Goal: Task Accomplishment & Management: Use online tool/utility

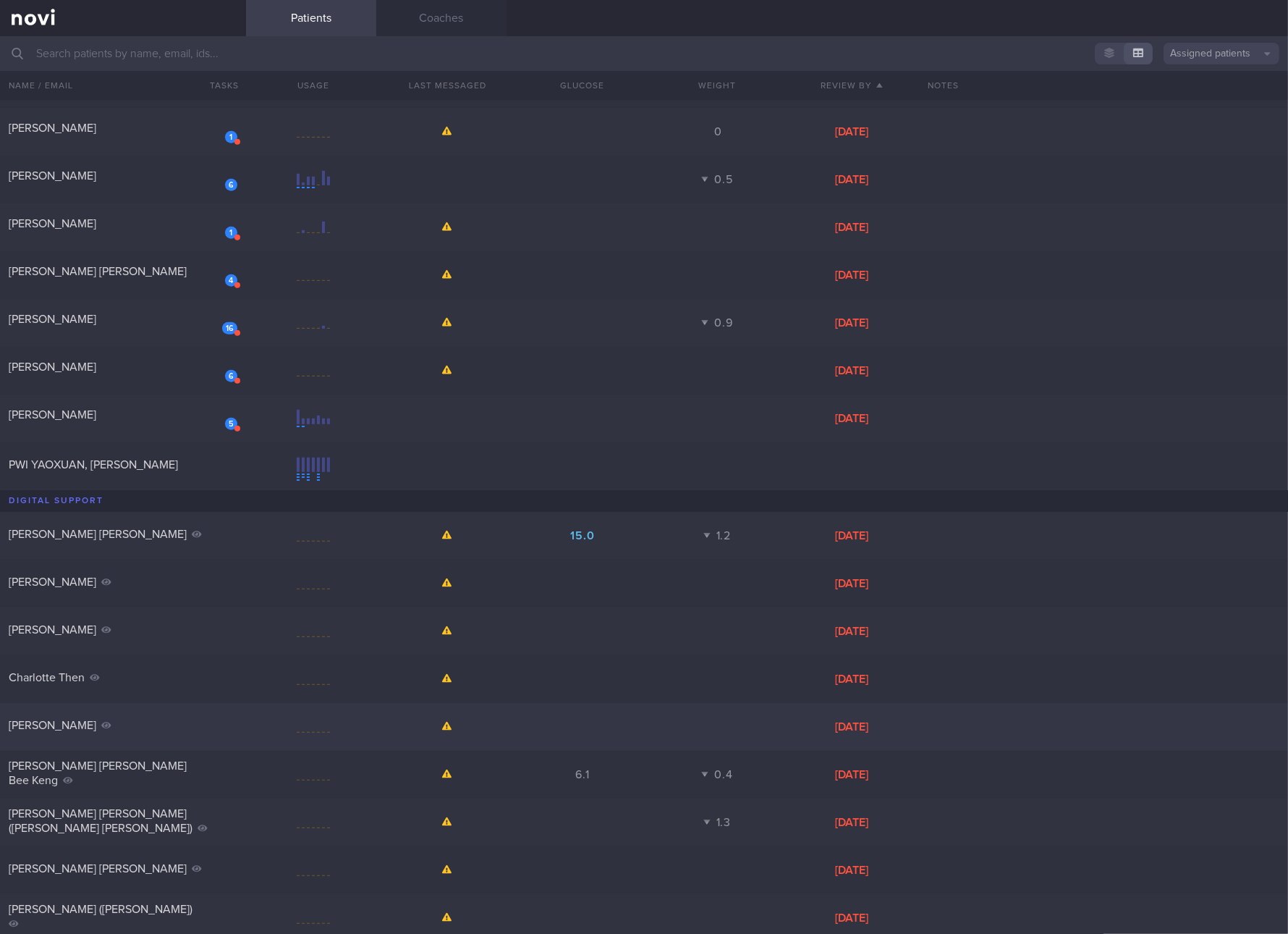
scroll to position [1040, 0]
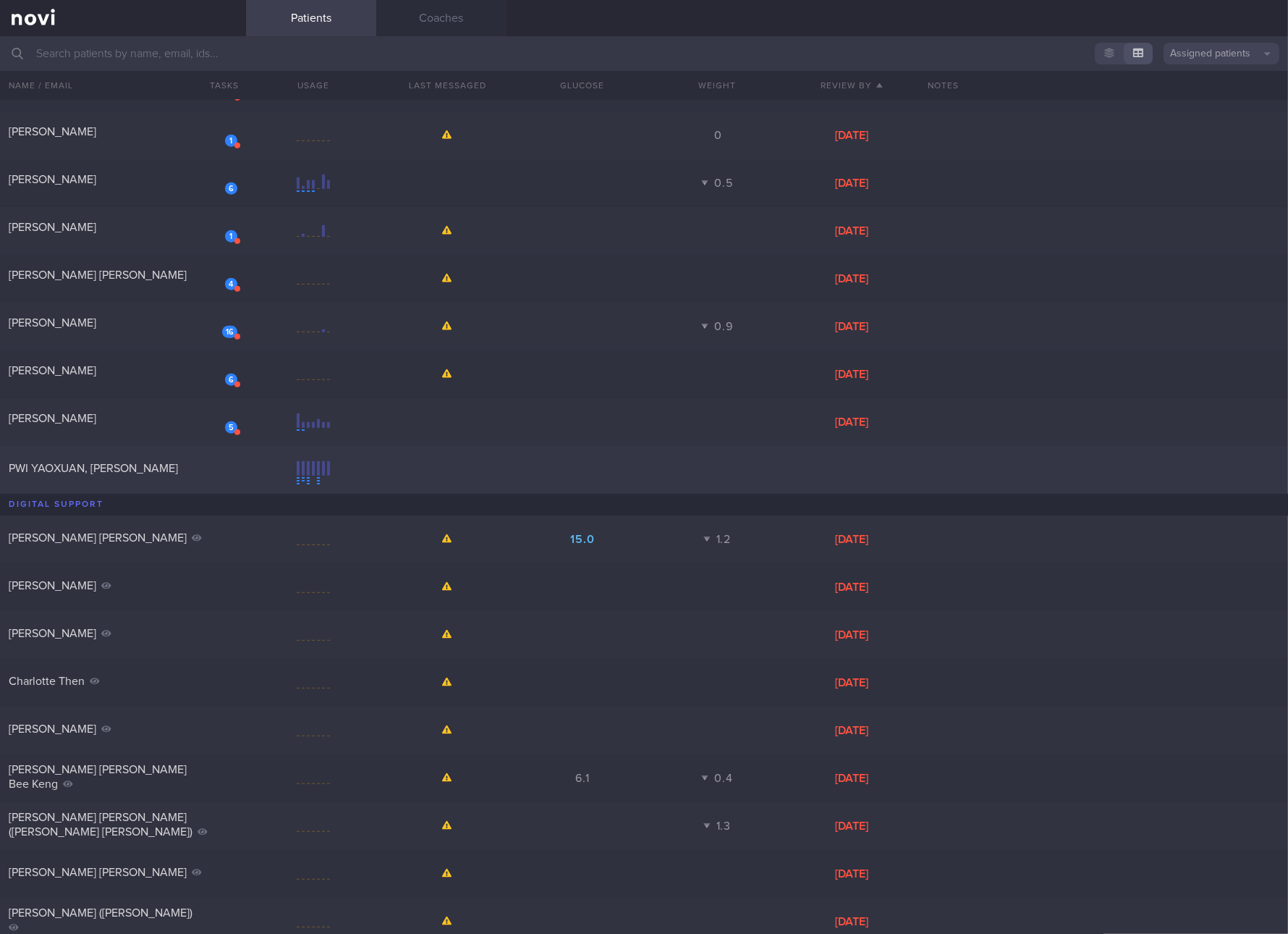
click at [190, 461] on div "PWI YAOXUAN, [PERSON_NAME]" at bounding box center [120, 468] width 225 height 14
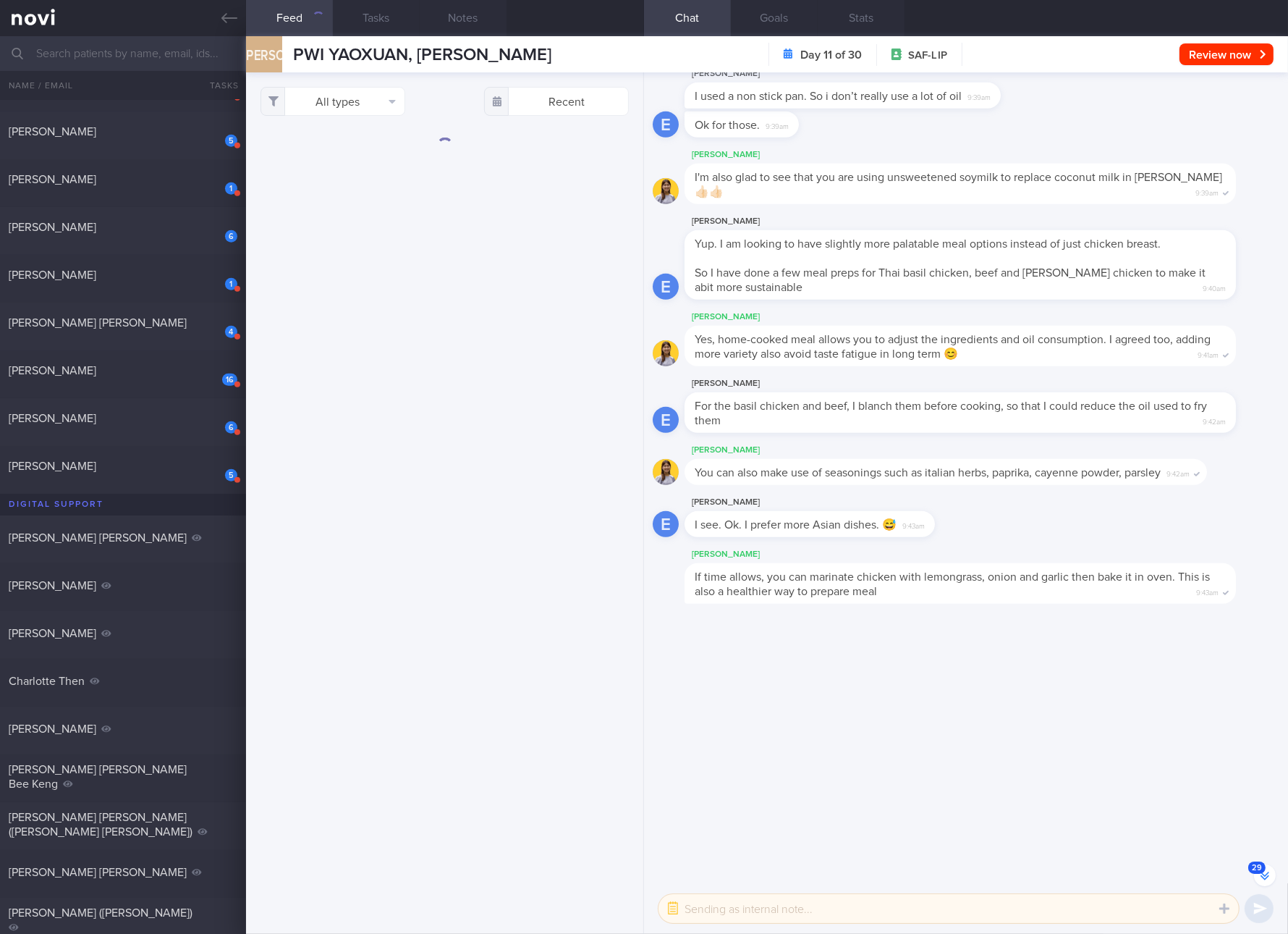
scroll to position [-1137, 0]
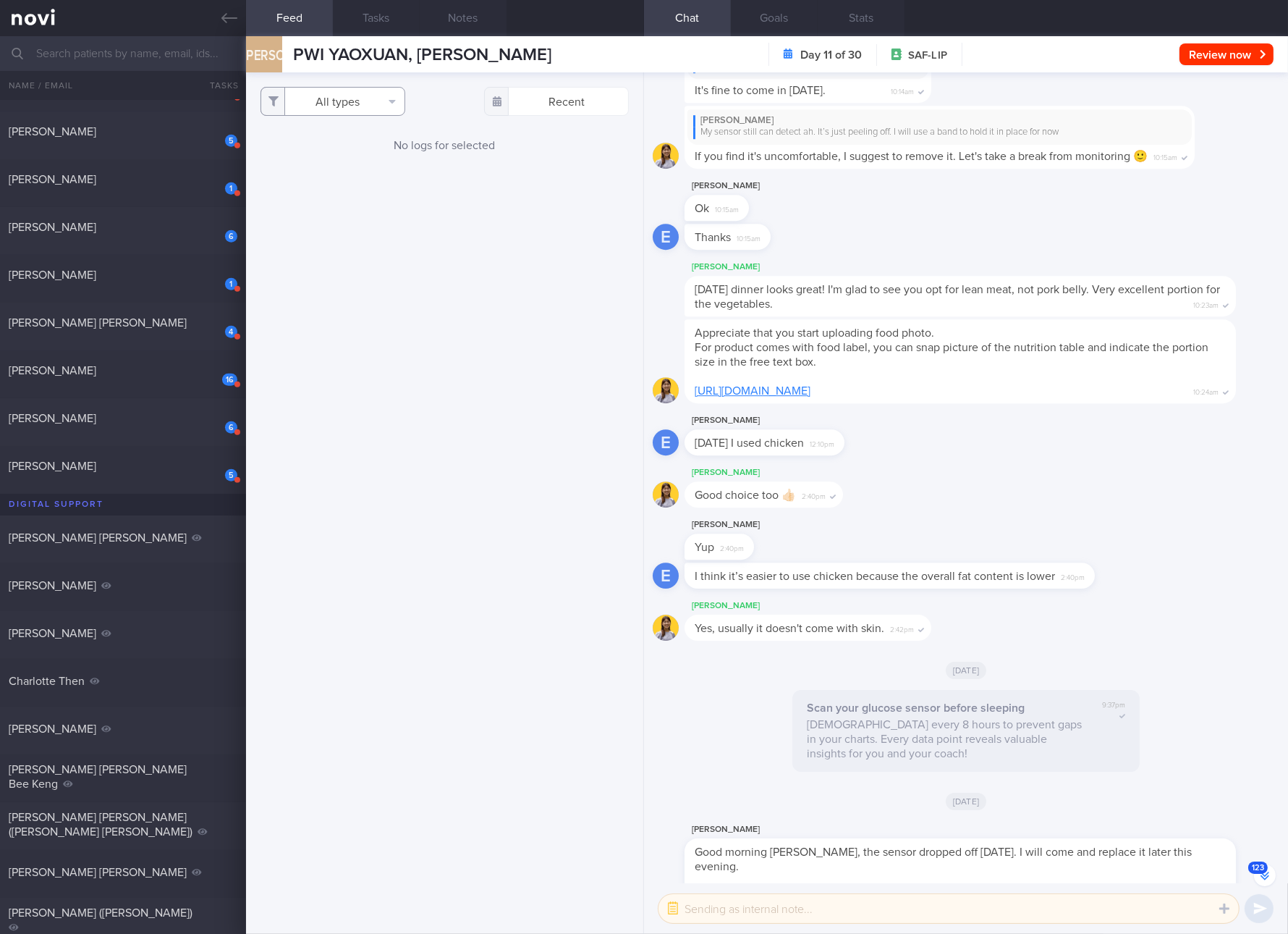
click at [394, 105] on button "All types" at bounding box center [333, 101] width 145 height 29
click at [356, 163] on button "Glucose" at bounding box center [333, 173] width 143 height 21
checkbox input "false"
click at [316, 149] on button "Activity" at bounding box center [333, 150] width 143 height 21
checkbox input "false"
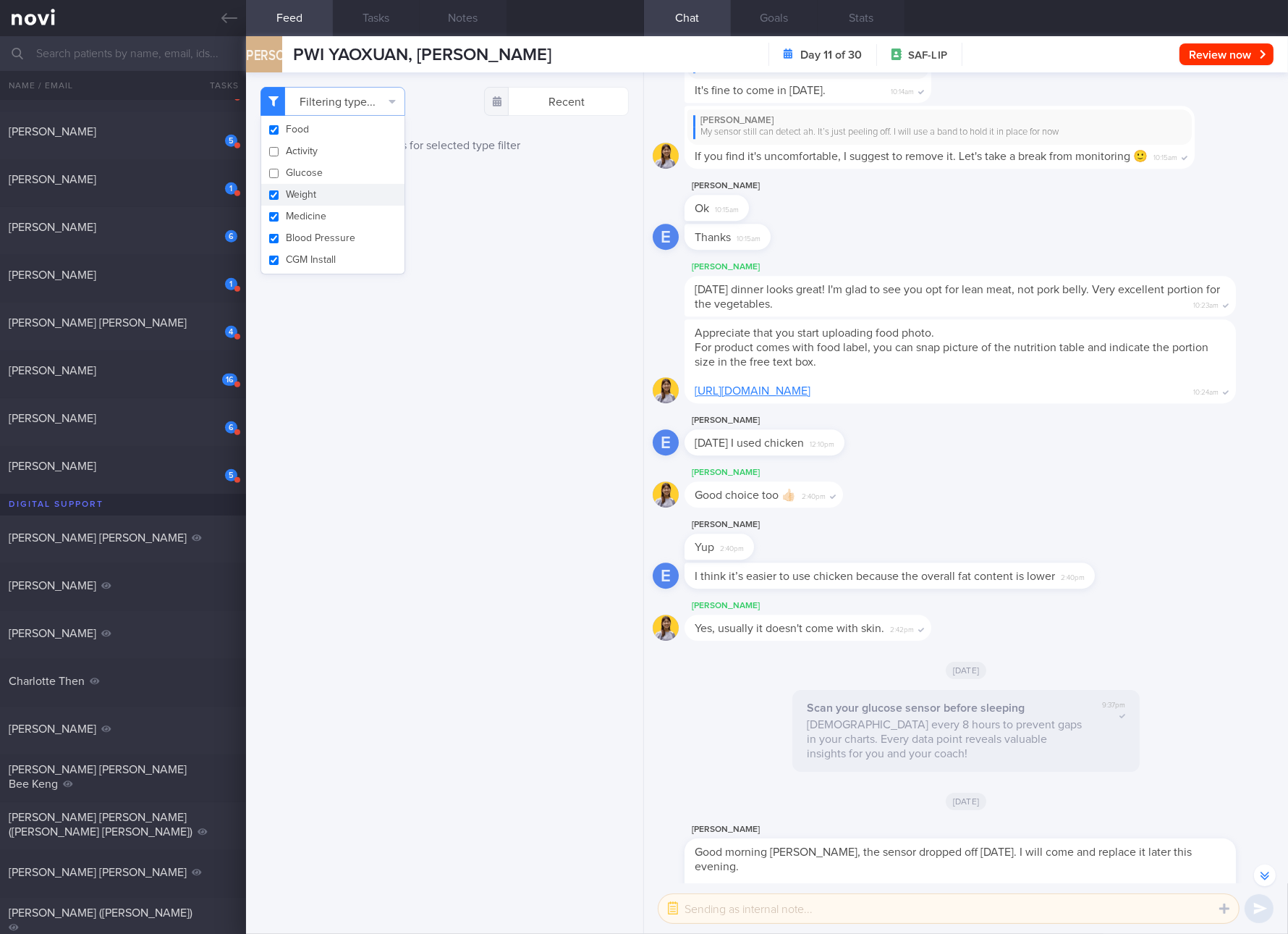
click at [314, 191] on button "Weight" at bounding box center [333, 194] width 143 height 21
checkbox input "false"
click at [314, 222] on button "Medicine" at bounding box center [333, 216] width 143 height 21
checkbox input "false"
click at [314, 247] on button "Blood Pressure" at bounding box center [333, 237] width 143 height 21
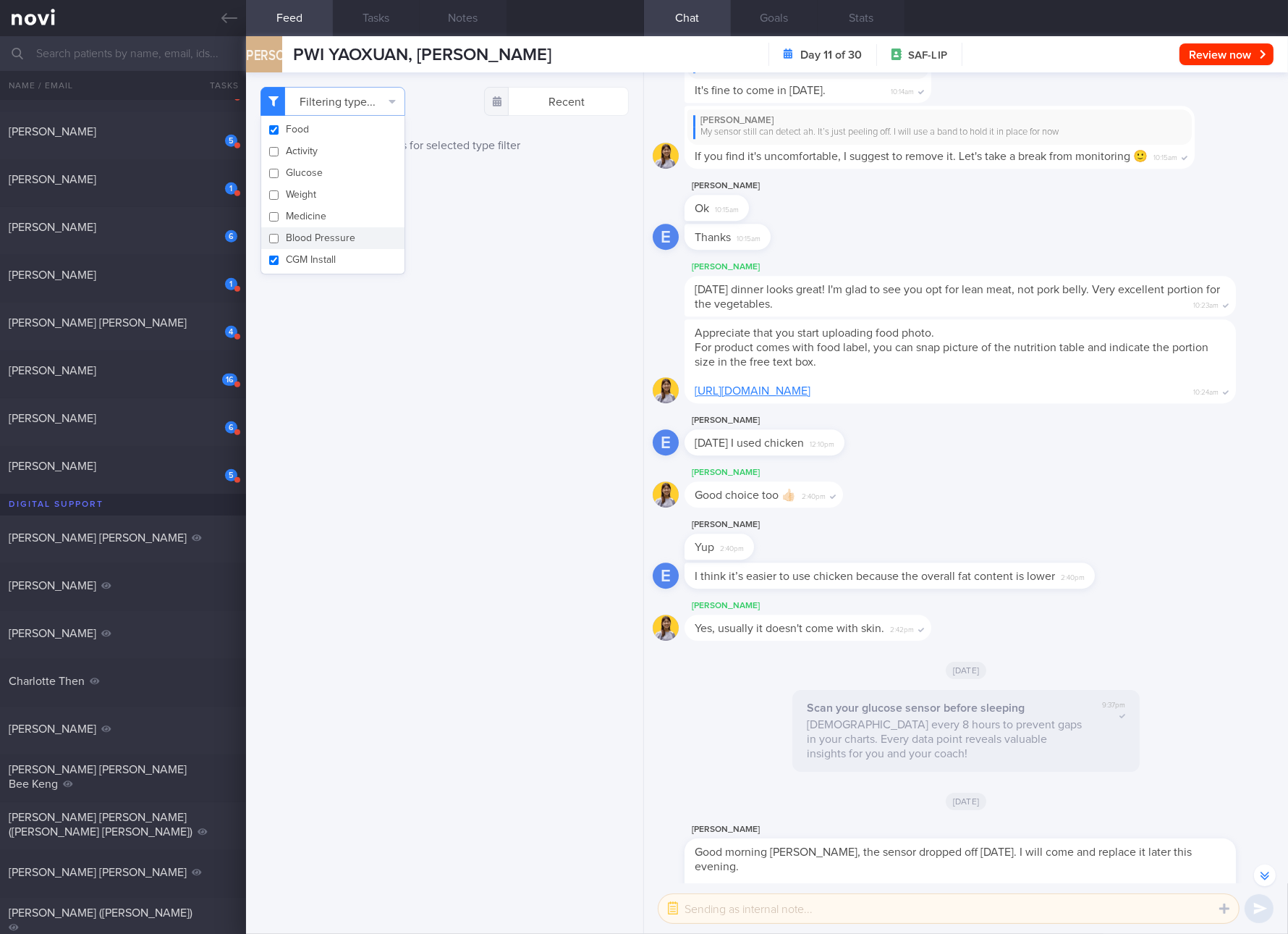
checkbox input "false"
click at [313, 253] on button "CGM Install" at bounding box center [333, 260] width 143 height 21
checkbox input "false"
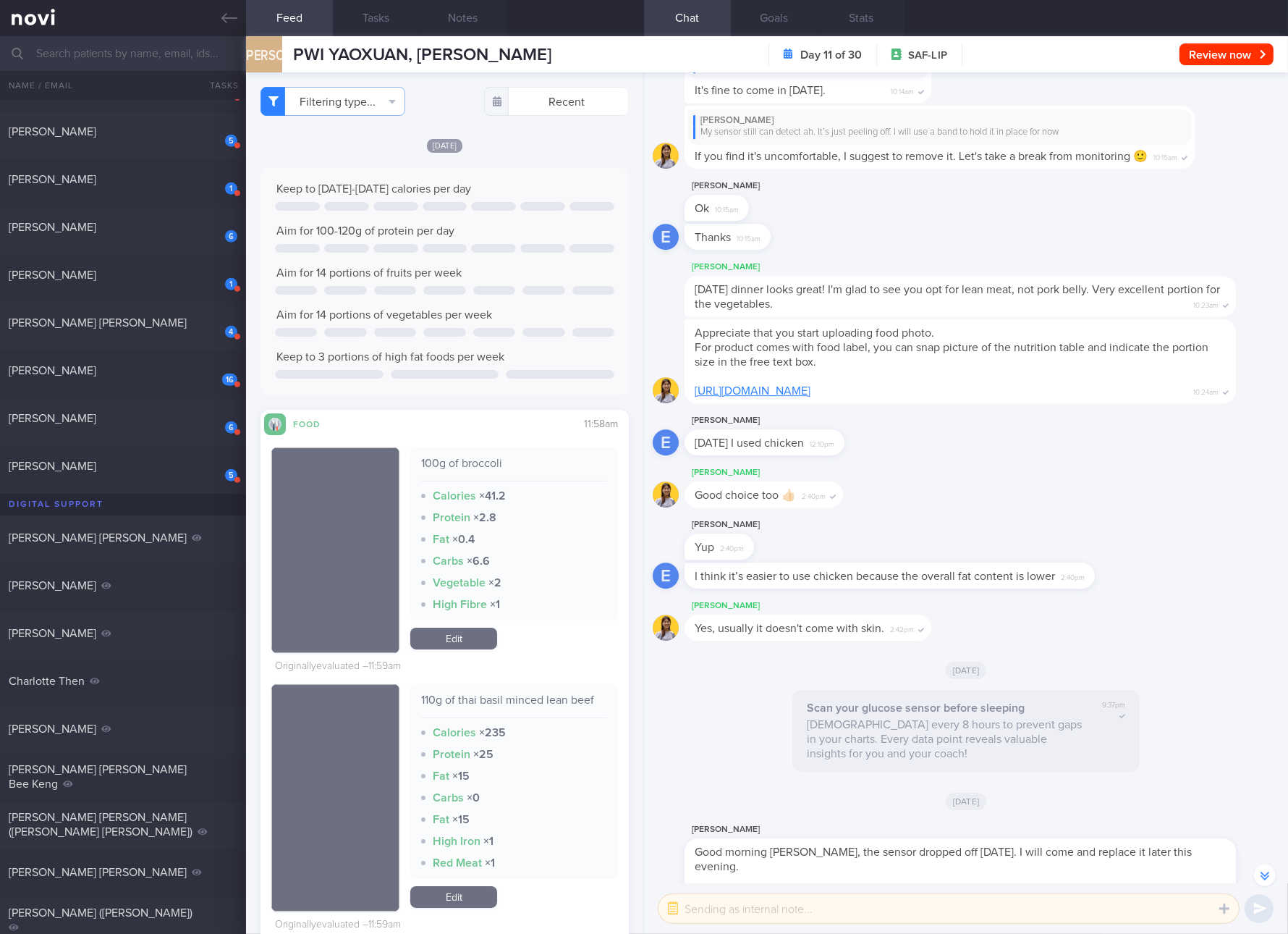
click at [549, 325] on div "Keep to [DATE]-[DATE] calories per day Aim for 100-120g of protein per day" at bounding box center [444, 281] width 339 height 199
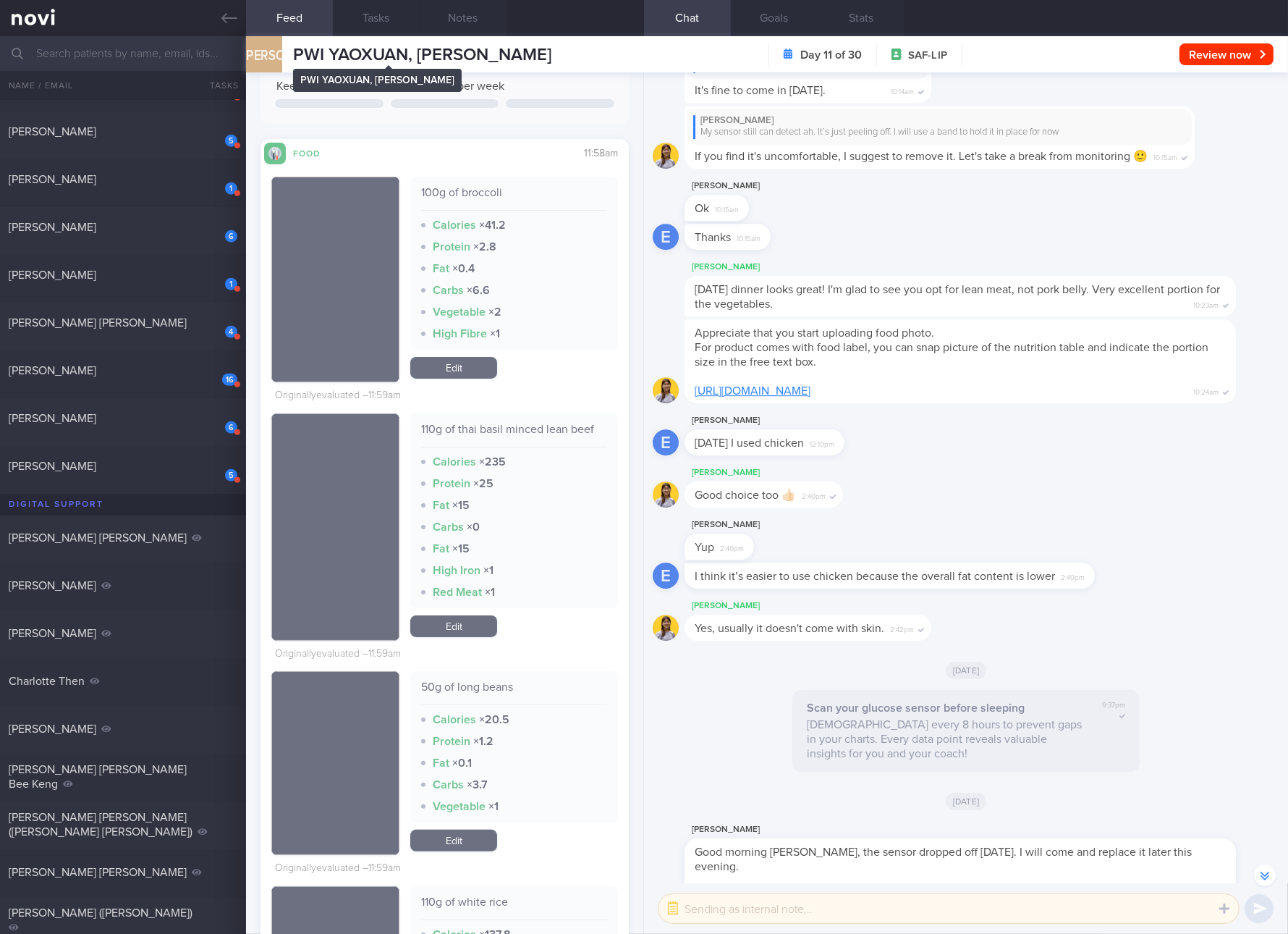
click at [396, 52] on span "PWI YAOXUAN, [PERSON_NAME]" at bounding box center [422, 55] width 259 height 18
copy div "PWI YAOXUAN, [PERSON_NAME], [PERSON_NAME]"
click at [1122, 802] on div "[DATE]" at bounding box center [966, 800] width 627 height 40
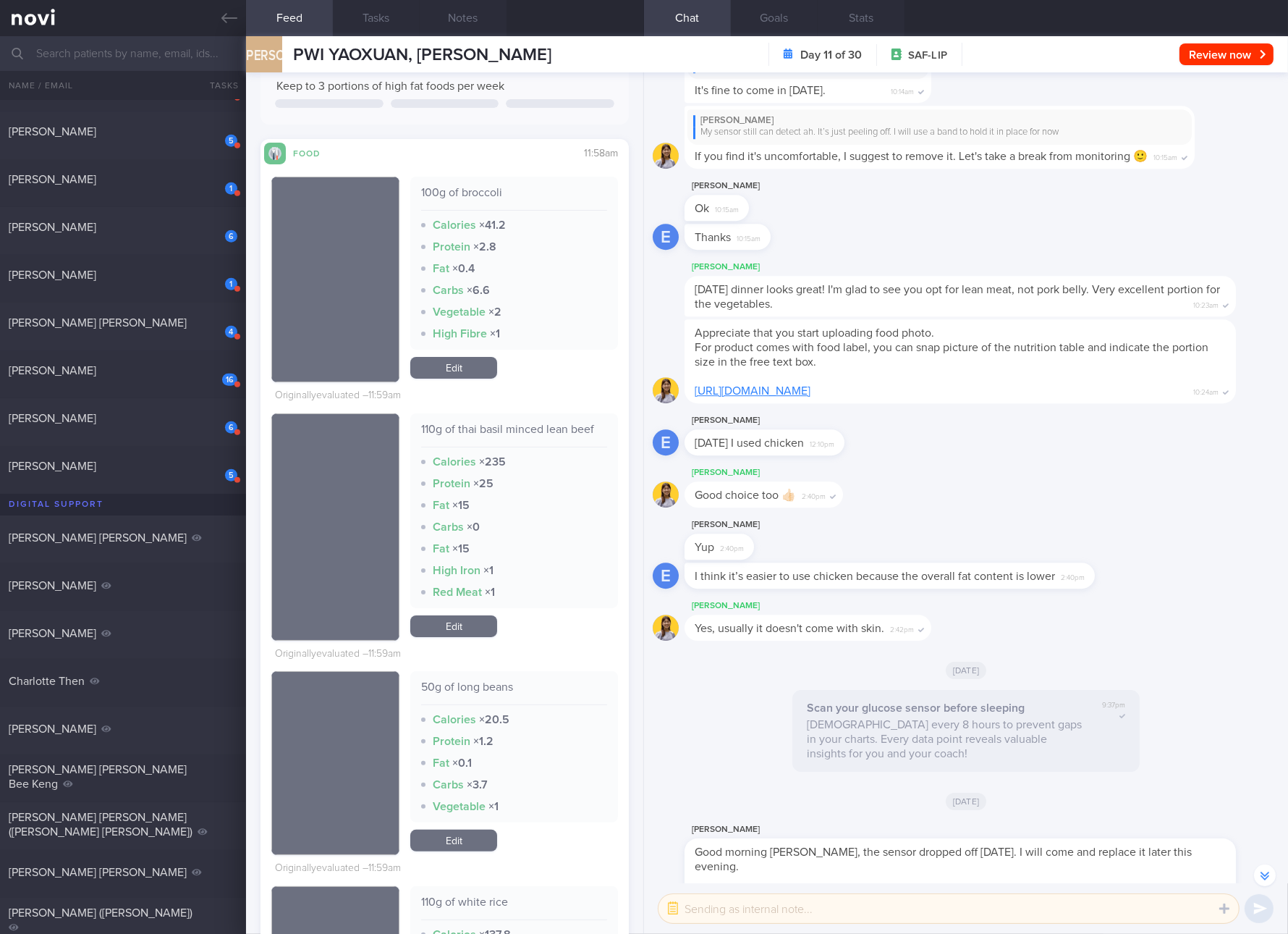
click at [585, 423] on div "110g of thai basil minced lean beef" at bounding box center [514, 434] width 186 height 25
copy div "110g of thai basil minced lean beef"
click at [460, 633] on link "Edit" at bounding box center [453, 626] width 87 height 21
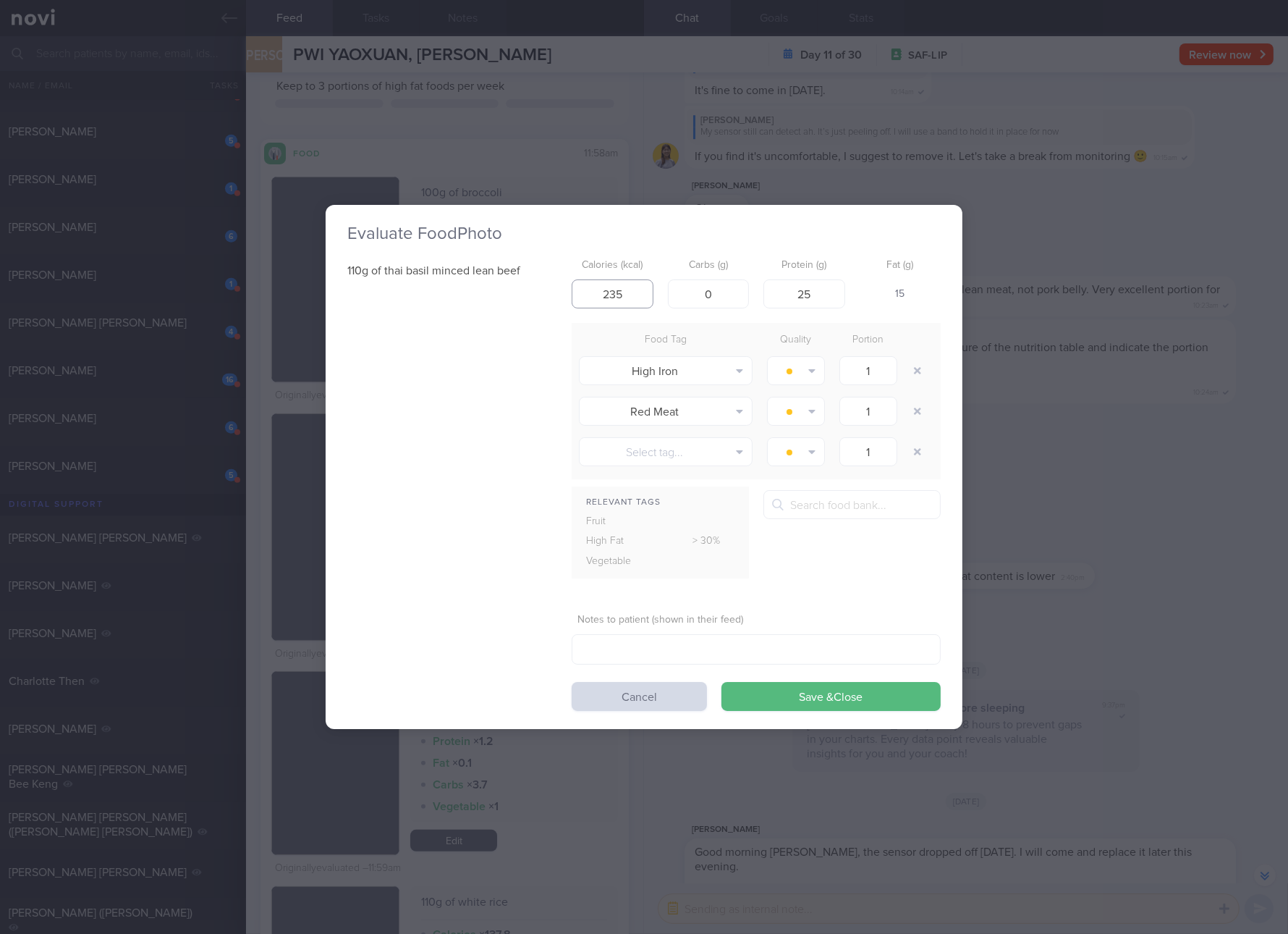
click at [635, 301] on input "235" at bounding box center [613, 293] width 82 height 29
type input "192"
type input "8"
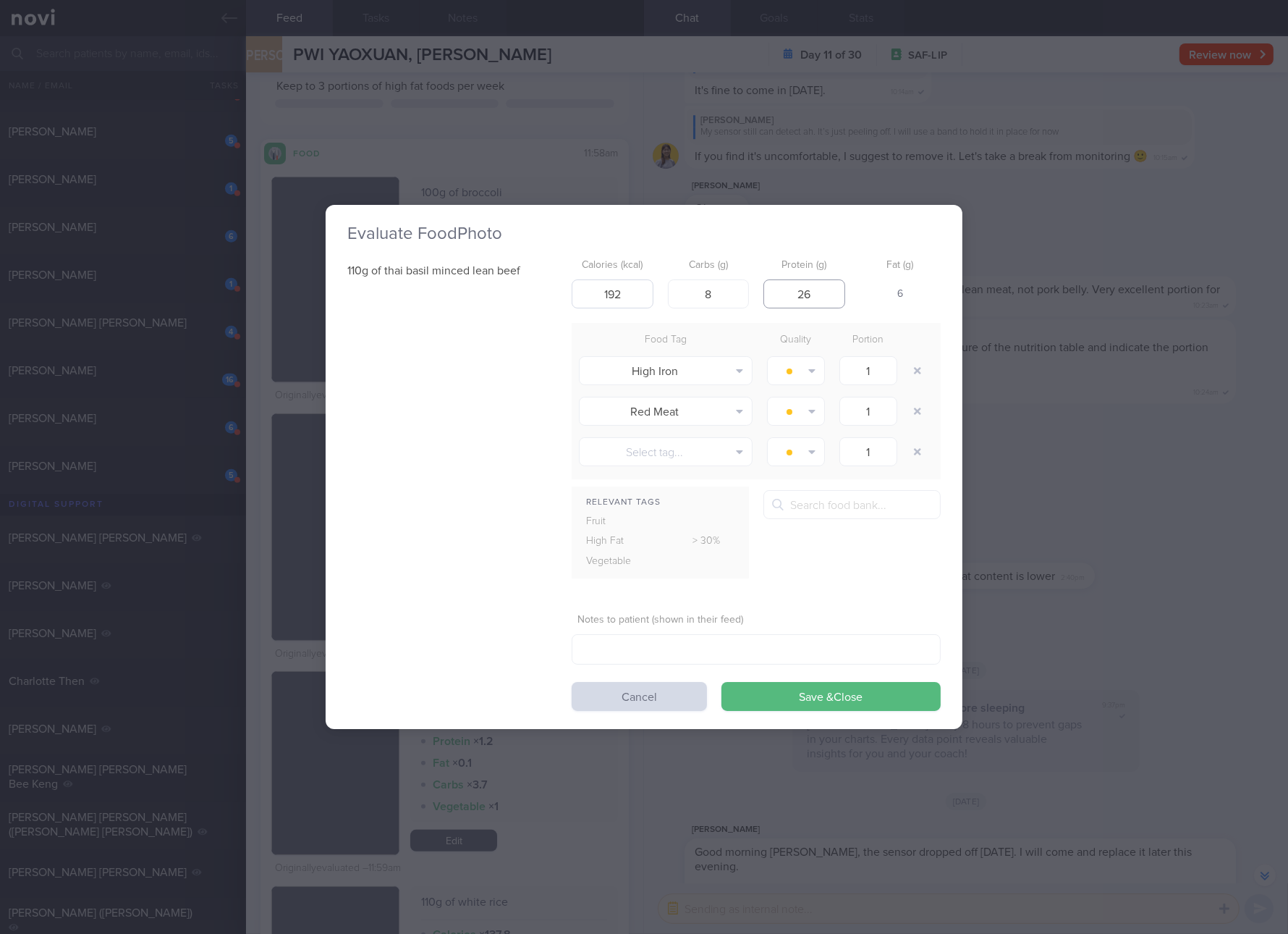
type input "26"
click at [722, 682] on button "Save & Close" at bounding box center [831, 696] width 219 height 29
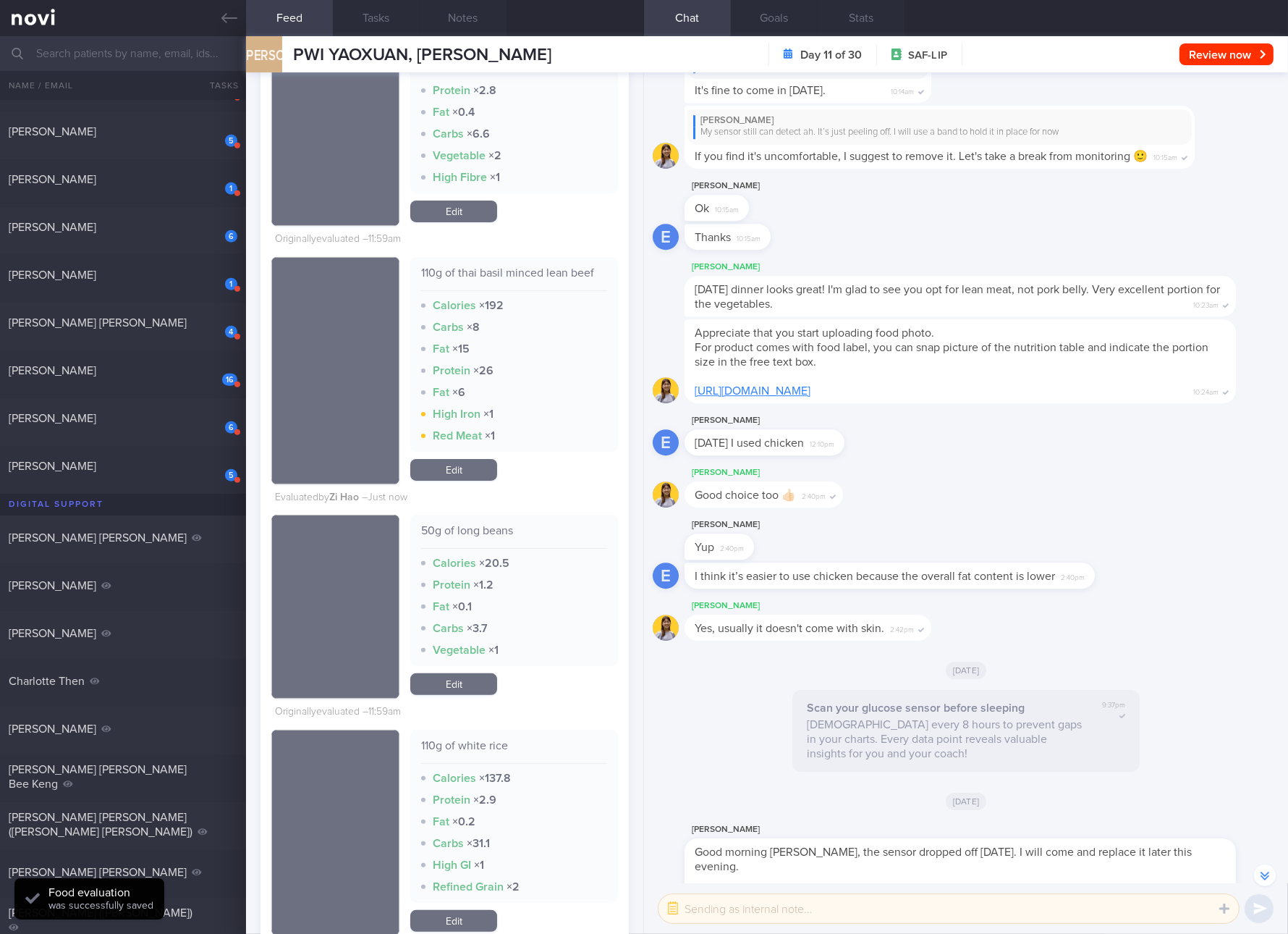
scroll to position [561, 0]
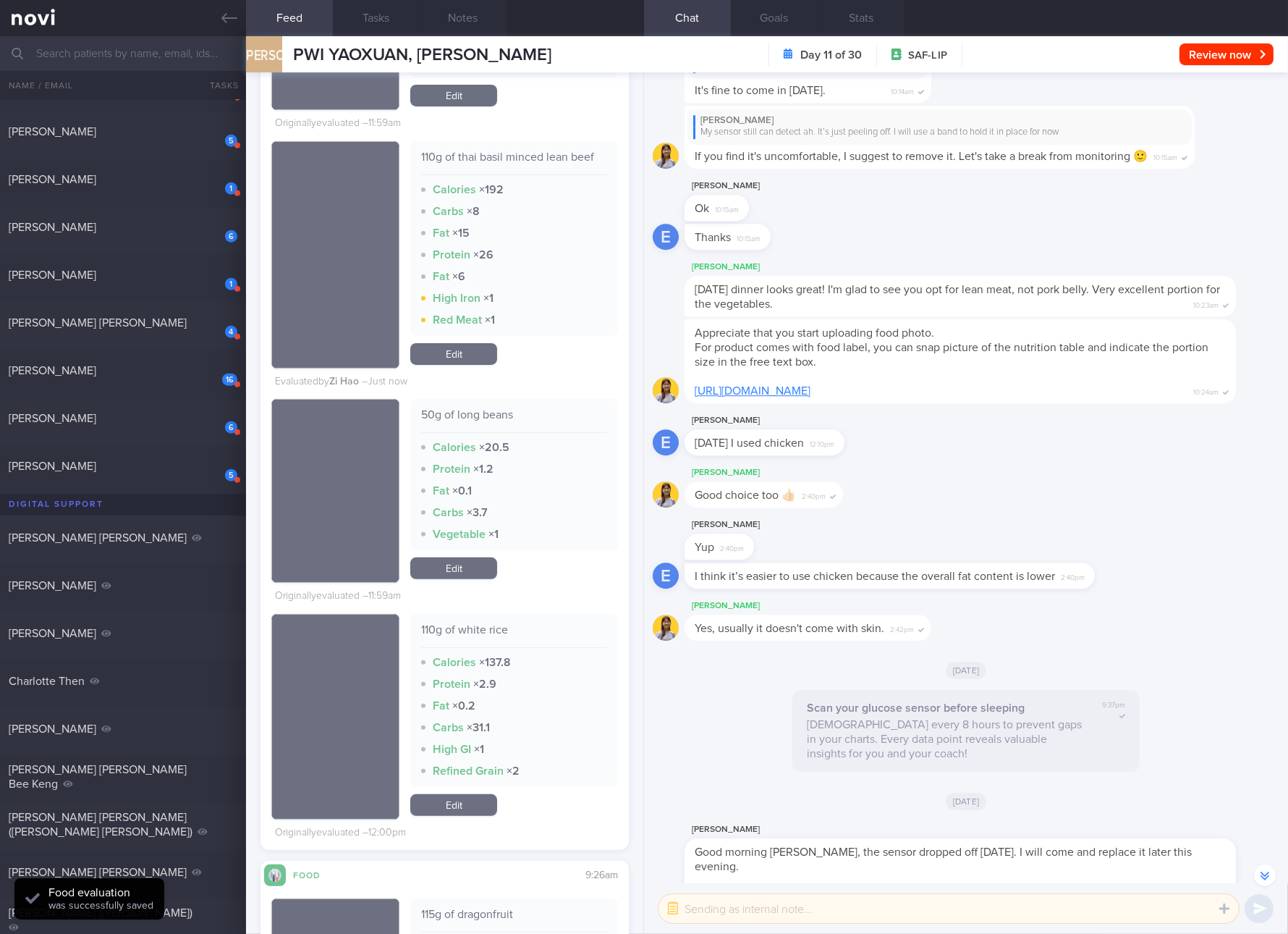
click at [483, 619] on div "110g of white rice Calories × 137.8 Protein × 2.9 Fat × 0.2 Carbs × 31.1 High G…" at bounding box center [514, 700] width 207 height 173
copy div "110g of white rice"
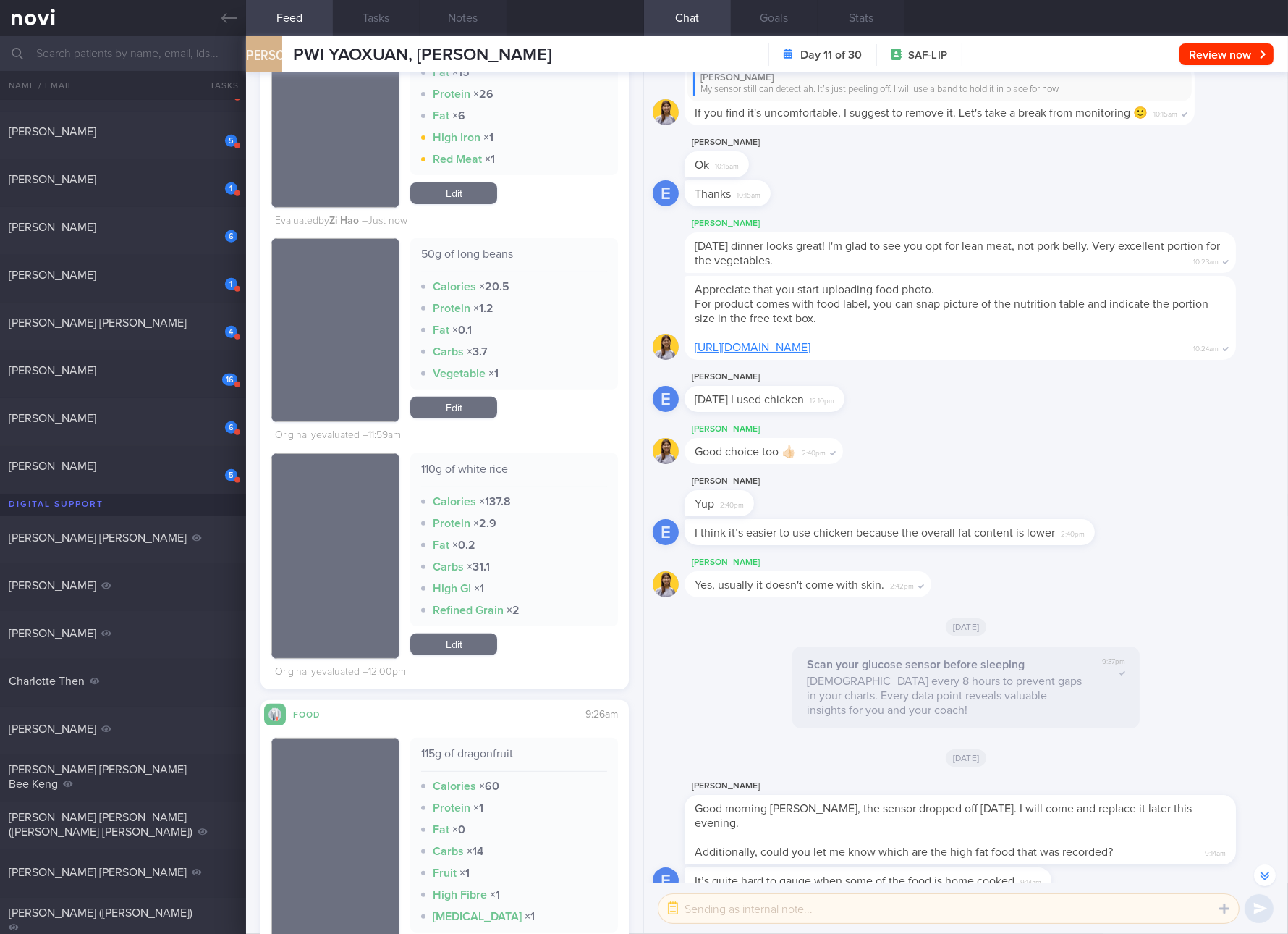
scroll to position [995, 0]
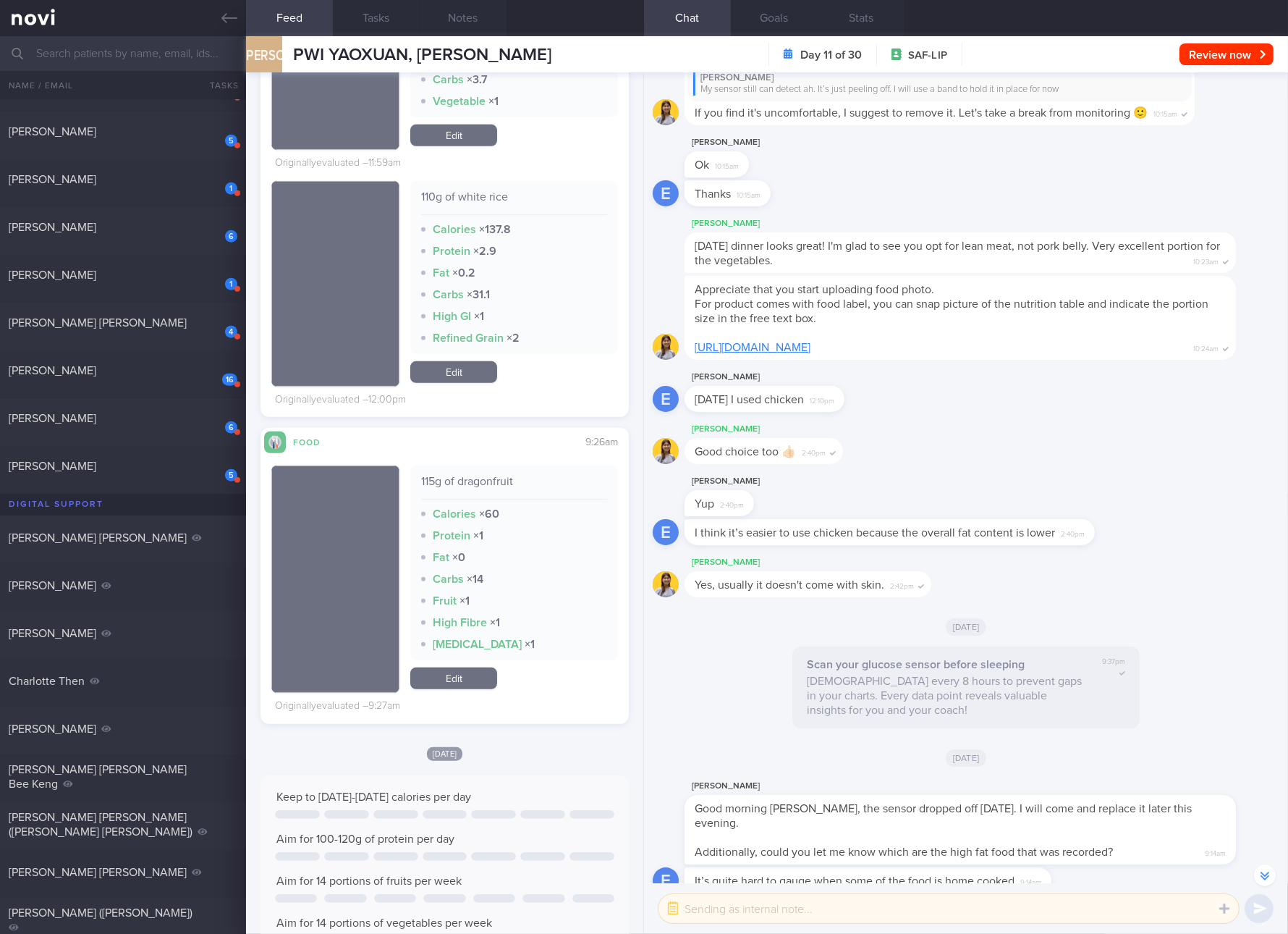
click at [485, 478] on div "115g of dragonfruit" at bounding box center [514, 487] width 186 height 25
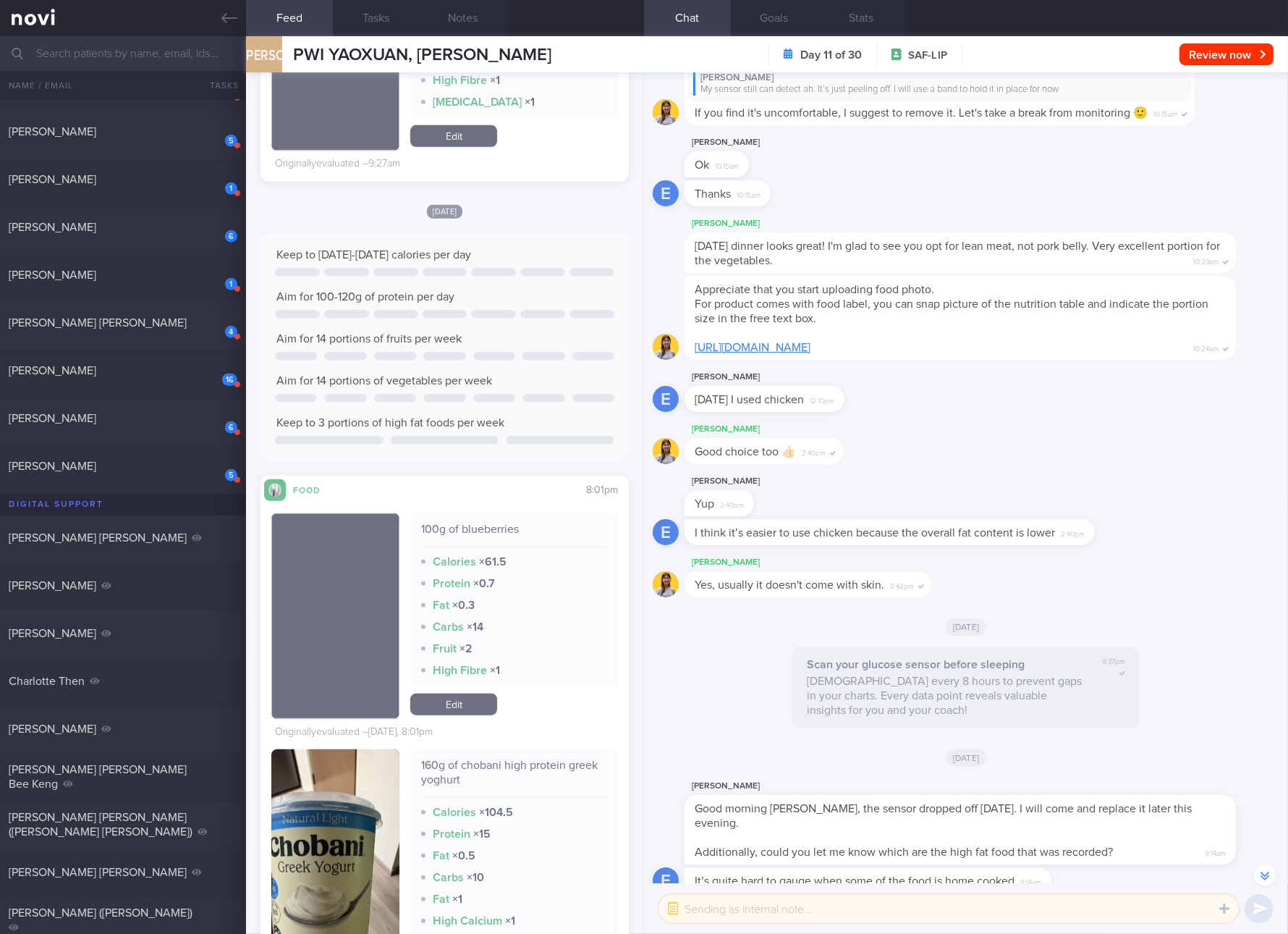
scroll to position [1809, 0]
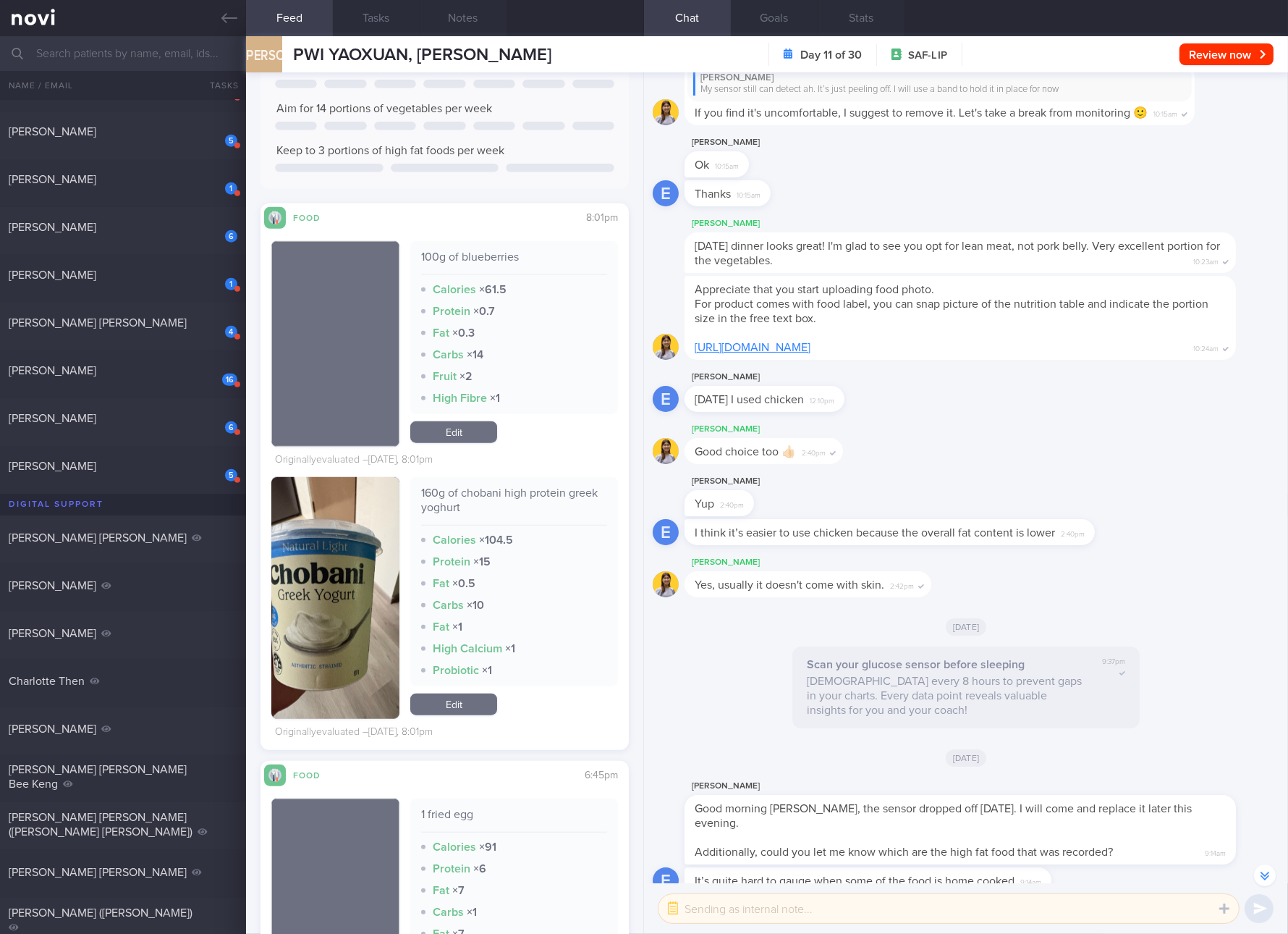
click at [513, 490] on div "160g of chobani high protein greek yoghurt" at bounding box center [514, 505] width 186 height 40
copy div "160g of chobani high protein greek yoghurt"
drag, startPoint x: 448, startPoint y: 696, endPoint x: 455, endPoint y: 687, distance: 11.4
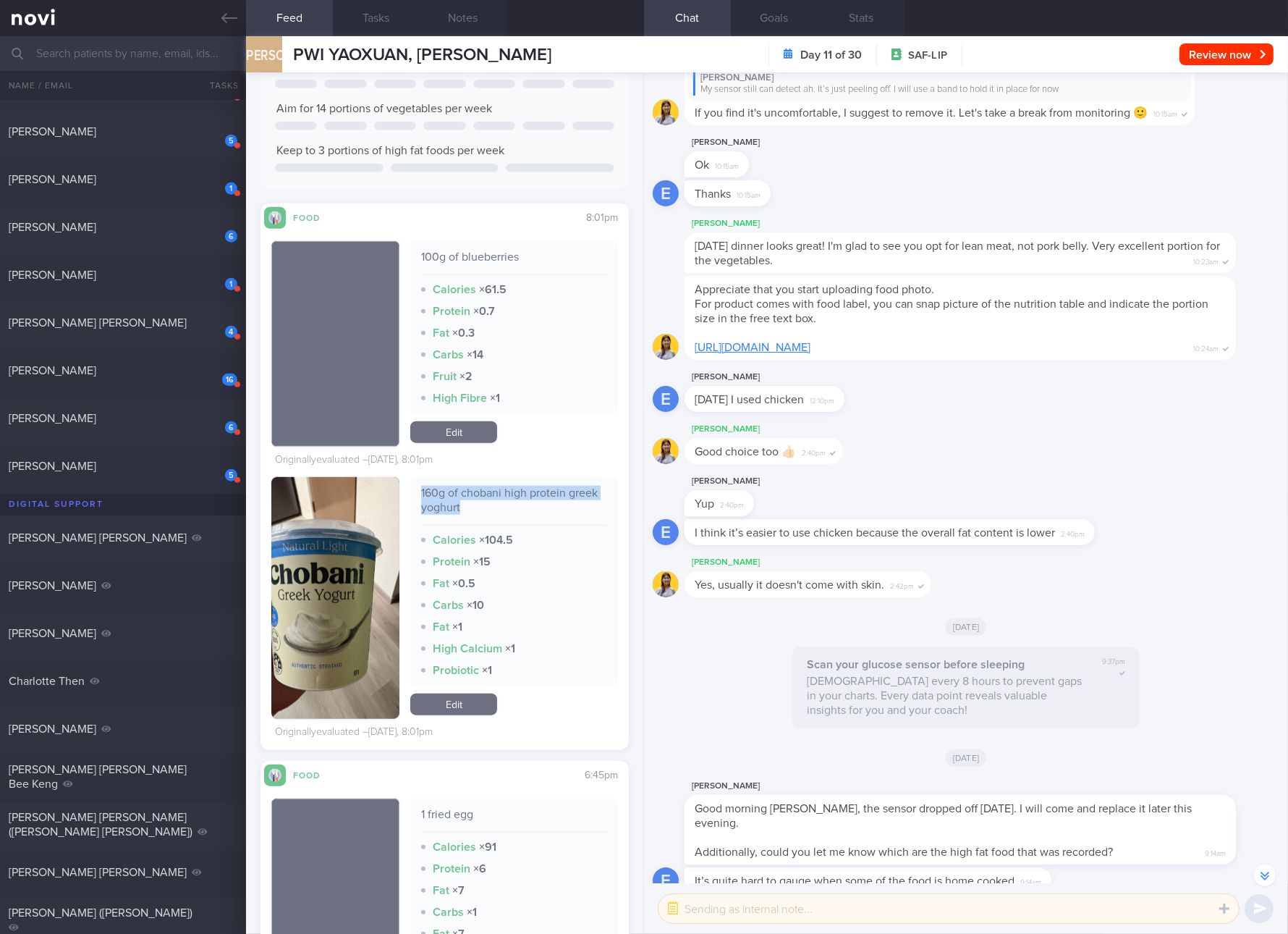
click at [448, 696] on link "Edit" at bounding box center [453, 703] width 87 height 21
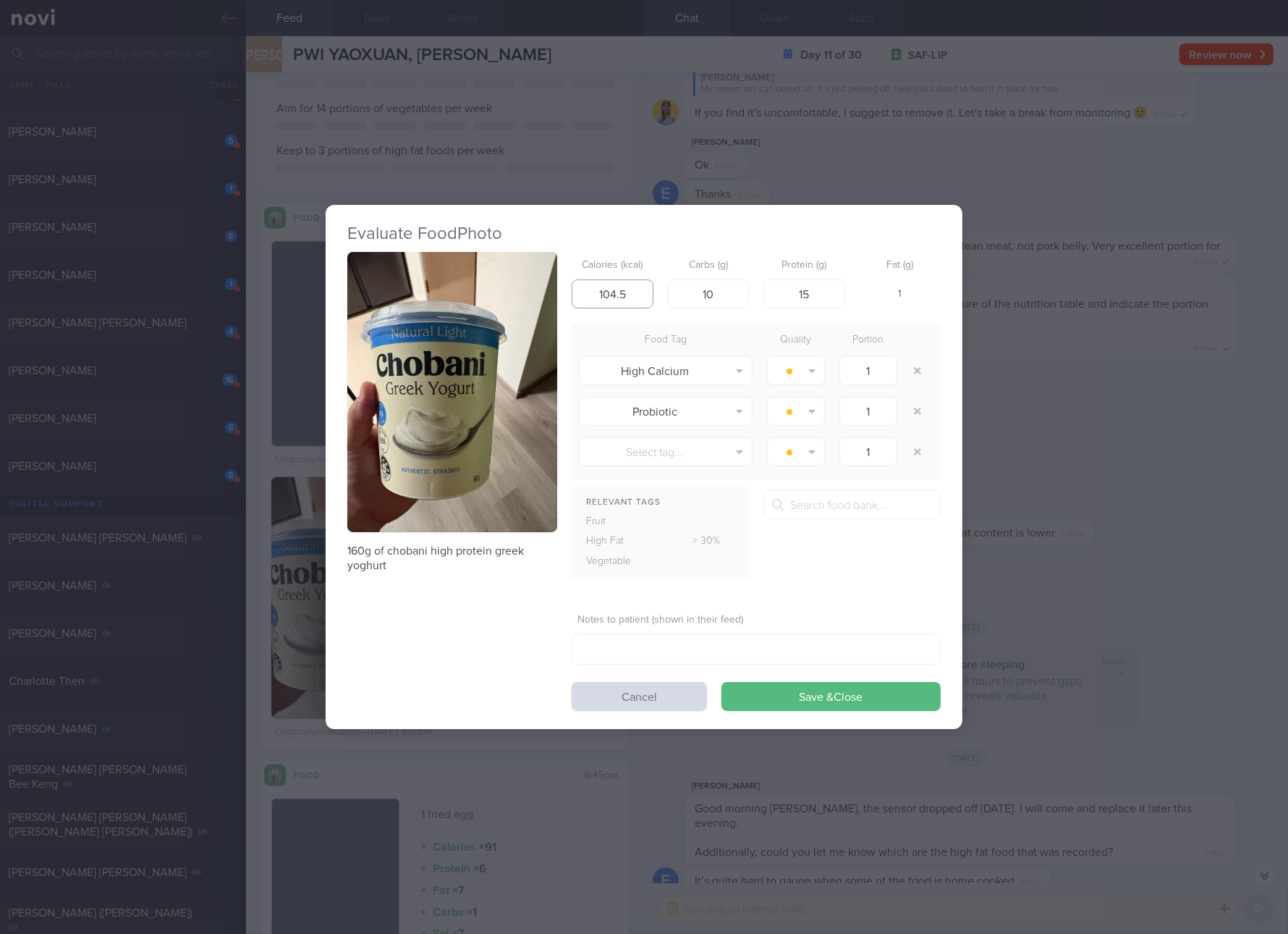
click at [632, 304] on input "104.5" at bounding box center [613, 293] width 82 height 29
type input "93"
type input "7"
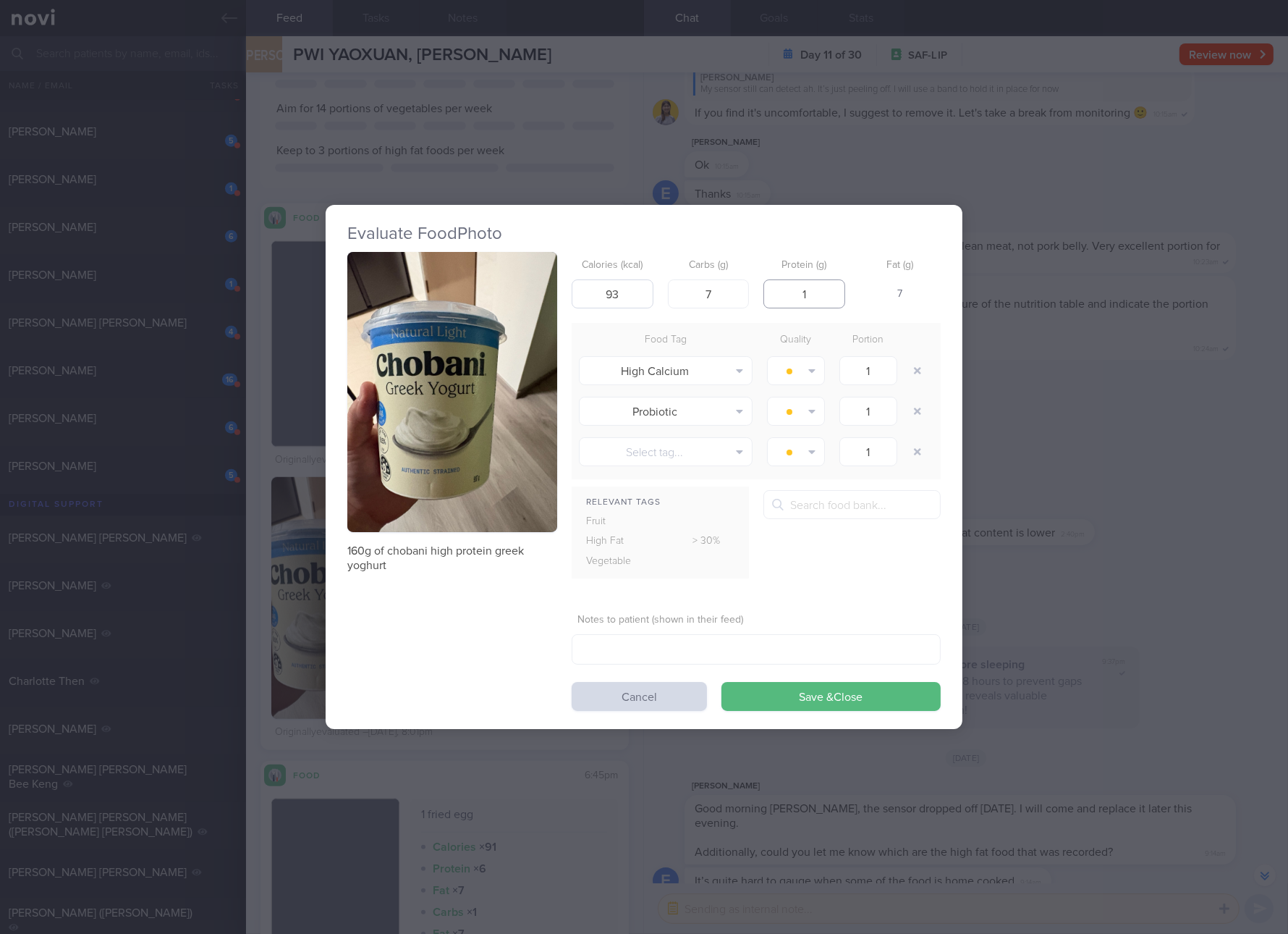
type input "15"
click at [722, 682] on button "Save & Close" at bounding box center [831, 696] width 219 height 29
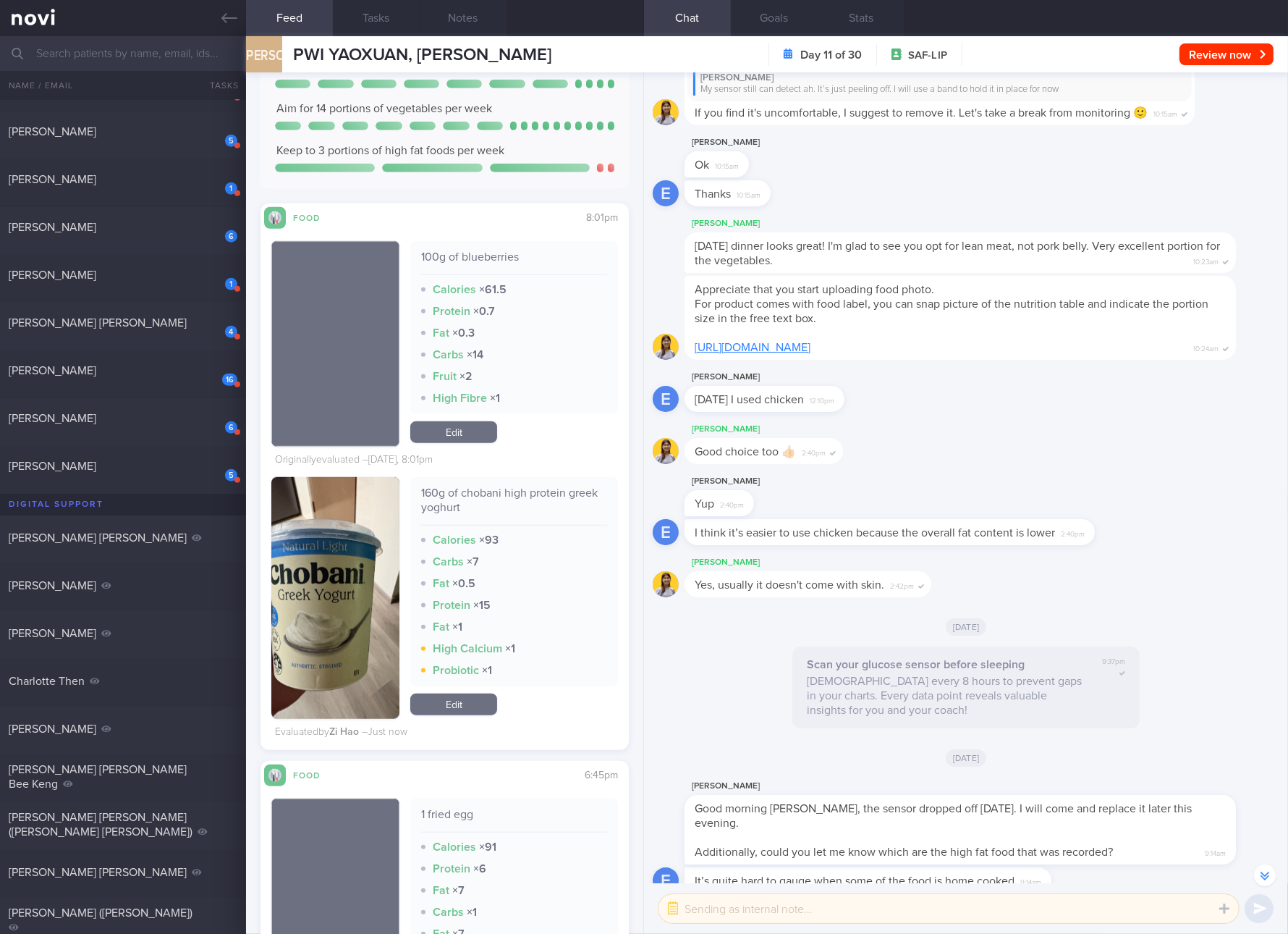
scroll to position [2370, 0]
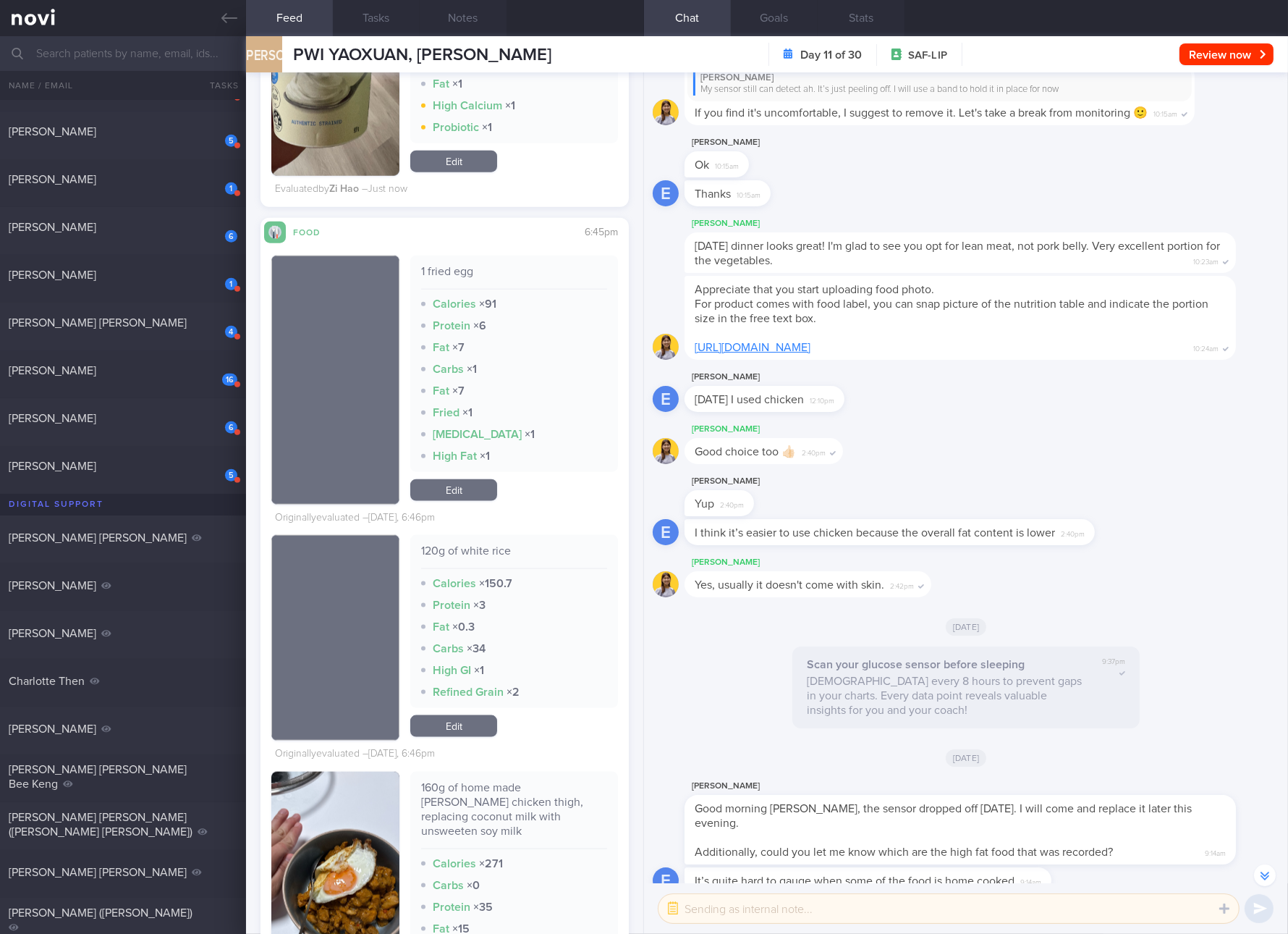
click at [477, 552] on div "120g of white rice" at bounding box center [514, 556] width 186 height 25
copy div "120g of white rice"
click at [481, 728] on link "Edit" at bounding box center [453, 726] width 87 height 21
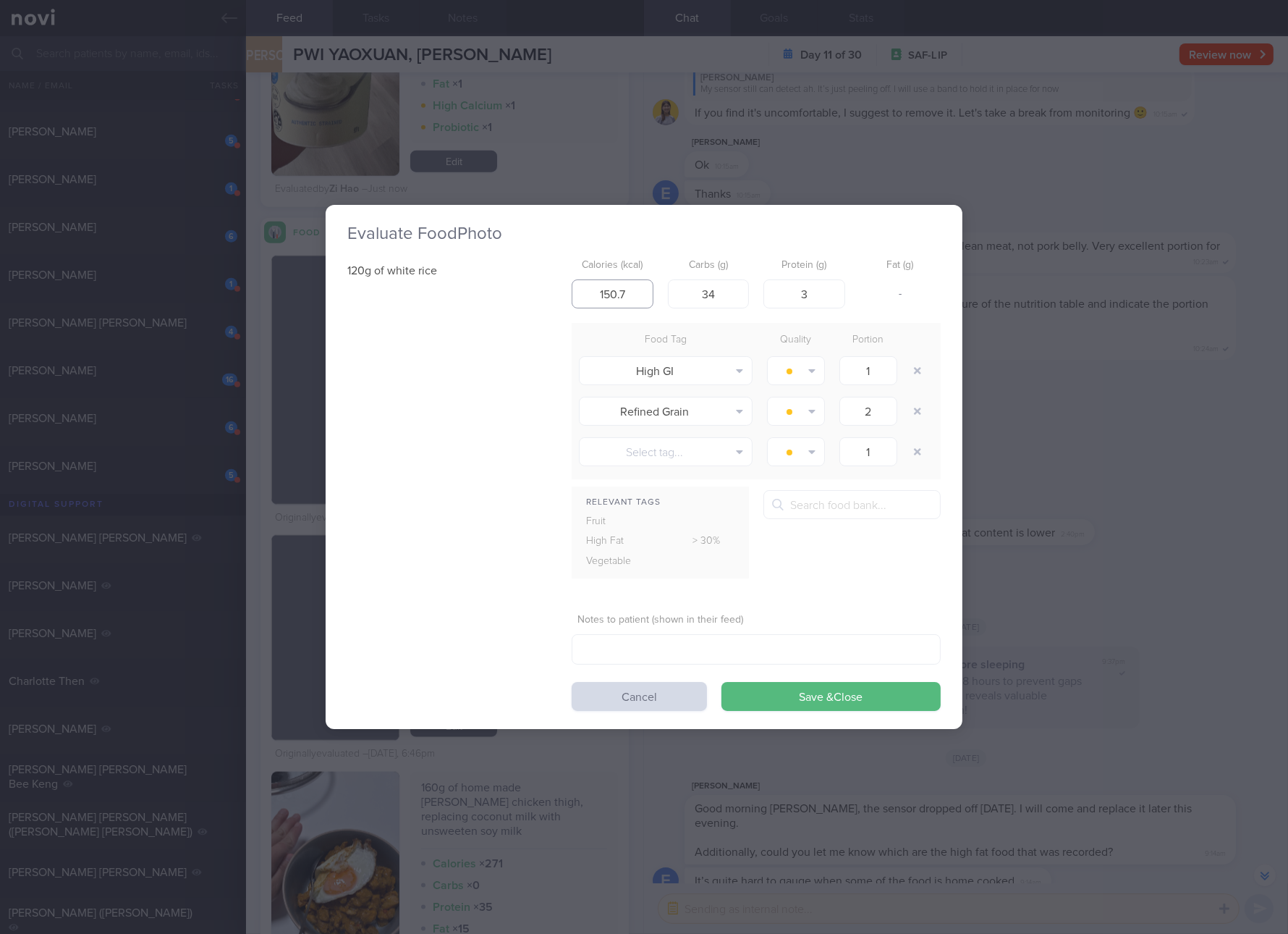
click at [623, 288] on input "150.7" at bounding box center [613, 293] width 82 height 29
type input "146"
type input "34"
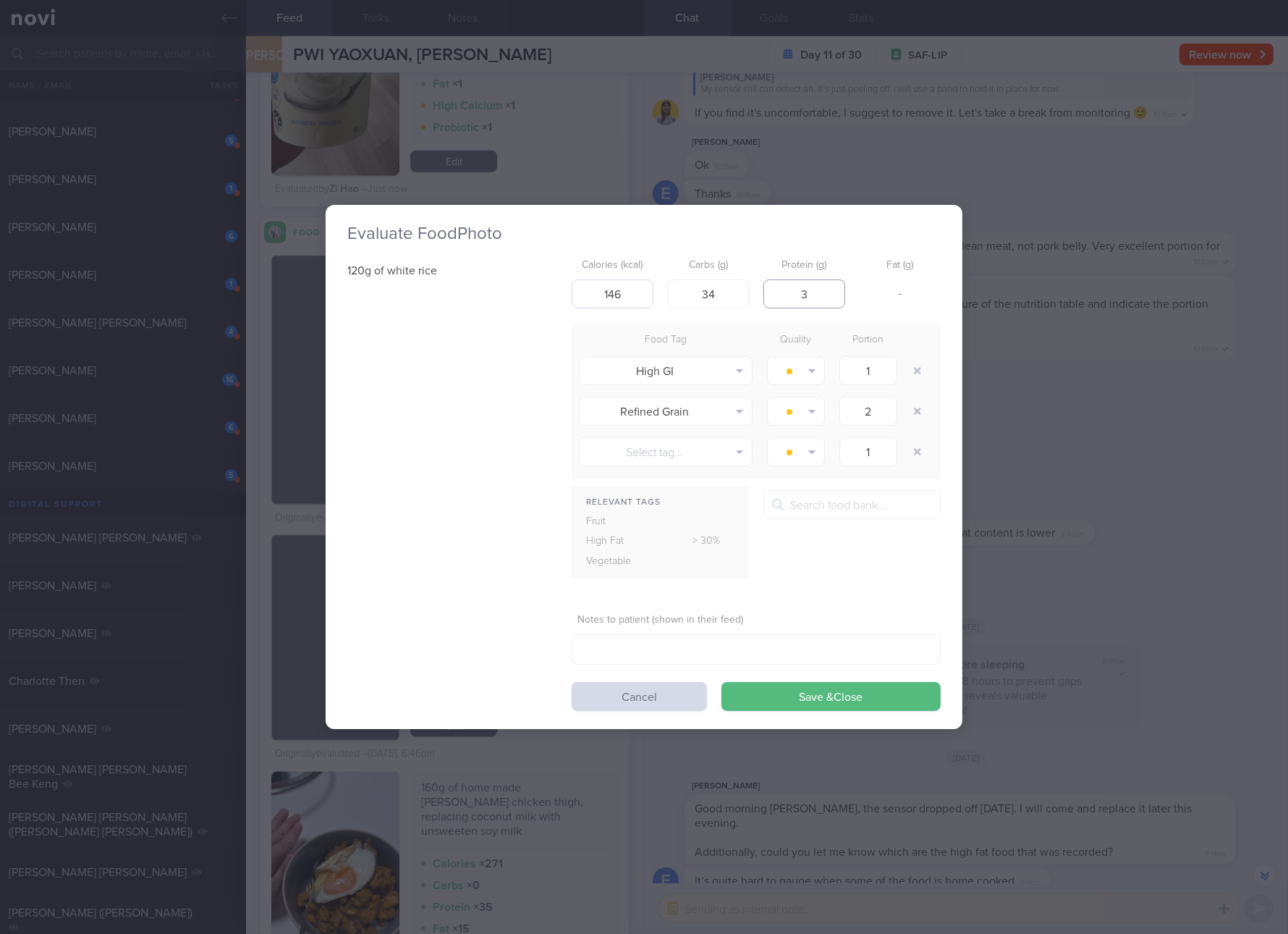
click at [722, 682] on button "Save & Close" at bounding box center [831, 696] width 219 height 29
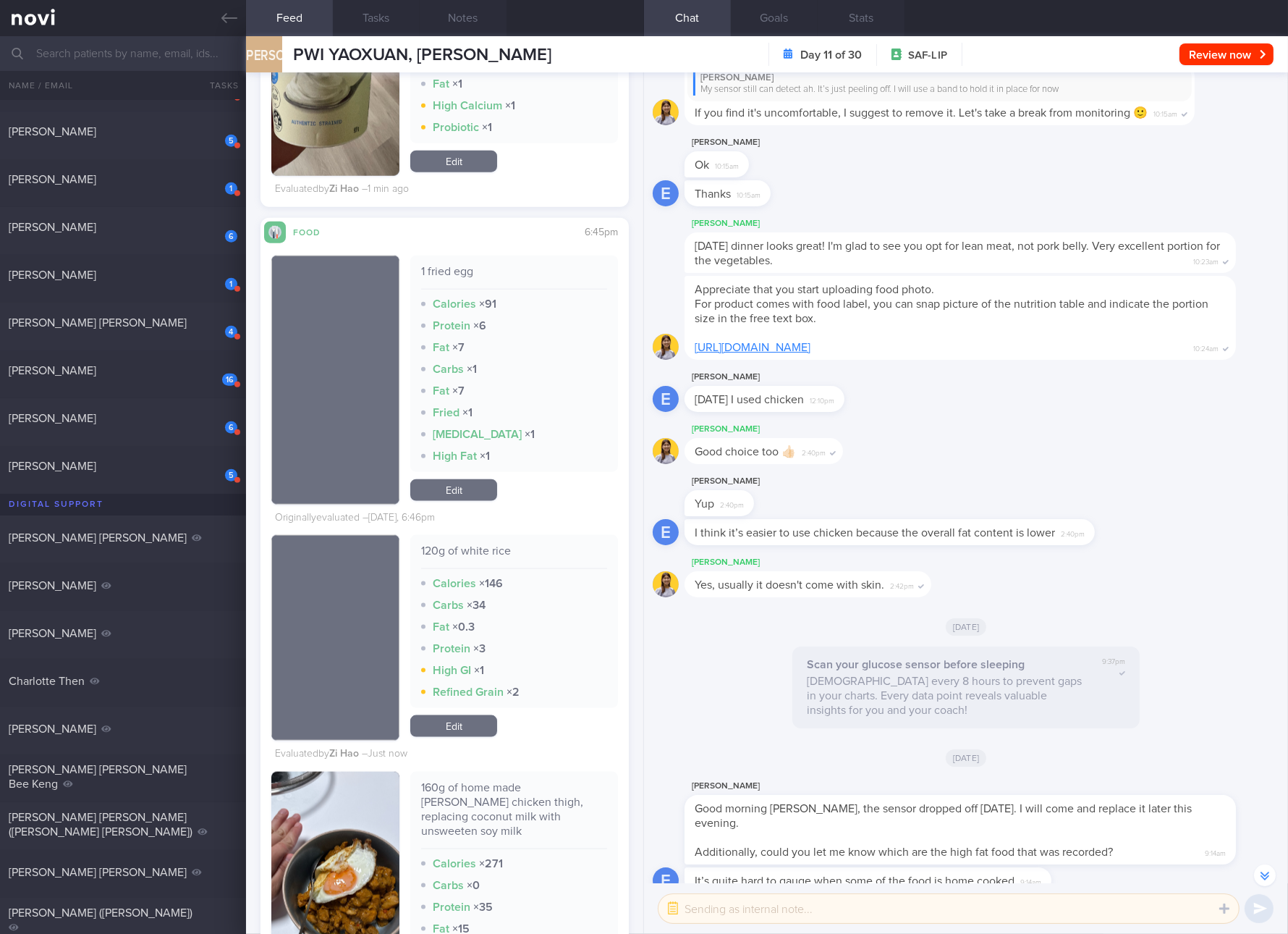
scroll to position [2642, 0]
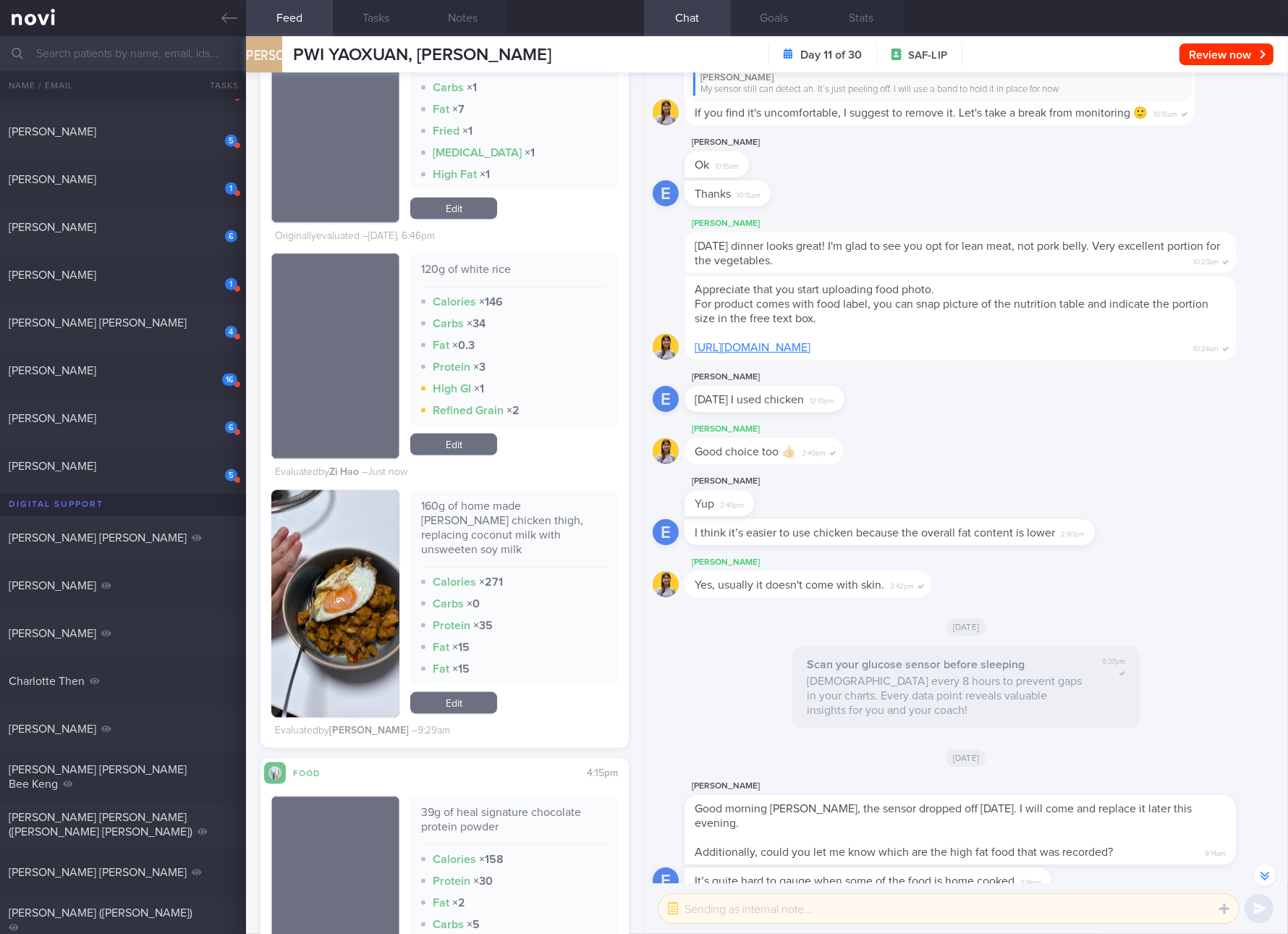
click at [531, 510] on div "160g of home made [PERSON_NAME] chicken thigh, replacing coconut milk with unsw…" at bounding box center [514, 533] width 186 height 69
copy div "160g of home made [PERSON_NAME] chicken thigh, replacing coconut milk with unsw…"
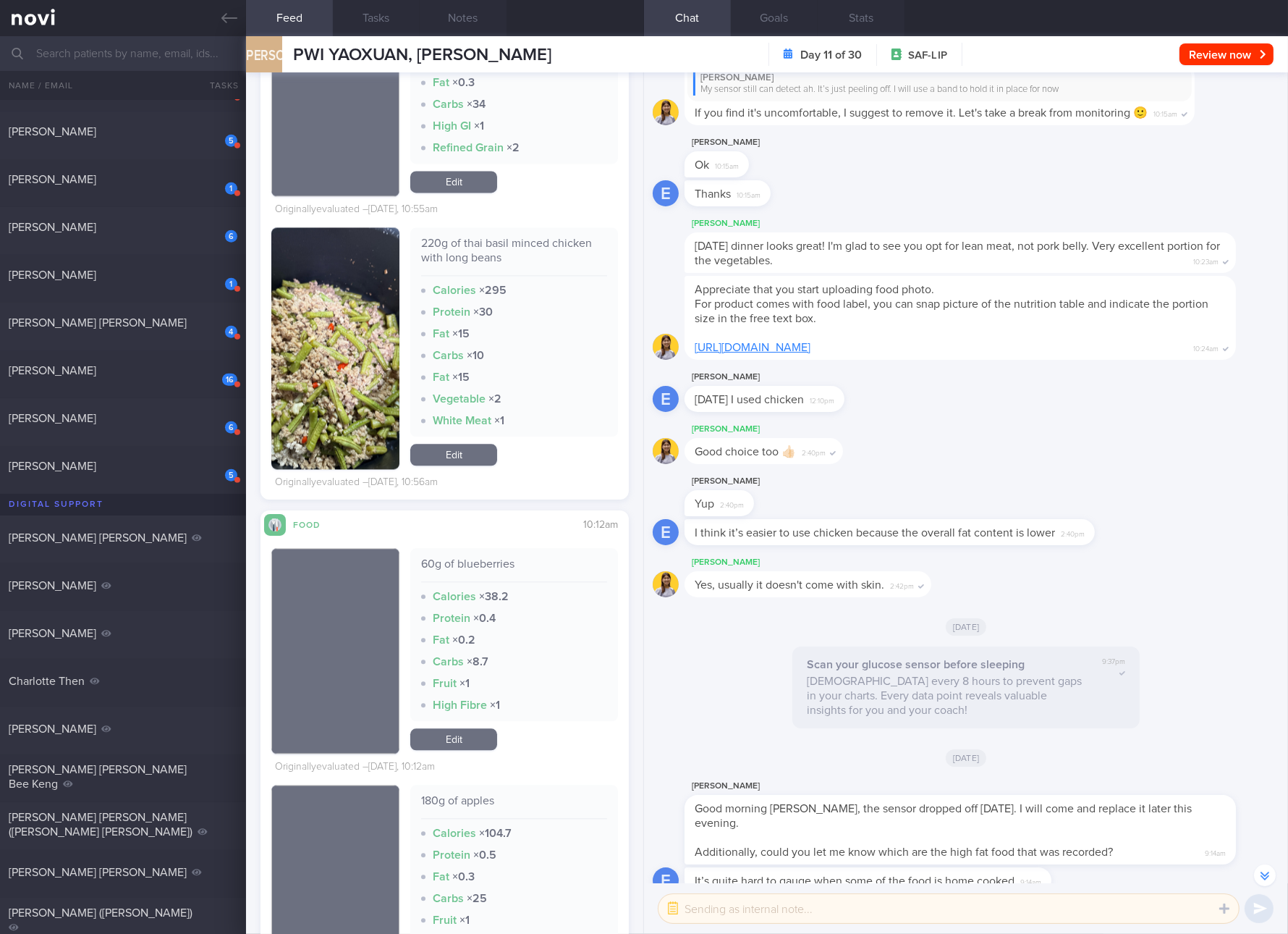
scroll to position [3999, 0]
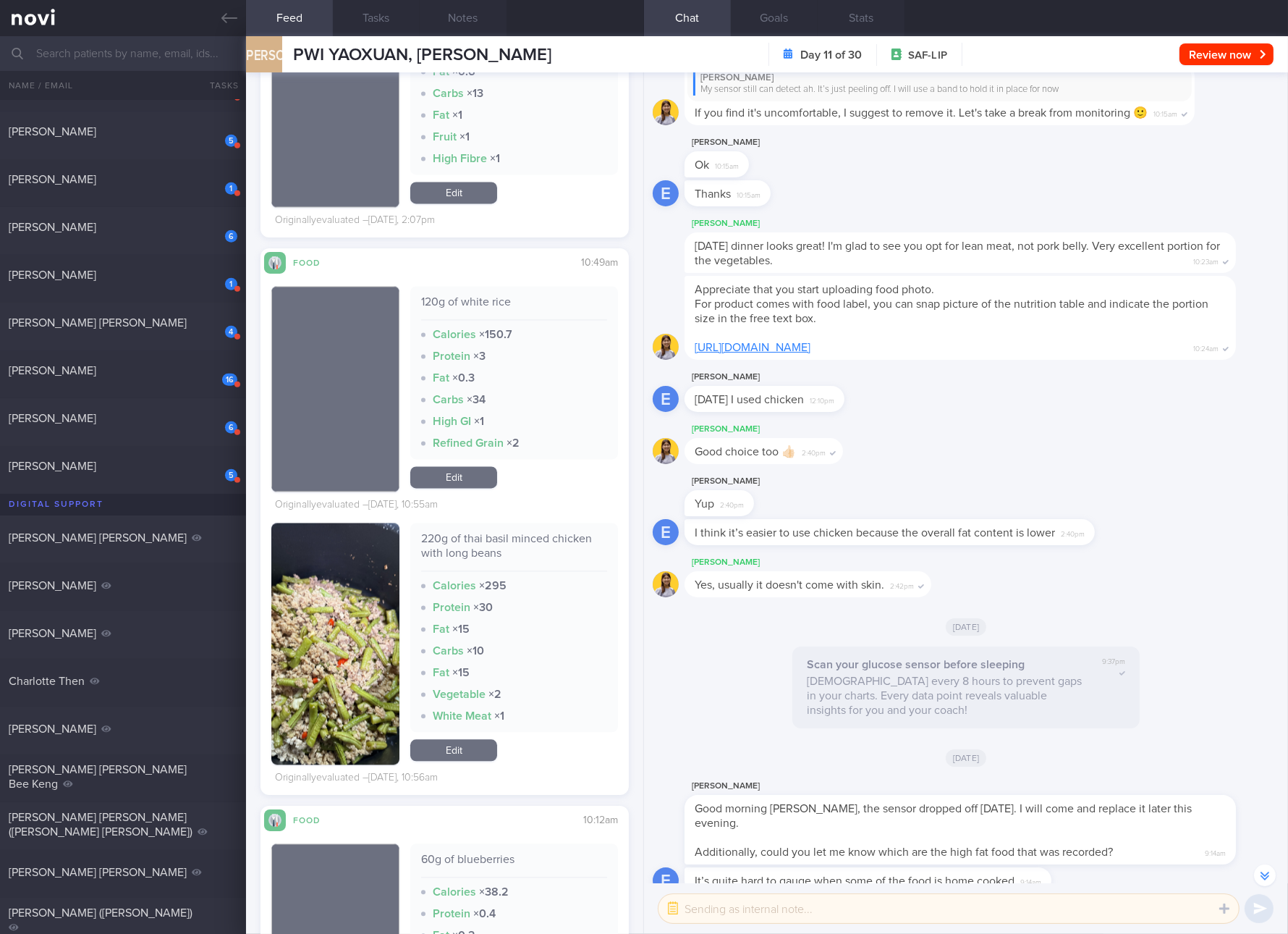
click at [470, 466] on link "Edit" at bounding box center [453, 476] width 87 height 21
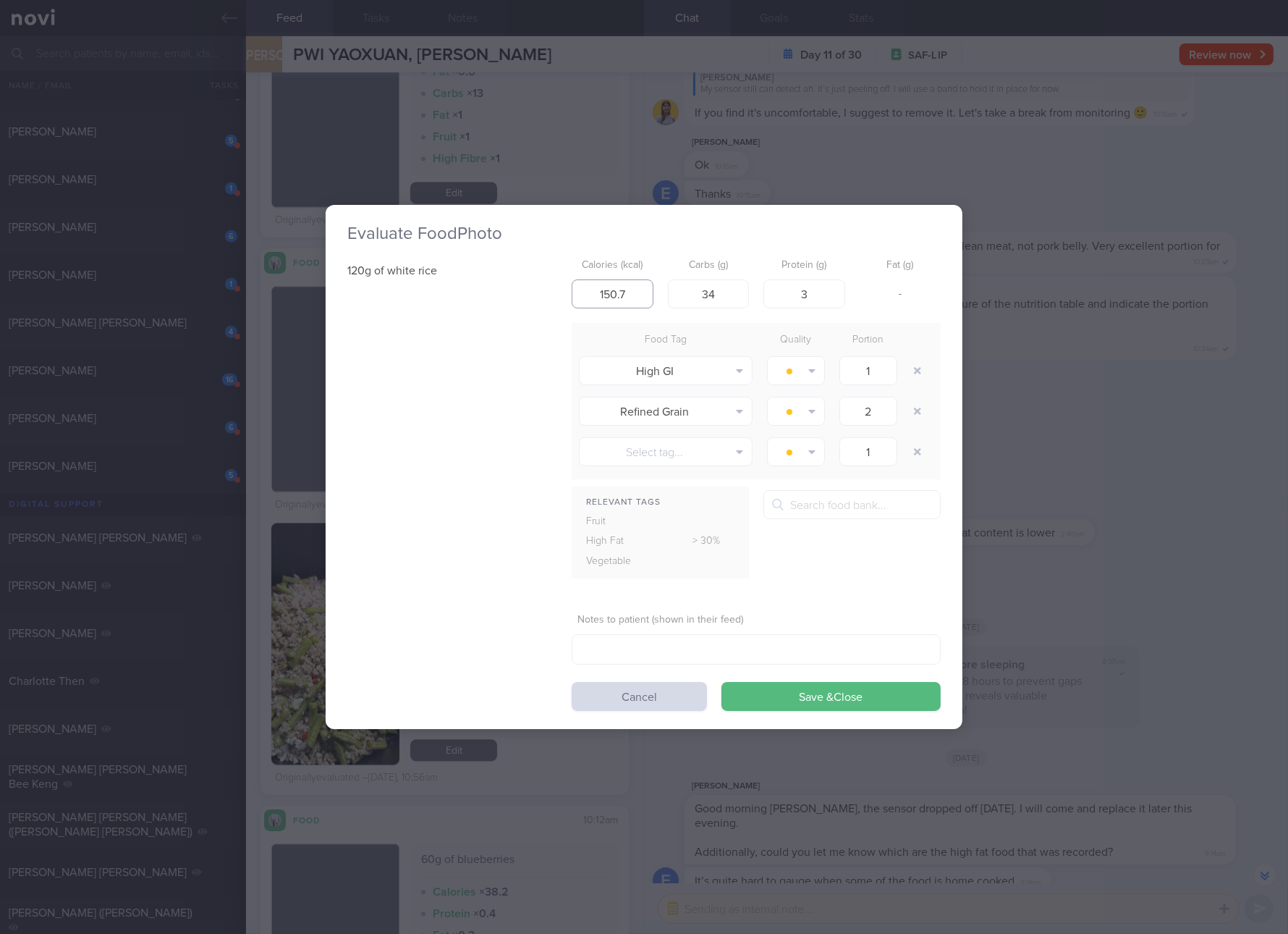
click at [619, 286] on input "150.7" at bounding box center [613, 293] width 82 height 29
type input "146"
type input "34"
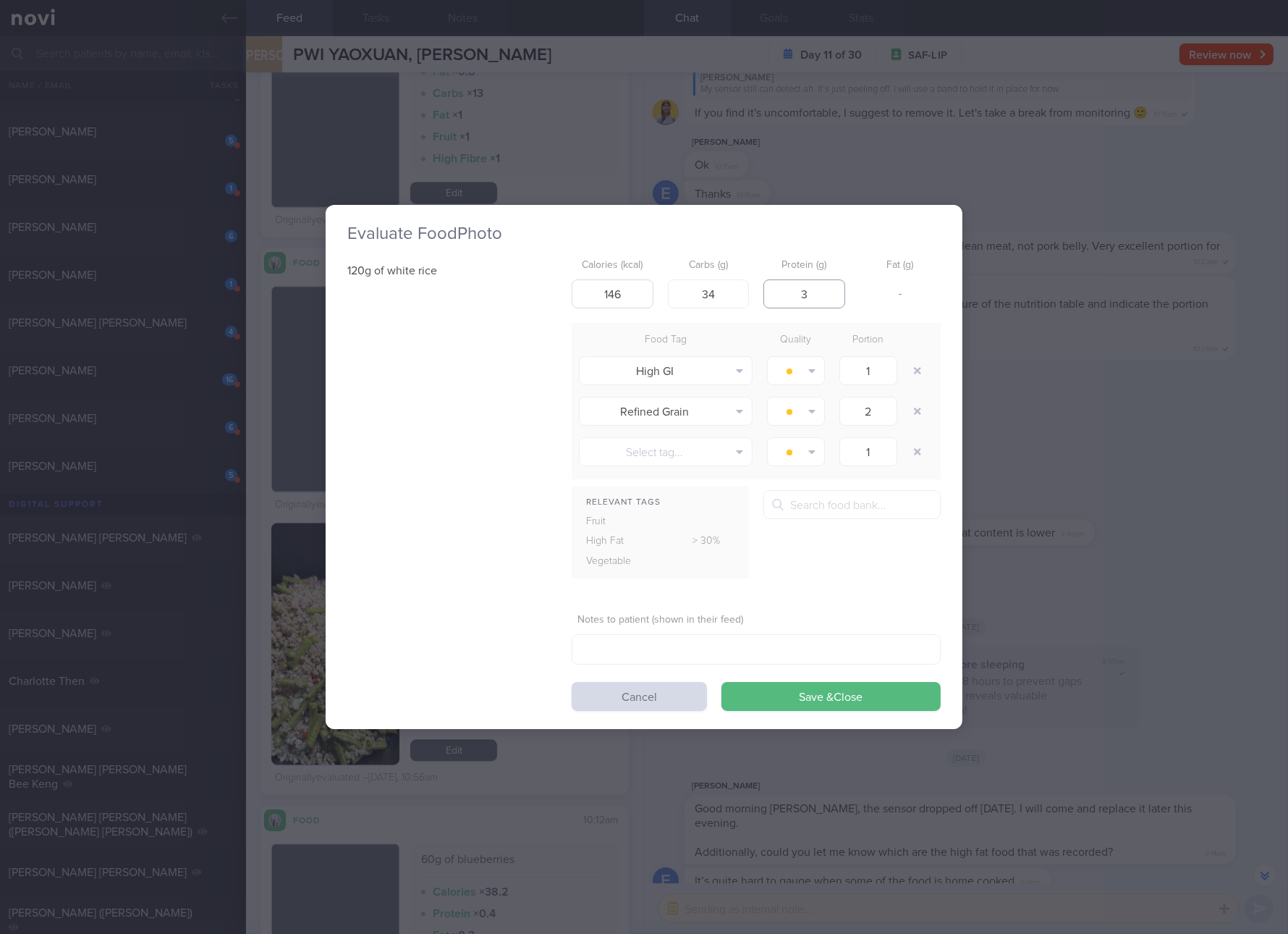
click at [722, 682] on button "Save & Close" at bounding box center [831, 696] width 219 height 29
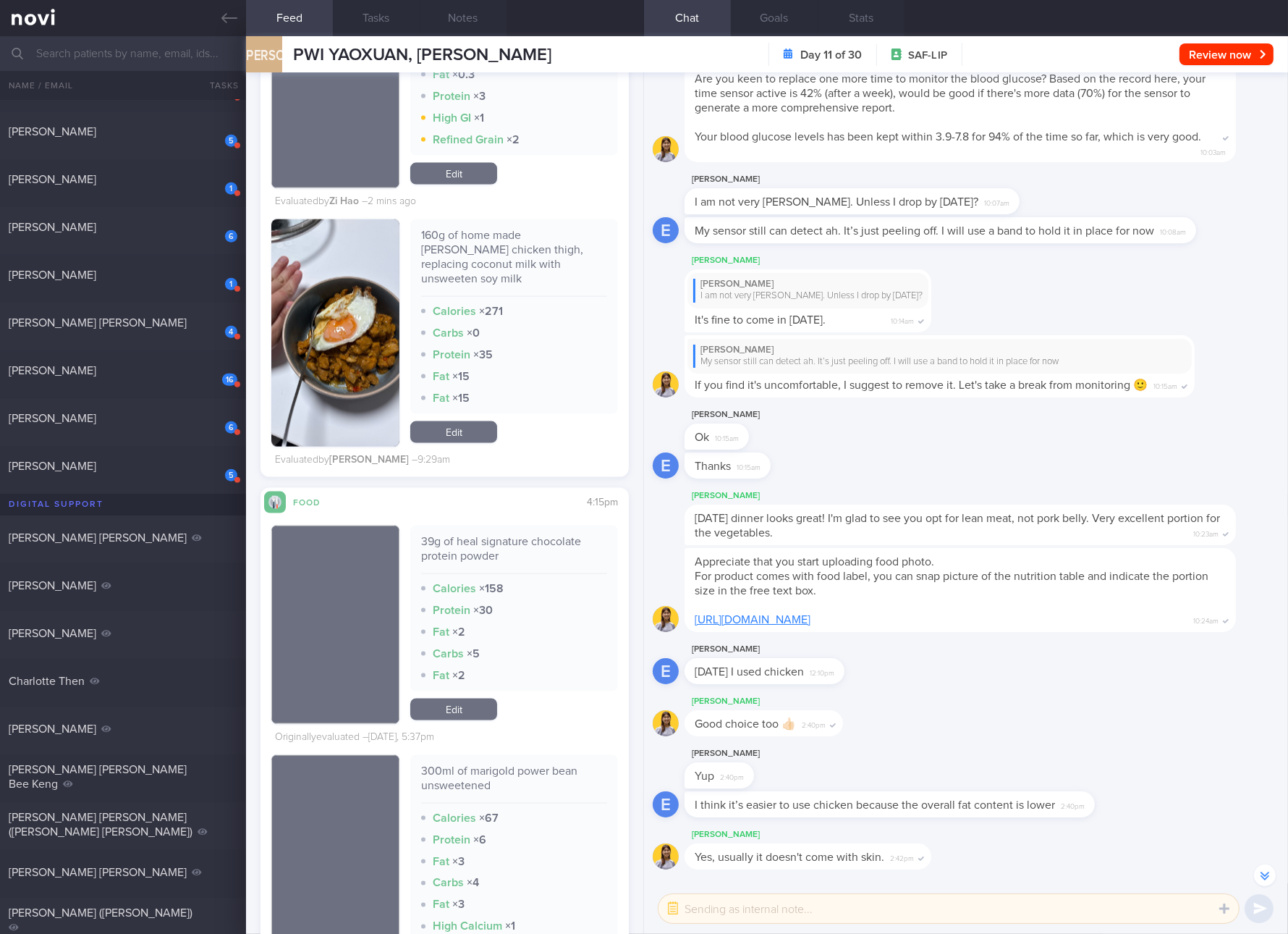
scroll to position [2642, 0]
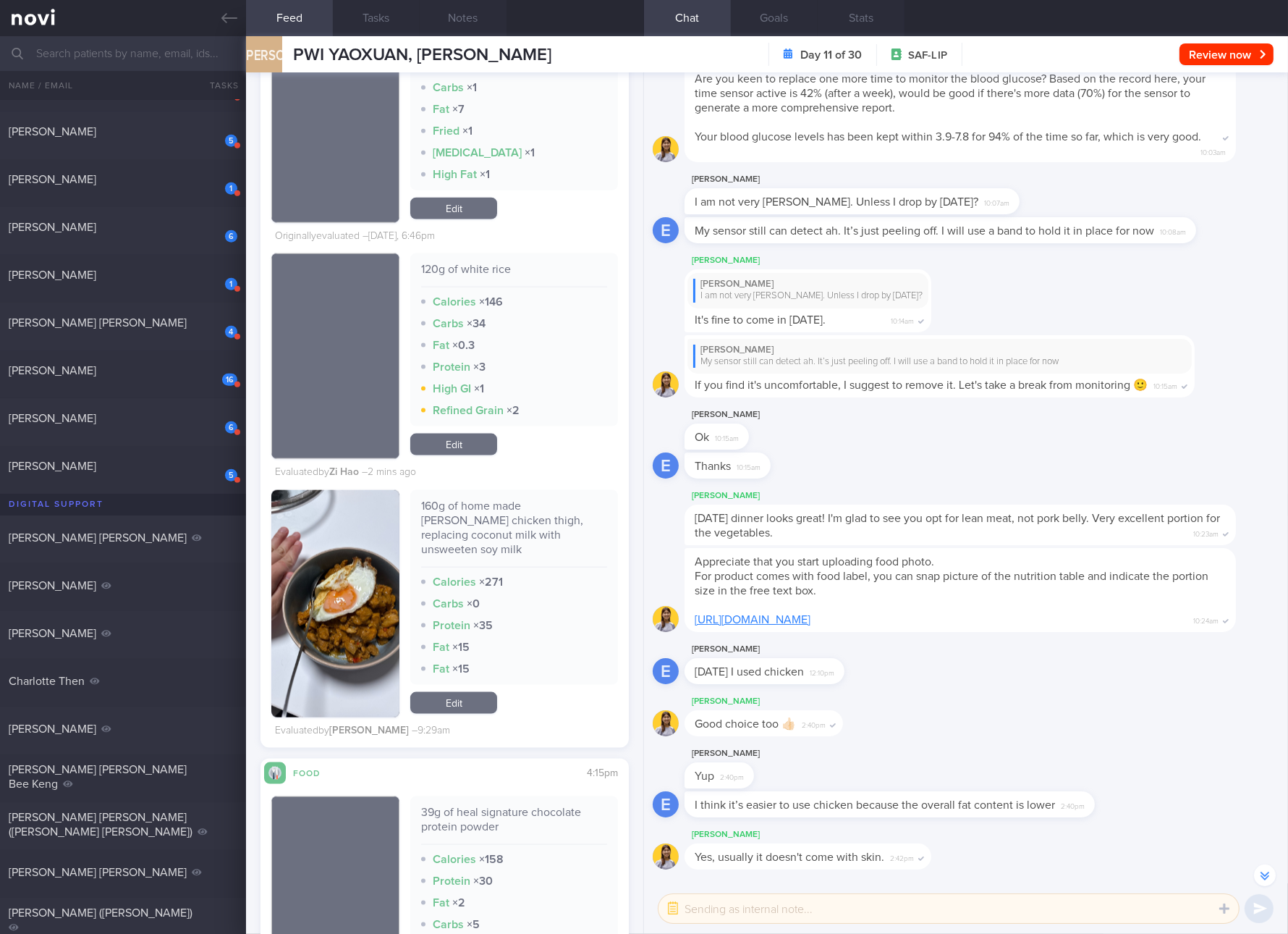
click at [475, 692] on link "Edit" at bounding box center [453, 702] width 87 height 21
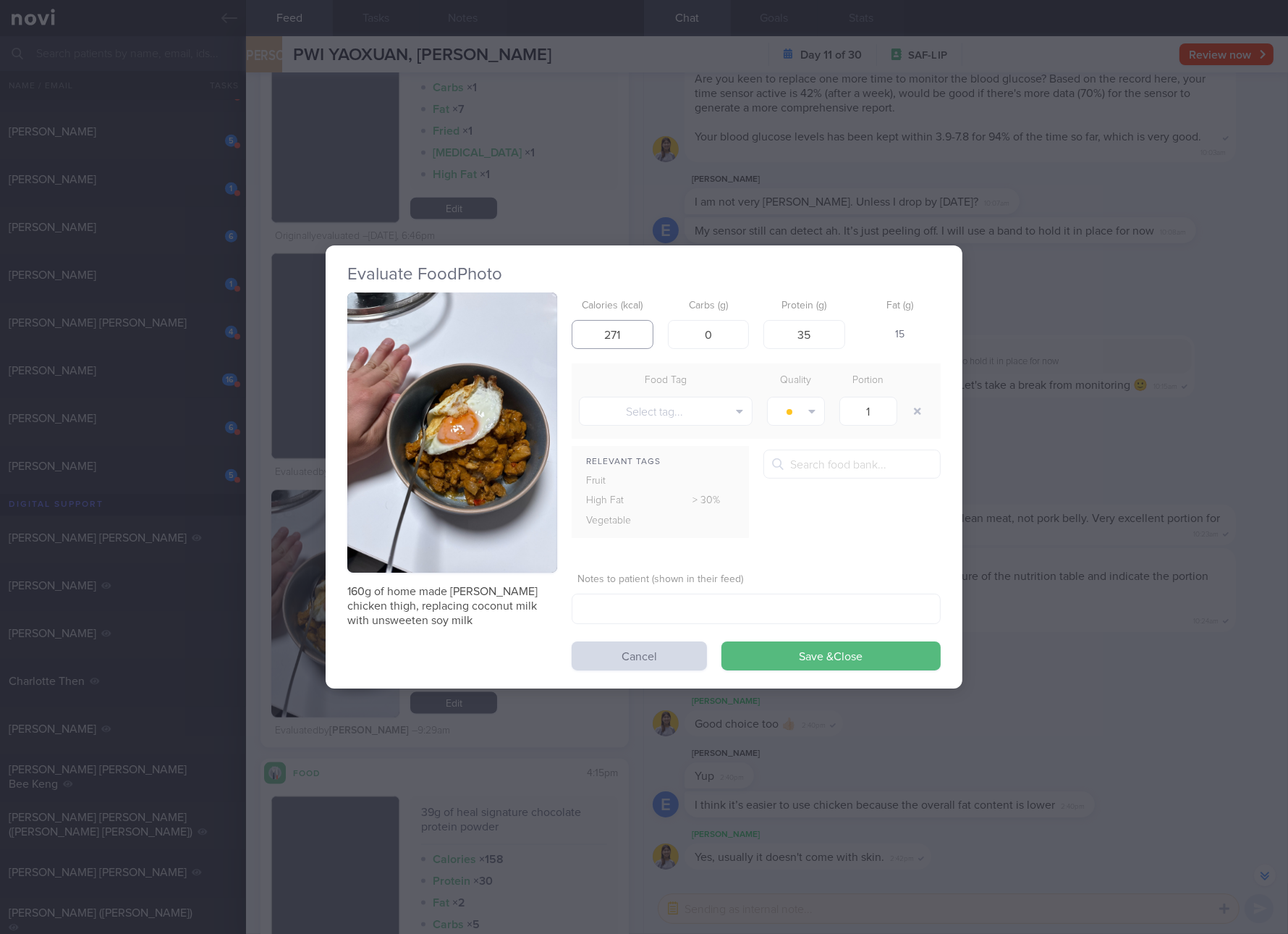
click at [642, 325] on input "271" at bounding box center [613, 334] width 82 height 29
type input "221"
type input "7"
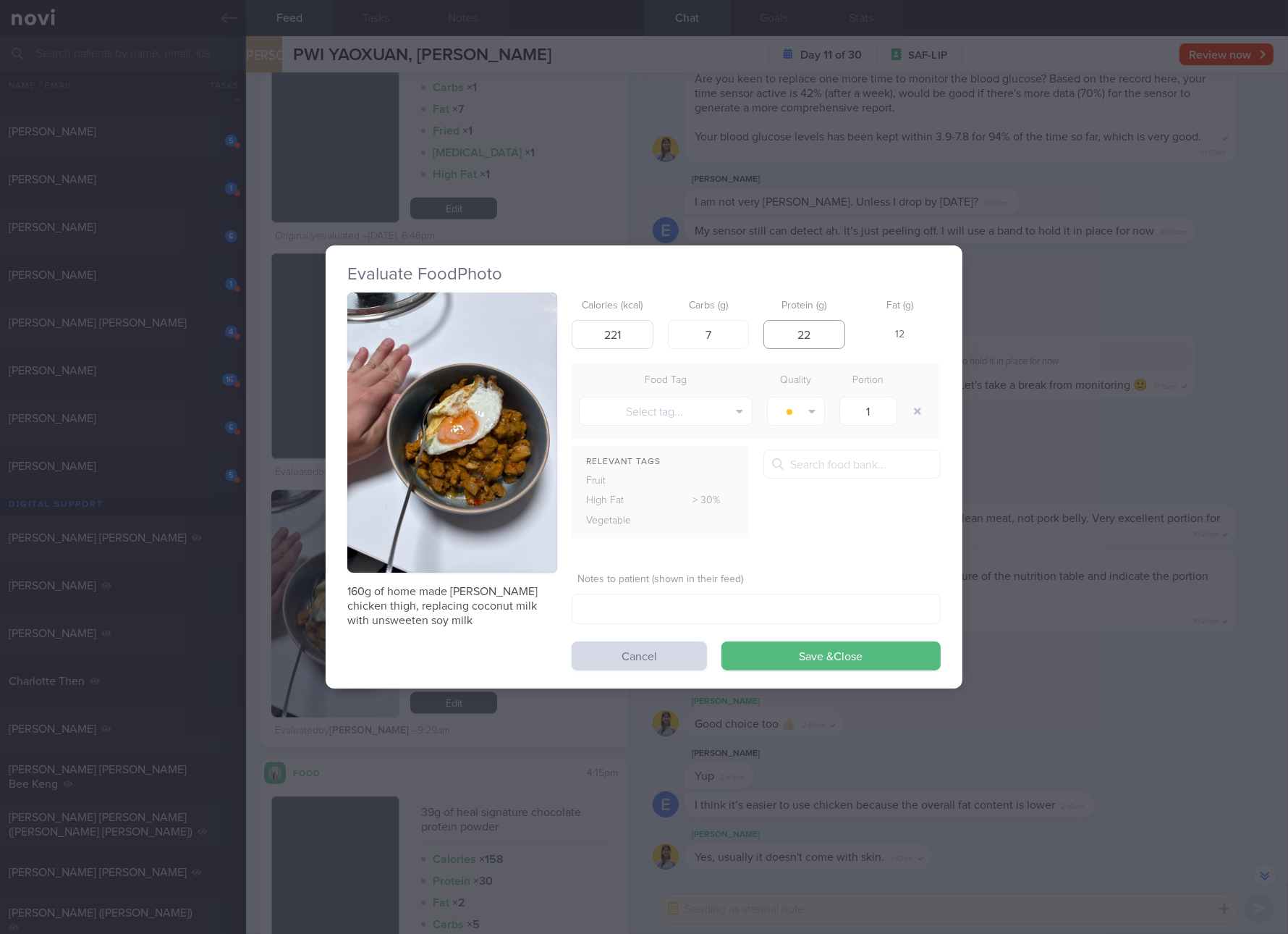
type input "22"
click at [722, 642] on button "Save & Close" at bounding box center [831, 656] width 219 height 29
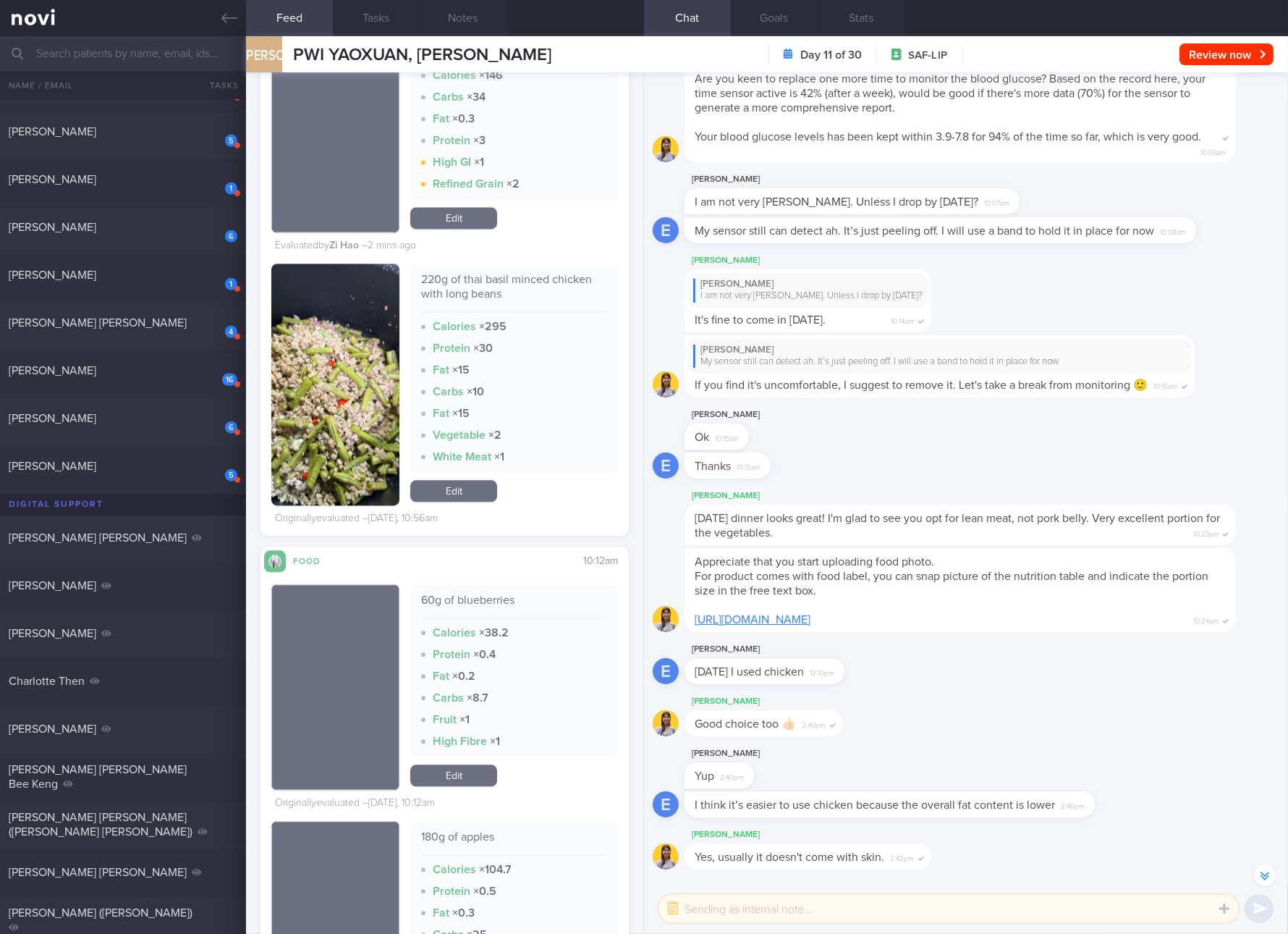
scroll to position [4269, 0]
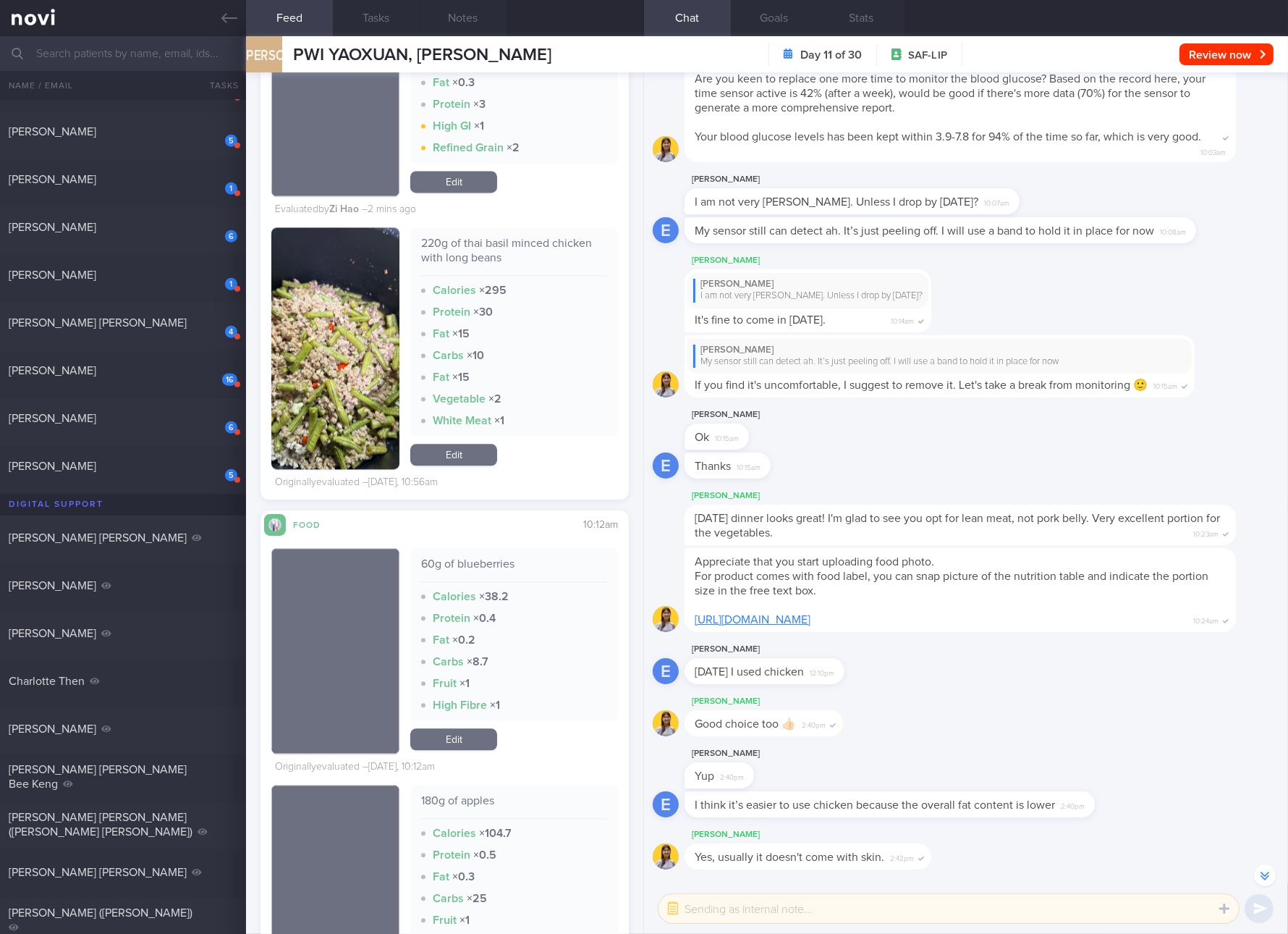
click at [529, 234] on div "220g of thai basil minced chicken with long beans Calories × 295 Protein × 30 F…" at bounding box center [514, 332] width 207 height 209
copy div "220g of thai basil minced chicken with long beans"
click at [459, 459] on link "Edit" at bounding box center [453, 454] width 87 height 21
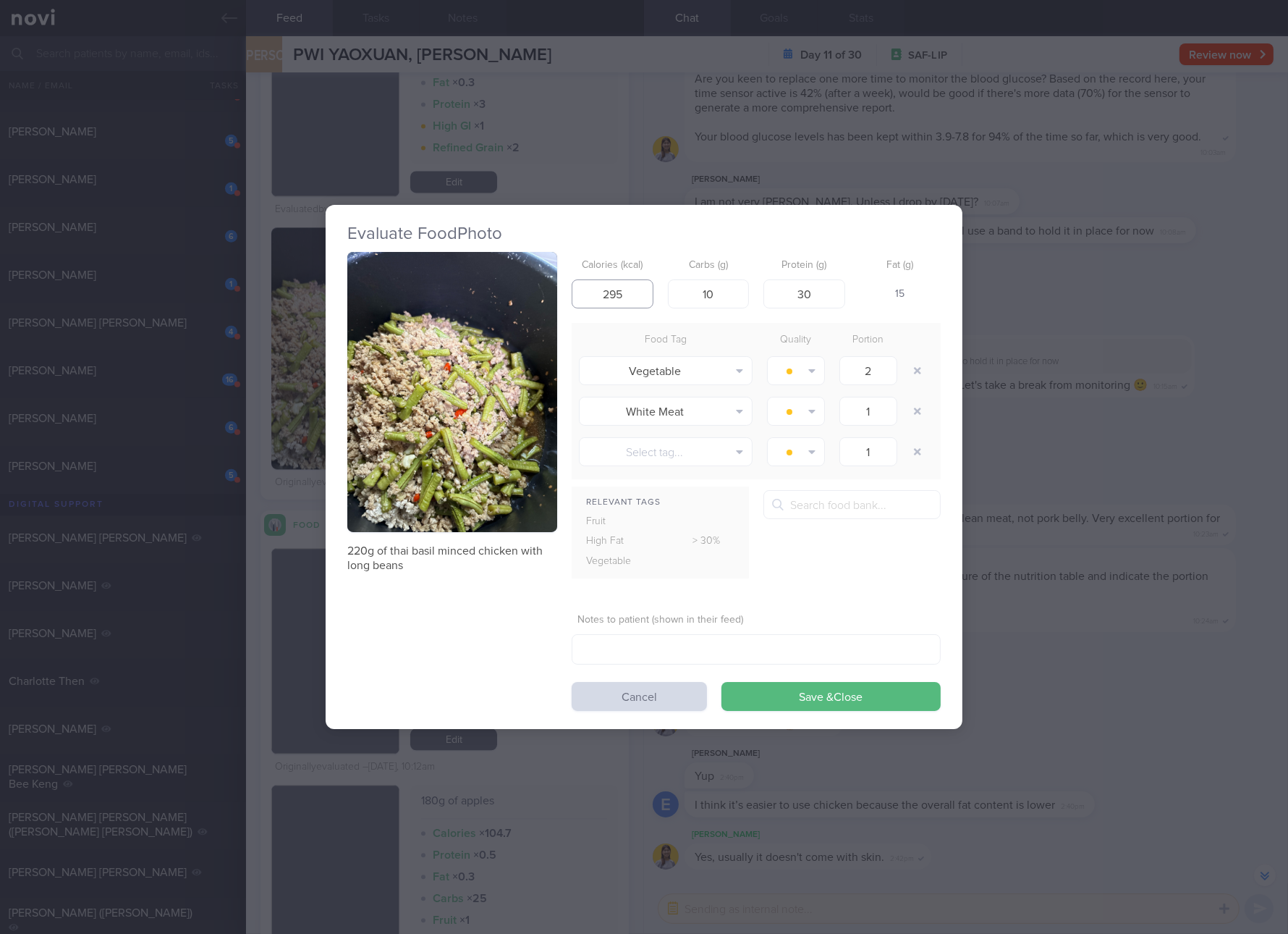
click at [631, 303] on input "295" at bounding box center [613, 293] width 82 height 29
type input "287"
type input "16"
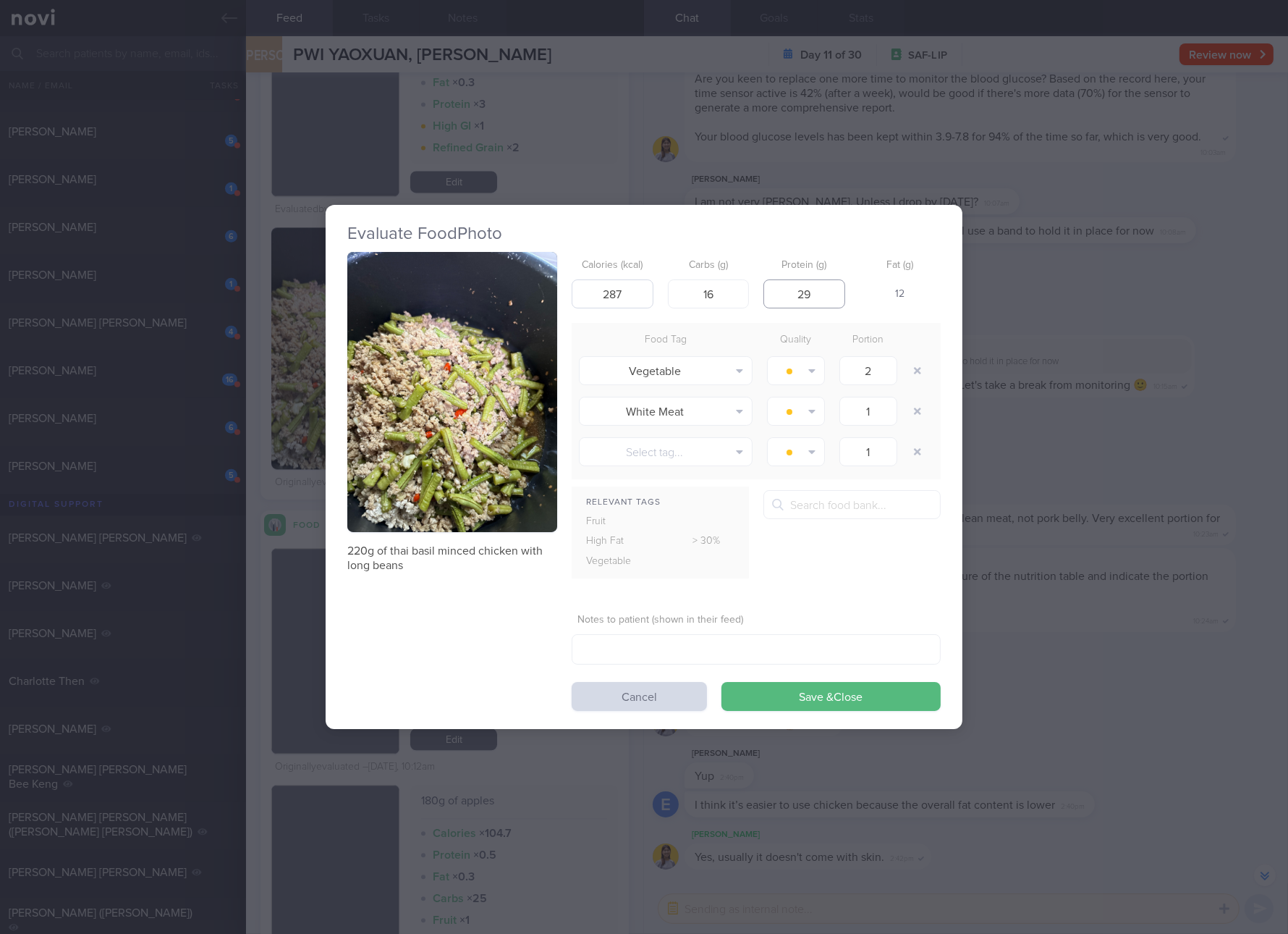
type input "29"
click at [722, 682] on button "Save & Close" at bounding box center [831, 696] width 219 height 29
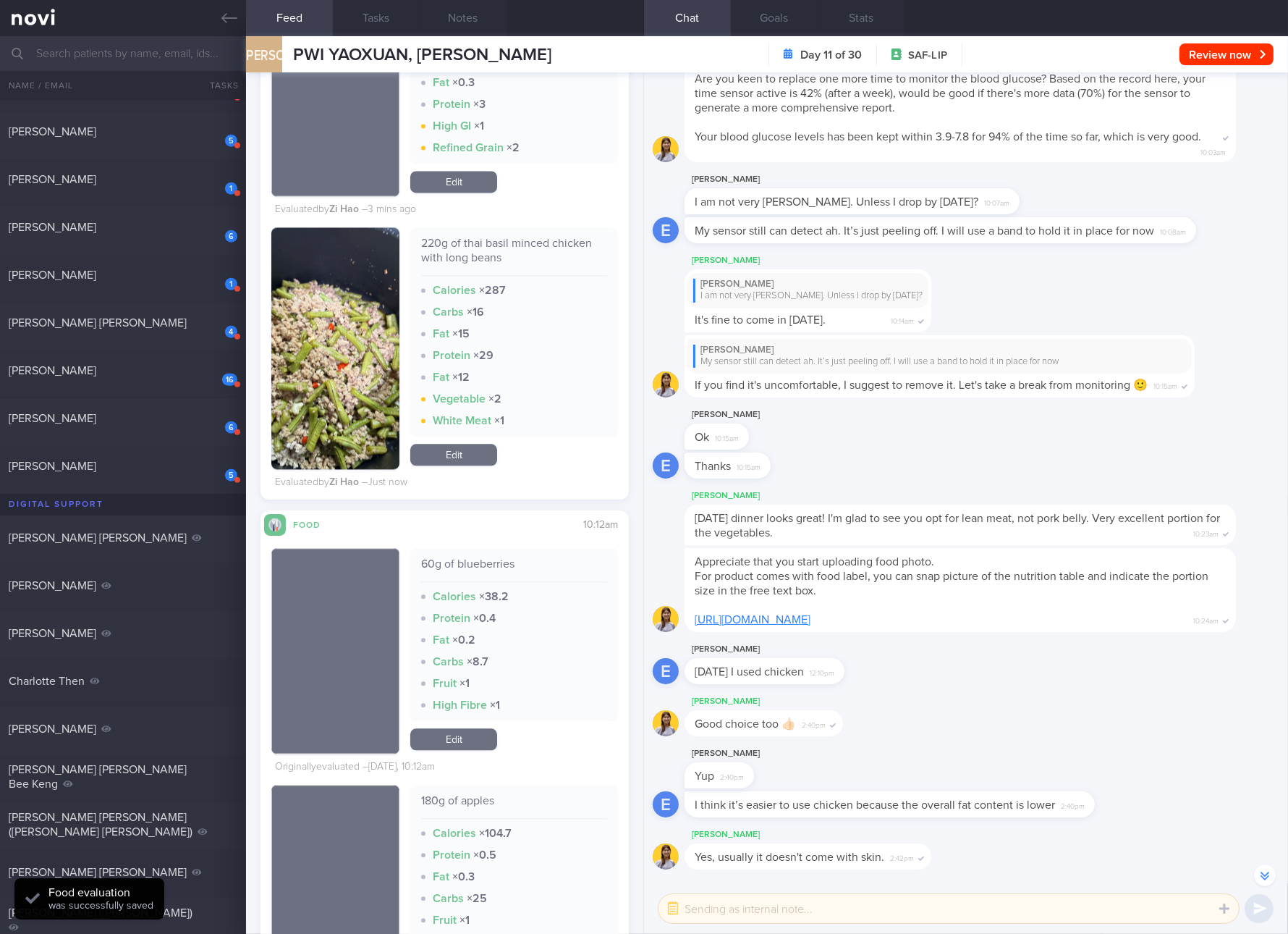
scroll to position [4542, 0]
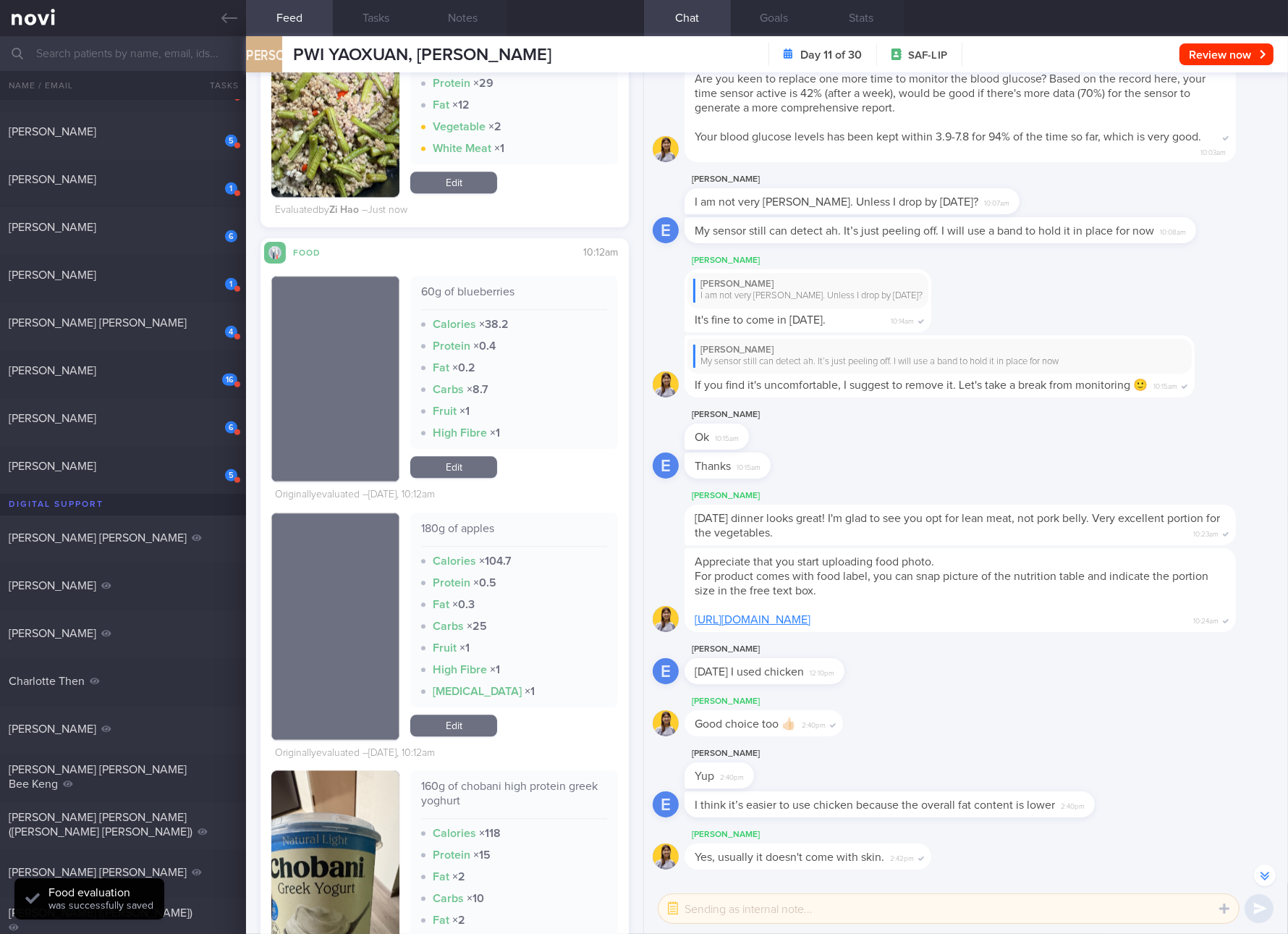
click at [466, 524] on div "180g of apples" at bounding box center [514, 533] width 186 height 25
copy div "180g of apples"
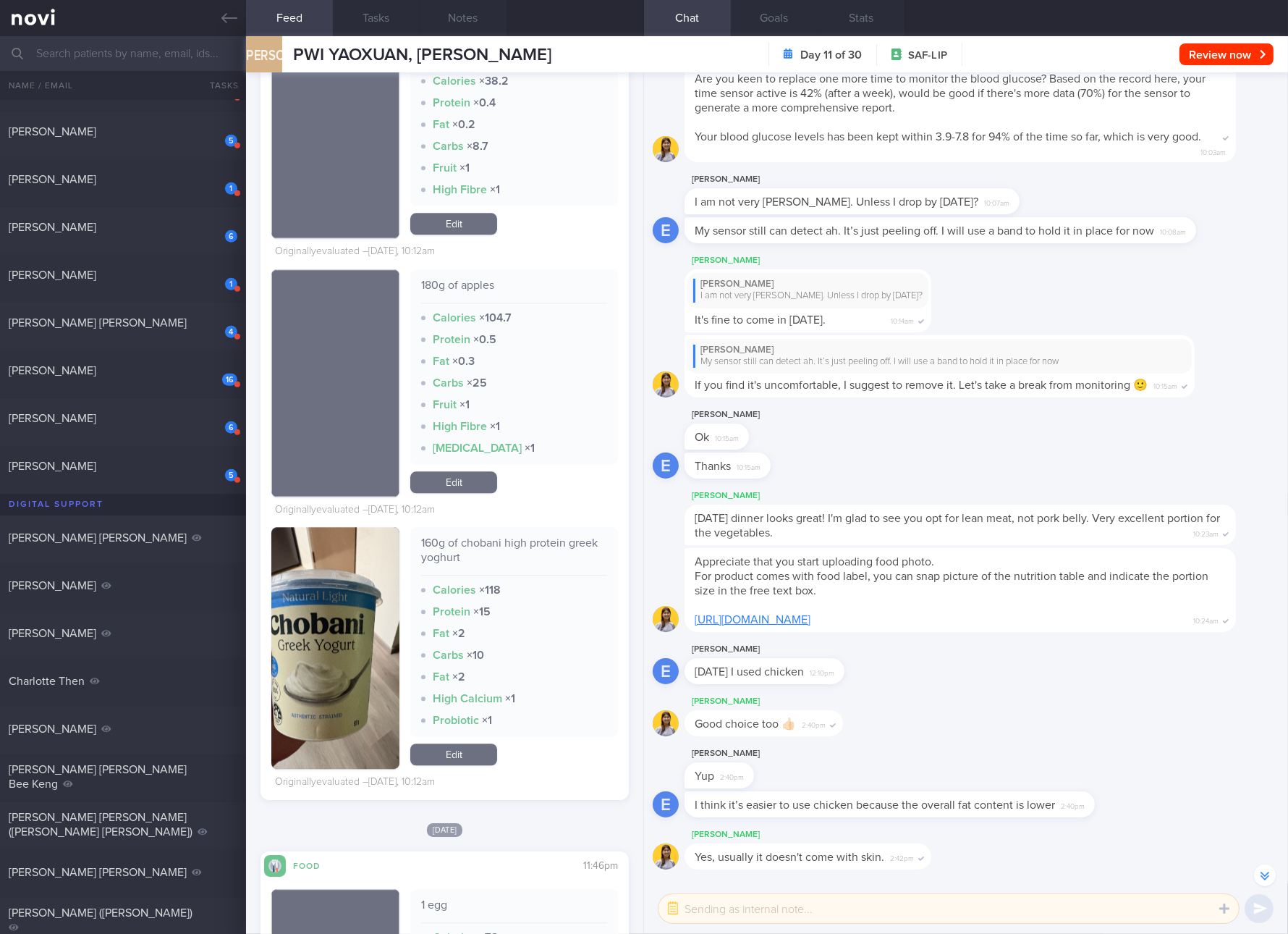
scroll to position [4813, 0]
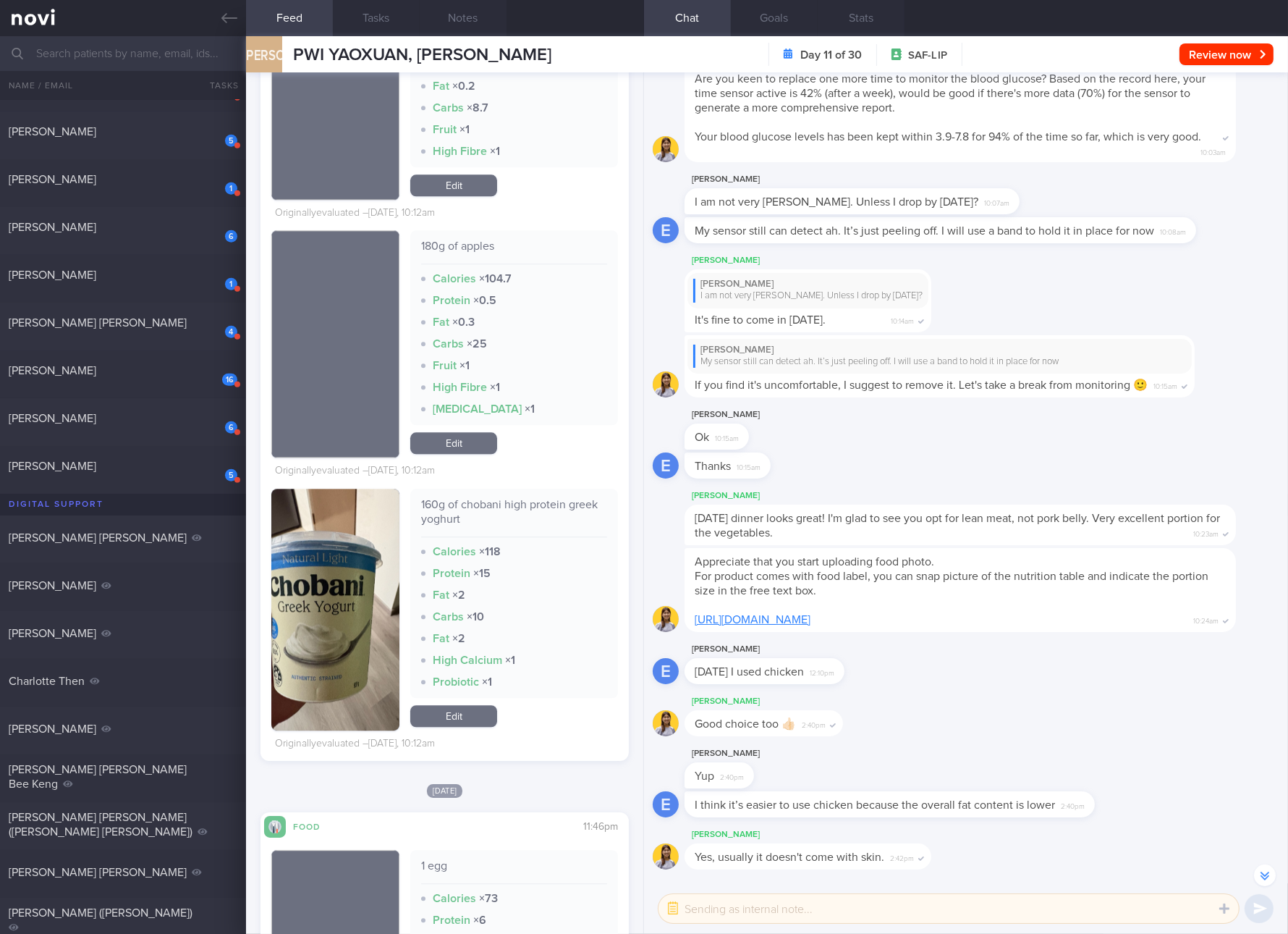
click at [461, 707] on link "Edit" at bounding box center [453, 715] width 87 height 21
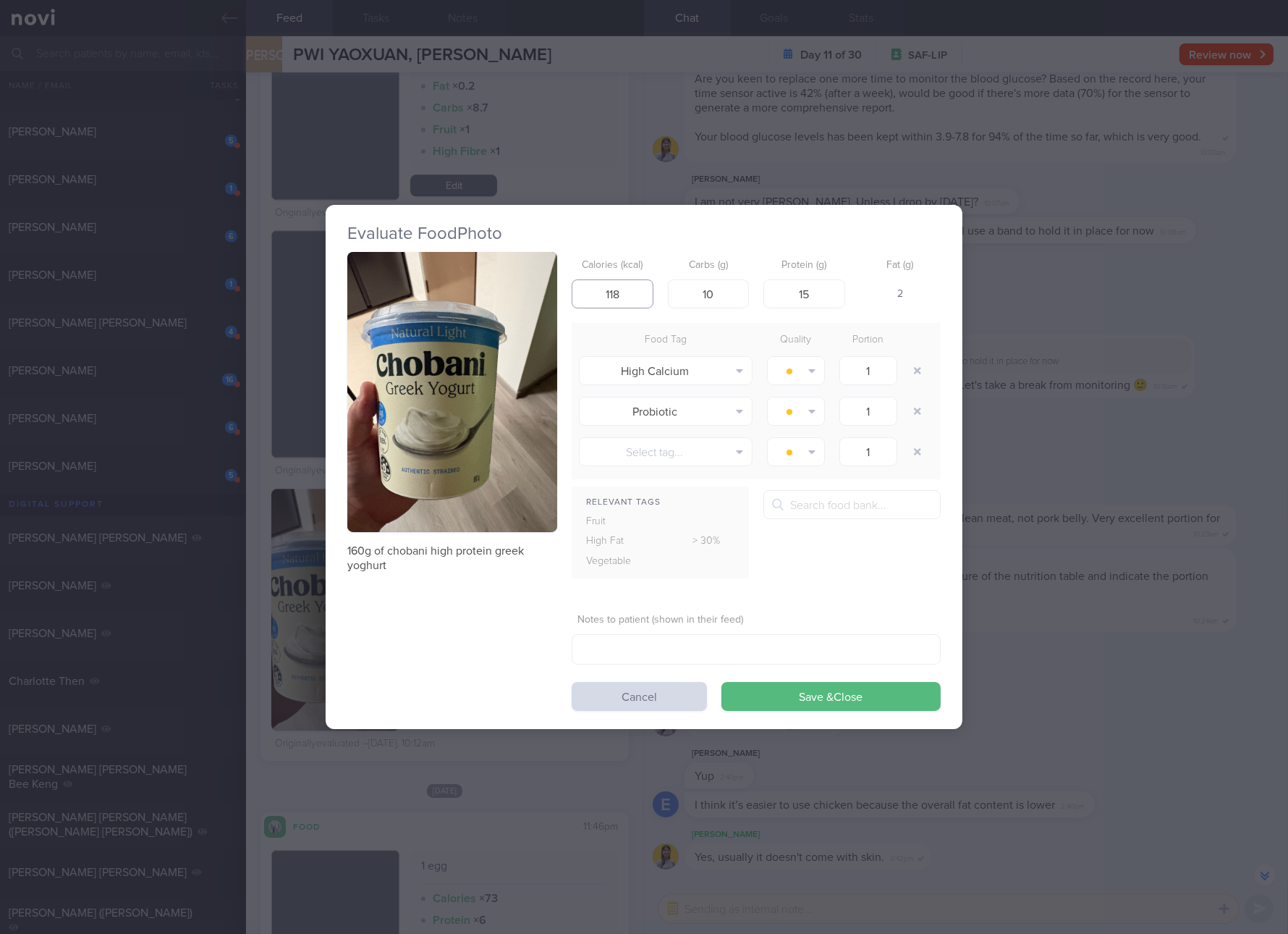
click at [606, 299] on input "118" at bounding box center [613, 293] width 82 height 29
type input "93"
type input "7"
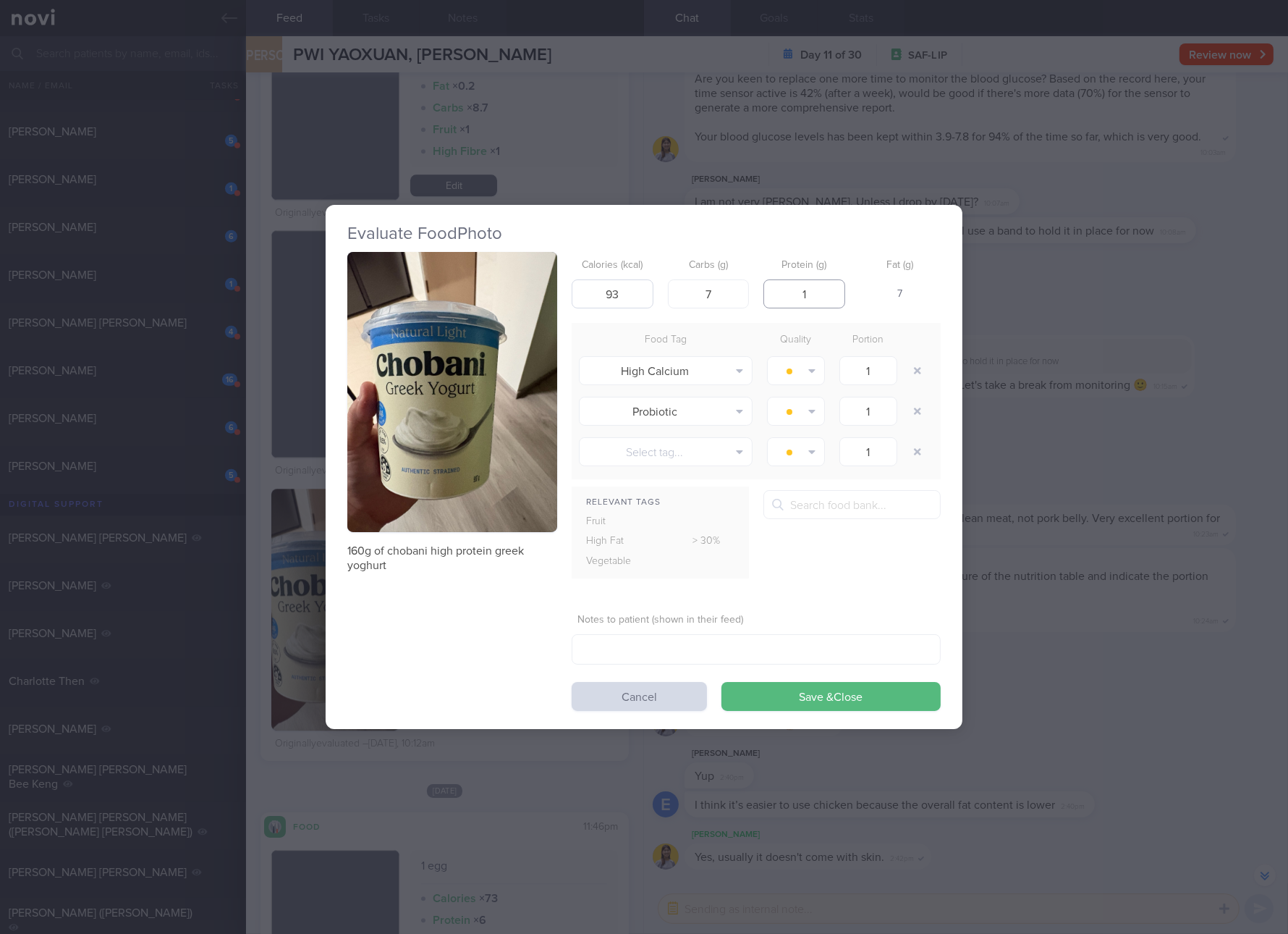
type input "15"
click at [722, 682] on button "Save & Close" at bounding box center [831, 696] width 219 height 29
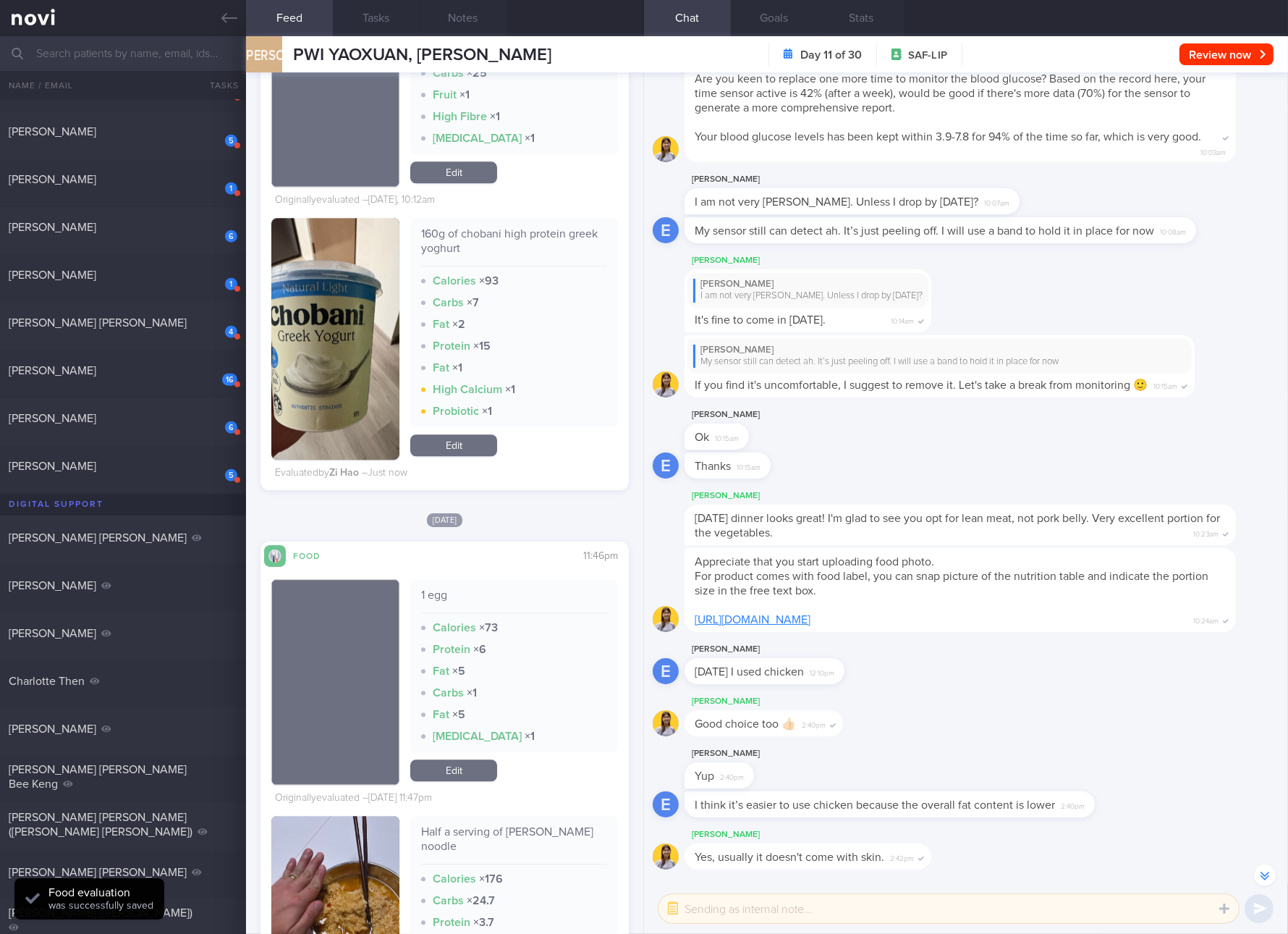
scroll to position [5356, 0]
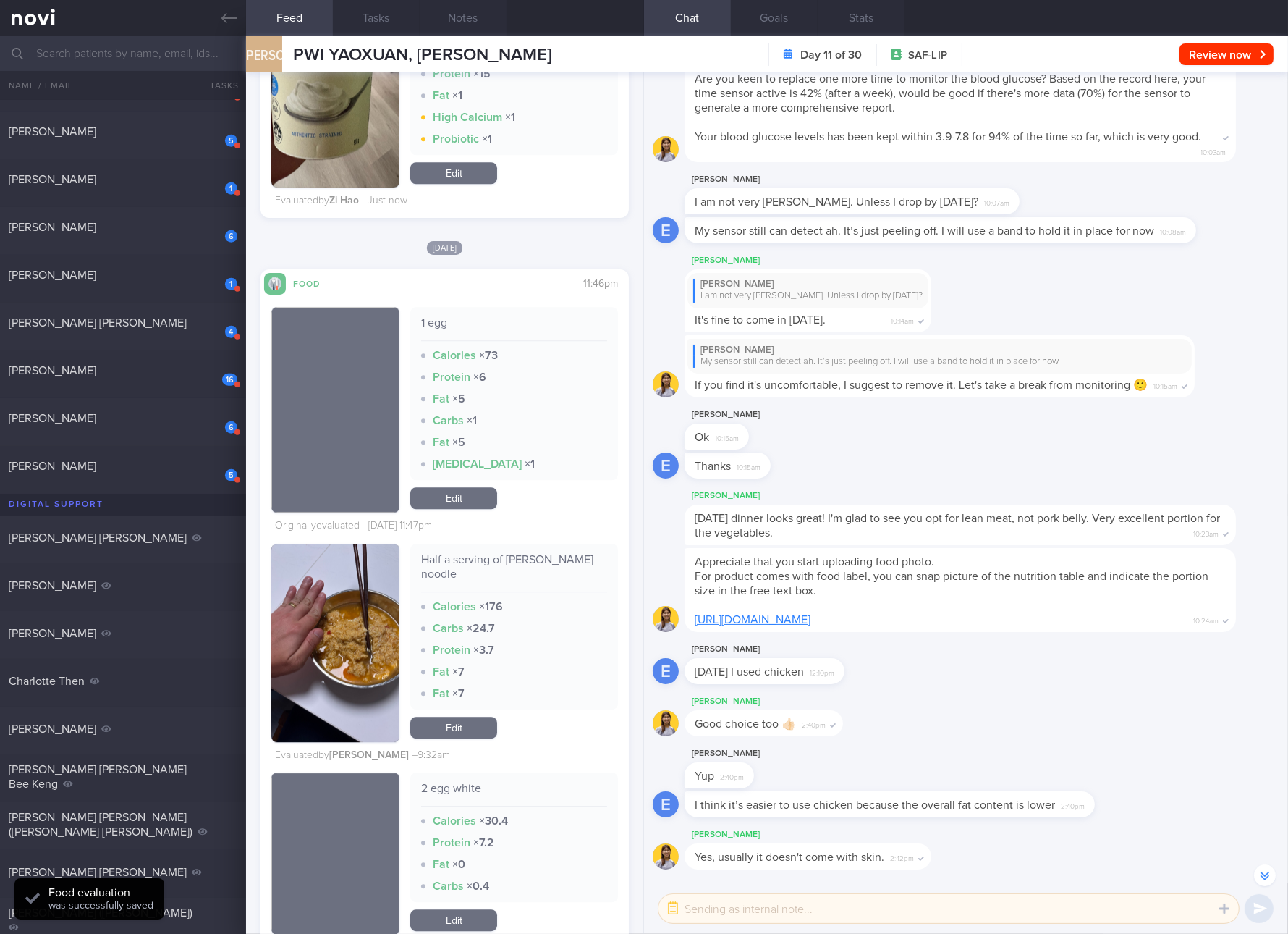
click at [531, 574] on div "Half a serving of [PERSON_NAME] noodle" at bounding box center [514, 572] width 186 height 40
click at [535, 563] on div "Half a serving of [PERSON_NAME] noodle" at bounding box center [514, 572] width 186 height 40
copy div "Half a serving of [PERSON_NAME] noodle"
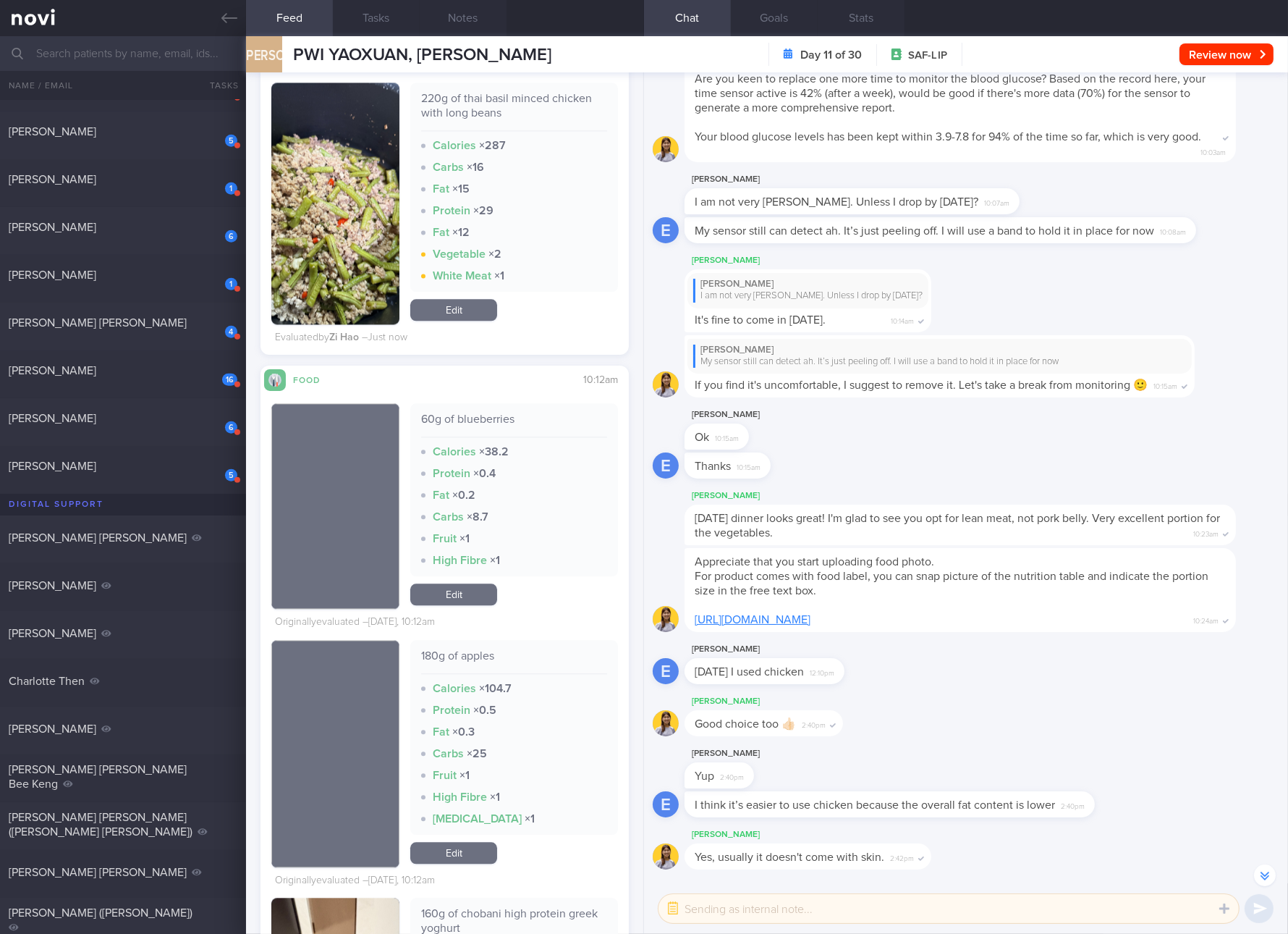
scroll to position [4542, 0]
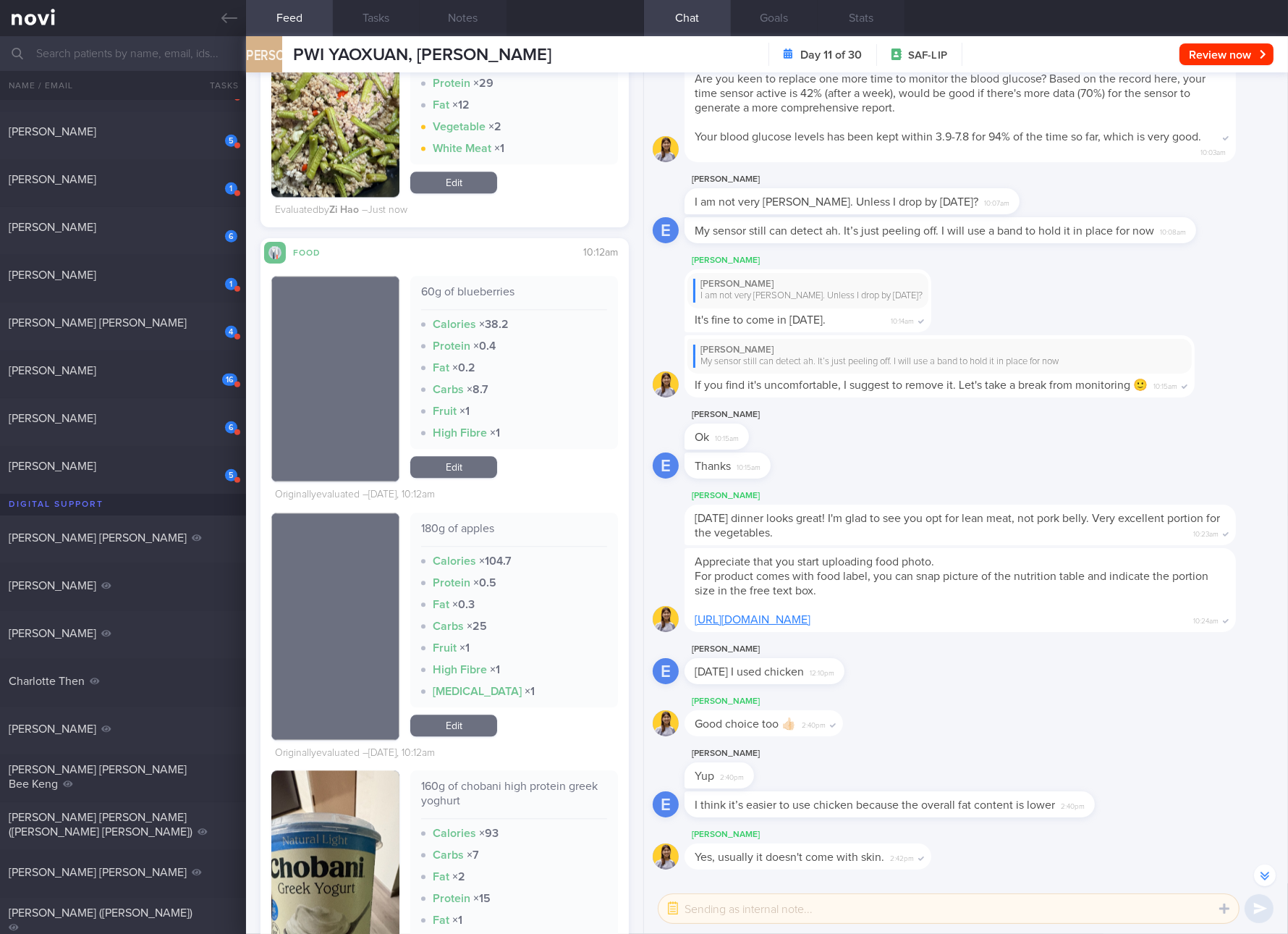
click at [462, 719] on link "Edit" at bounding box center [453, 725] width 87 height 21
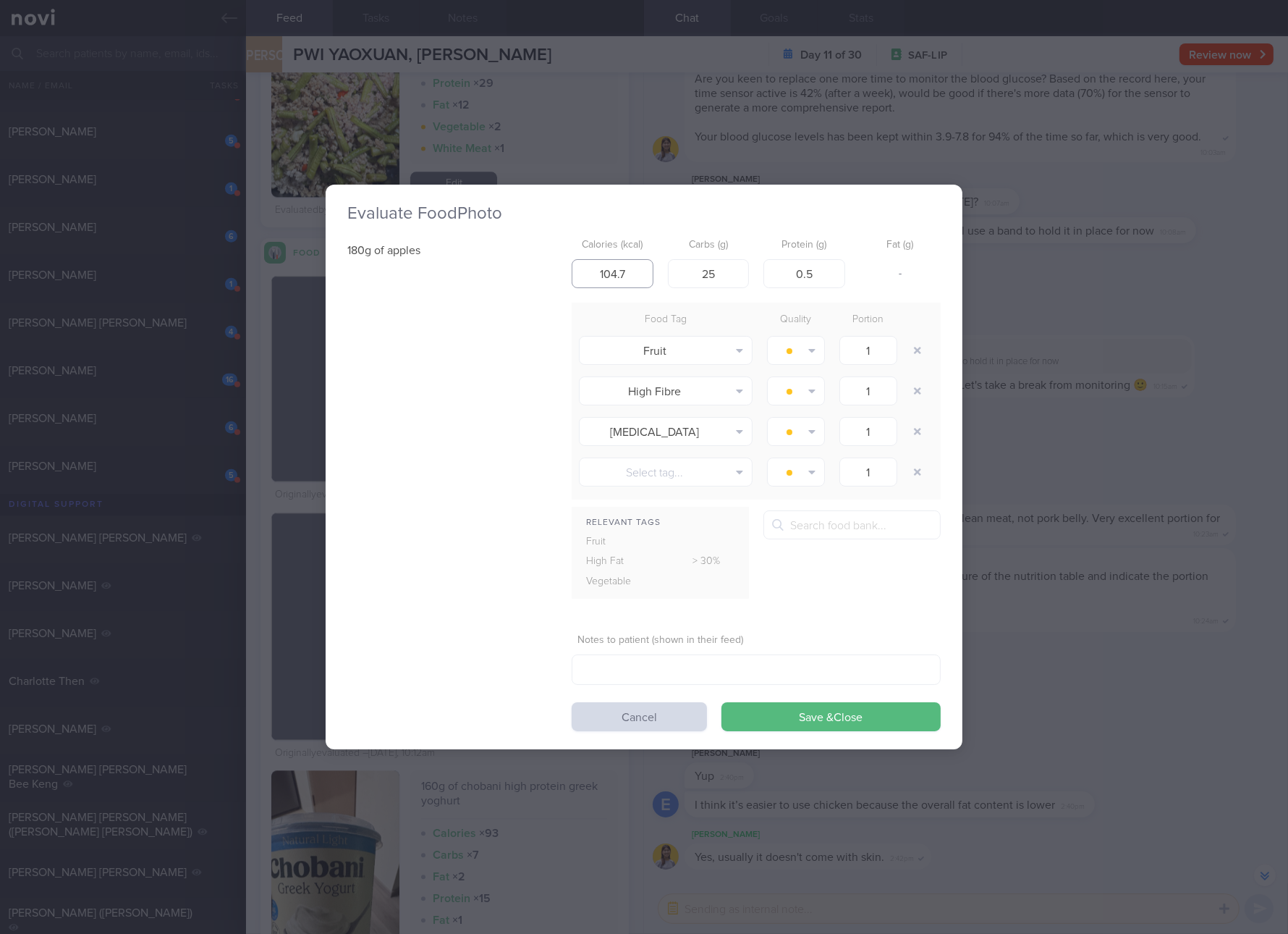
click at [629, 281] on input "104.7" at bounding box center [613, 273] width 82 height 29
type input "94"
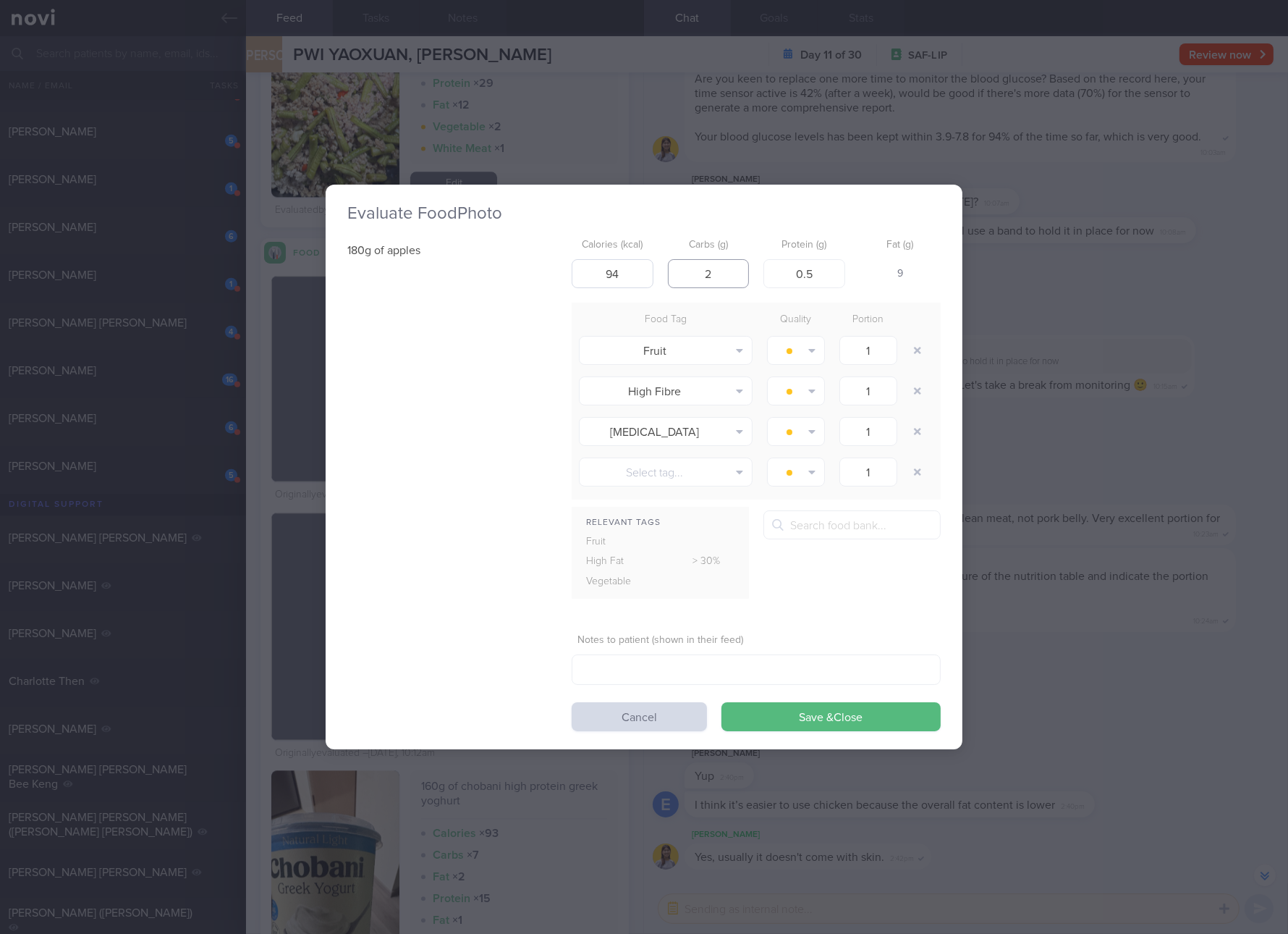
type input "25"
type input "1"
click at [722, 702] on button "Save & Close" at bounding box center [831, 716] width 219 height 29
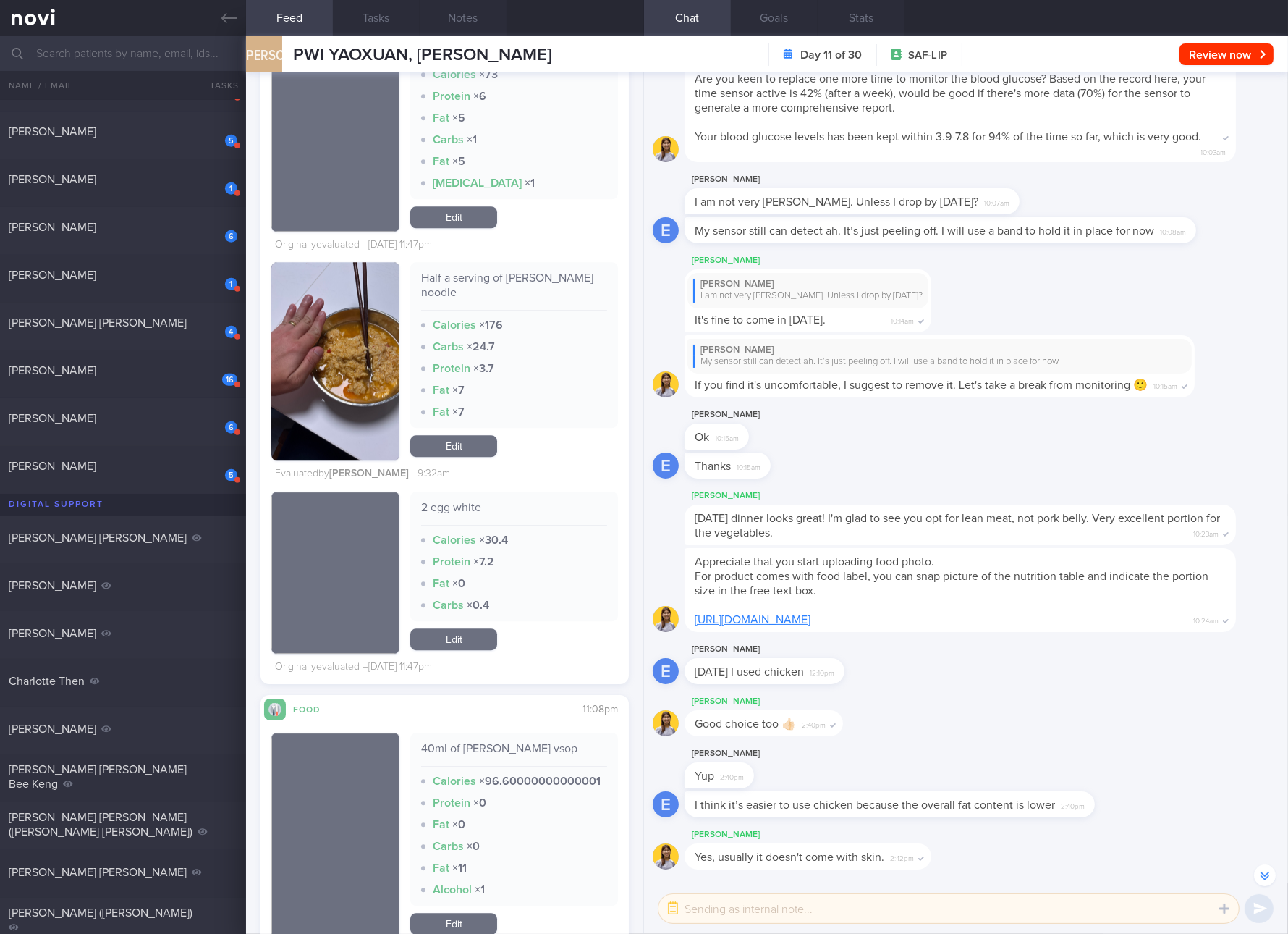
scroll to position [5898, 0]
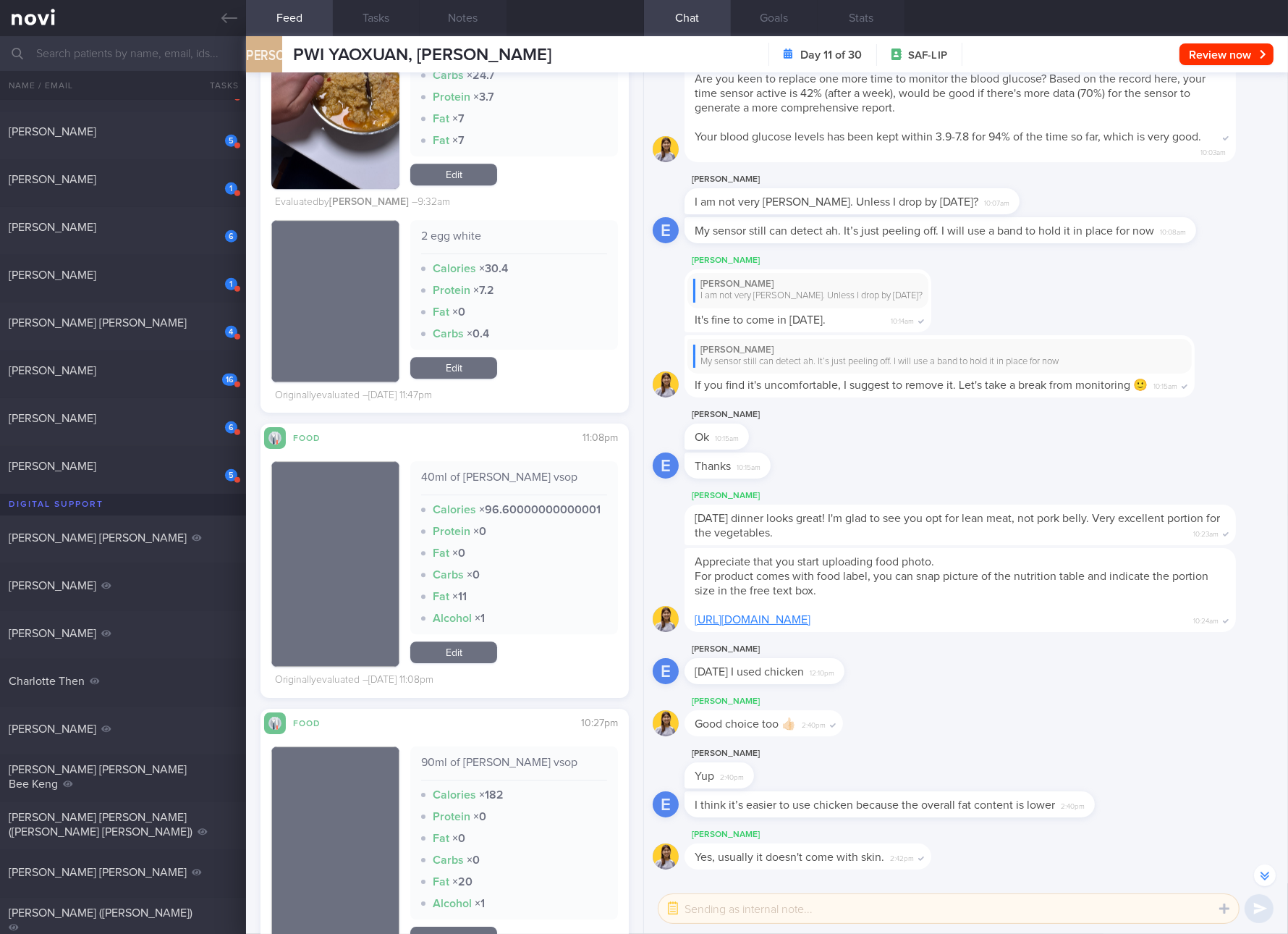
click at [478, 476] on div "40ml of [PERSON_NAME] vsop" at bounding box center [514, 482] width 186 height 25
copy div "40ml of [PERSON_NAME] vsop"
click at [457, 663] on link "Edit" at bounding box center [453, 652] width 87 height 21
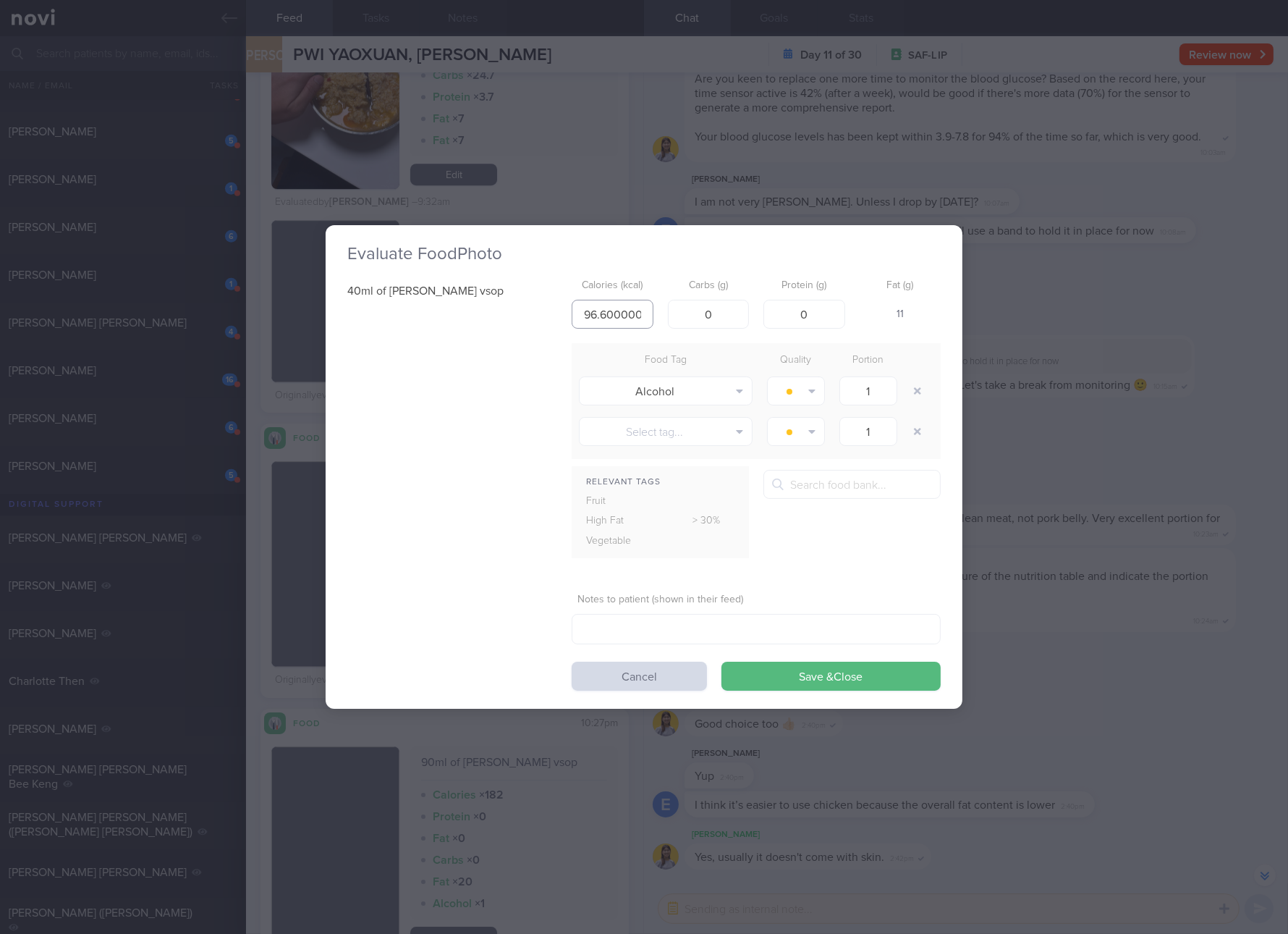
click at [635, 320] on input "96.60000000000001" at bounding box center [613, 314] width 82 height 29
type input "96"
click at [655, 682] on button "Cancel" at bounding box center [639, 675] width 135 height 29
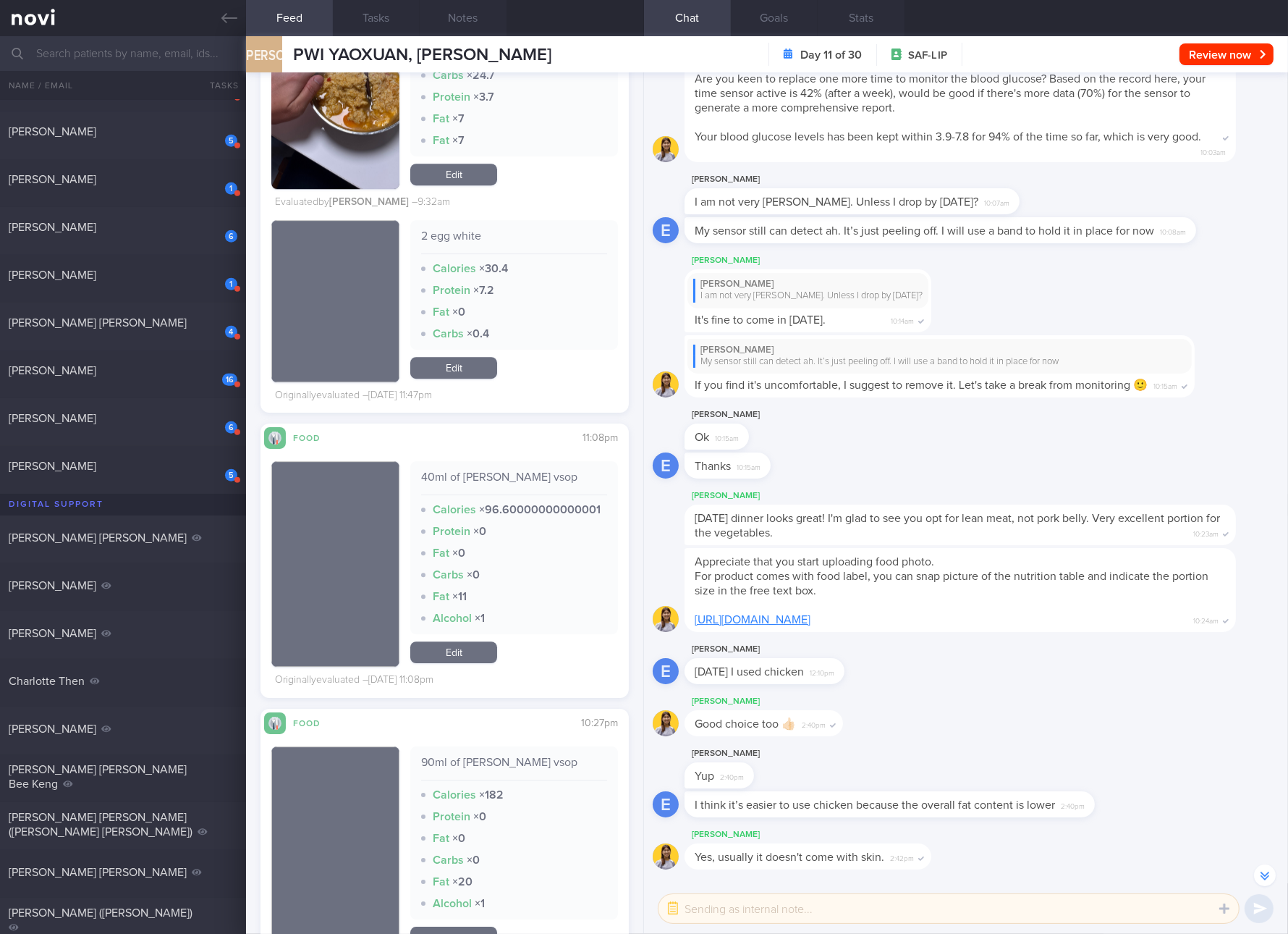
click at [430, 685] on div "40ml of [PERSON_NAME] vsop Calories × 96.60000000000001 Protein × 0 Fat × 0 Car…" at bounding box center [445, 569] width 347 height 242
click at [440, 661] on link "Edit" at bounding box center [453, 652] width 87 height 21
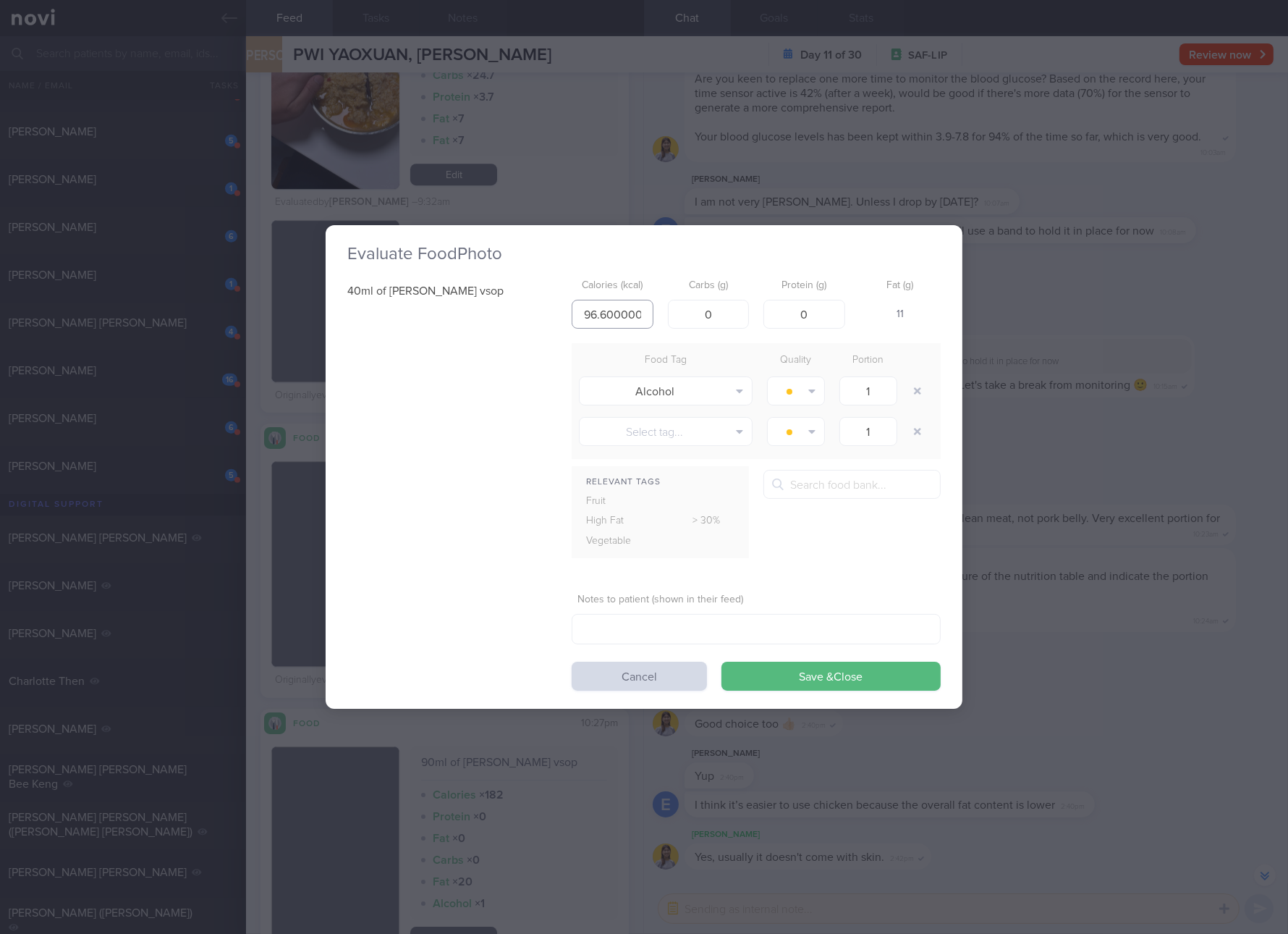
click at [638, 308] on input "96.60000000000001" at bounding box center [613, 314] width 82 height 29
type input "97"
click at [722, 661] on button "Save & Close" at bounding box center [831, 675] width 219 height 29
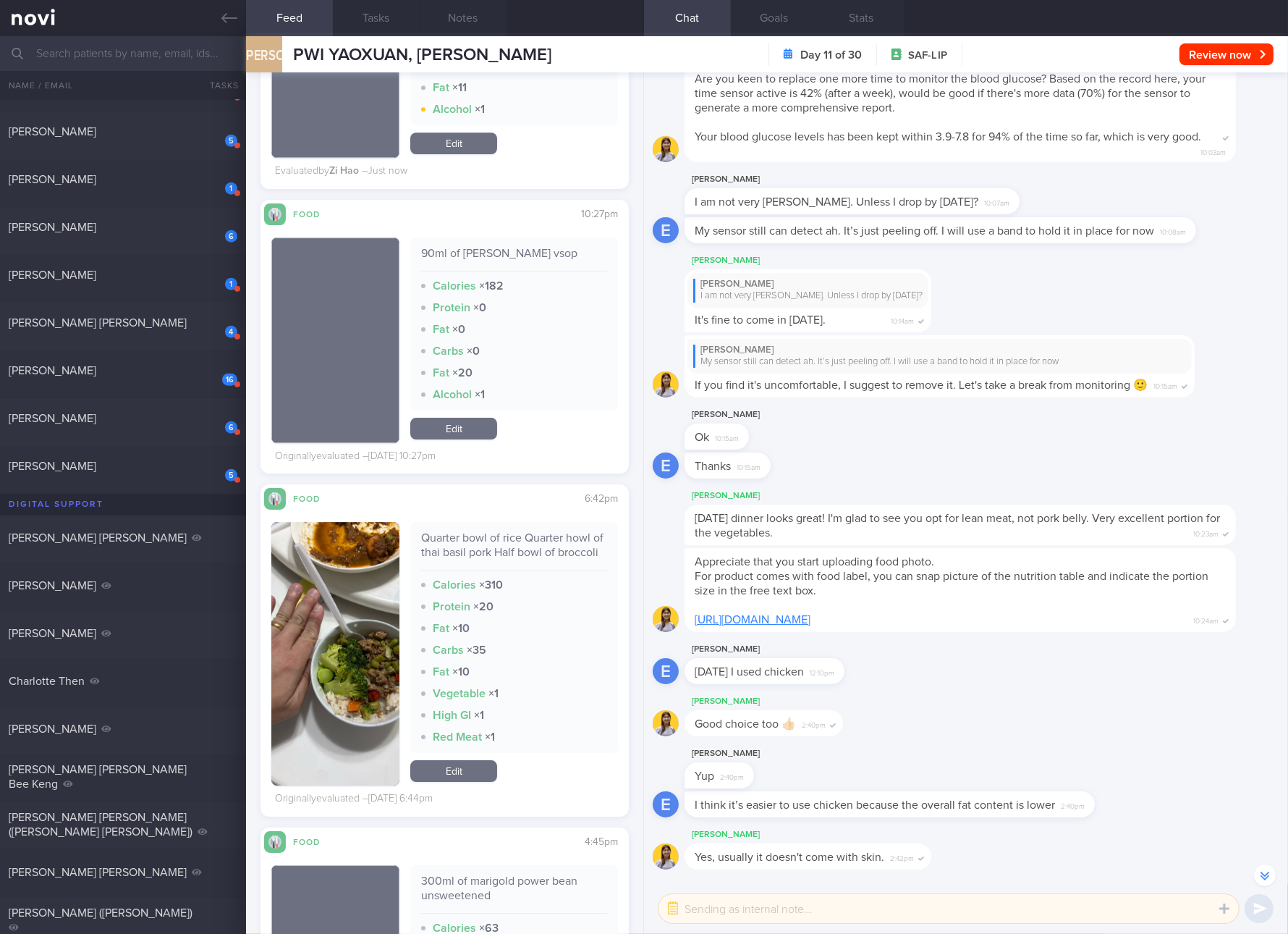
scroll to position [6441, 0]
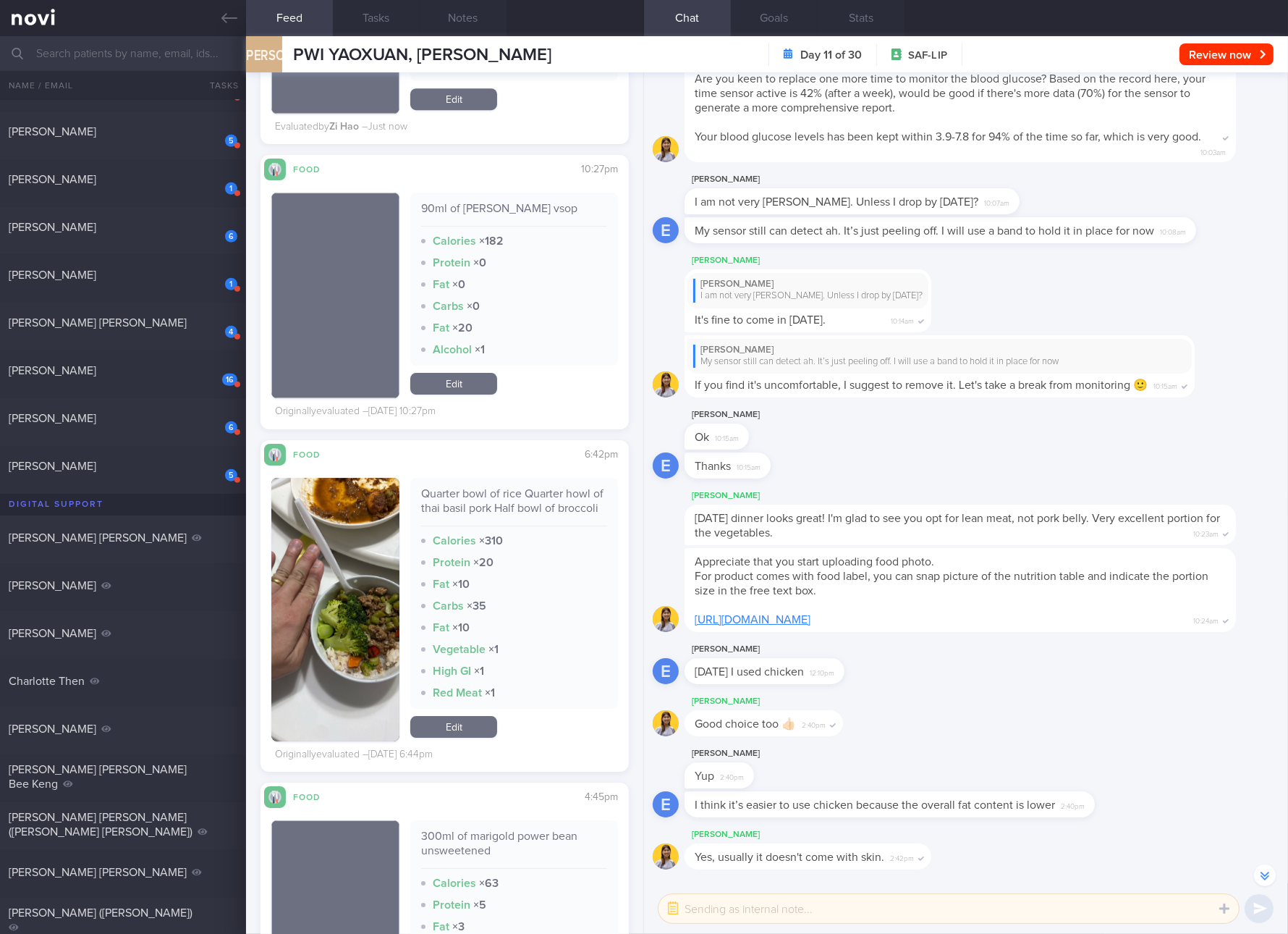
click at [513, 207] on div "90ml of [PERSON_NAME] vsop" at bounding box center [514, 213] width 186 height 25
click at [545, 506] on div "Quarter bowl of rice Quarter howl of thai basil pork Half bowl of broccoli" at bounding box center [514, 506] width 186 height 40
click at [544, 505] on div "Quarter bowl of rice Quarter howl of thai basil pork Half bowl of broccoli" at bounding box center [514, 506] width 186 height 40
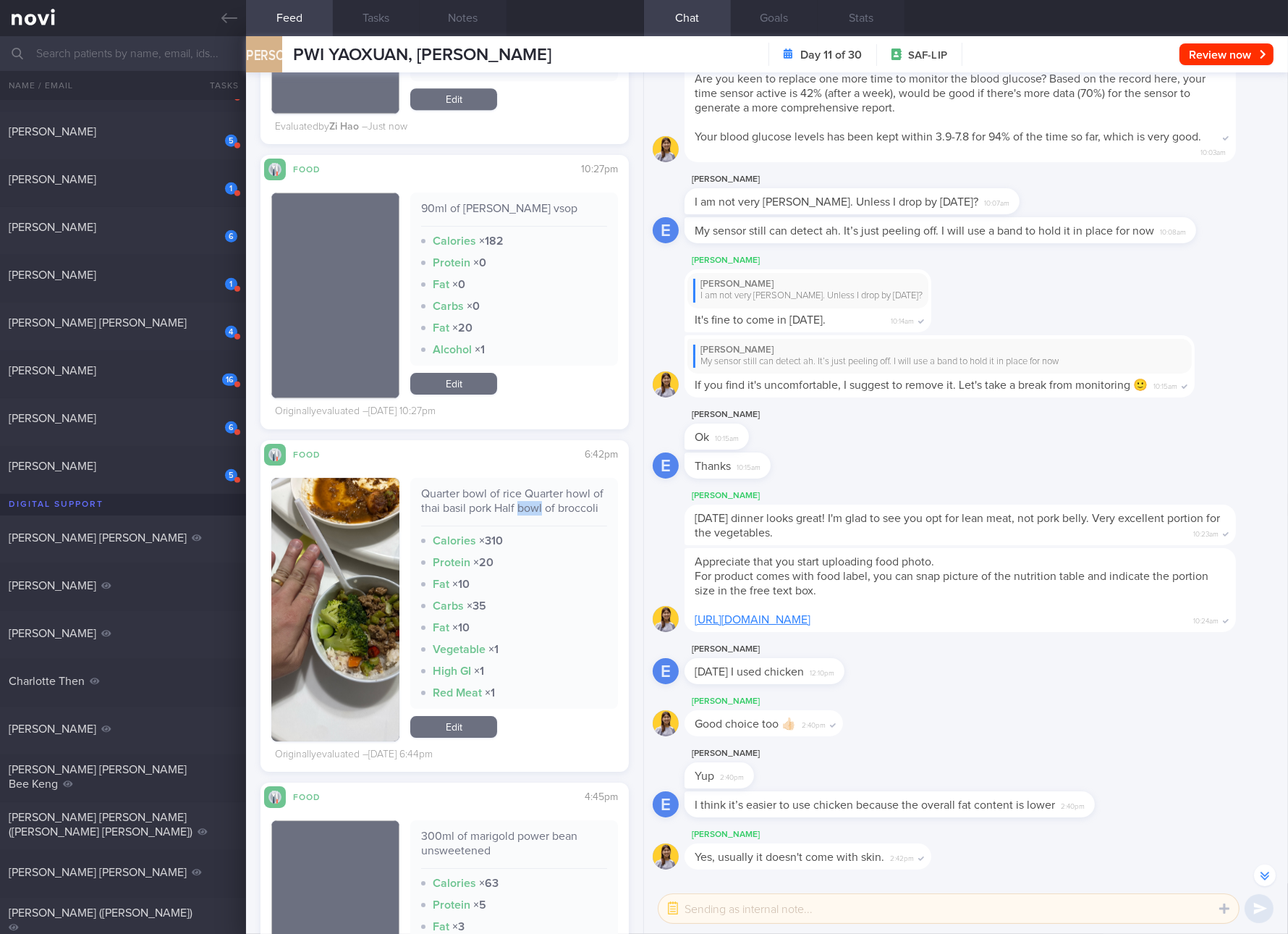
click at [544, 505] on div "Quarter bowl of rice Quarter howl of thai basil pork Half bowl of broccoli" at bounding box center [514, 506] width 186 height 40
click at [545, 657] on div "Vegetable × 1" at bounding box center [514, 648] width 186 height 14
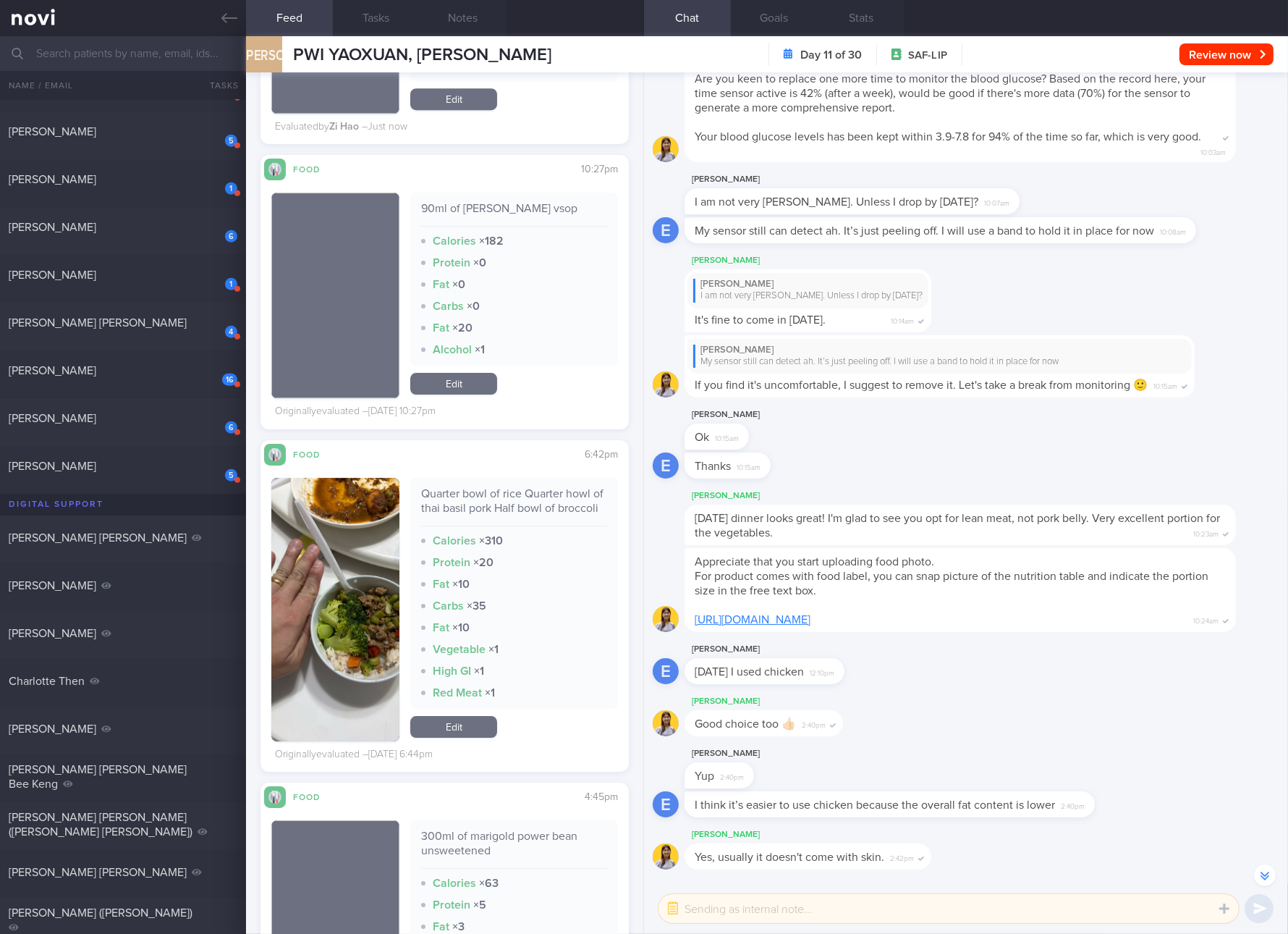
click at [542, 495] on div "Quarter bowl of rice Quarter howl of thai basil pork Half bowl of broccoli" at bounding box center [514, 506] width 186 height 40
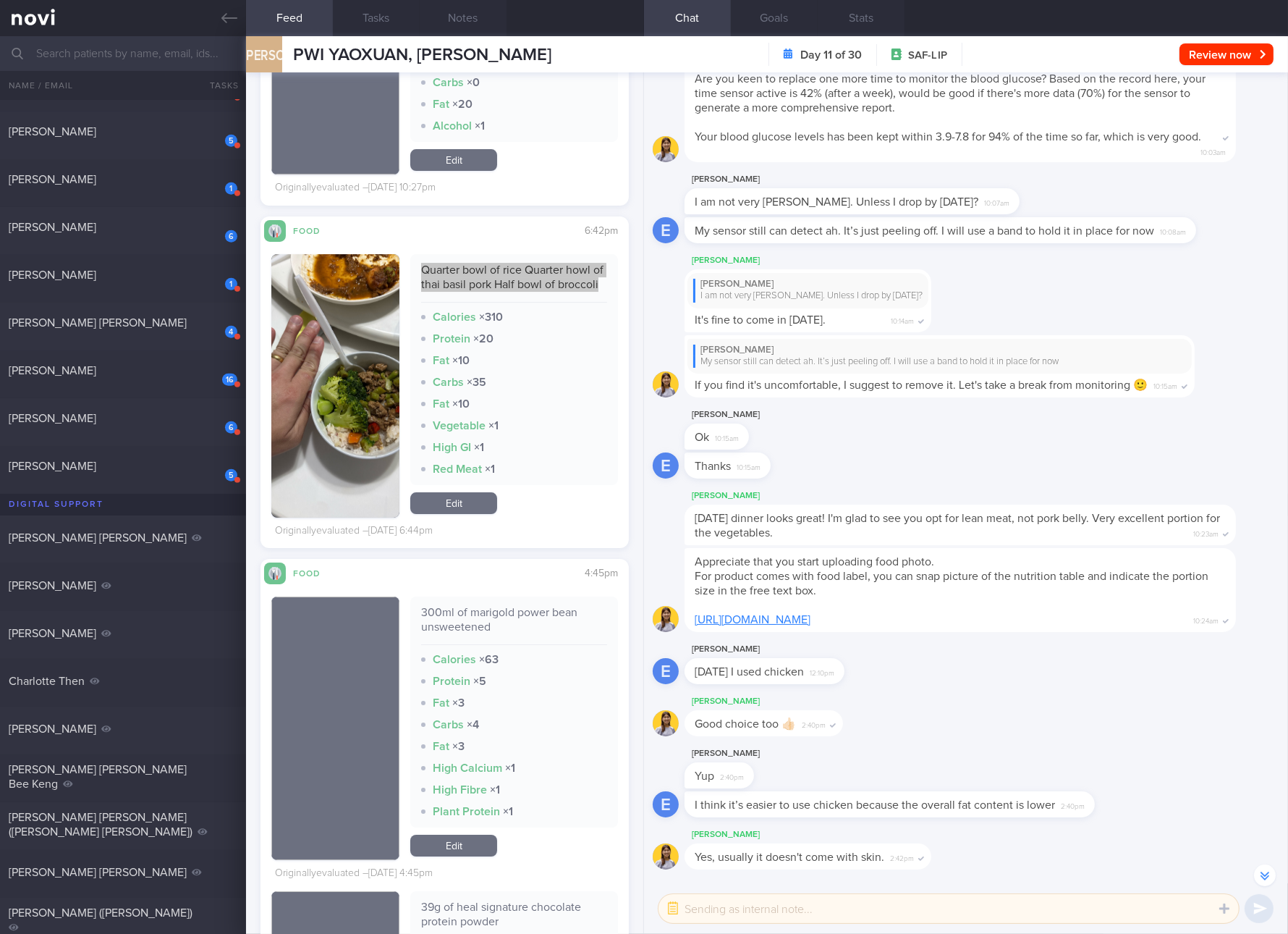
scroll to position [6714, 0]
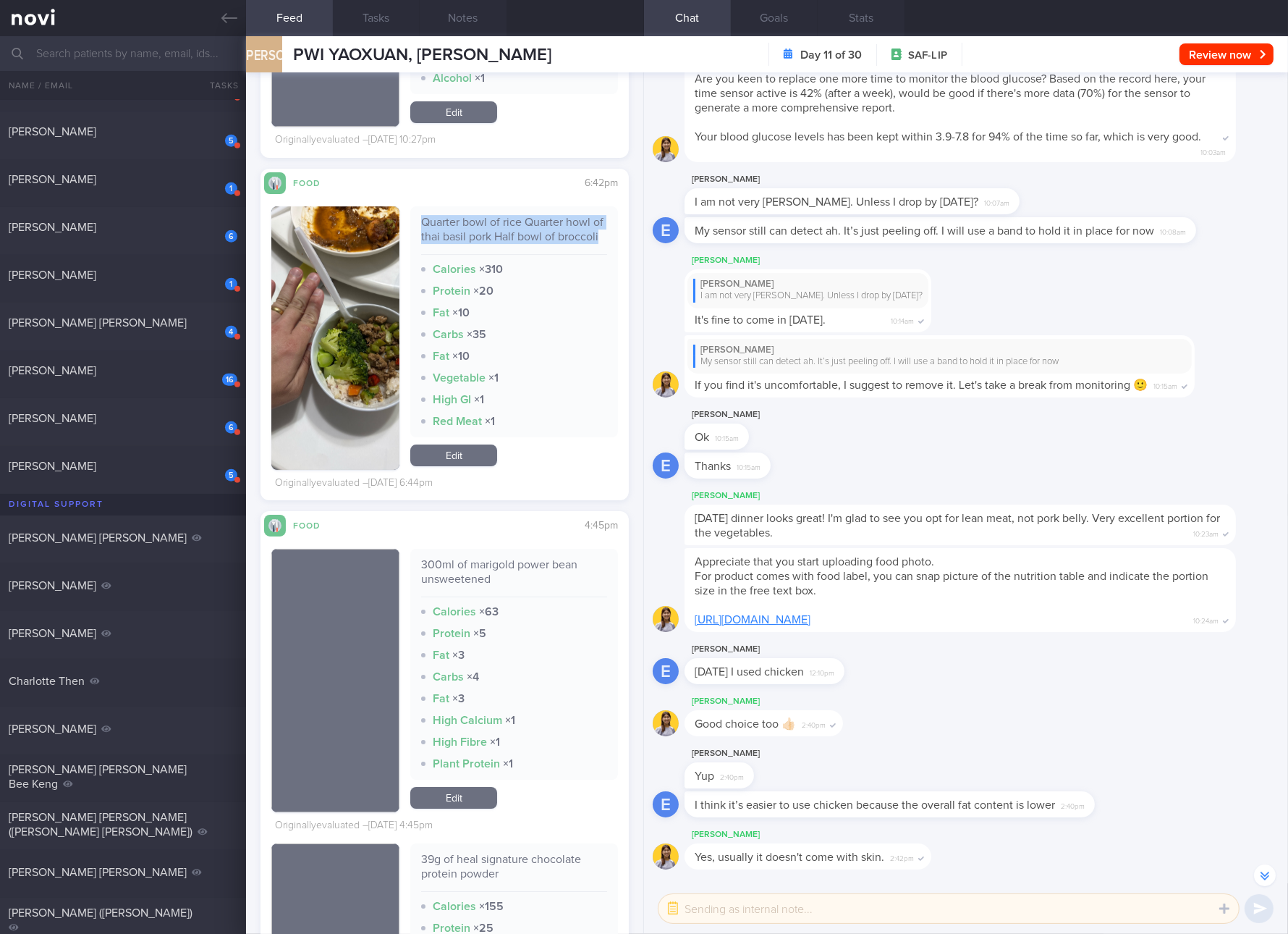
click at [474, 466] on link "Edit" at bounding box center [453, 455] width 87 height 21
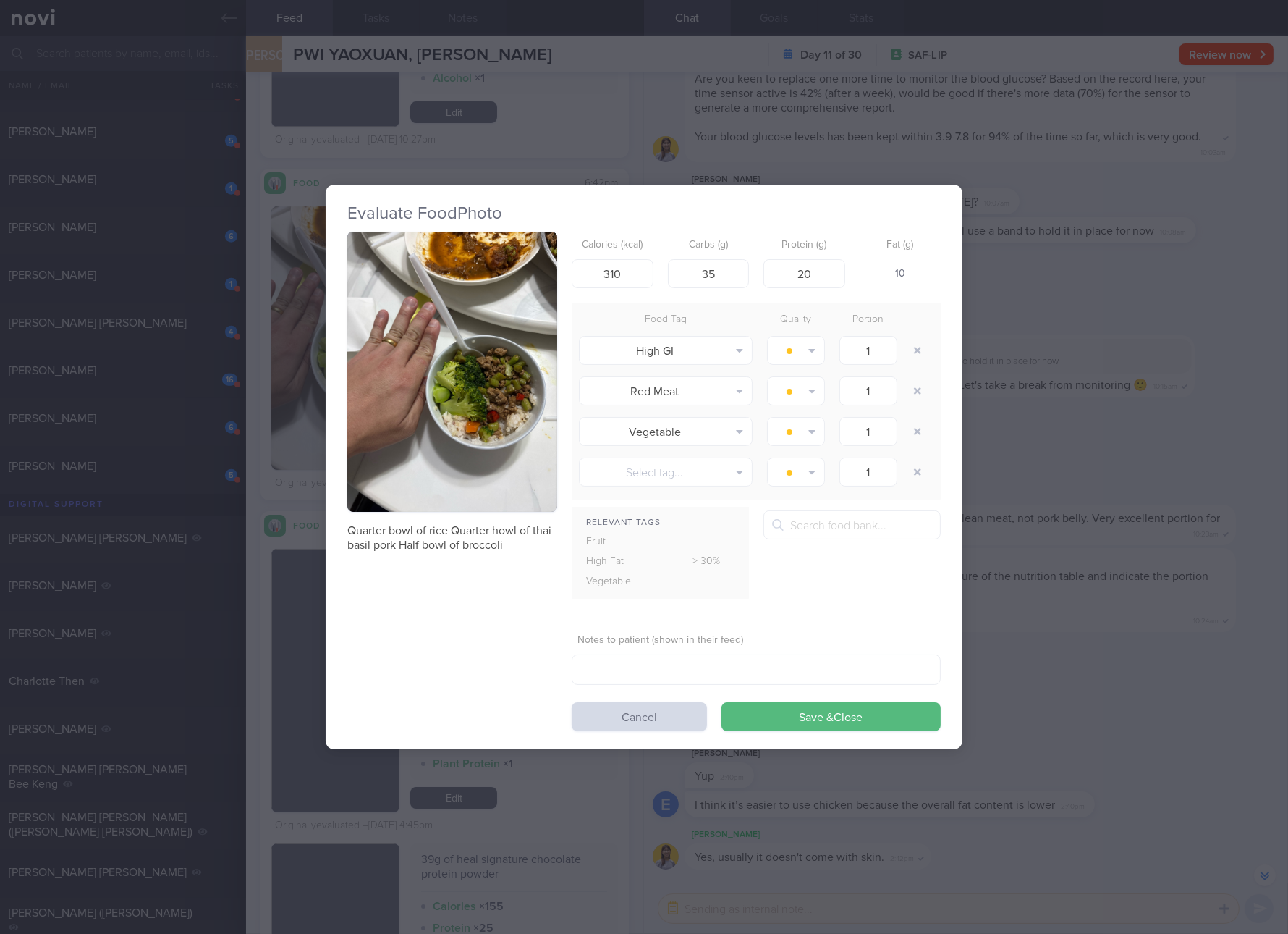
click at [488, 539] on p "Quarter bowl of rice Quarter howl of thai basil pork Half bowl of broccoli" at bounding box center [452, 537] width 210 height 29
click at [825, 385] on div "Eat rarely Eat sometimes Eat anytime" at bounding box center [796, 390] width 72 height 36
click at [645, 271] on input "310" at bounding box center [613, 273] width 82 height 29
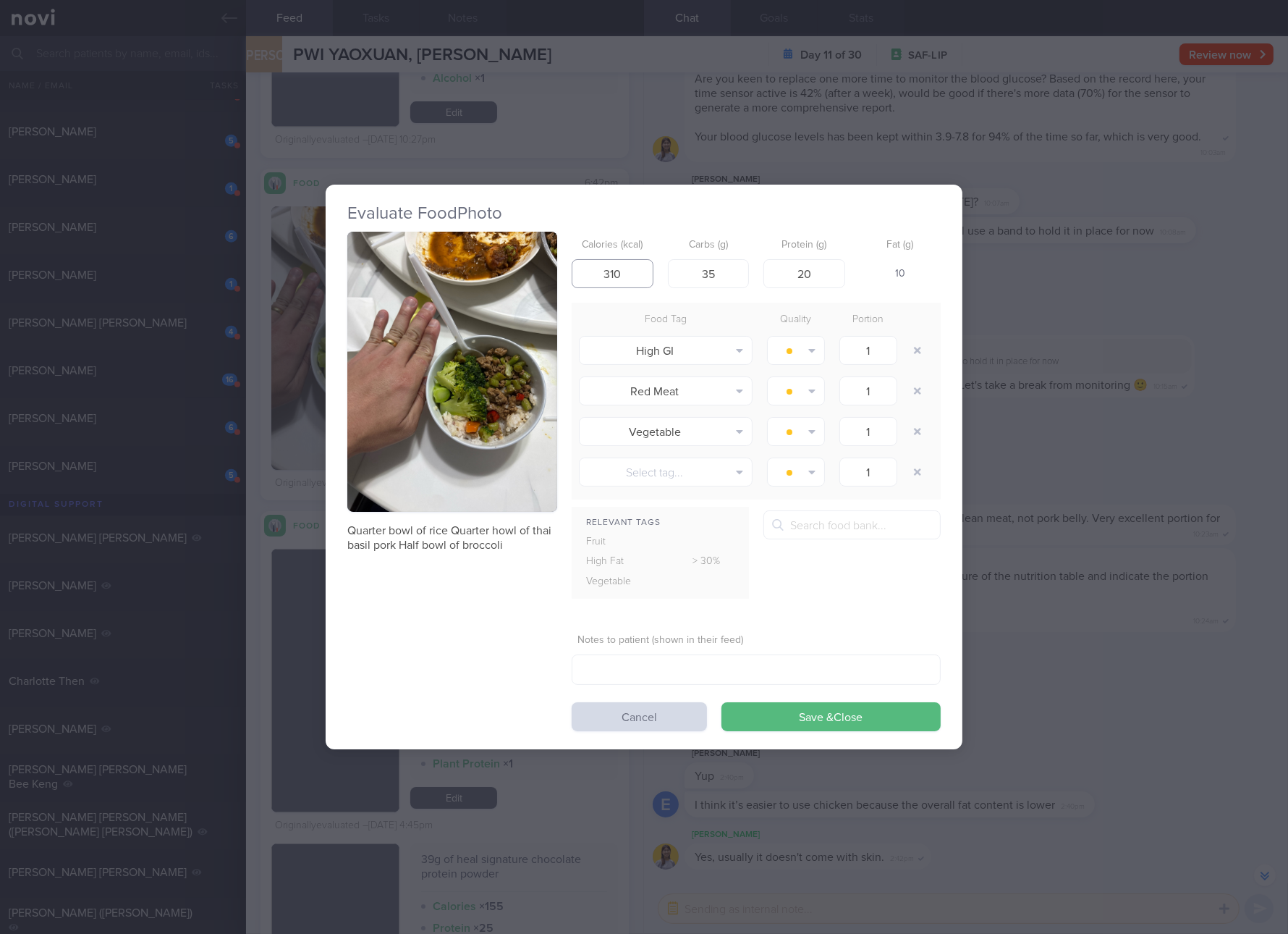
click at [645, 271] on input "310" at bounding box center [613, 273] width 82 height 29
type input "171"
type input "27"
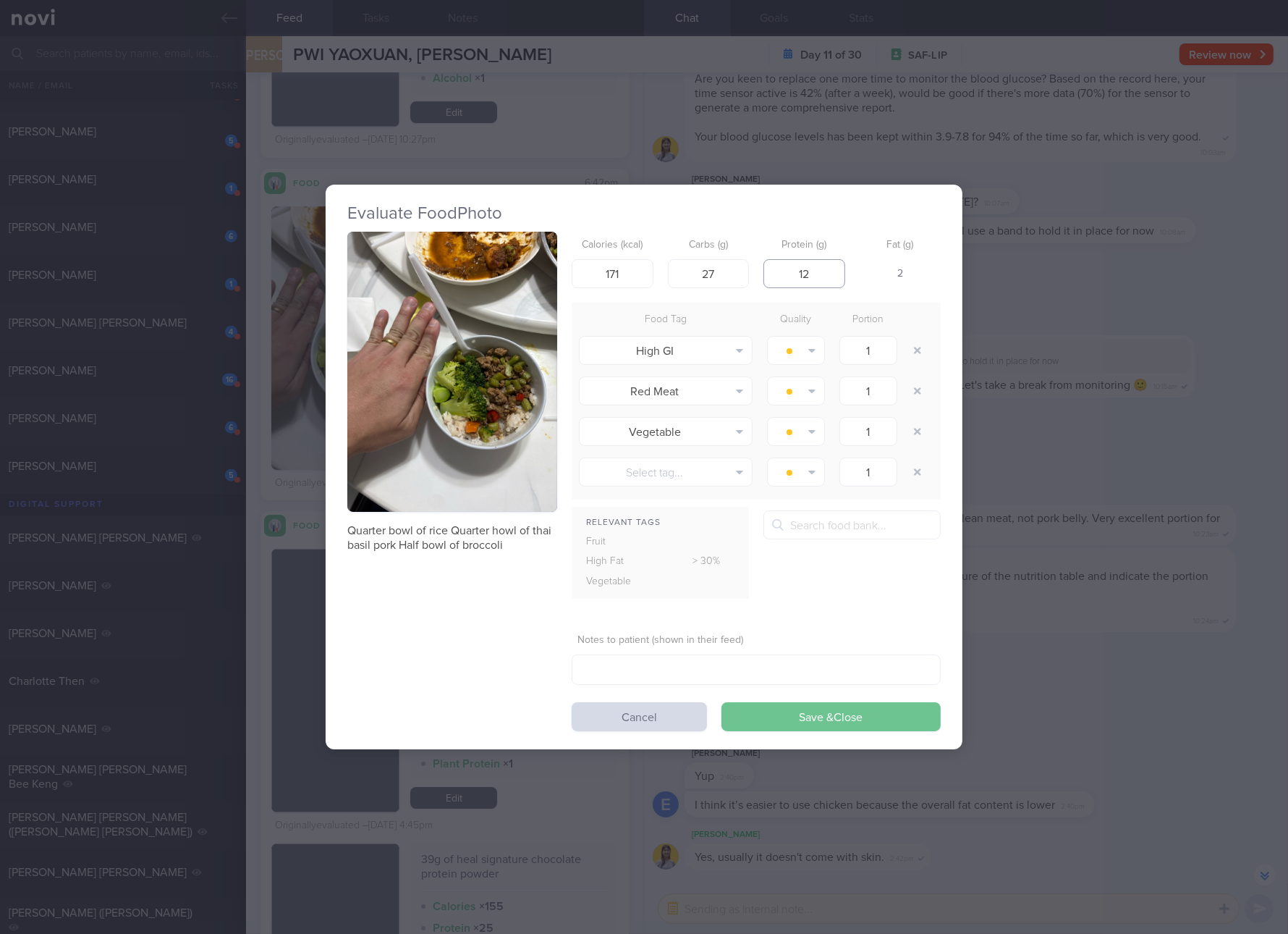
type input "12"
click at [900, 727] on button "Save & Close" at bounding box center [831, 716] width 219 height 29
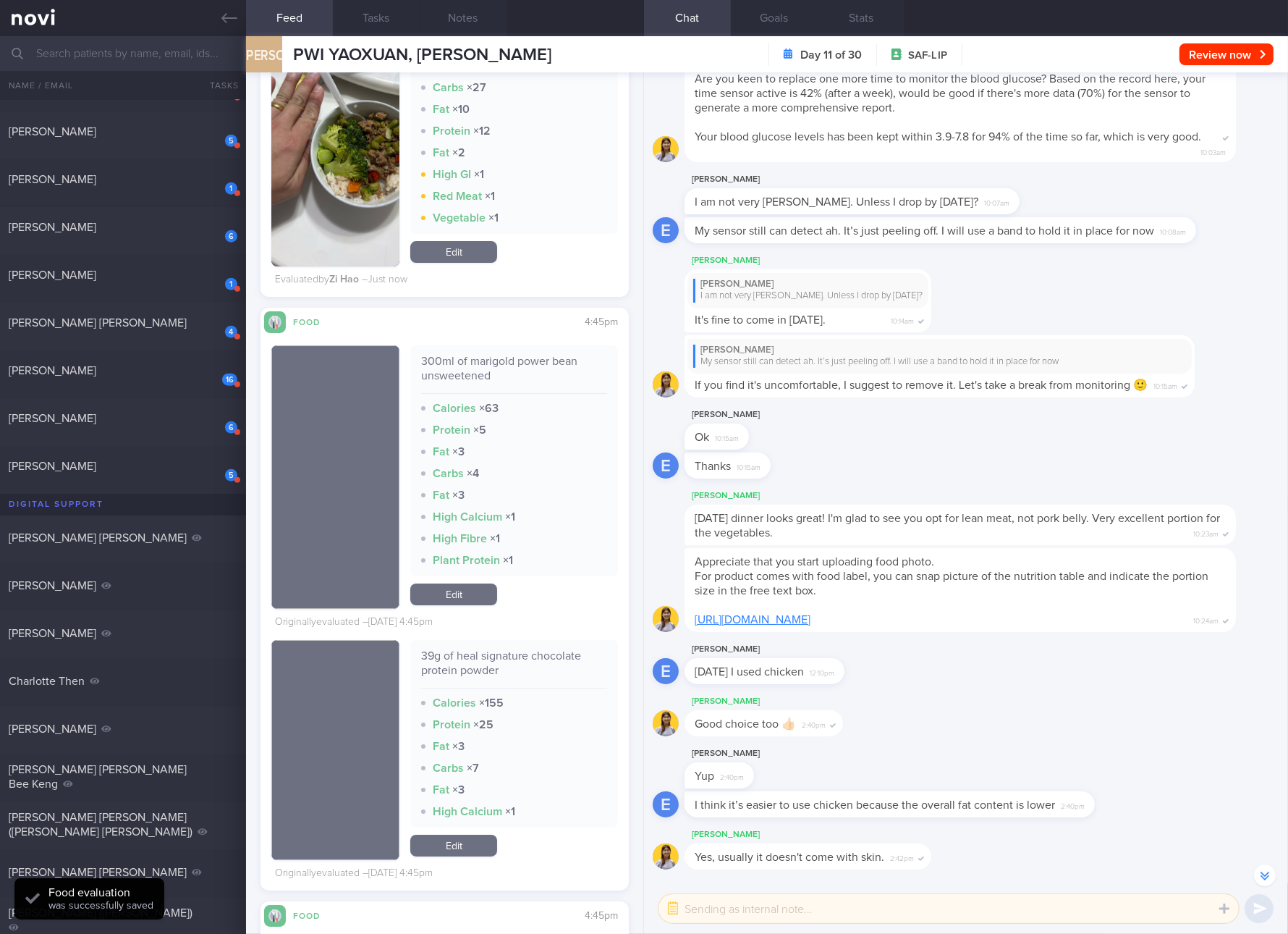
scroll to position [6984, 0]
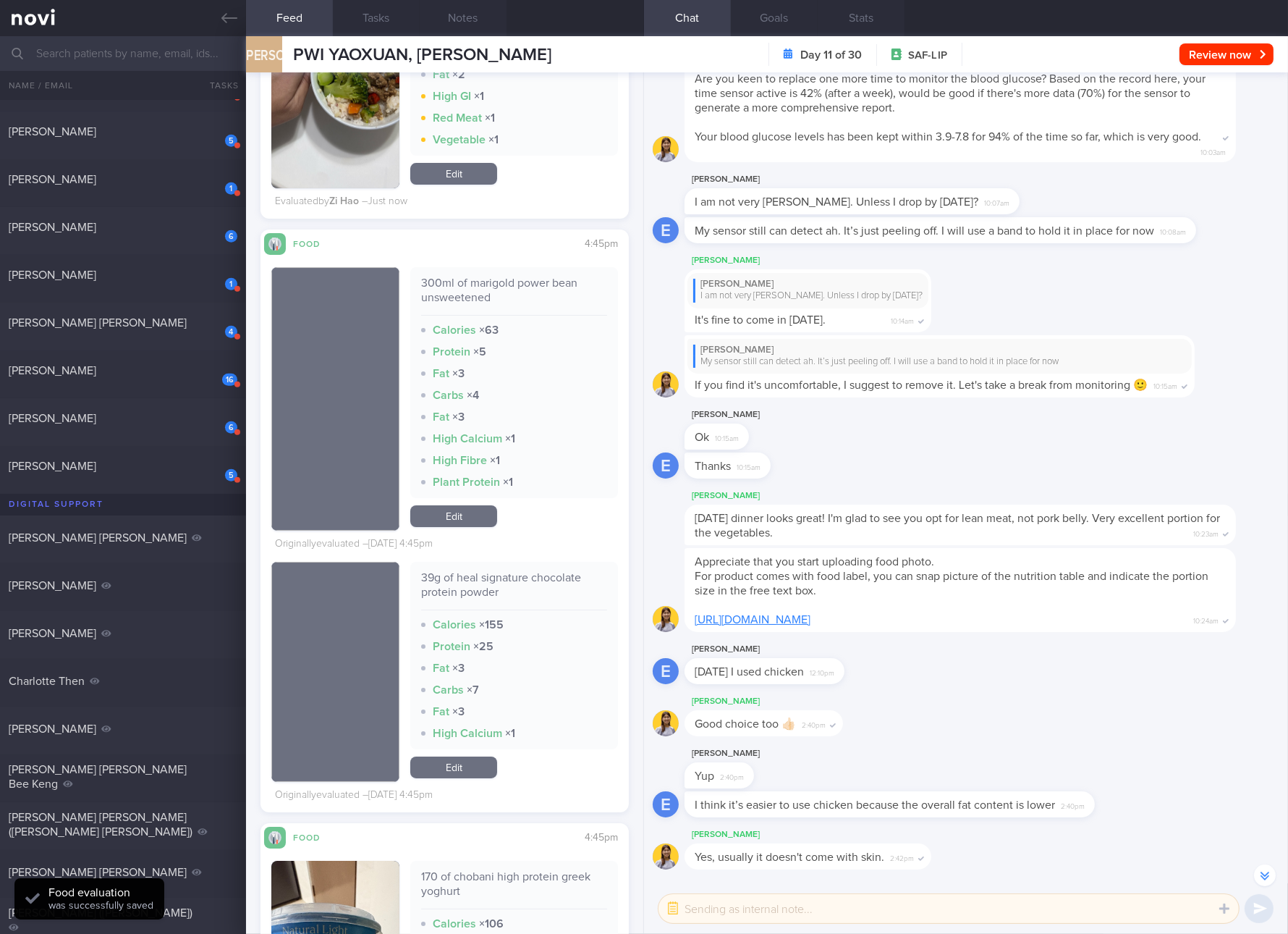
click at [477, 307] on div "300ml of marigold power bean unsweetened" at bounding box center [514, 295] width 186 height 40
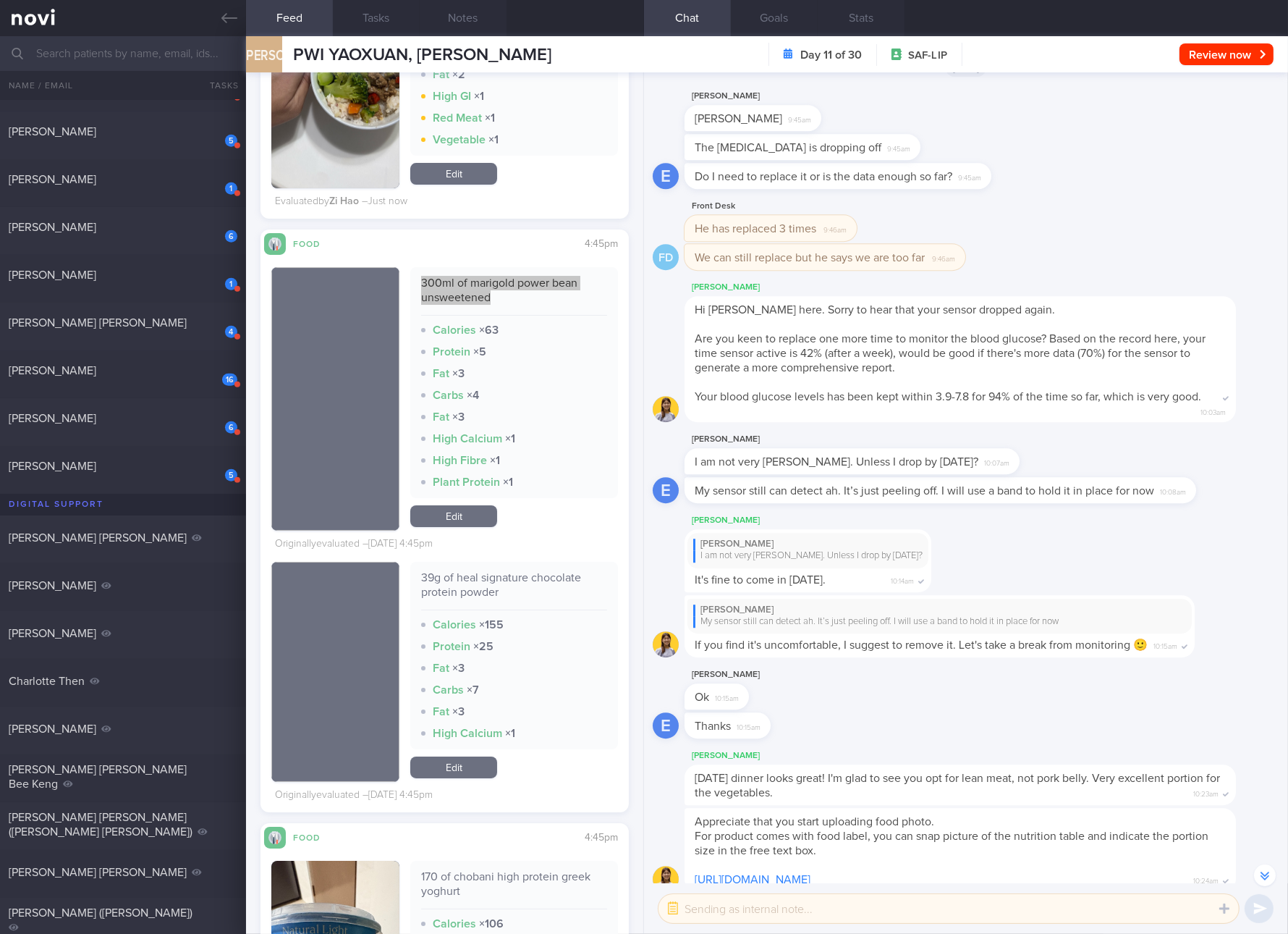
scroll to position [-1627, 0]
click at [496, 531] on div "300ml of marigold power bean unsweetened Calories × 63 Protein × 5 Fat × 3 Carb…" at bounding box center [514, 399] width 207 height 263
click at [459, 527] on link "Edit" at bounding box center [453, 516] width 87 height 21
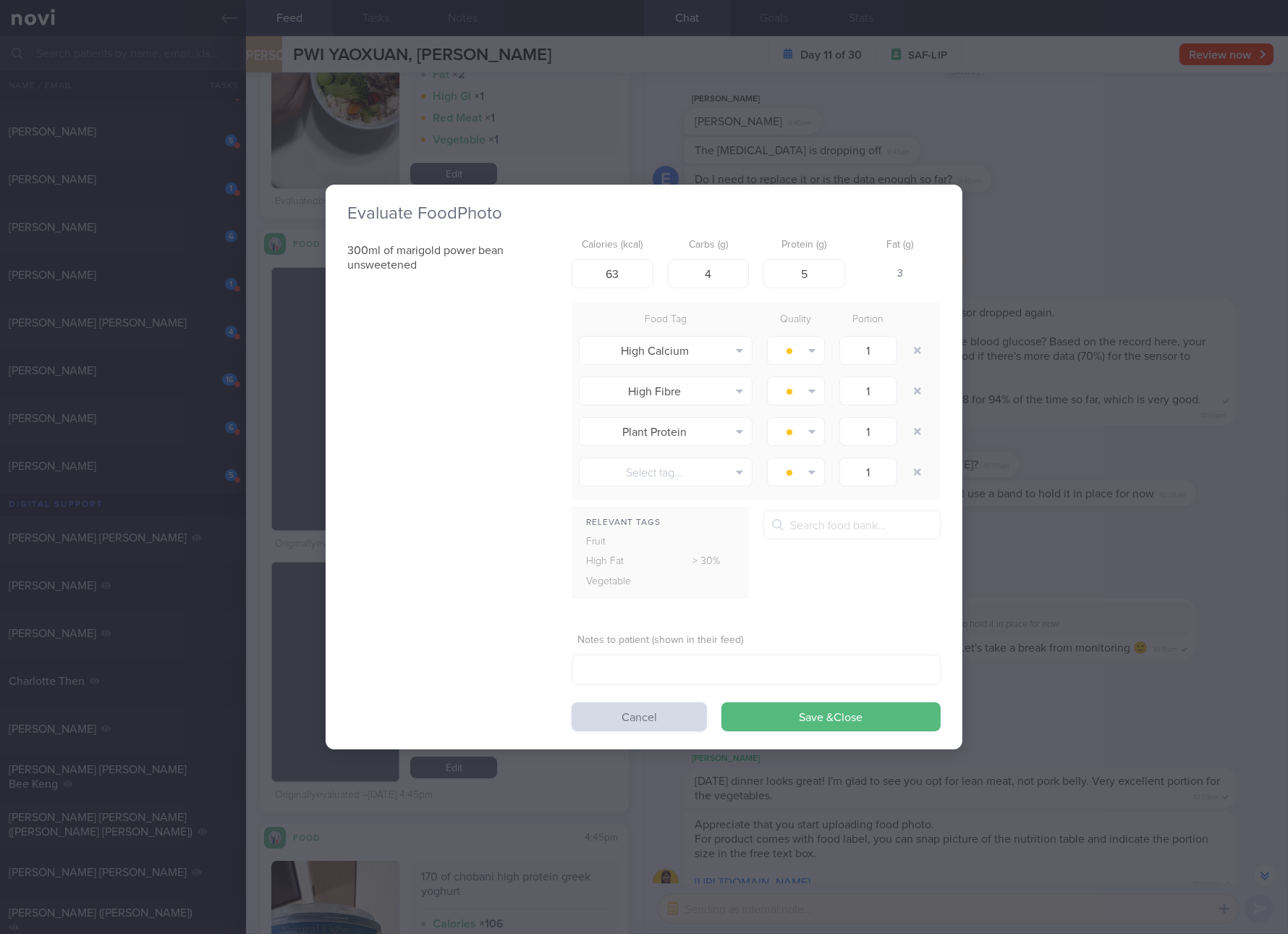
click at [1226, 420] on div "Evaluate Food Photo 300ml of marigold power bean unsweetened Calories (kcal) 63…" at bounding box center [644, 467] width 1288 height 934
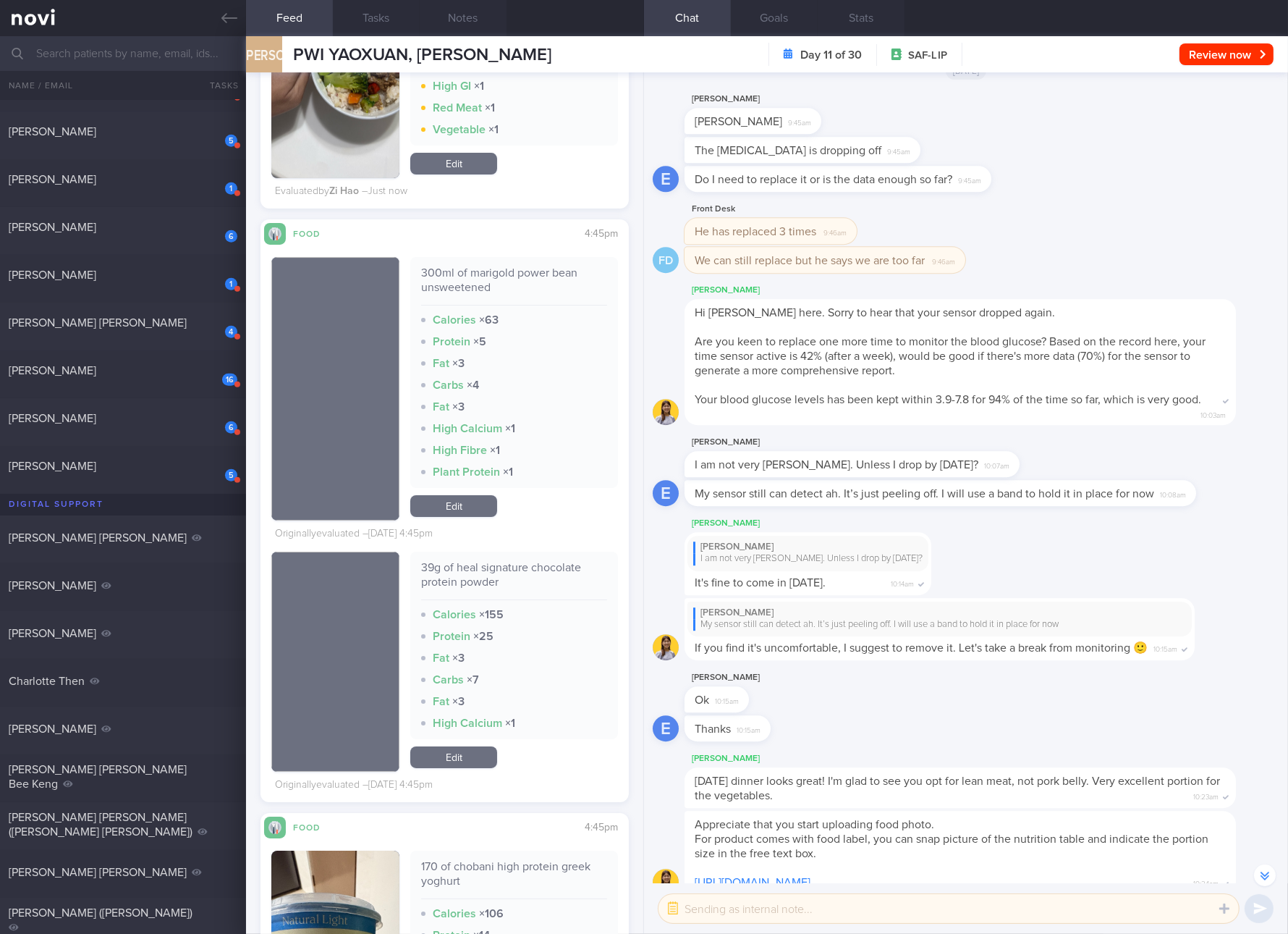
scroll to position [6984, 0]
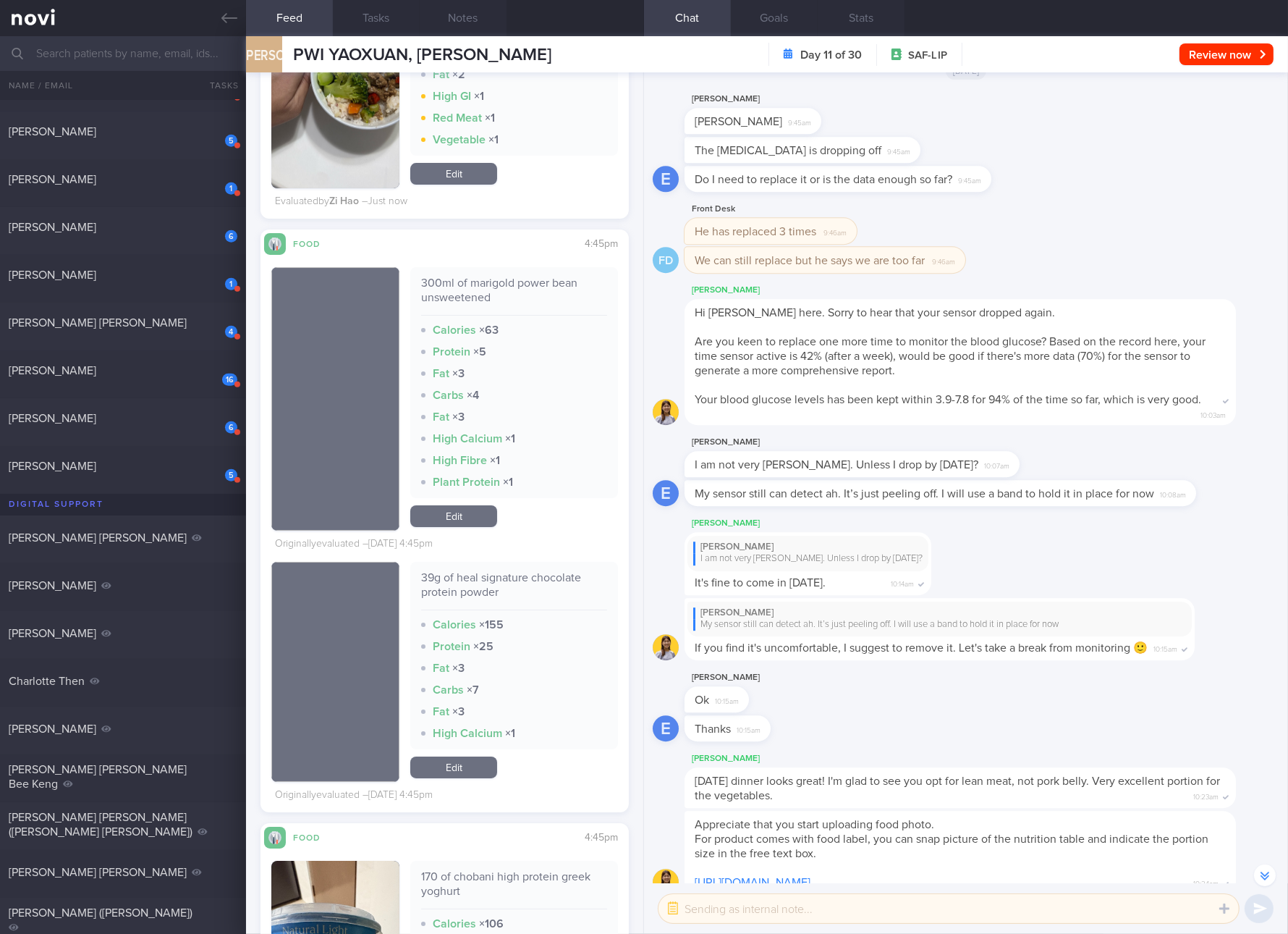
click at [543, 593] on div "39g of heal signature chocolate protein powder" at bounding box center [514, 590] width 186 height 40
click at [458, 778] on link "Edit" at bounding box center [453, 767] width 87 height 21
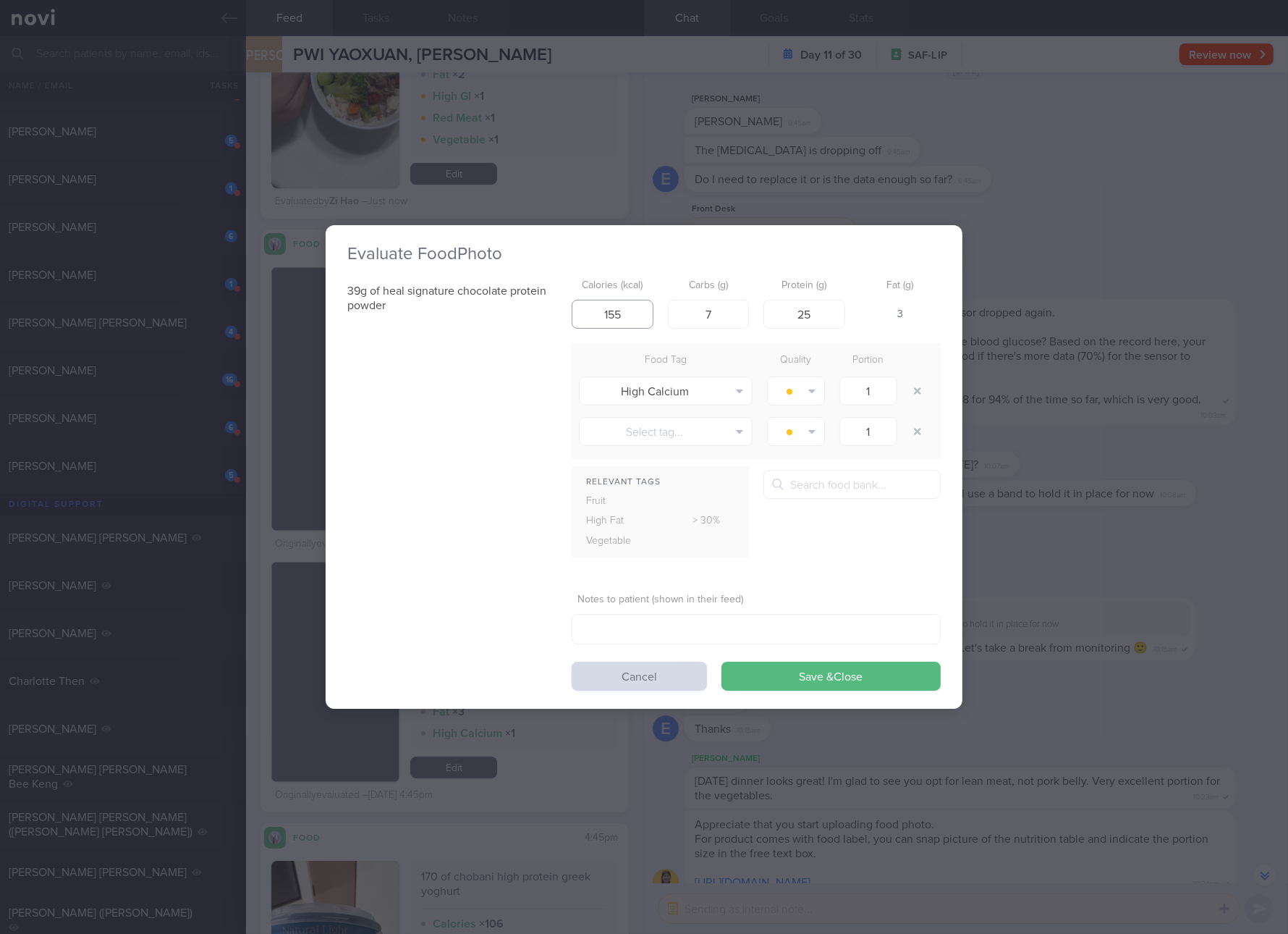
click at [651, 316] on input "155" at bounding box center [613, 314] width 82 height 29
type input "133"
type input "20"
click at [722, 661] on button "Save & Close" at bounding box center [831, 675] width 219 height 29
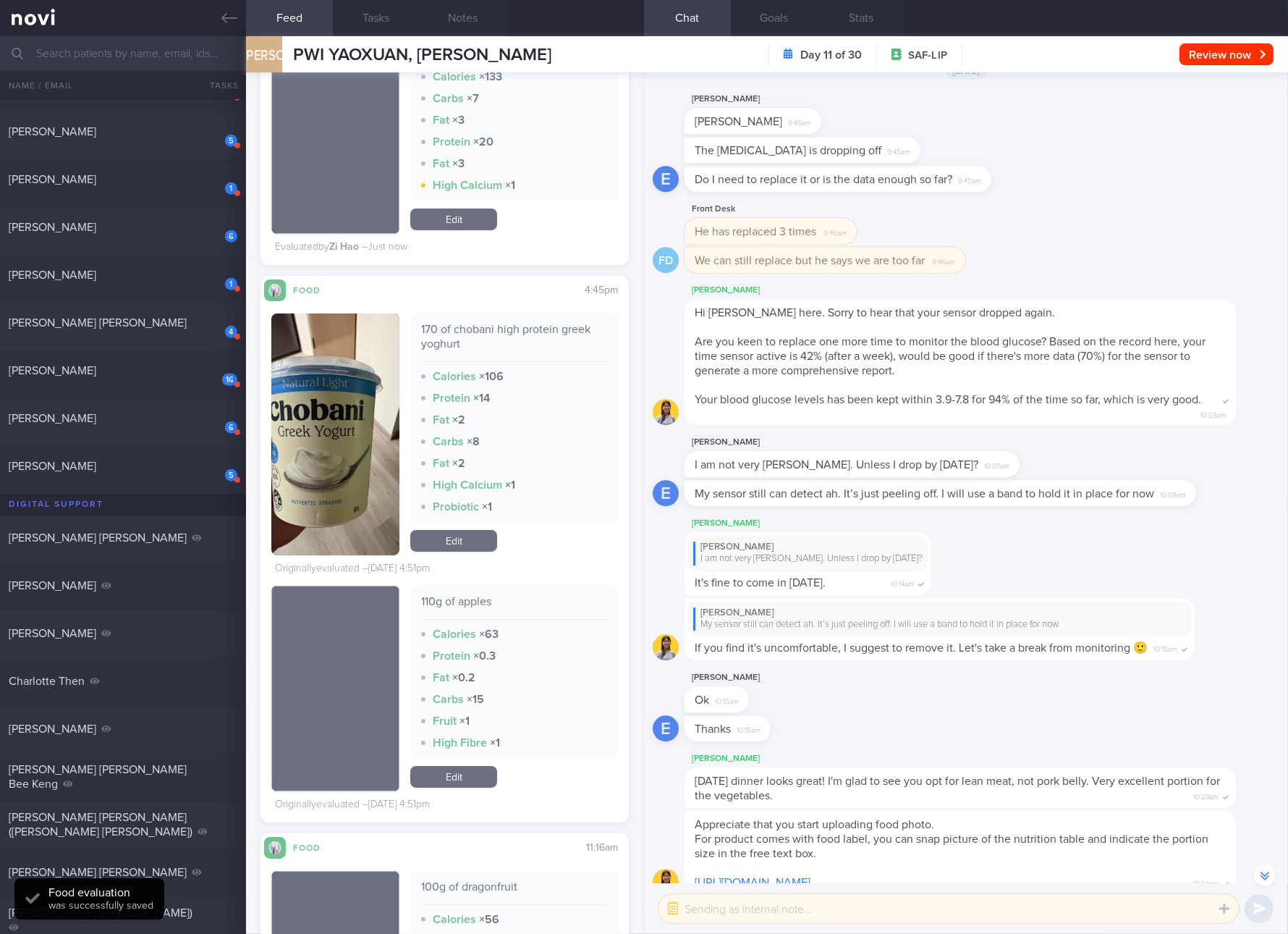
scroll to position [7528, 0]
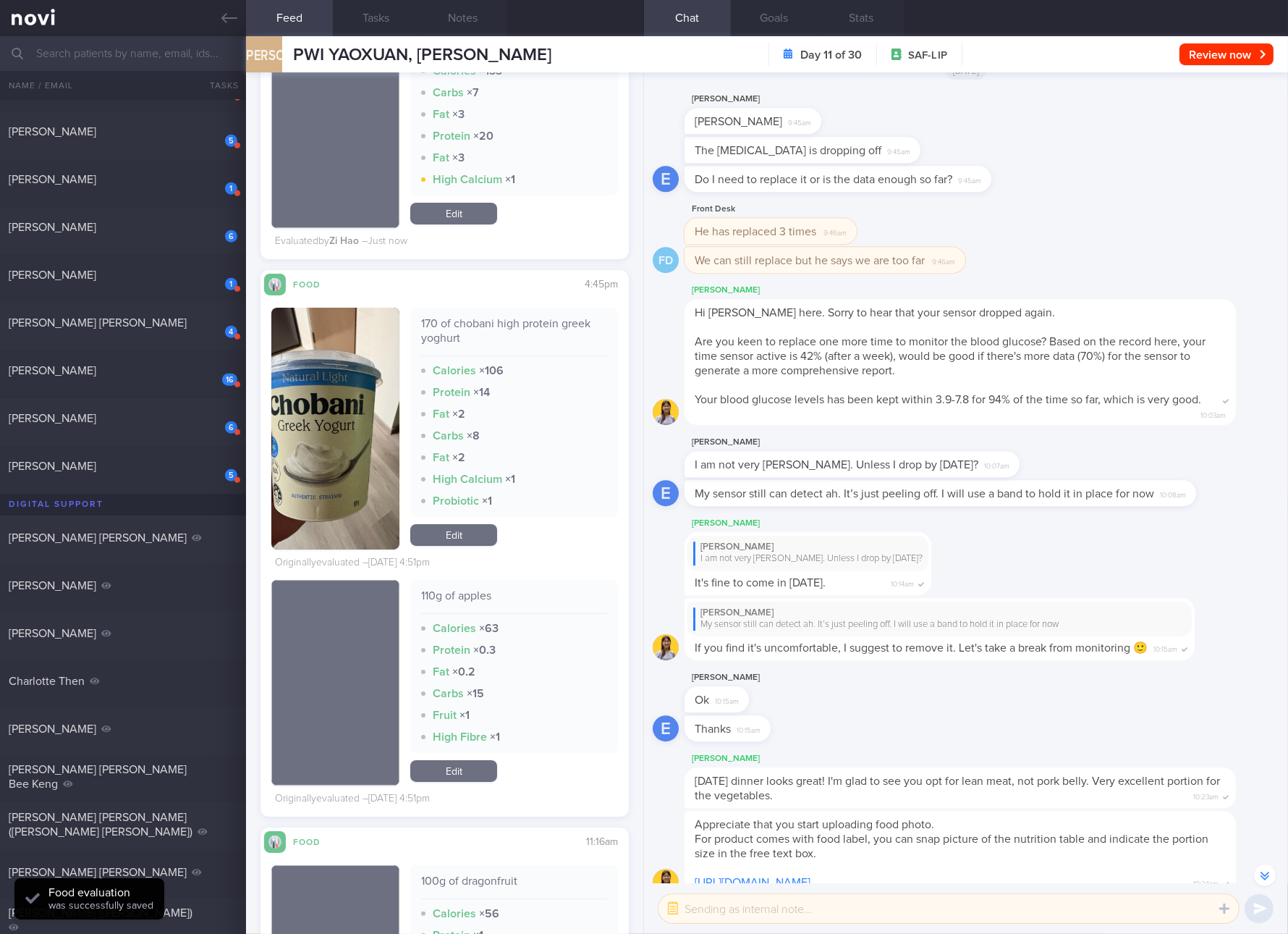
click at [524, 334] on div "170 of chobani high protein greek yoghurt" at bounding box center [514, 336] width 186 height 40
click at [465, 545] on link "Edit" at bounding box center [453, 534] width 87 height 21
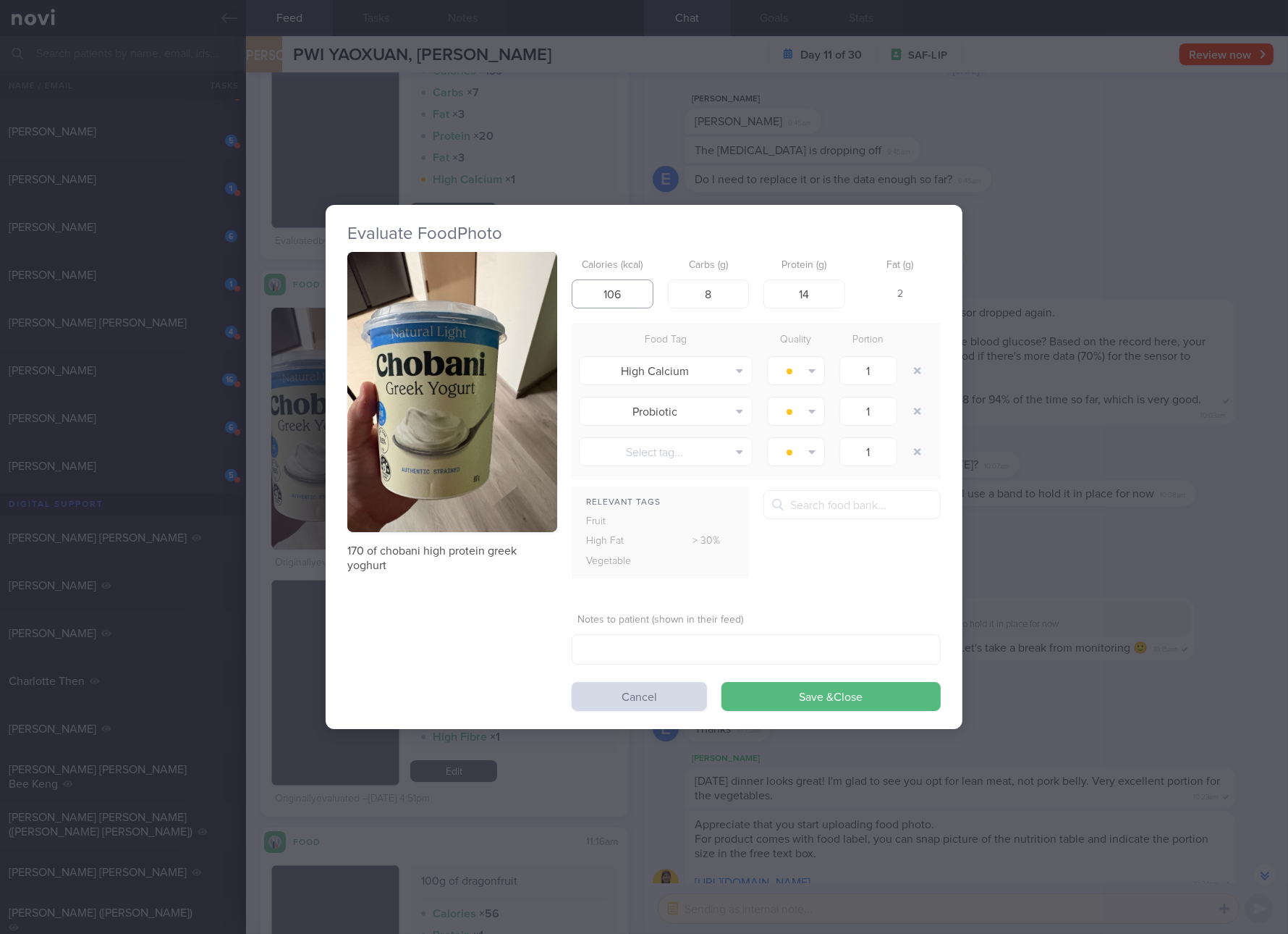
click at [635, 291] on input "106" at bounding box center [613, 293] width 82 height 29
type input "102"
type input "7"
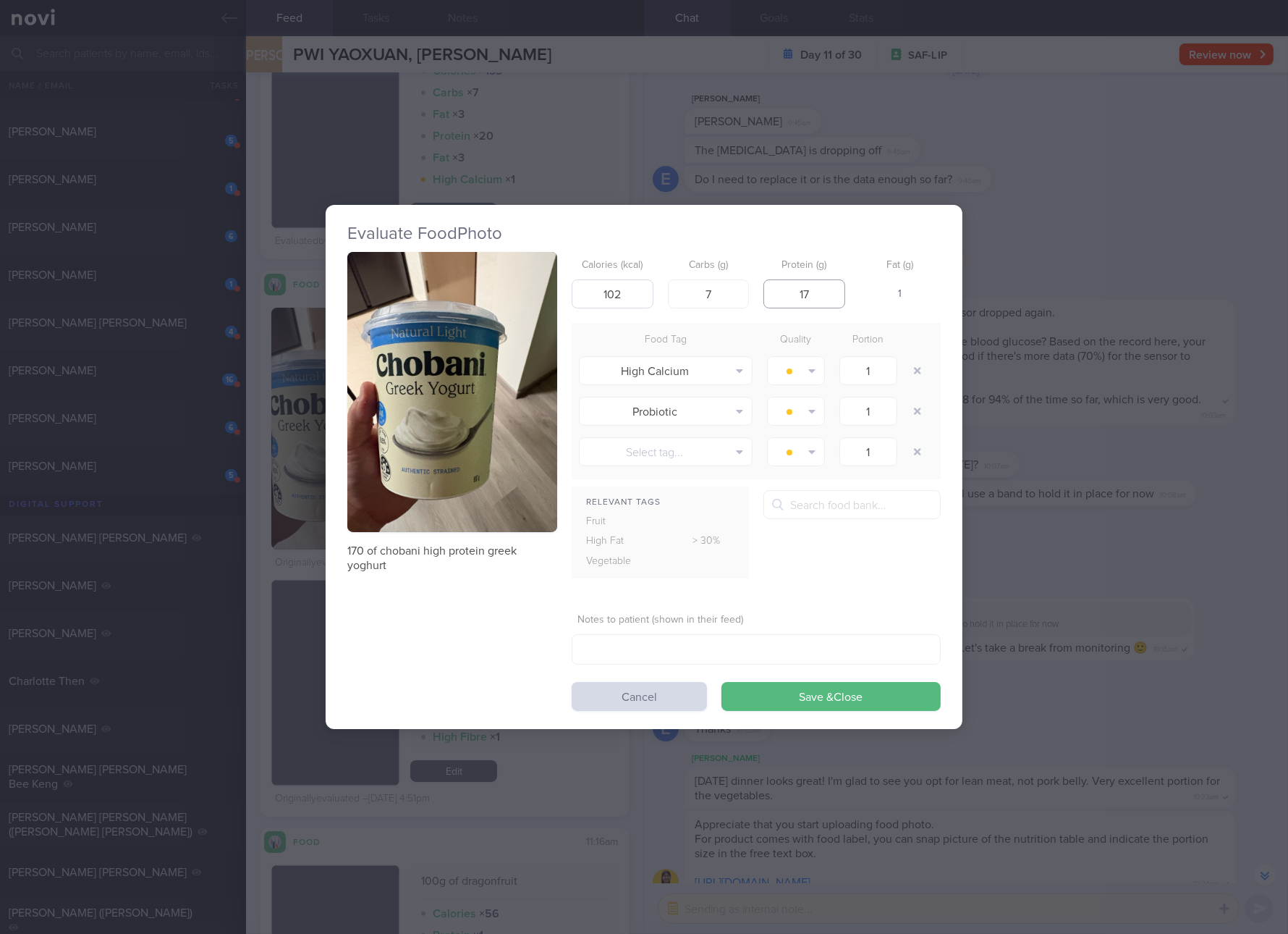
type input "17"
click at [722, 682] on button "Save & Close" at bounding box center [831, 696] width 219 height 29
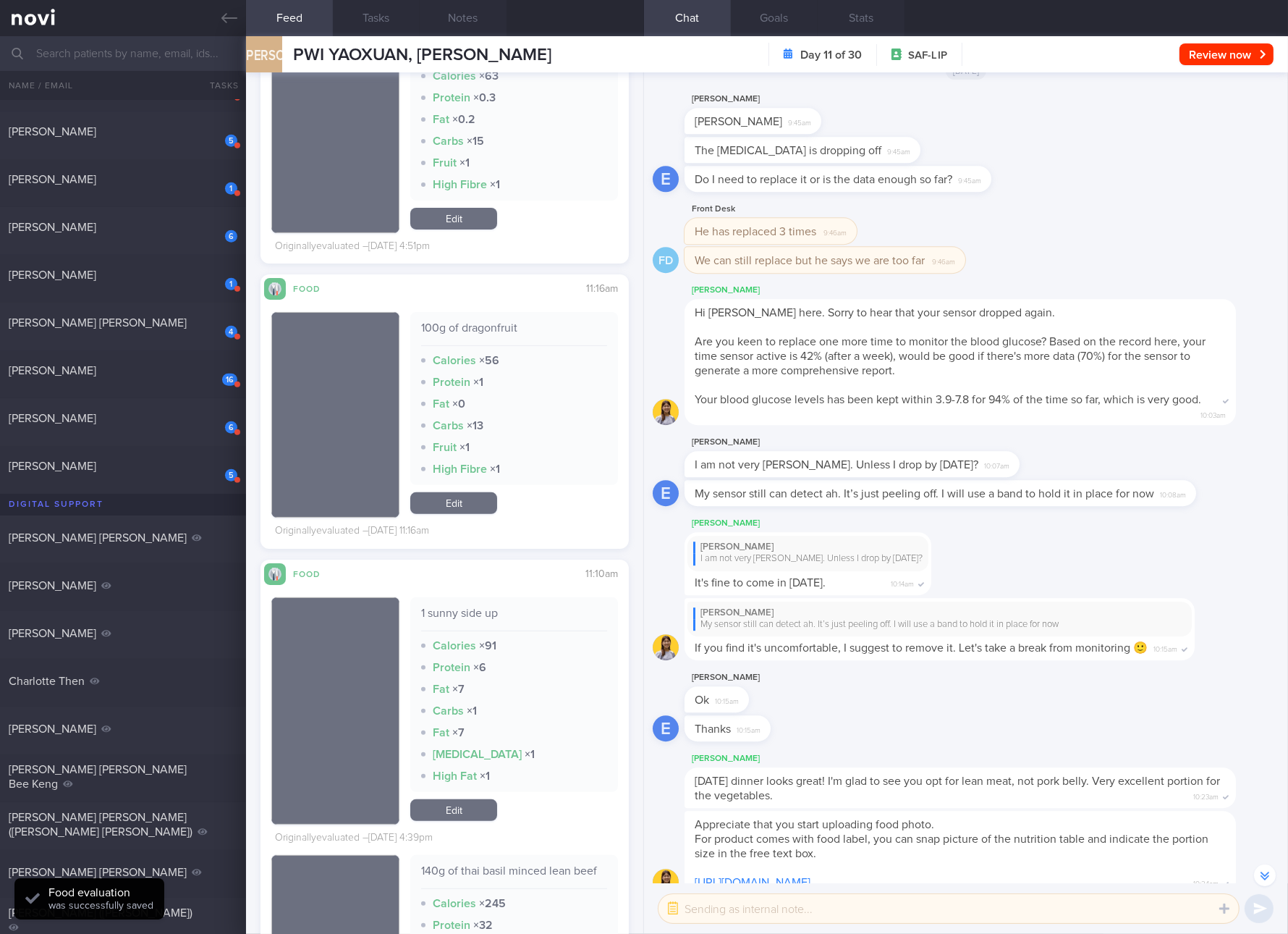
scroll to position [8342, 0]
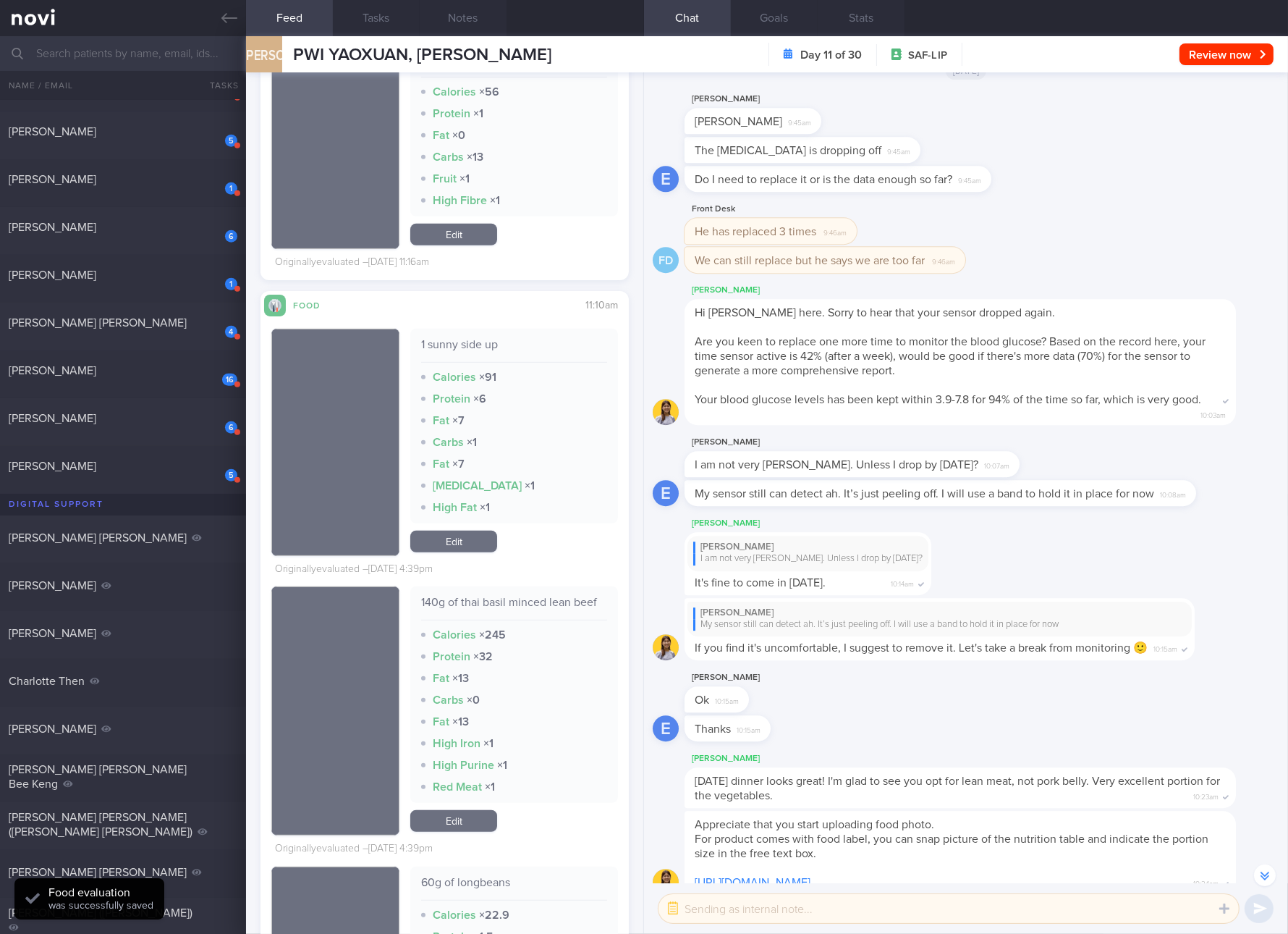
click at [577, 609] on div "140g of thai basil minced lean beef" at bounding box center [514, 607] width 186 height 25
click at [571, 600] on div "140g of thai basil minced lean beef" at bounding box center [514, 607] width 186 height 25
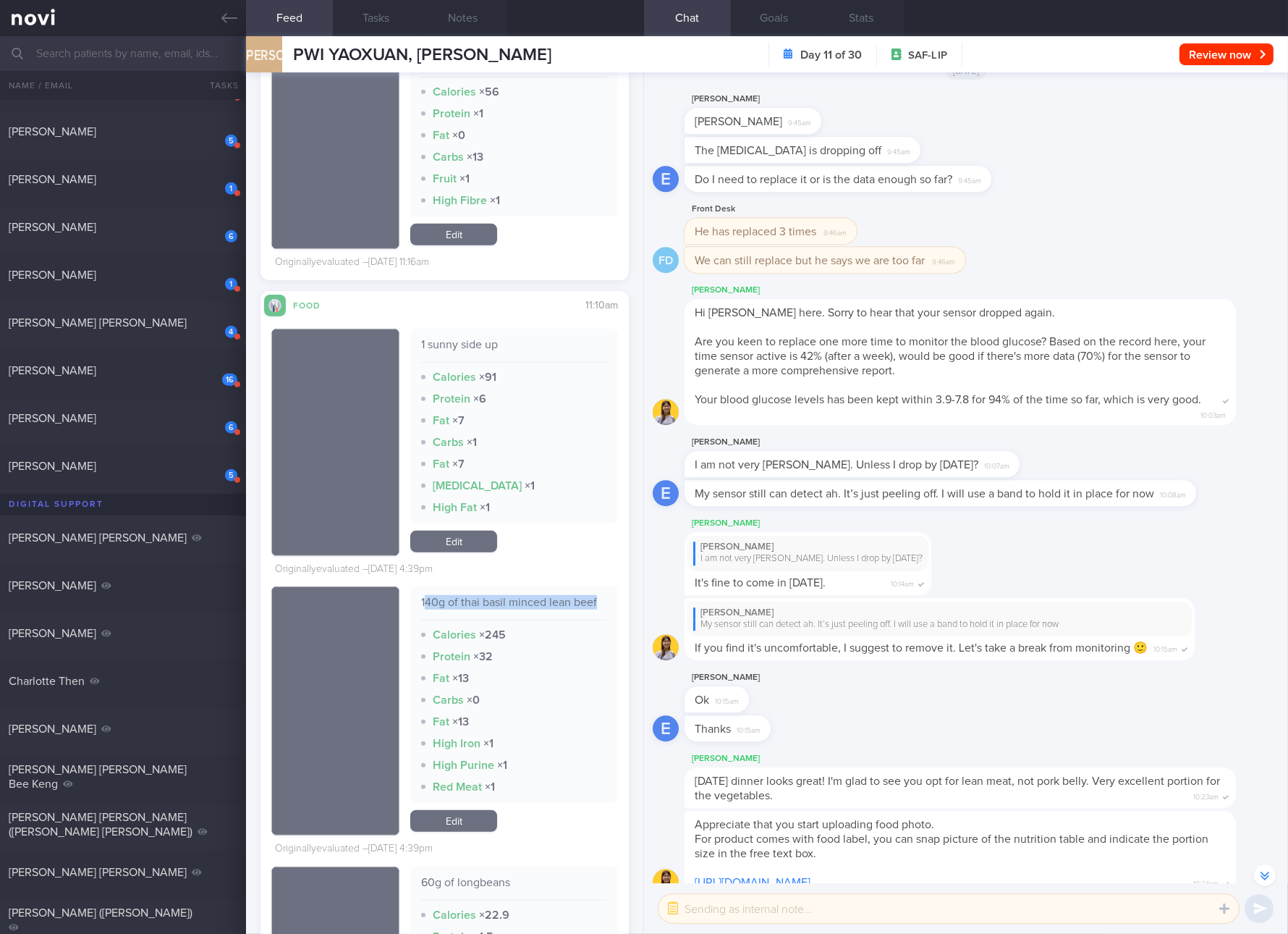
click at [571, 600] on div "140g of thai basil minced lean beef" at bounding box center [514, 607] width 186 height 25
click at [442, 821] on link "Edit" at bounding box center [453, 820] width 87 height 21
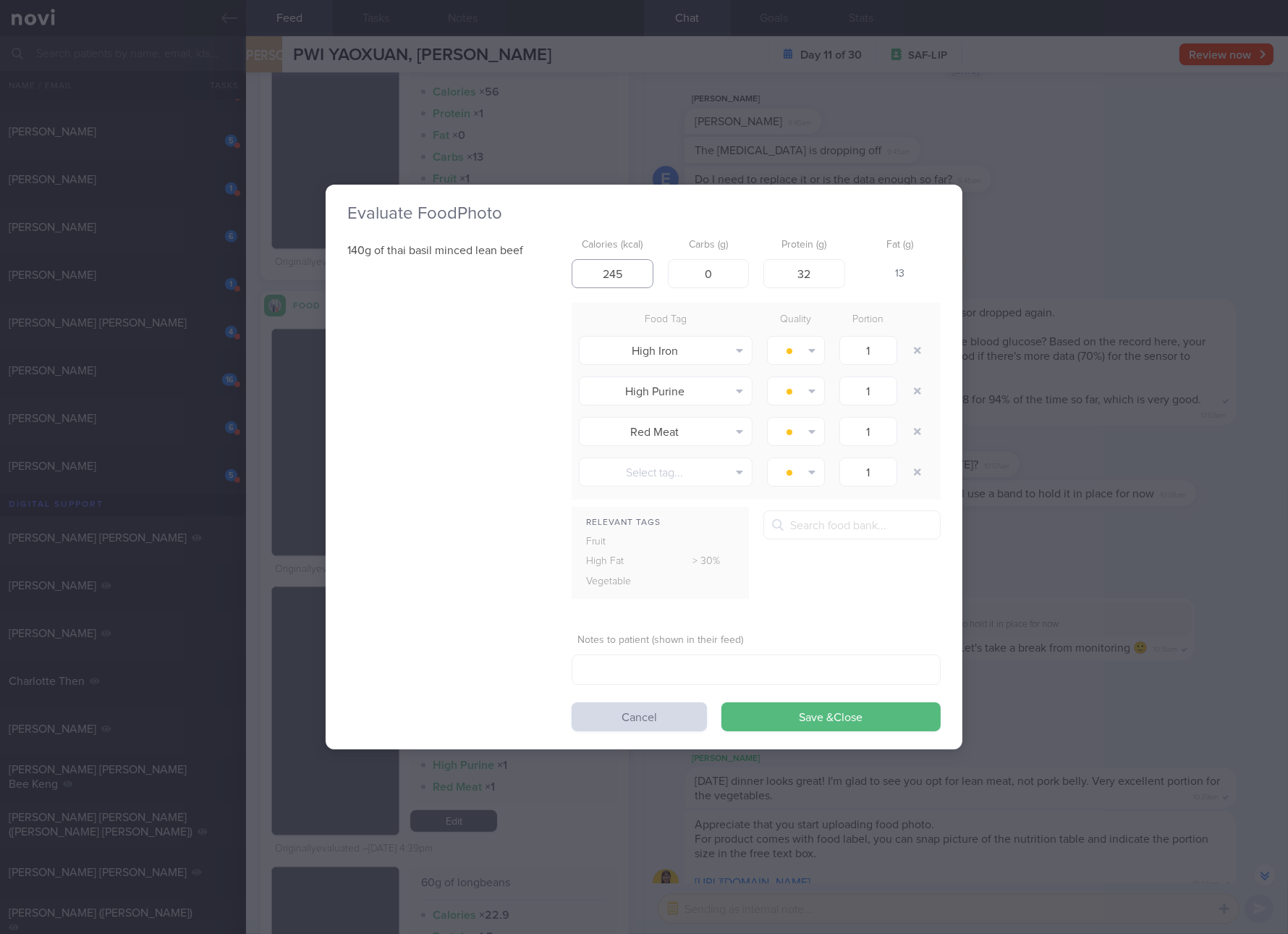
click at [632, 273] on input "245" at bounding box center [613, 273] width 82 height 29
type input "2"
type input "245"
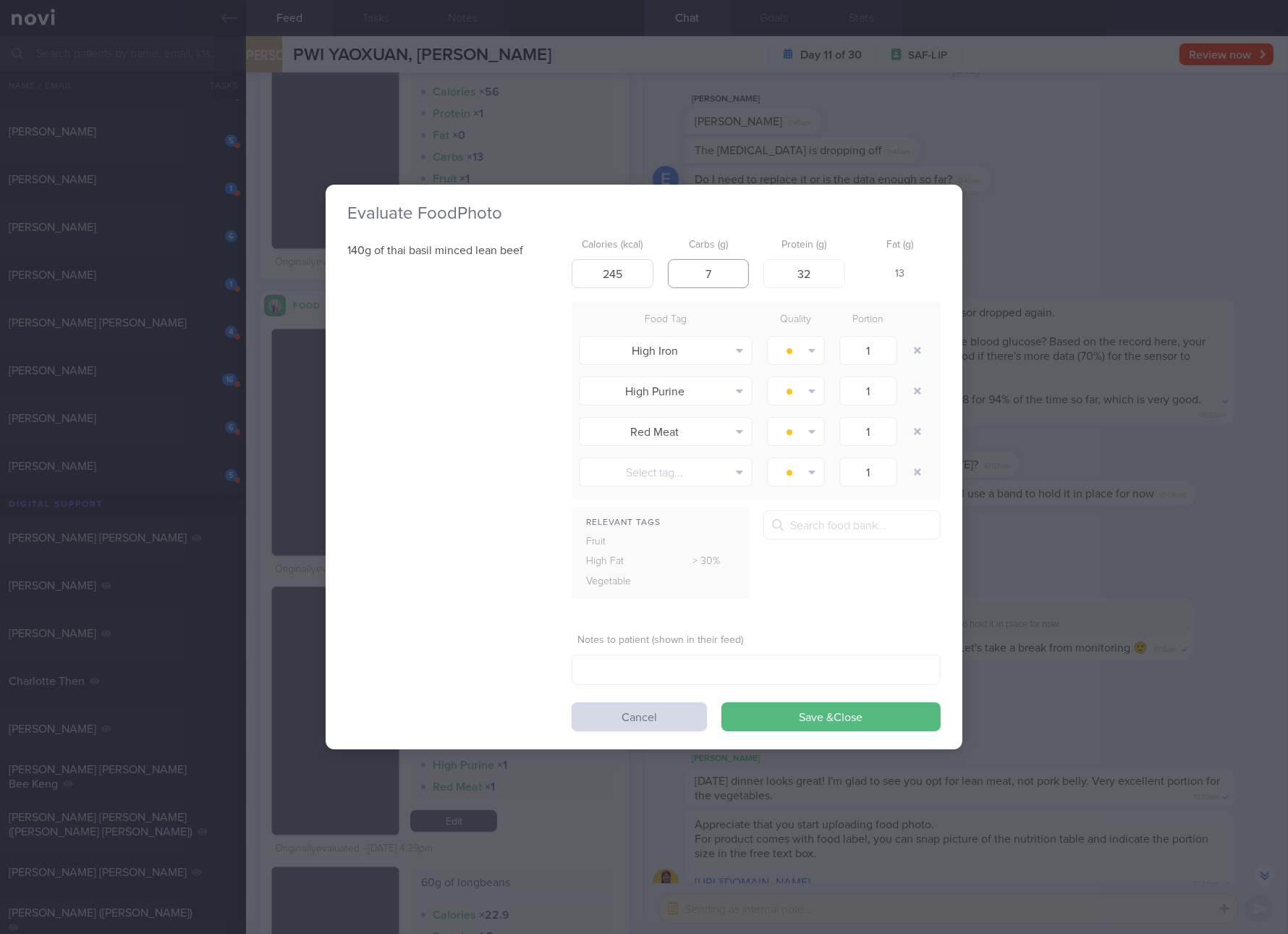
type input "7"
type input "21"
click at [722, 702] on button "Save & Close" at bounding box center [831, 716] width 219 height 29
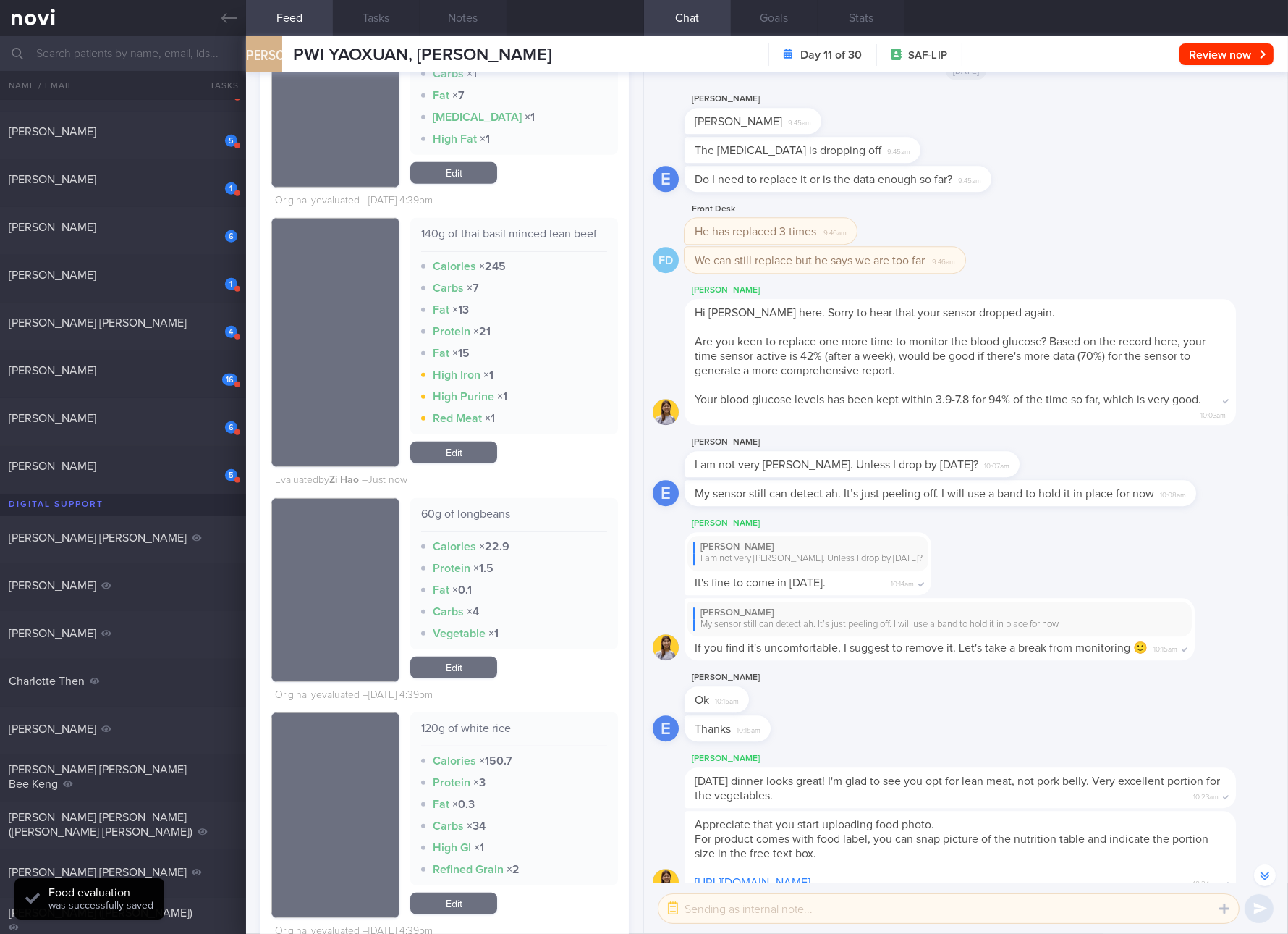
scroll to position [8885, 0]
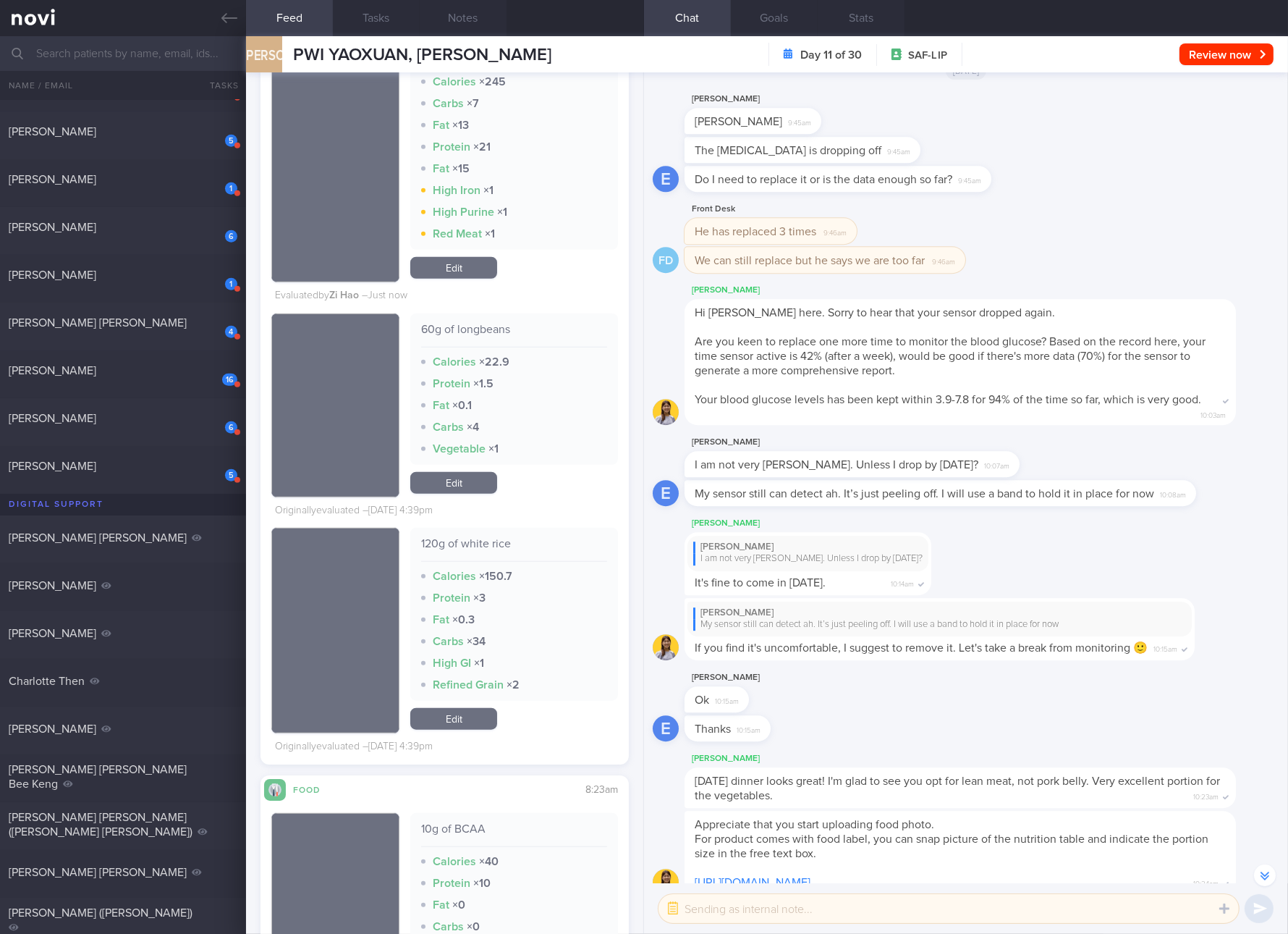
click at [474, 551] on div "120g of white rice" at bounding box center [514, 548] width 186 height 25
click at [476, 535] on div "120g of white rice Calories × 150.7 Protein × 3 Fat × 0.3 Carbs × 34 High GI × …" at bounding box center [514, 614] width 207 height 173
click at [480, 714] on link "Edit" at bounding box center [453, 718] width 87 height 21
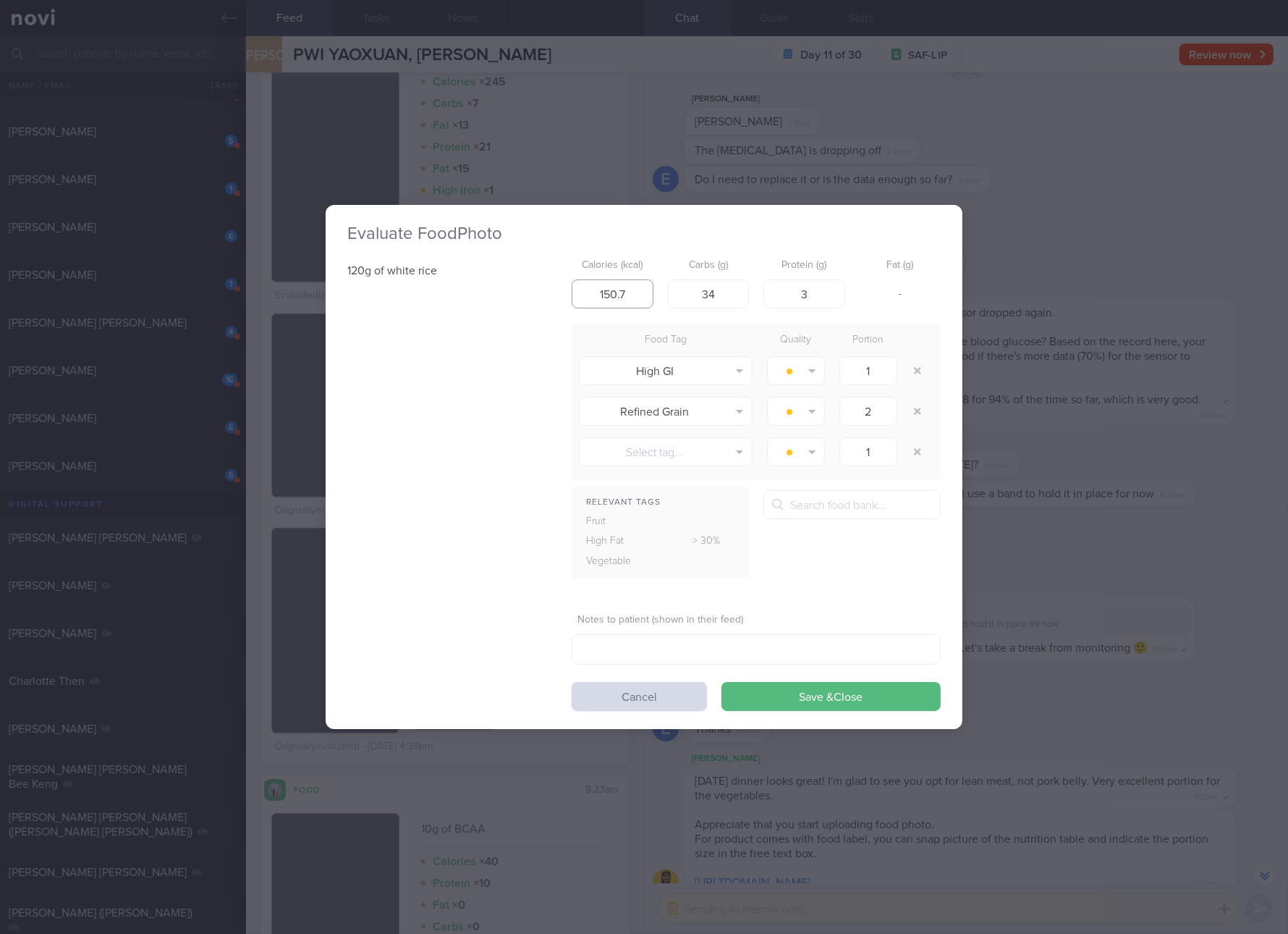
click at [650, 281] on input "150.7" at bounding box center [613, 293] width 82 height 29
type input "146"
type input "34"
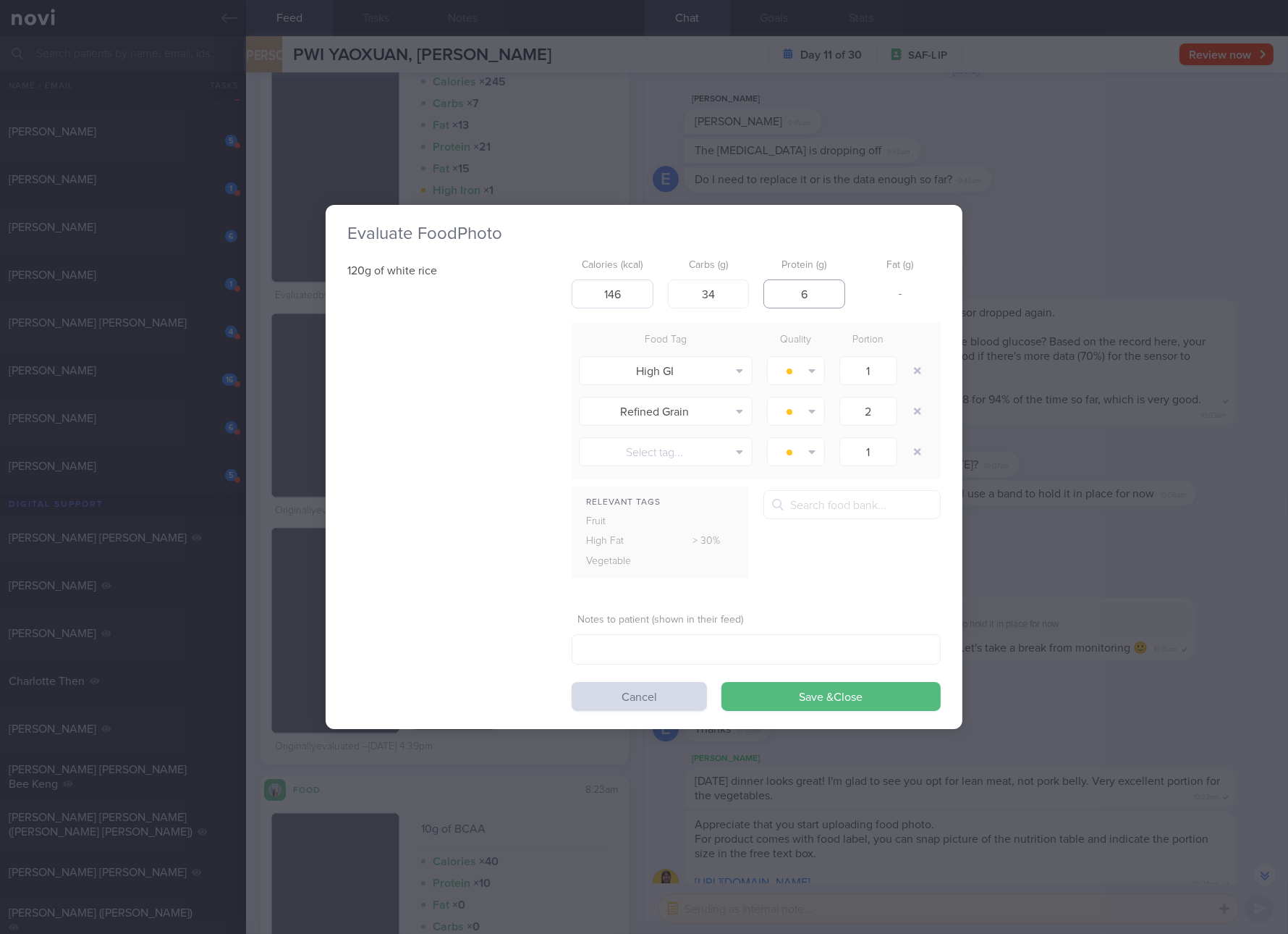
type input "6"
click at [722, 682] on button "Save & Close" at bounding box center [831, 696] width 219 height 29
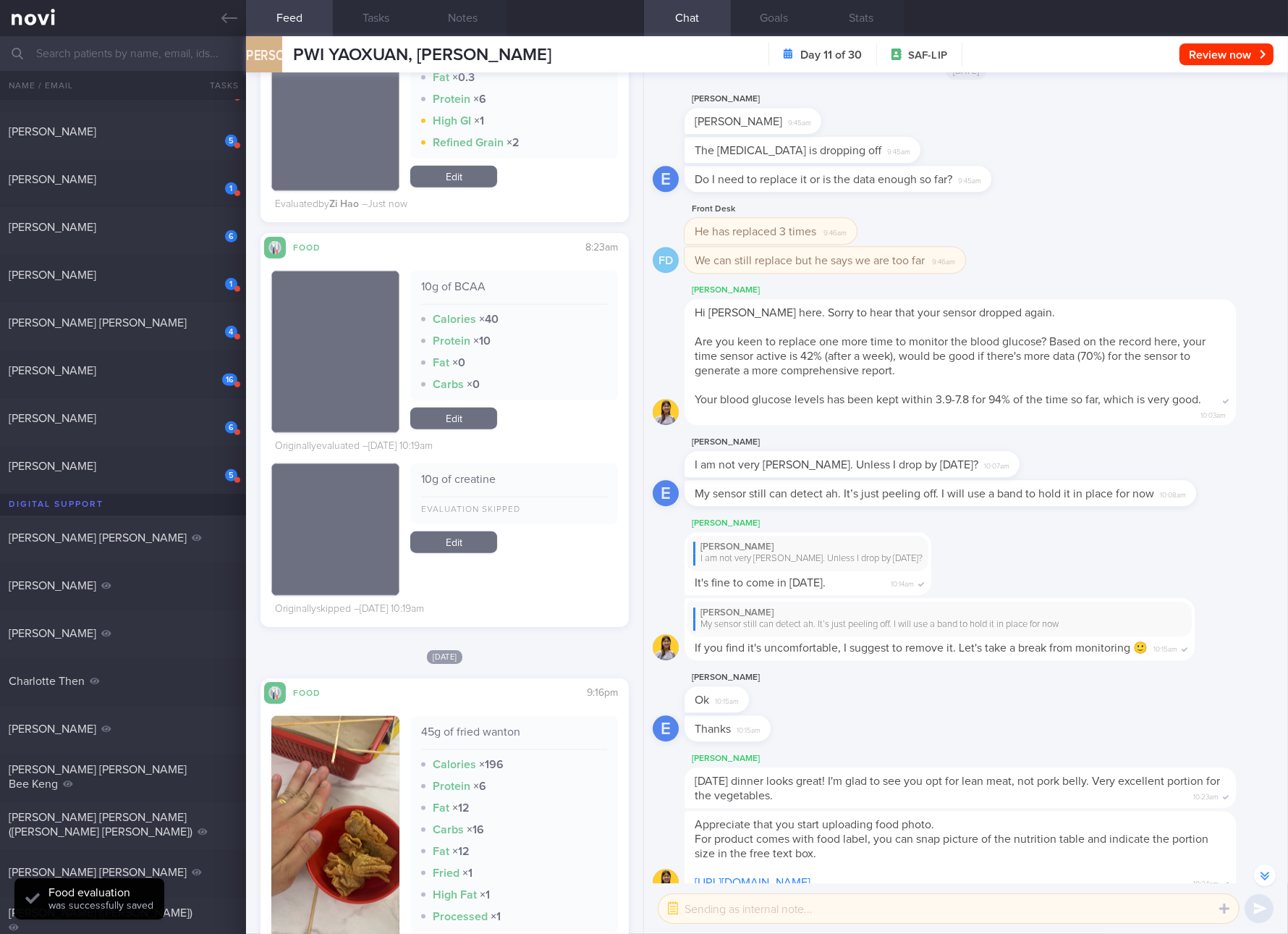
scroll to position [9699, 0]
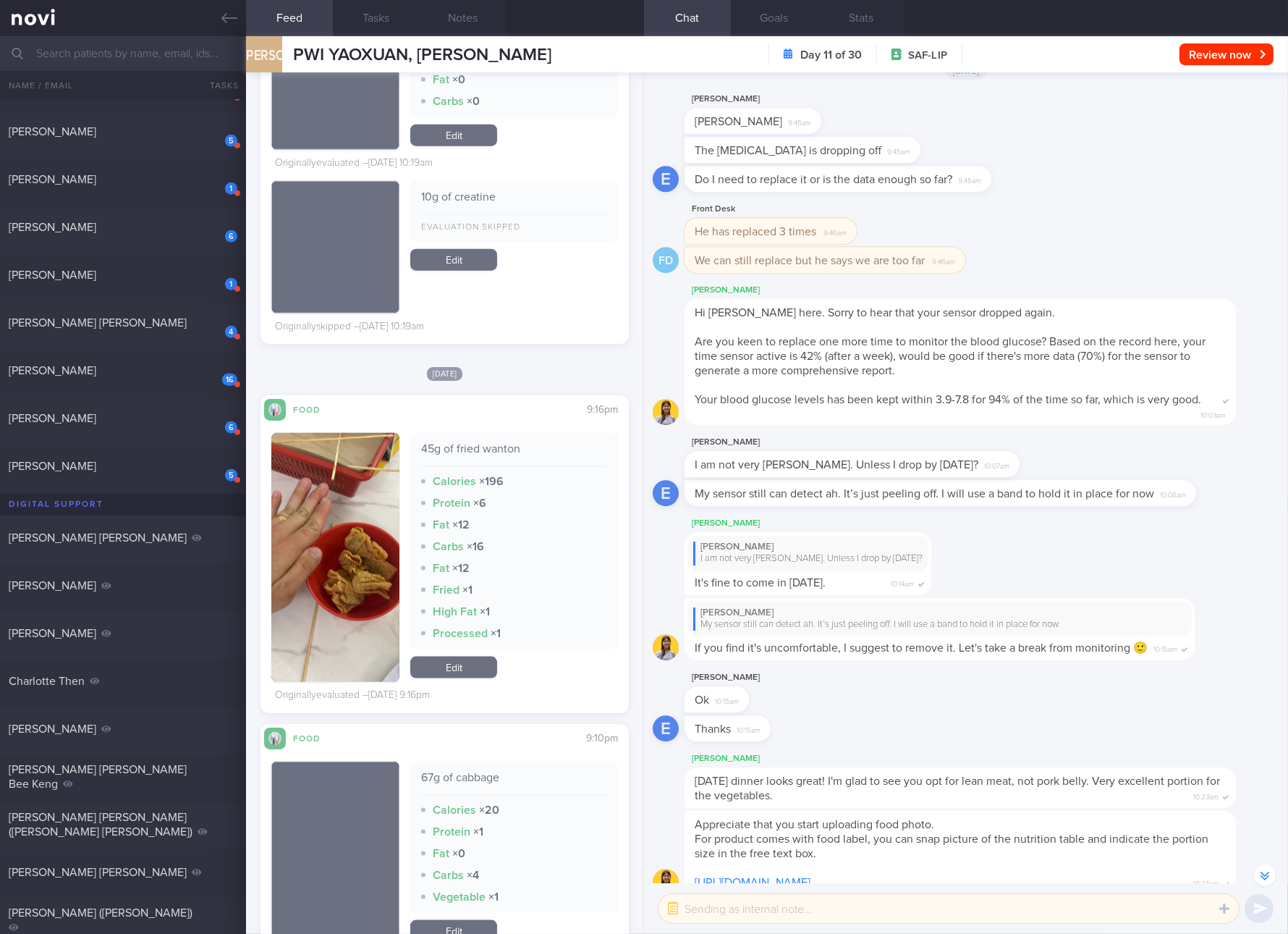
click at [468, 426] on div "45g of fried wanton Calories × 196 Protein × 6 Fat × 12 Carbs × 16 Fat × 12 Fri…" at bounding box center [445, 562] width 347 height 285
click at [474, 433] on div "45g of fried wanton Calories × 196 Protein × 6 Fat × 12 Carbs × 16 Fat × 12 Fri…" at bounding box center [514, 541] width 207 height 217
click at [474, 439] on div "45g of fried wanton Calories × 196 Protein × 6 Fat × 12 Carbs × 16 Fat × 12 Fri…" at bounding box center [514, 541] width 207 height 217
click at [474, 442] on div "45g of fried wanton" at bounding box center [514, 454] width 186 height 25
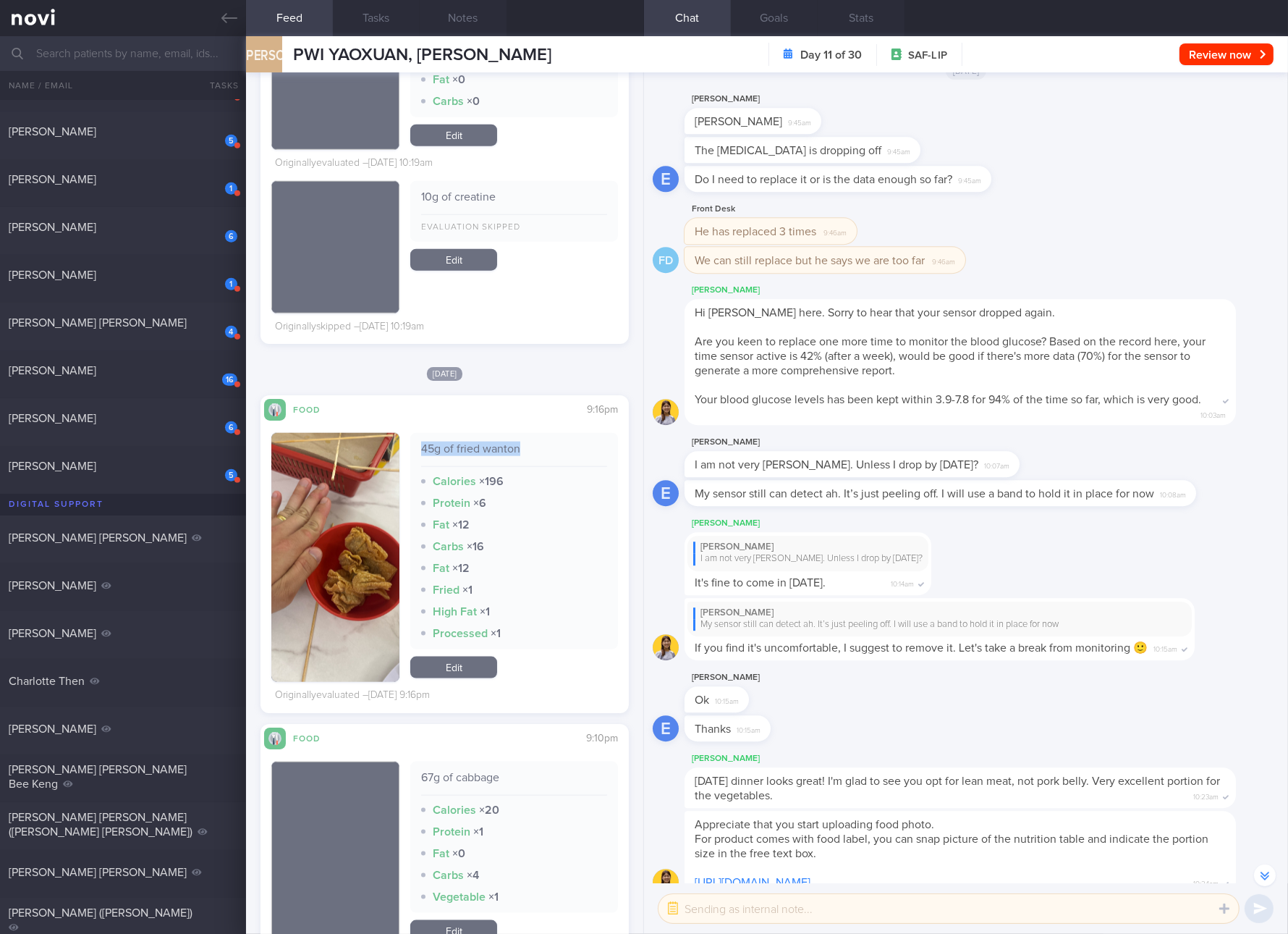
click at [474, 442] on div "45g of fried wanton" at bounding box center [514, 454] width 186 height 25
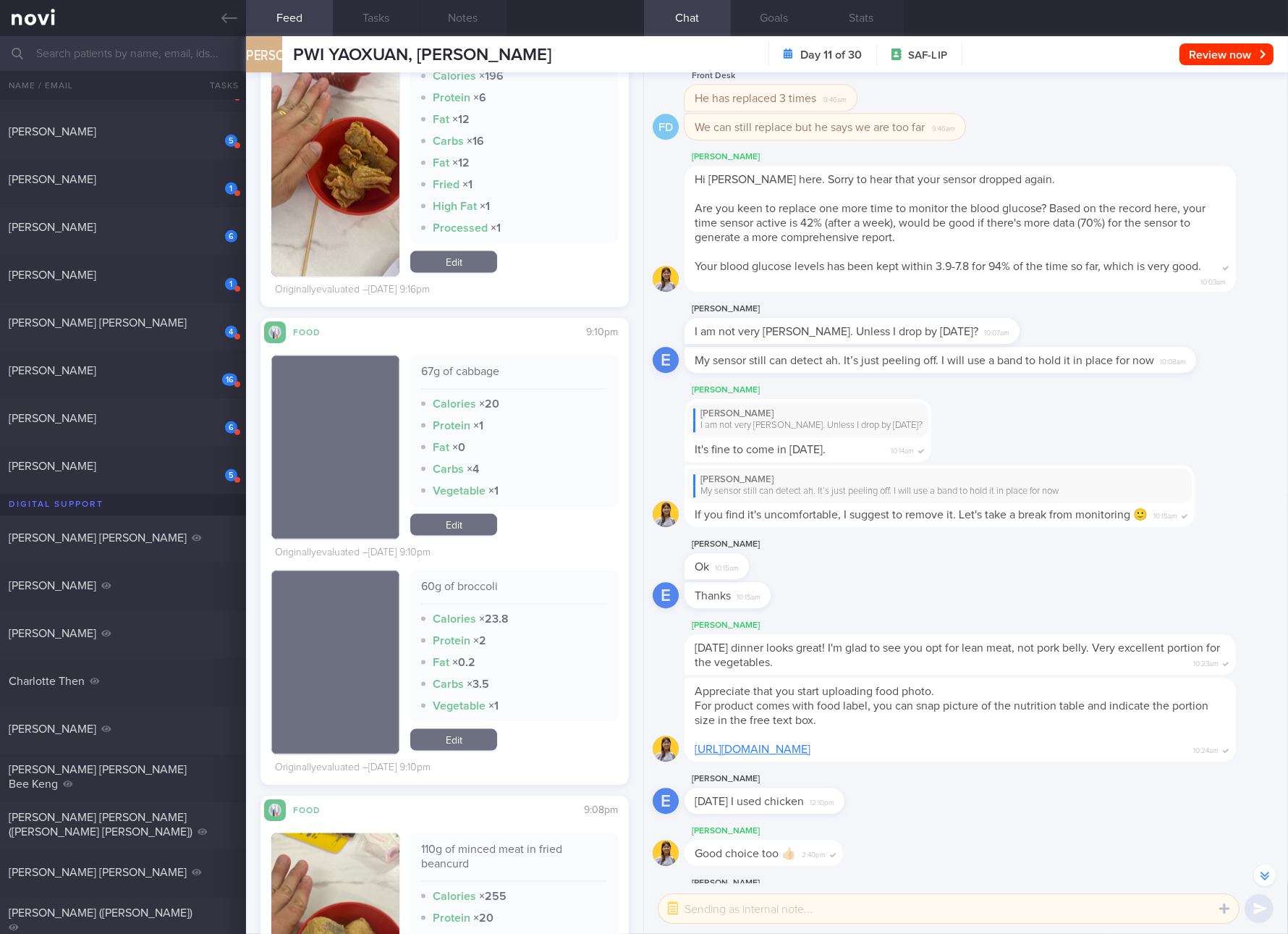
scroll to position [9984, 0]
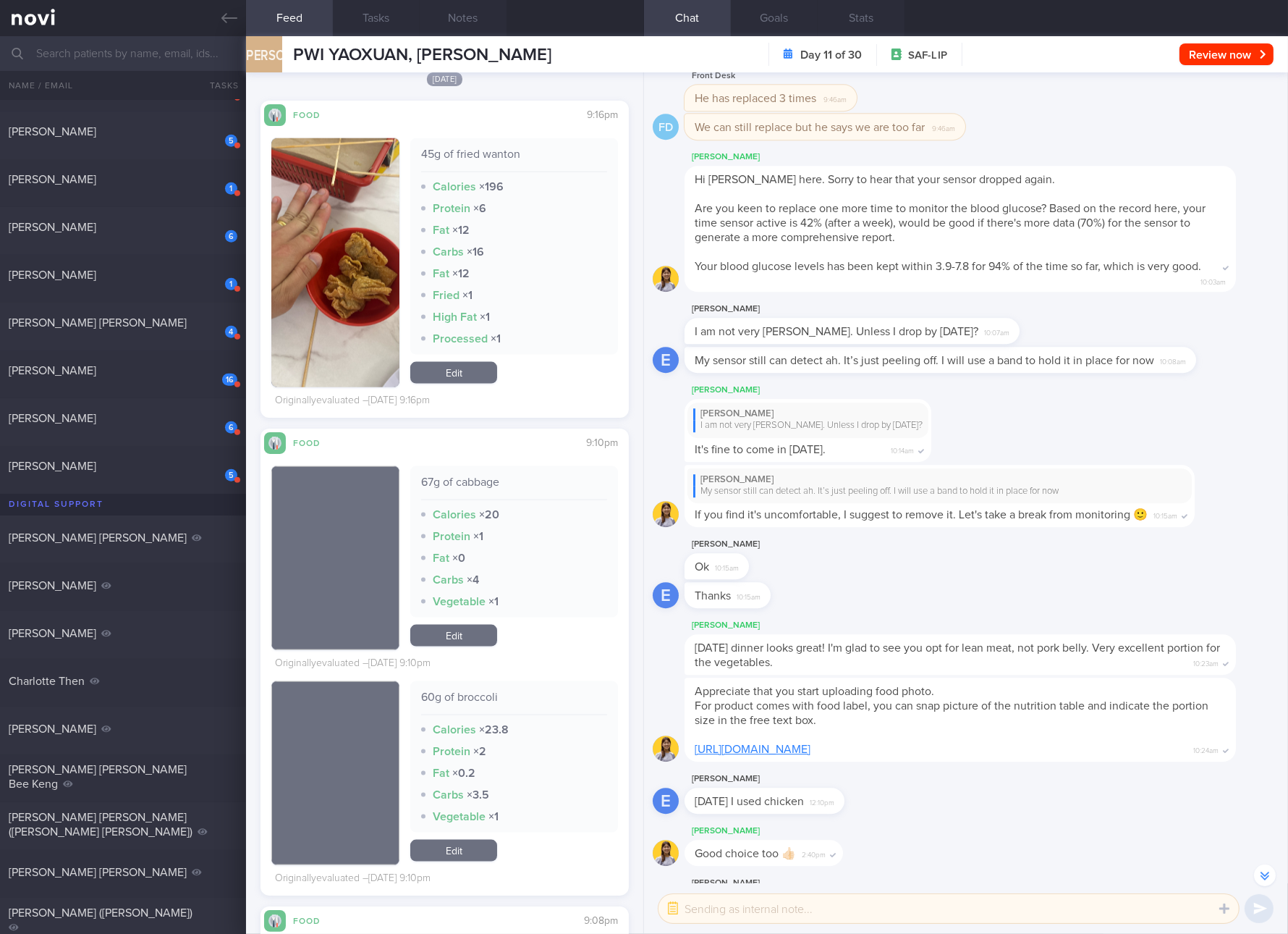
click at [434, 479] on div "67g of cabbage" at bounding box center [514, 487] width 186 height 25
click at [555, 563] on div "67g of cabbage Calories × 20 Protein × 1 Fat × 0 Carbs × 4 Vegetable × 1" at bounding box center [514, 542] width 207 height 151
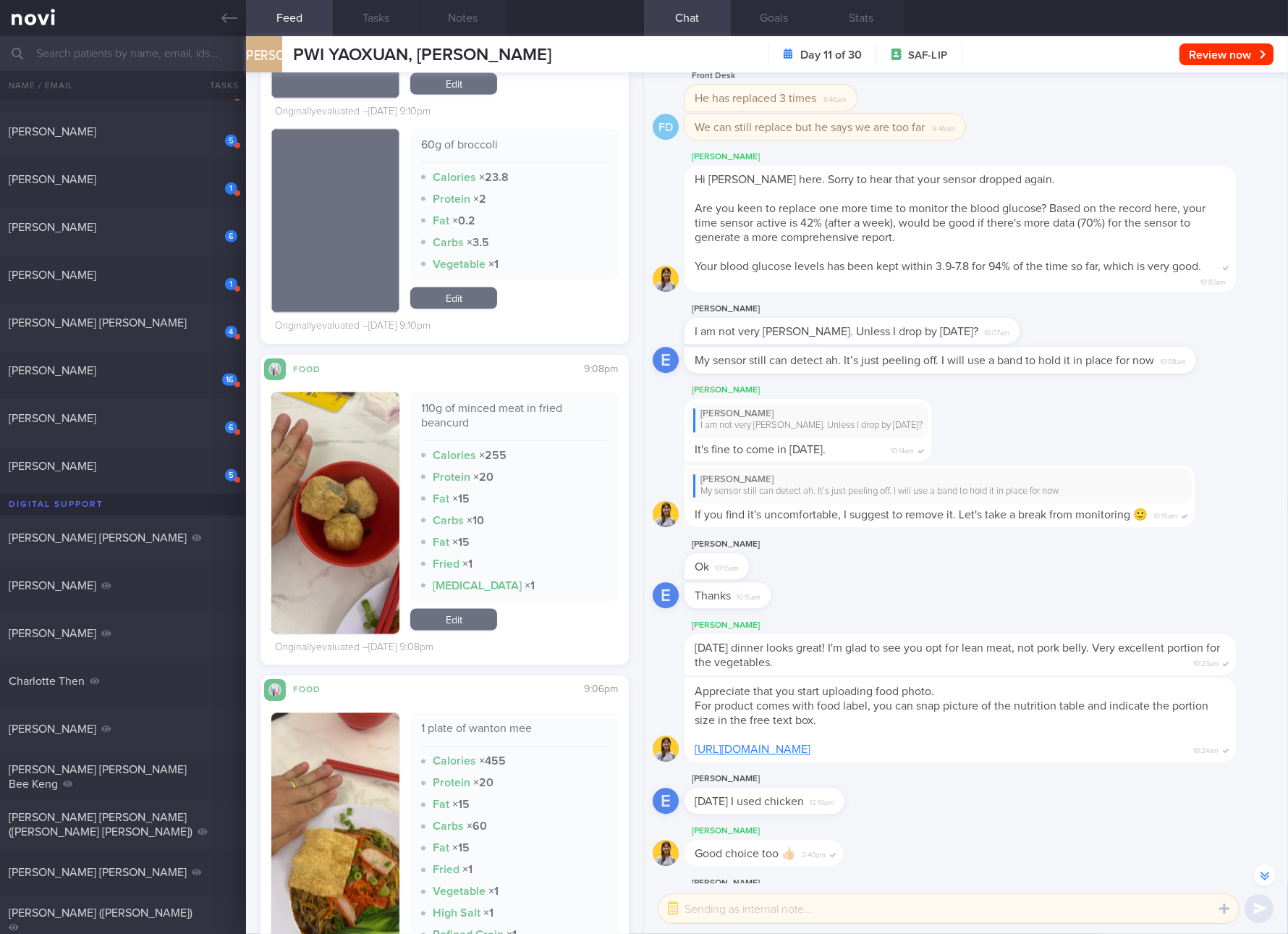
click at [506, 407] on div "110g of minced meat in fried beancurd" at bounding box center [514, 420] width 186 height 40
click at [445, 610] on link "Edit" at bounding box center [453, 619] width 87 height 21
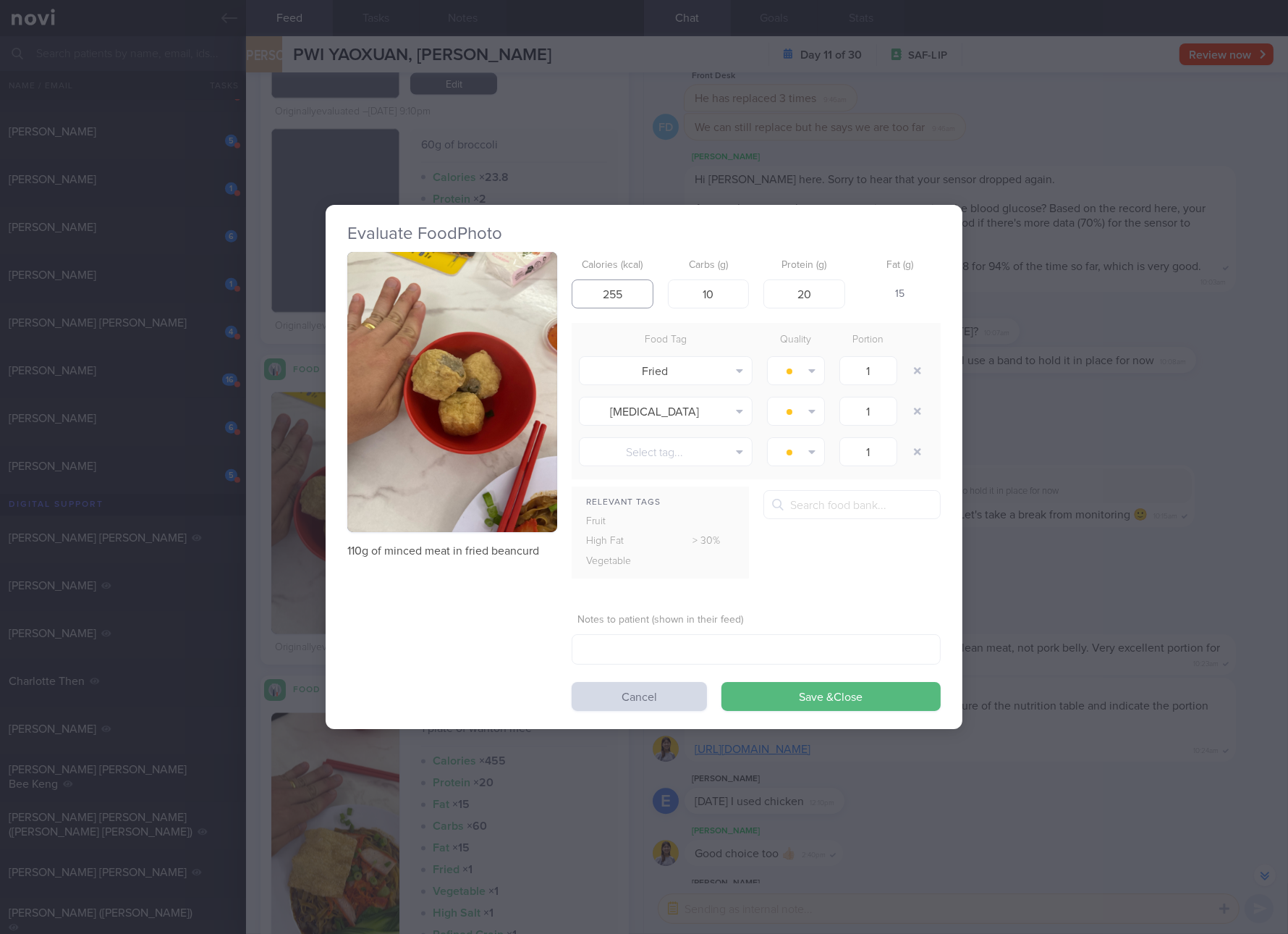
click at [636, 299] on input "255" at bounding box center [613, 293] width 82 height 29
click at [1175, 338] on div "Evaluate Food Photo 110g of minced meat in fried beancurd Calories (kcal) 255 C…" at bounding box center [644, 467] width 1288 height 934
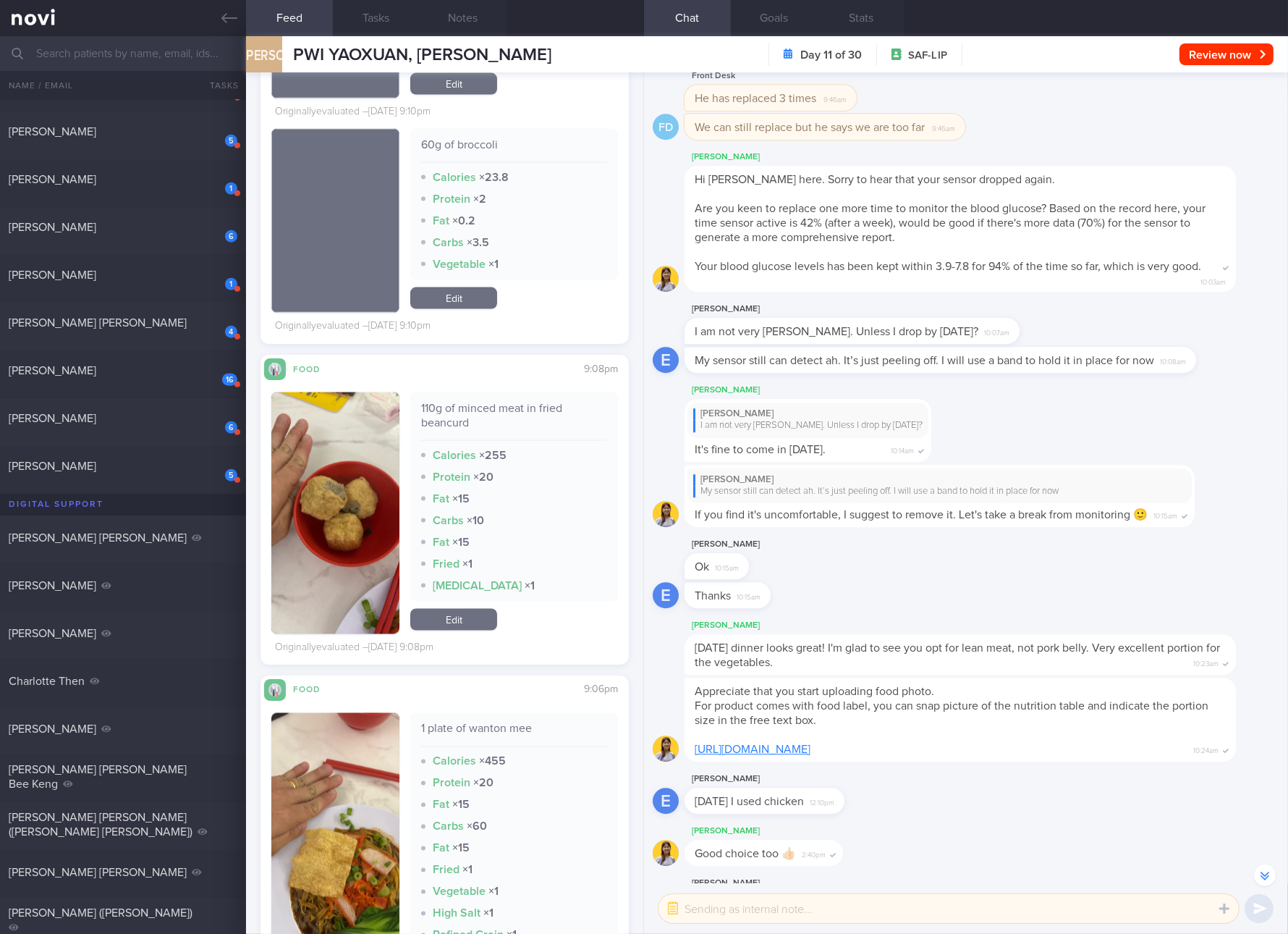
click at [551, 403] on div "110g of minced meat in fried beancurd" at bounding box center [514, 420] width 186 height 40
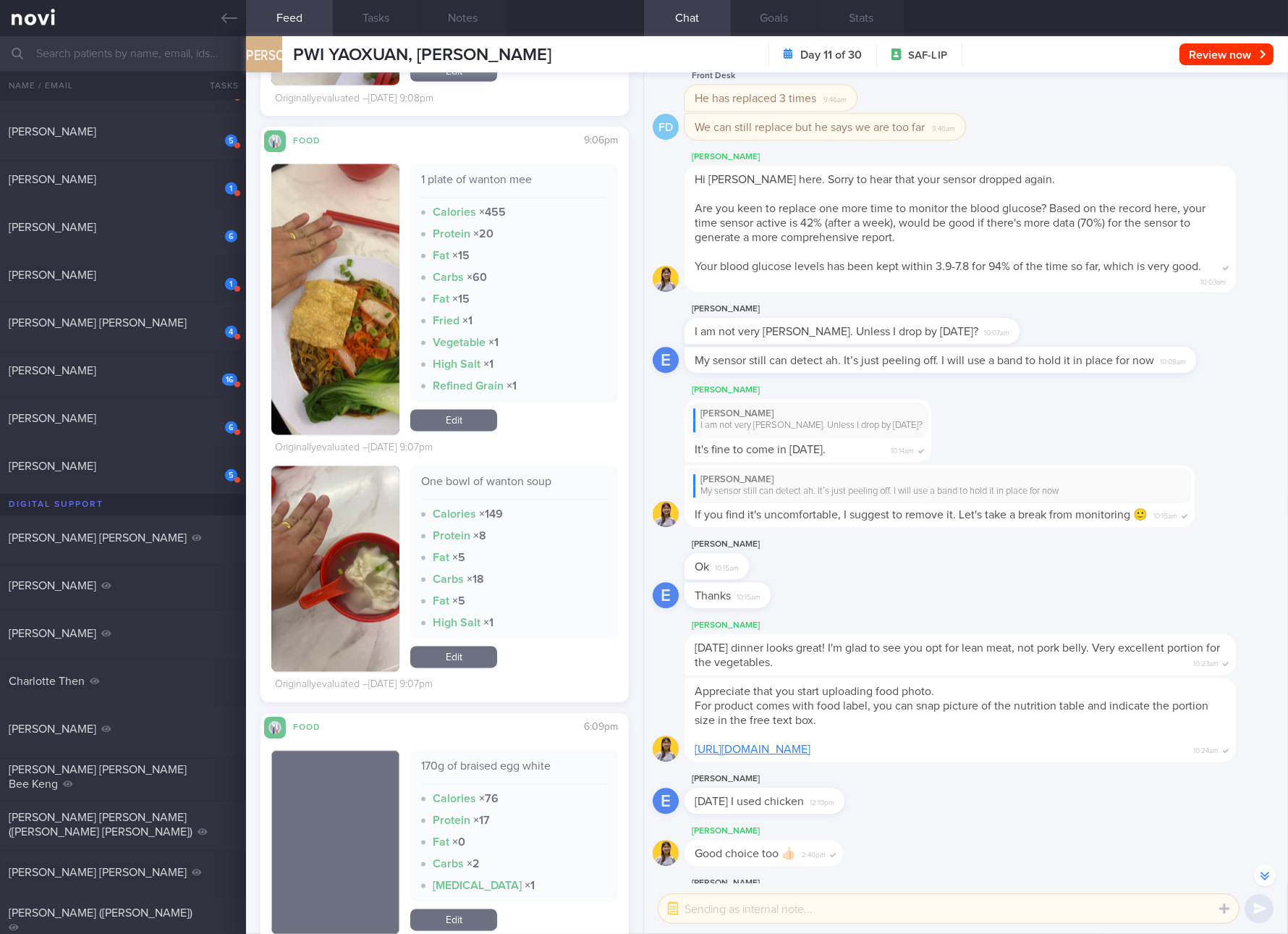
click at [505, 176] on div "1 plate of wanton mee" at bounding box center [514, 185] width 186 height 25
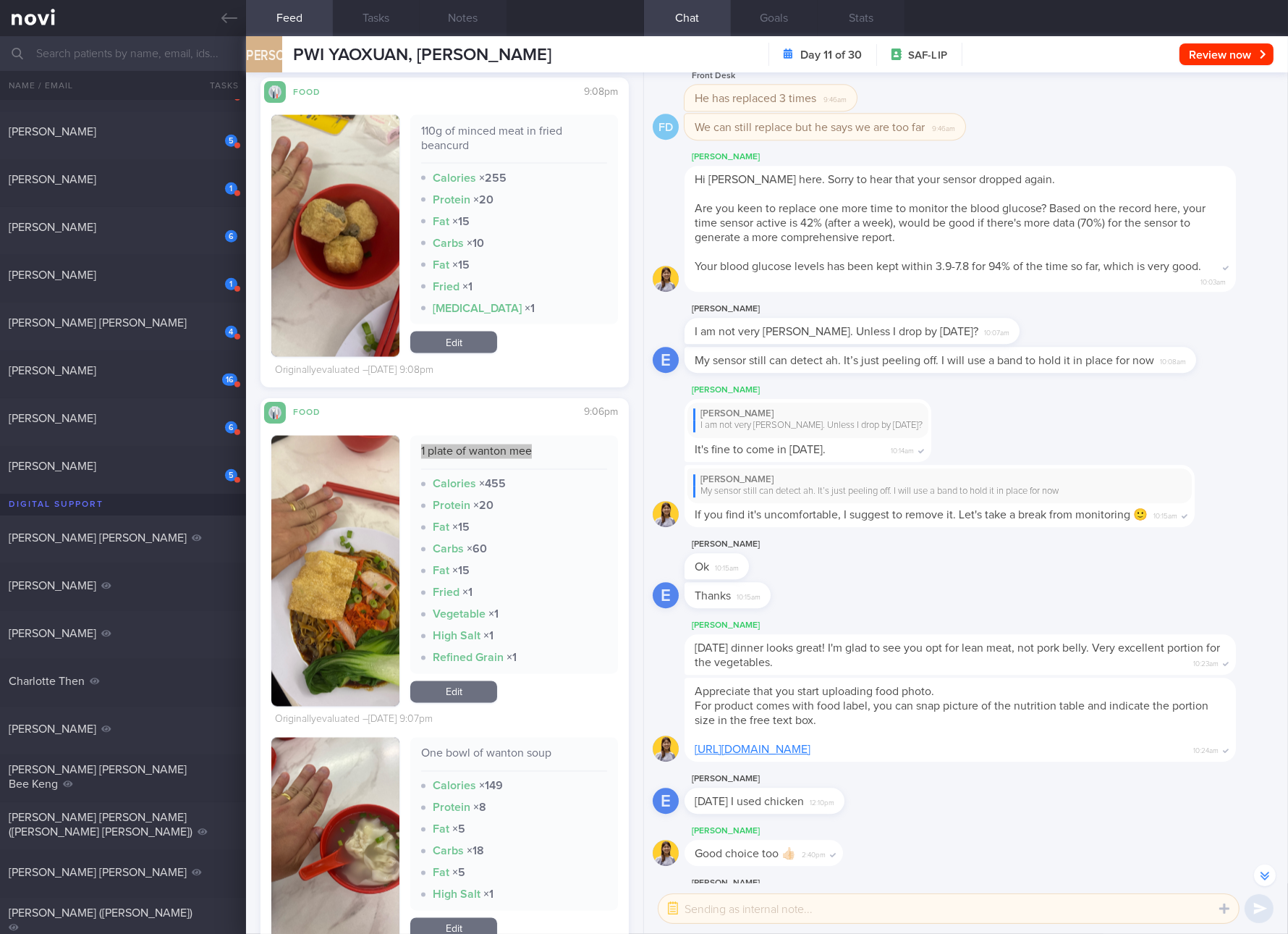
scroll to position [11341, 0]
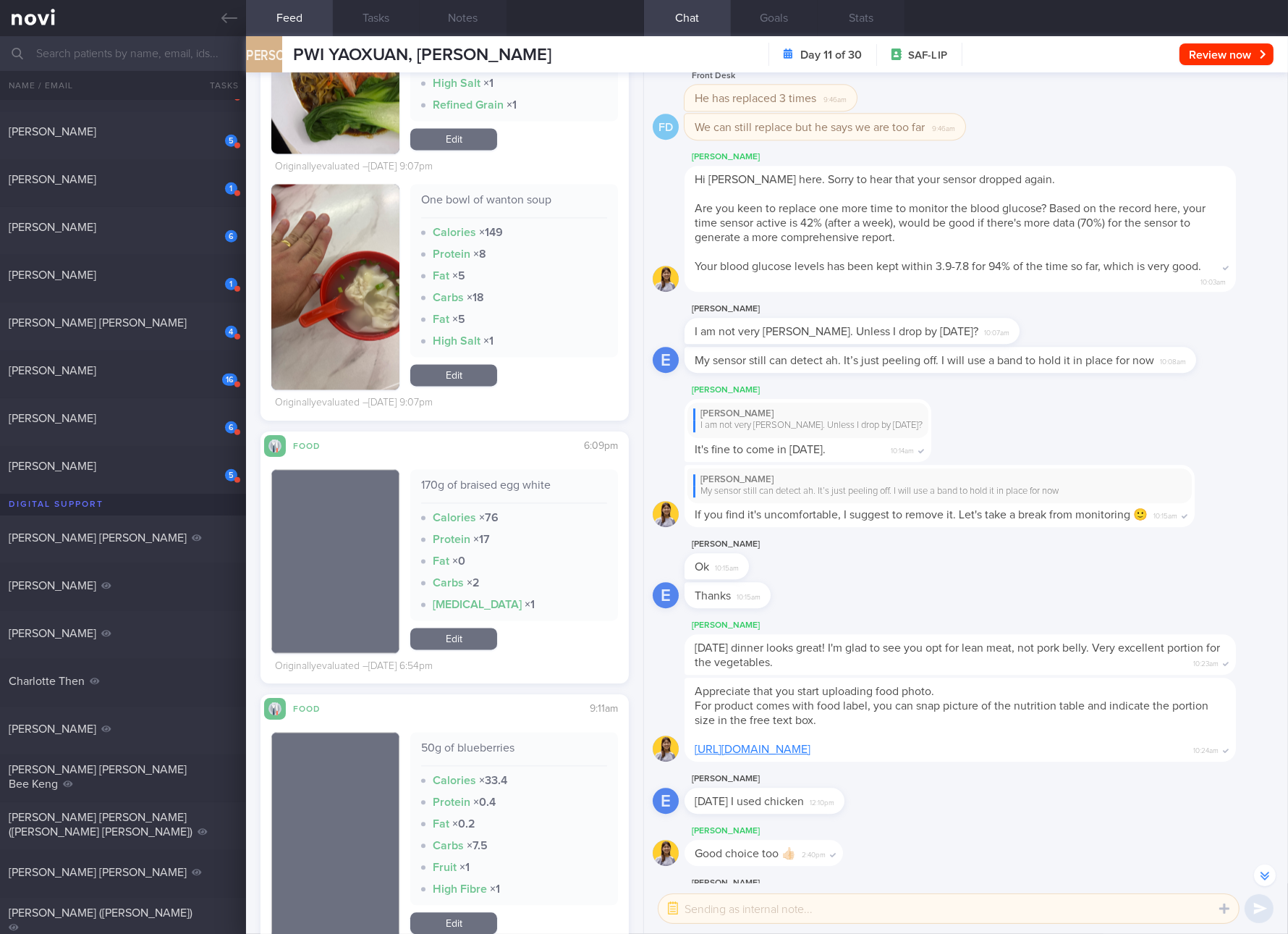
click at [518, 205] on div "One bowl of wanton soup" at bounding box center [514, 205] width 186 height 25
click at [518, 198] on div "One bowl of wanton soup" at bounding box center [514, 205] width 186 height 25
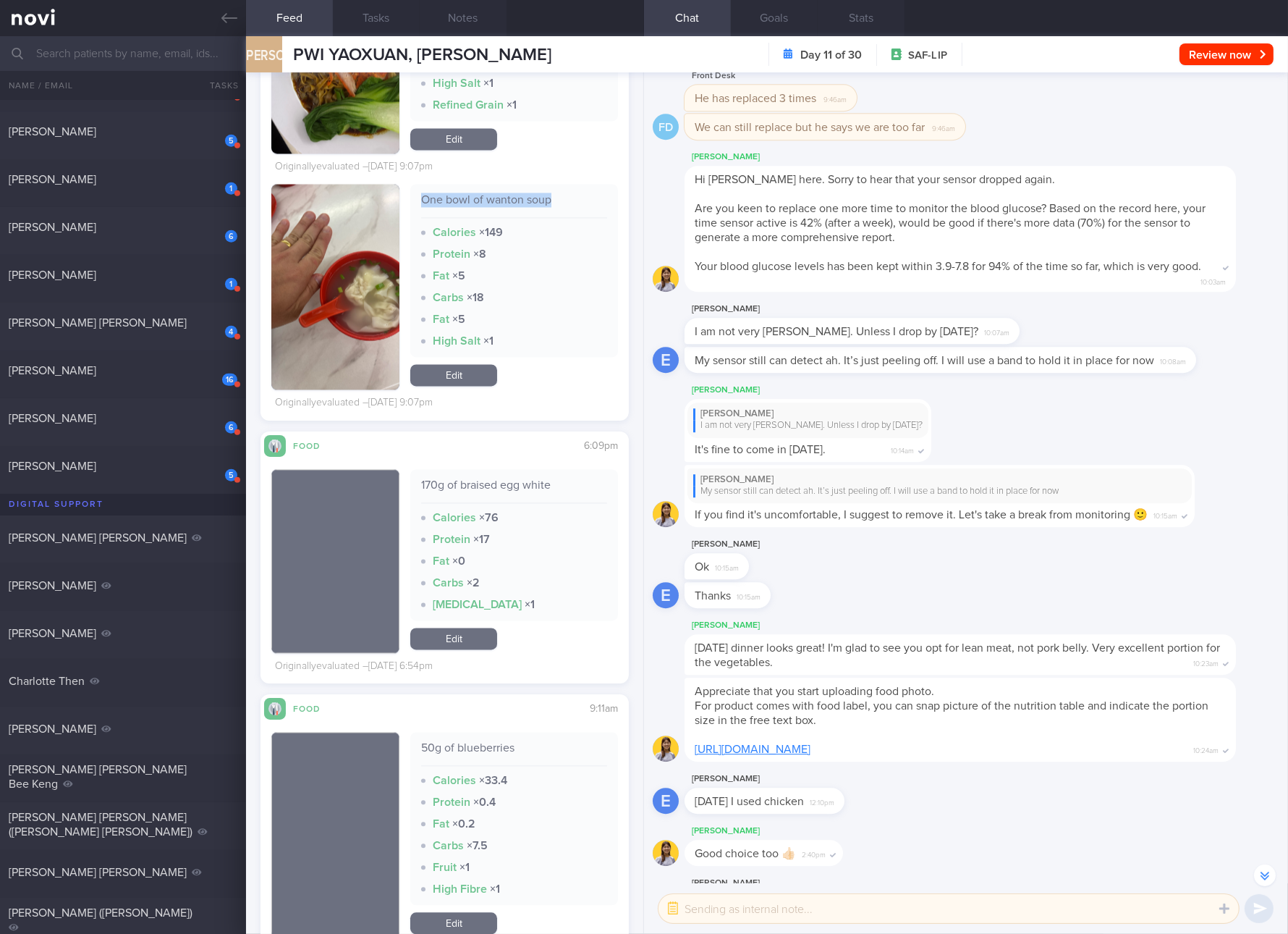
click at [443, 368] on link "Edit" at bounding box center [453, 375] width 87 height 21
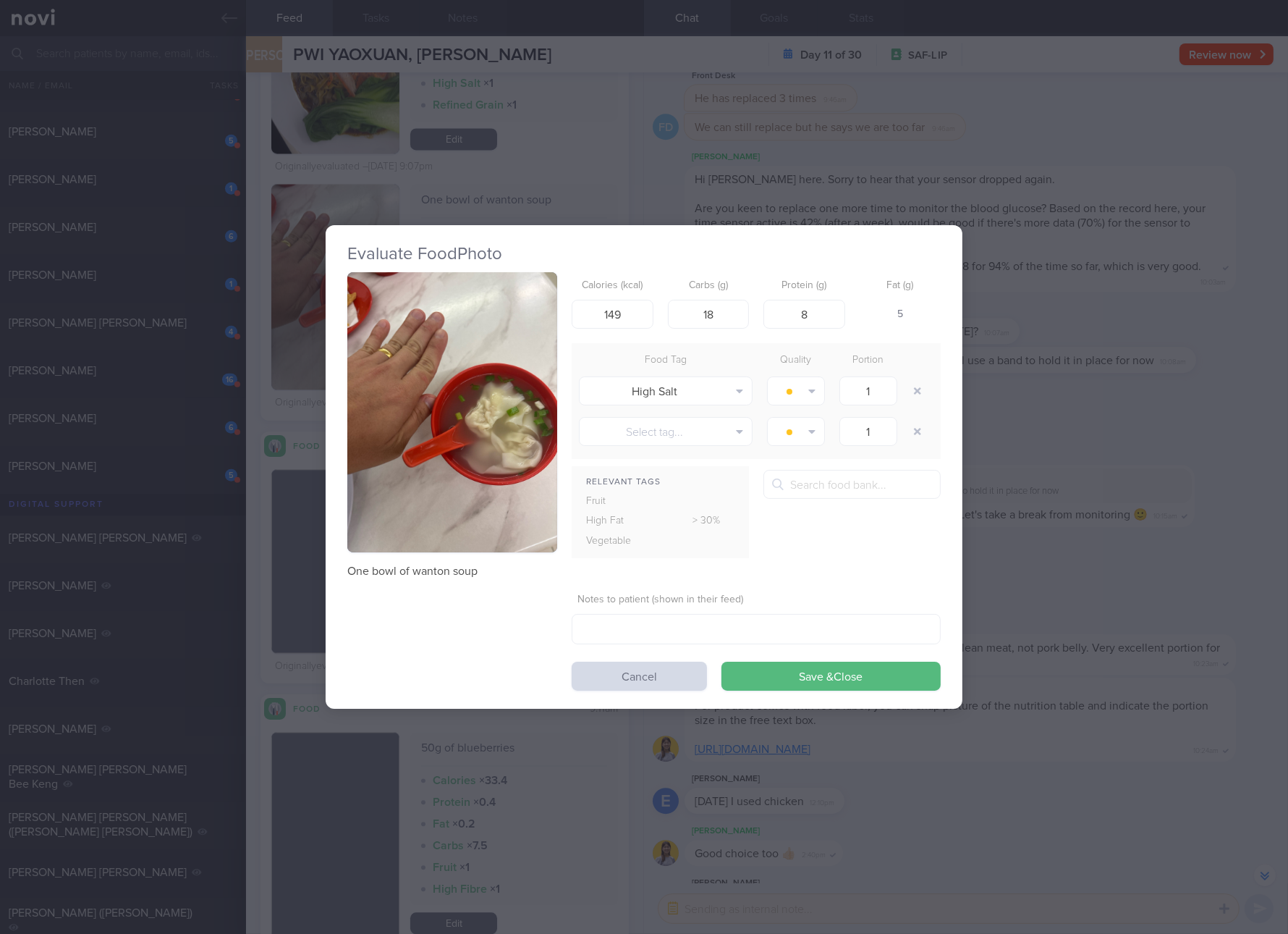
click at [1103, 388] on div "Evaluate Food Photo One bowl of wanton soup Calories (kcal) 149 Carbs (g) 18 Pr…" at bounding box center [644, 467] width 1288 height 934
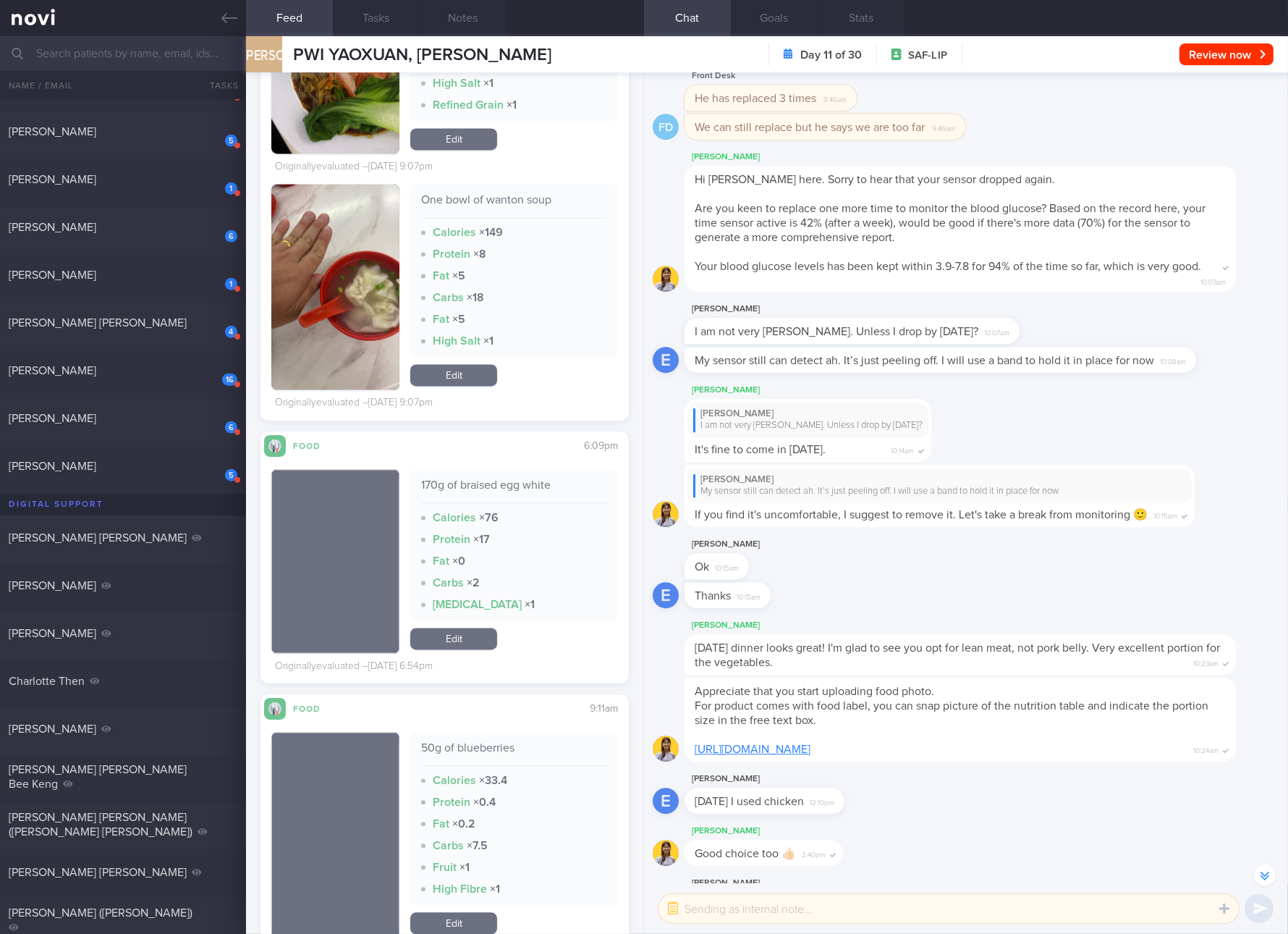
click at [517, 487] on div "170g of braised egg white" at bounding box center [514, 489] width 186 height 25
click at [463, 629] on link "Edit" at bounding box center [453, 638] width 87 height 21
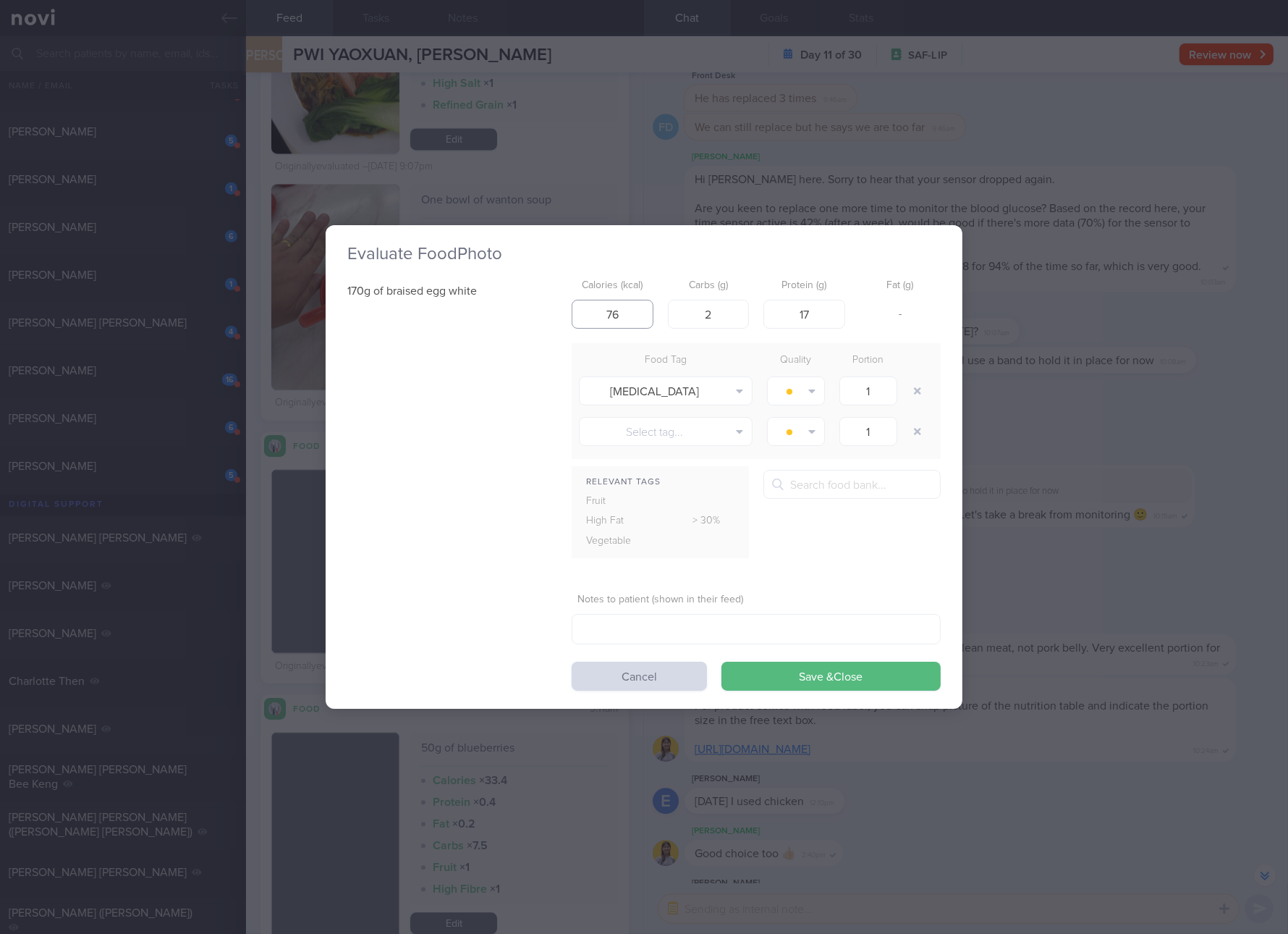
click at [645, 308] on input "76" at bounding box center [613, 314] width 82 height 29
click at [645, 307] on input "76" at bounding box center [613, 314] width 82 height 29
type input "75"
type input "3"
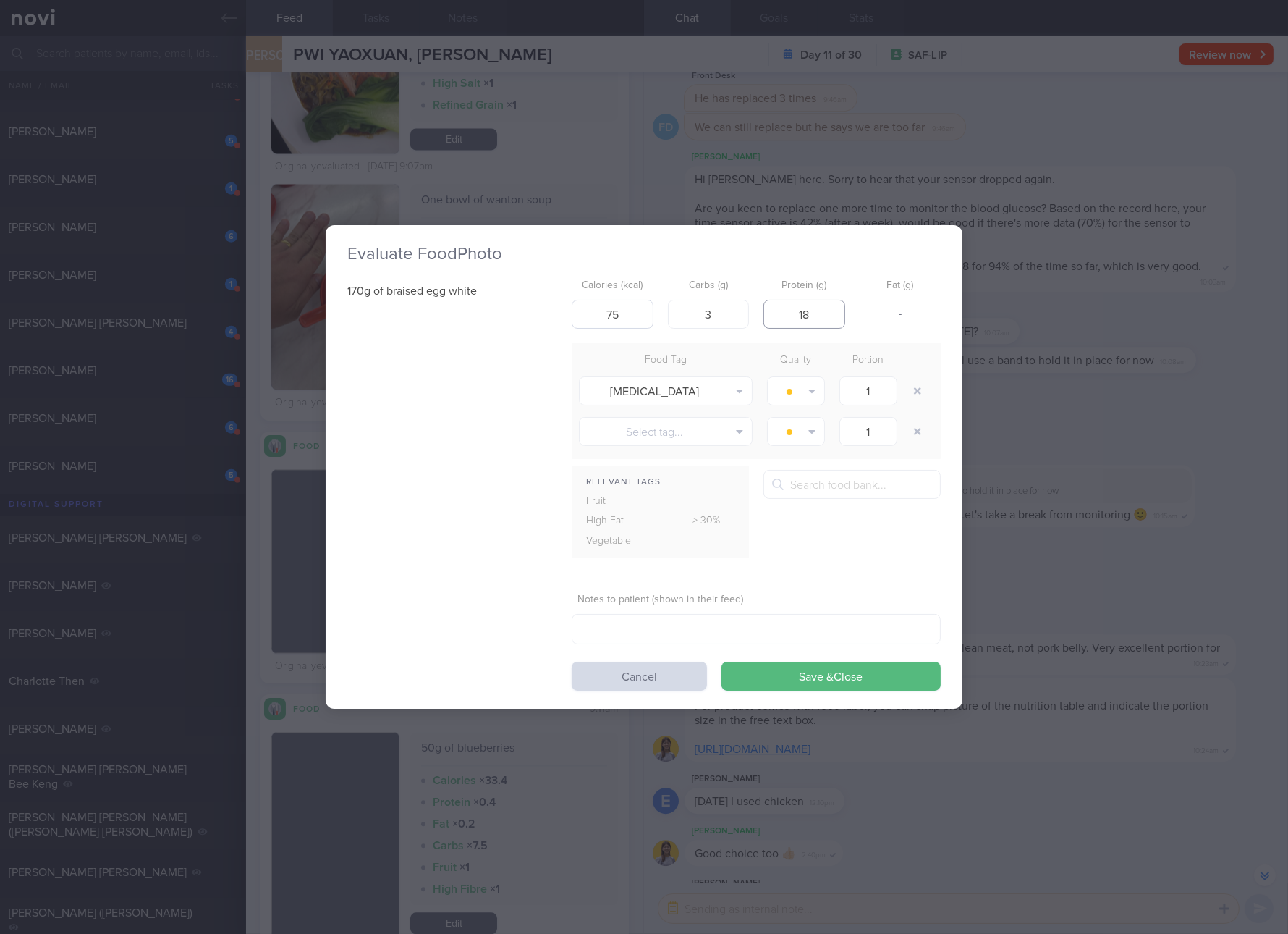
type input "18"
click at [722, 661] on button "Save & Close" at bounding box center [831, 675] width 219 height 29
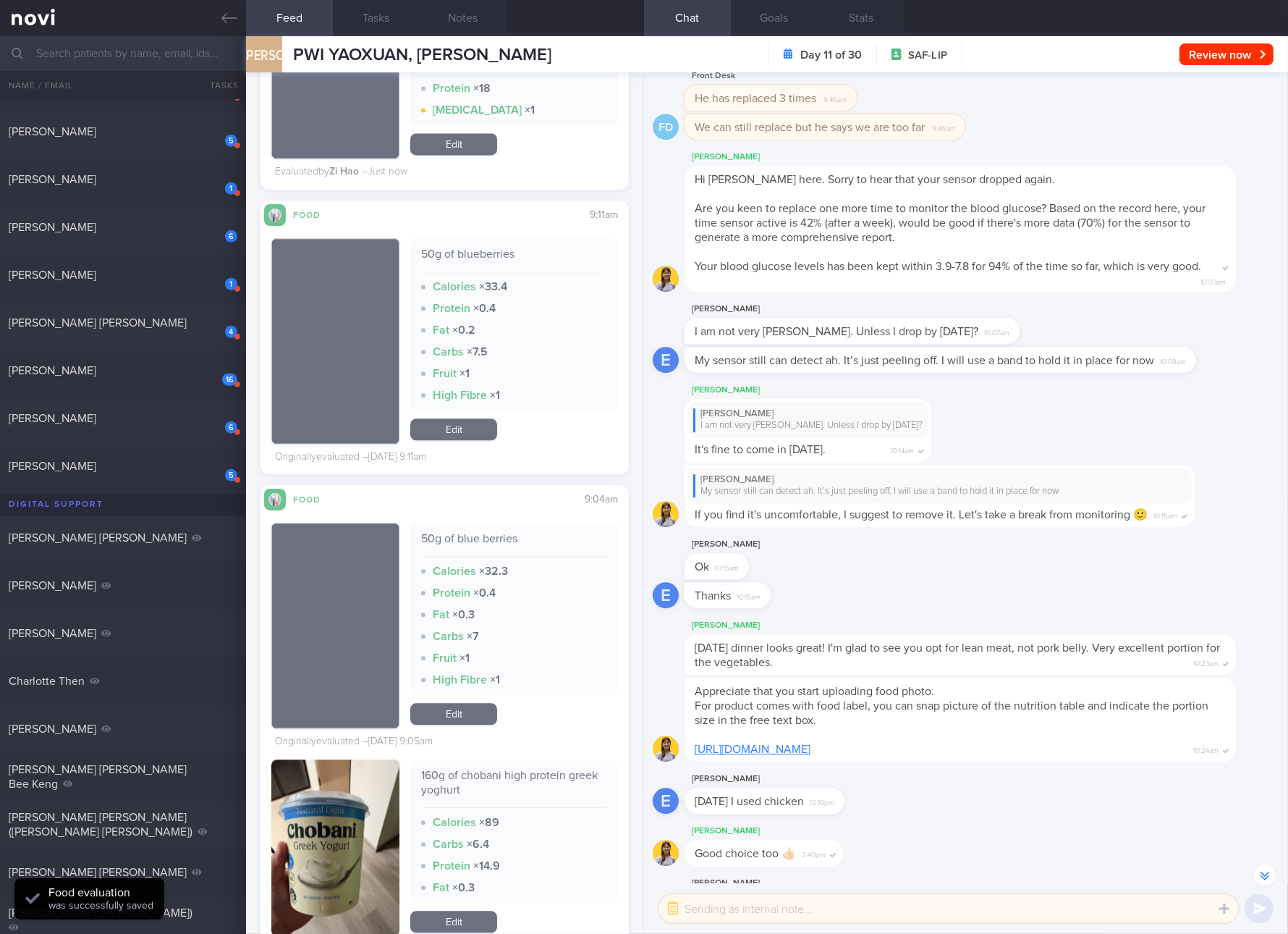
scroll to position [11883, 0]
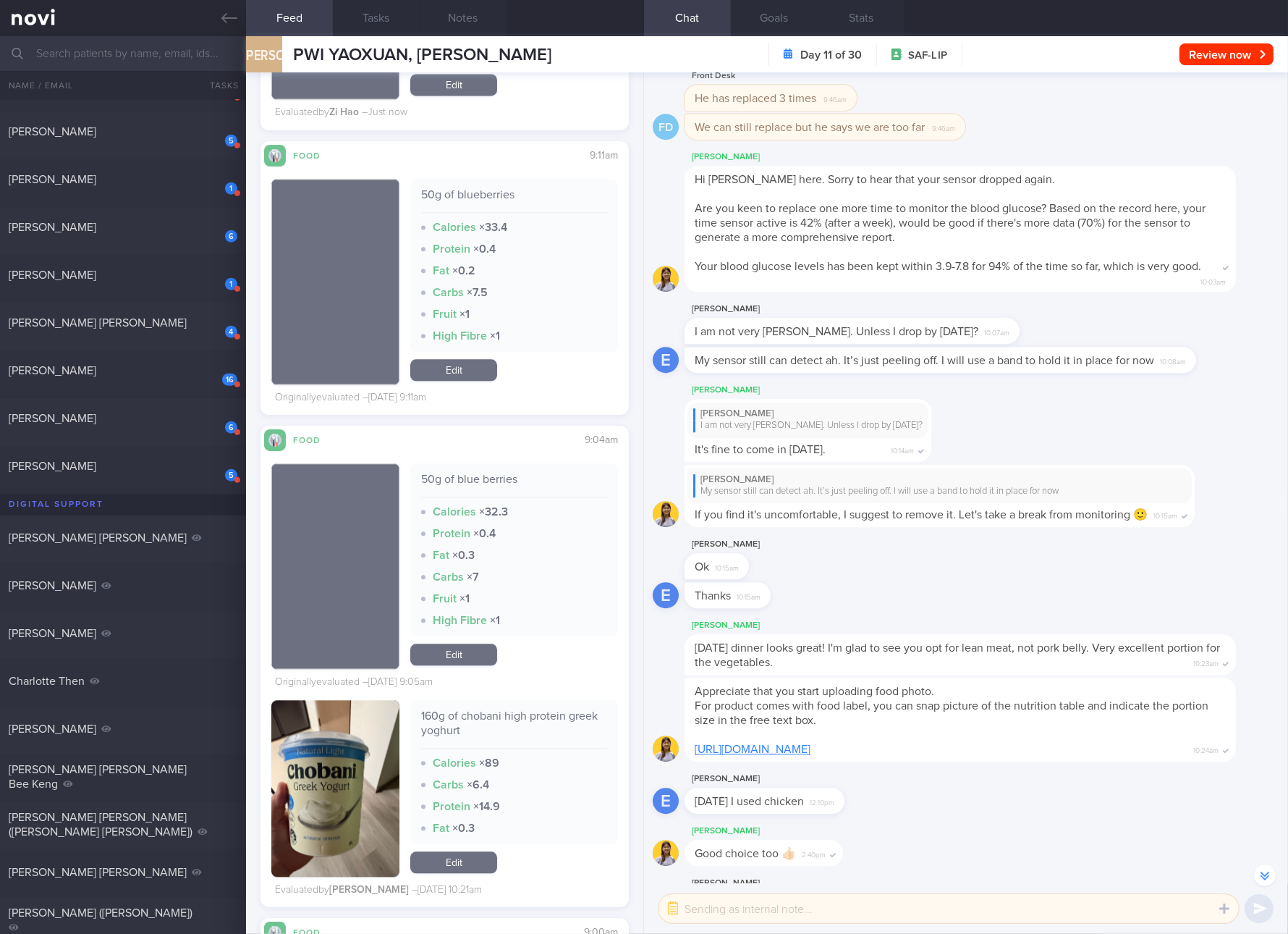
click at [568, 718] on div "160g of chobani high protein greek yoghurt" at bounding box center [514, 729] width 186 height 40
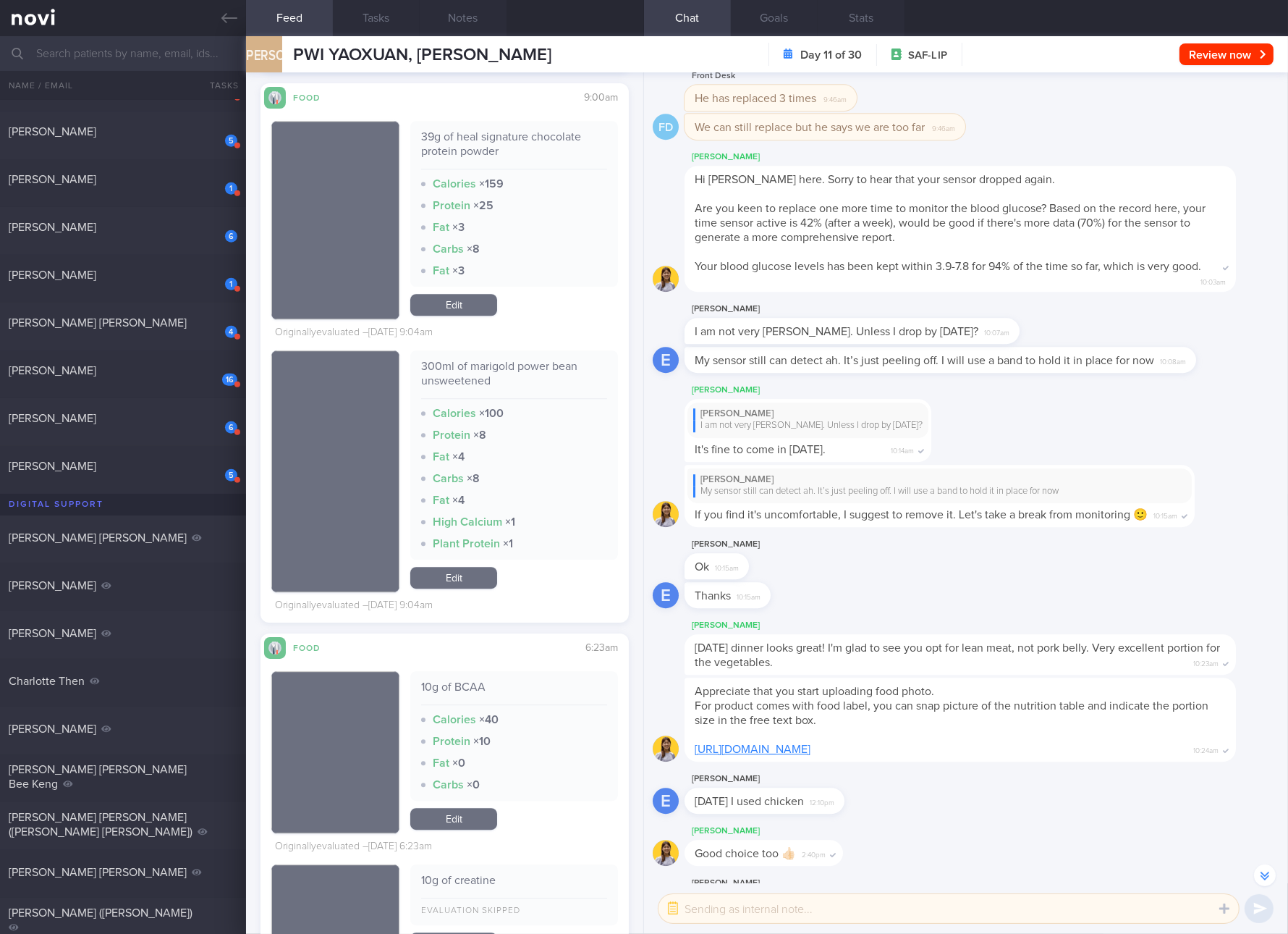
scroll to position [12427, 0]
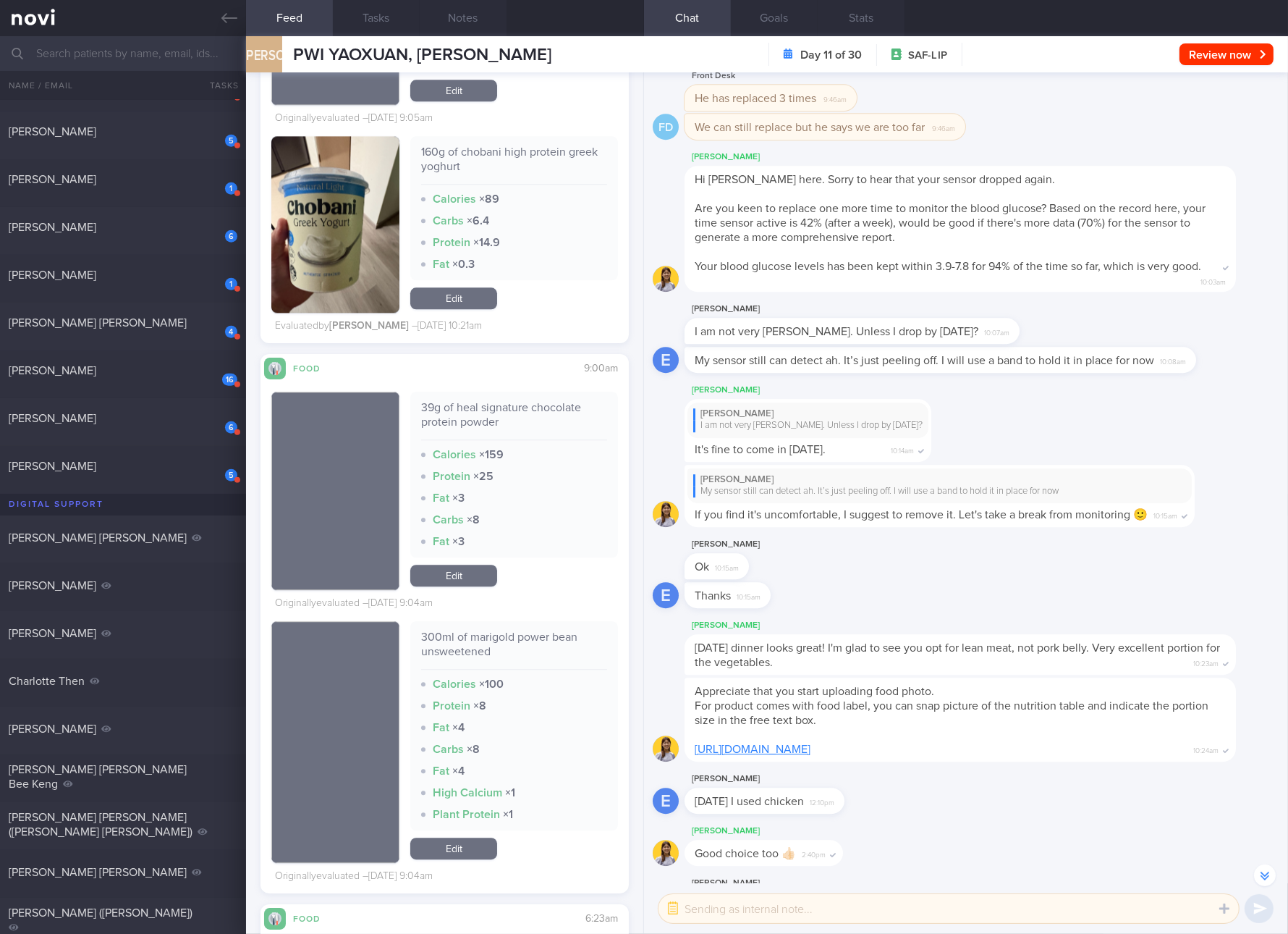
click at [543, 405] on div "39g of heal signature chocolate protein powder" at bounding box center [514, 420] width 186 height 40
click at [478, 566] on link "Edit" at bounding box center [453, 574] width 87 height 21
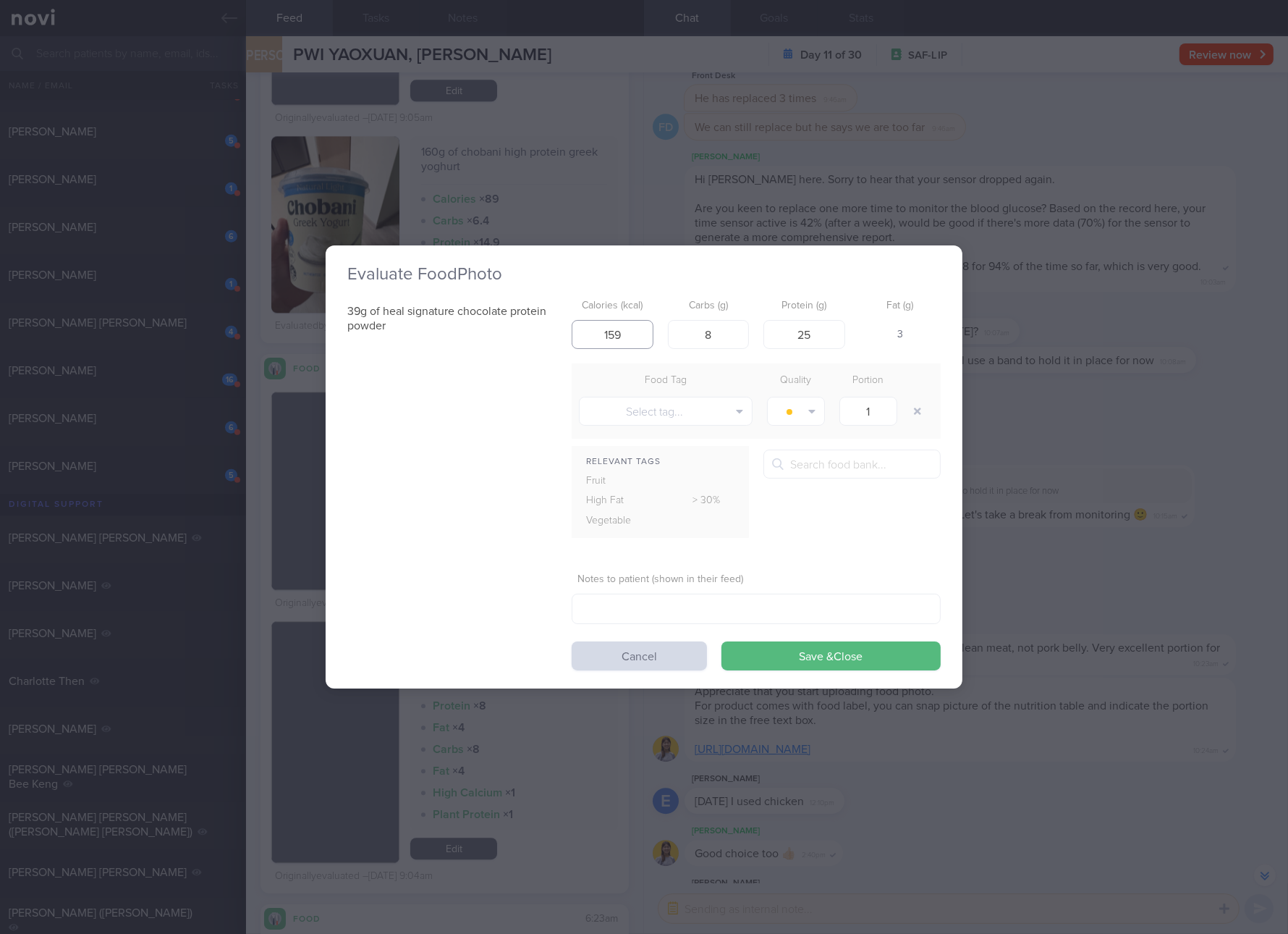
click at [632, 333] on input "159" at bounding box center [613, 334] width 82 height 29
type input "133"
type input "7"
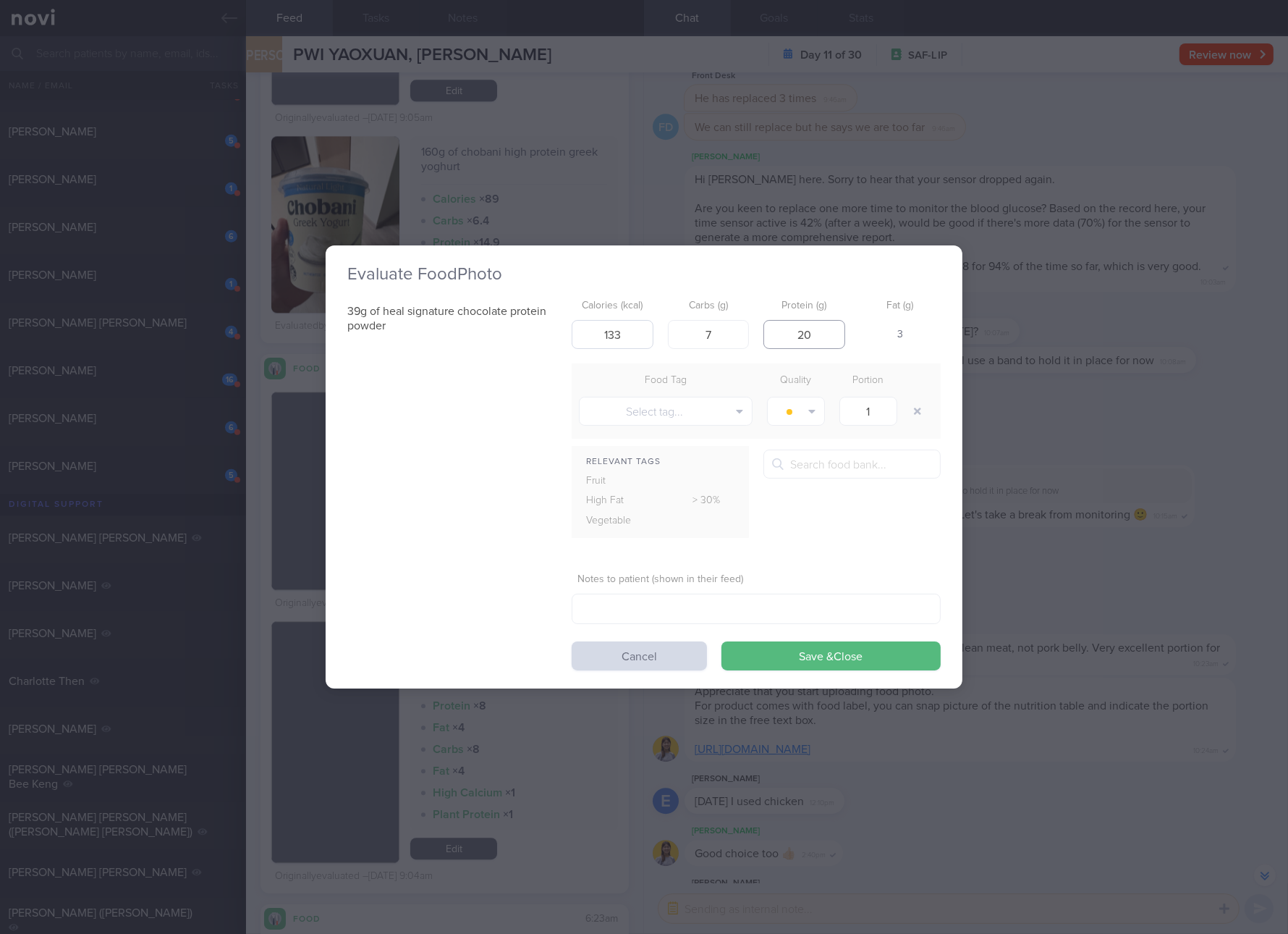
type input "20"
click at [722, 642] on button "Save & Close" at bounding box center [831, 656] width 219 height 29
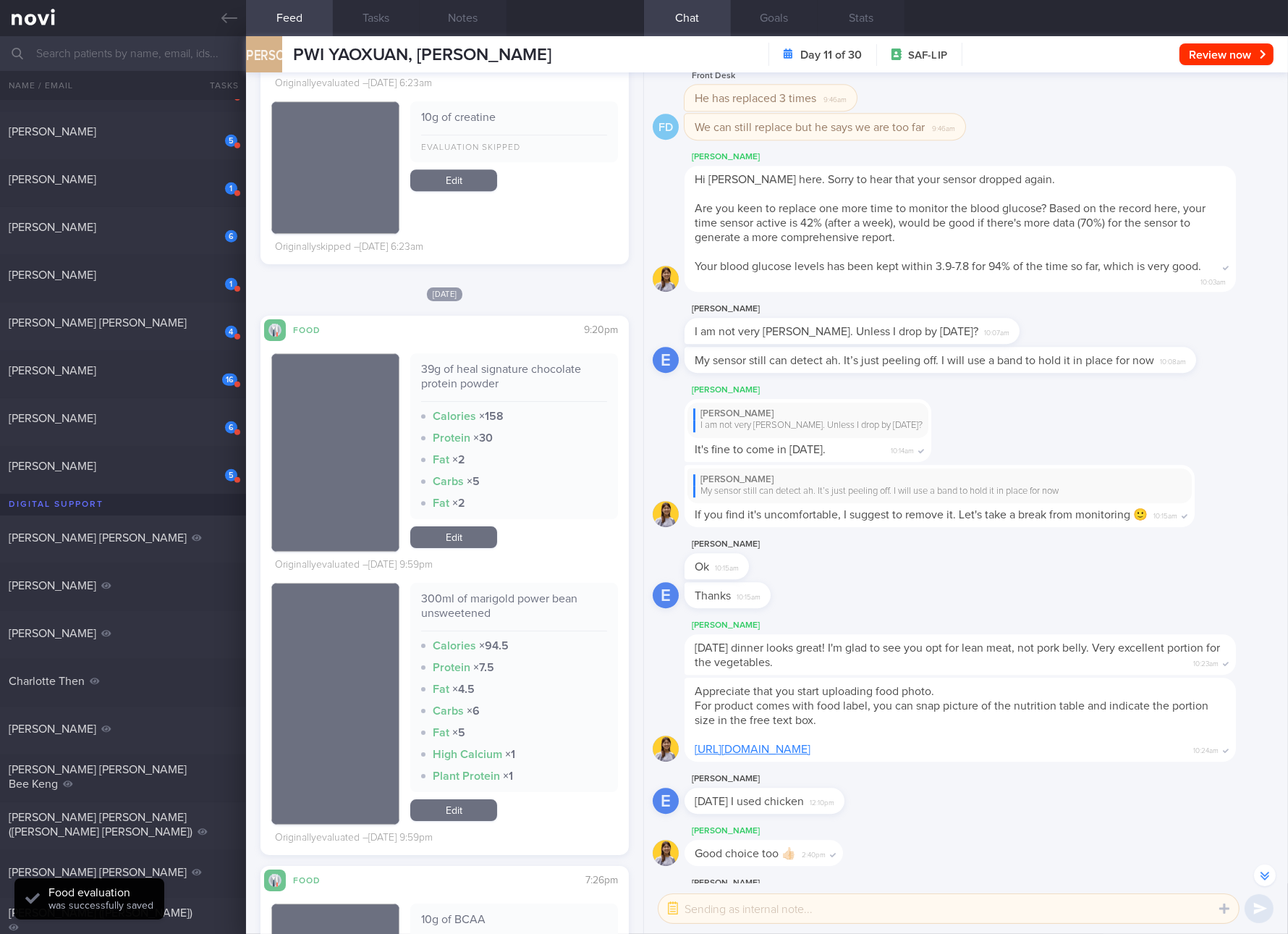
scroll to position [13512, 0]
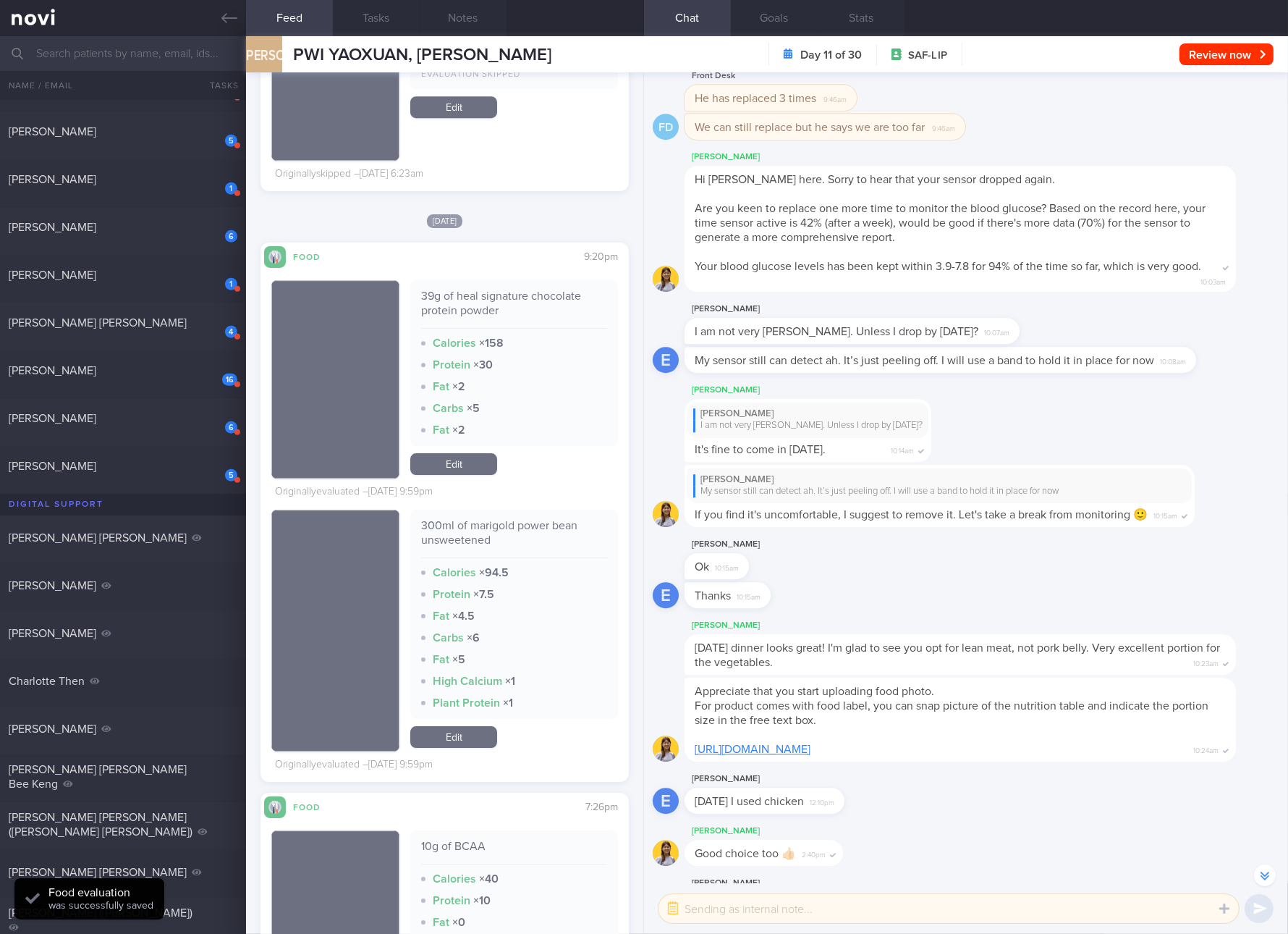
click at [507, 280] on div "39g of heal signature chocolate protein powder Calories × 158 Protein × 30 Fat …" at bounding box center [514, 362] width 207 height 165
click at [441, 460] on link "Edit" at bounding box center [453, 463] width 87 height 21
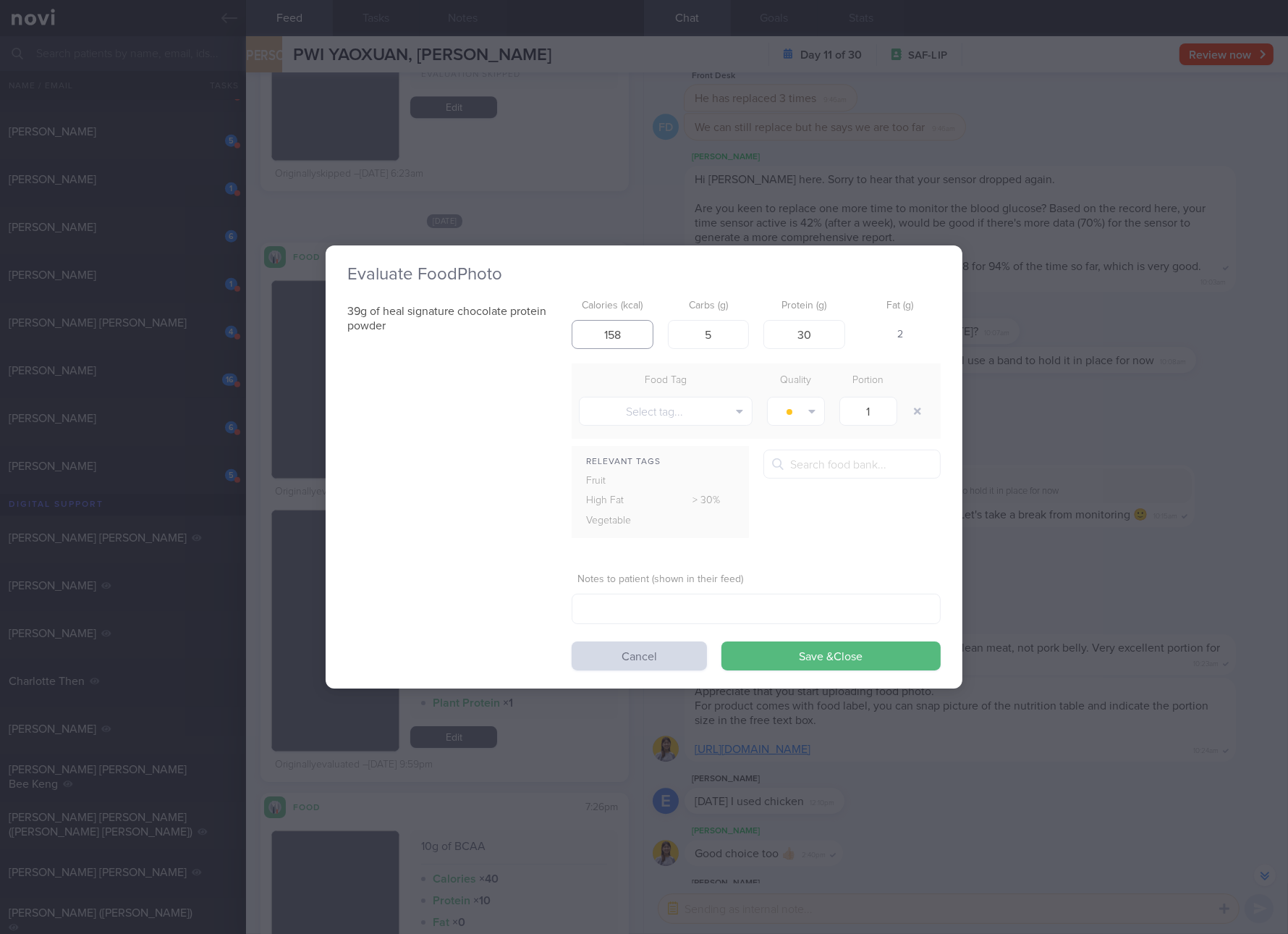
click at [643, 337] on input "158" at bounding box center [613, 334] width 82 height 29
type input "133"
type input "7"
type input "20"
click at [722, 642] on button "Save & Close" at bounding box center [831, 656] width 219 height 29
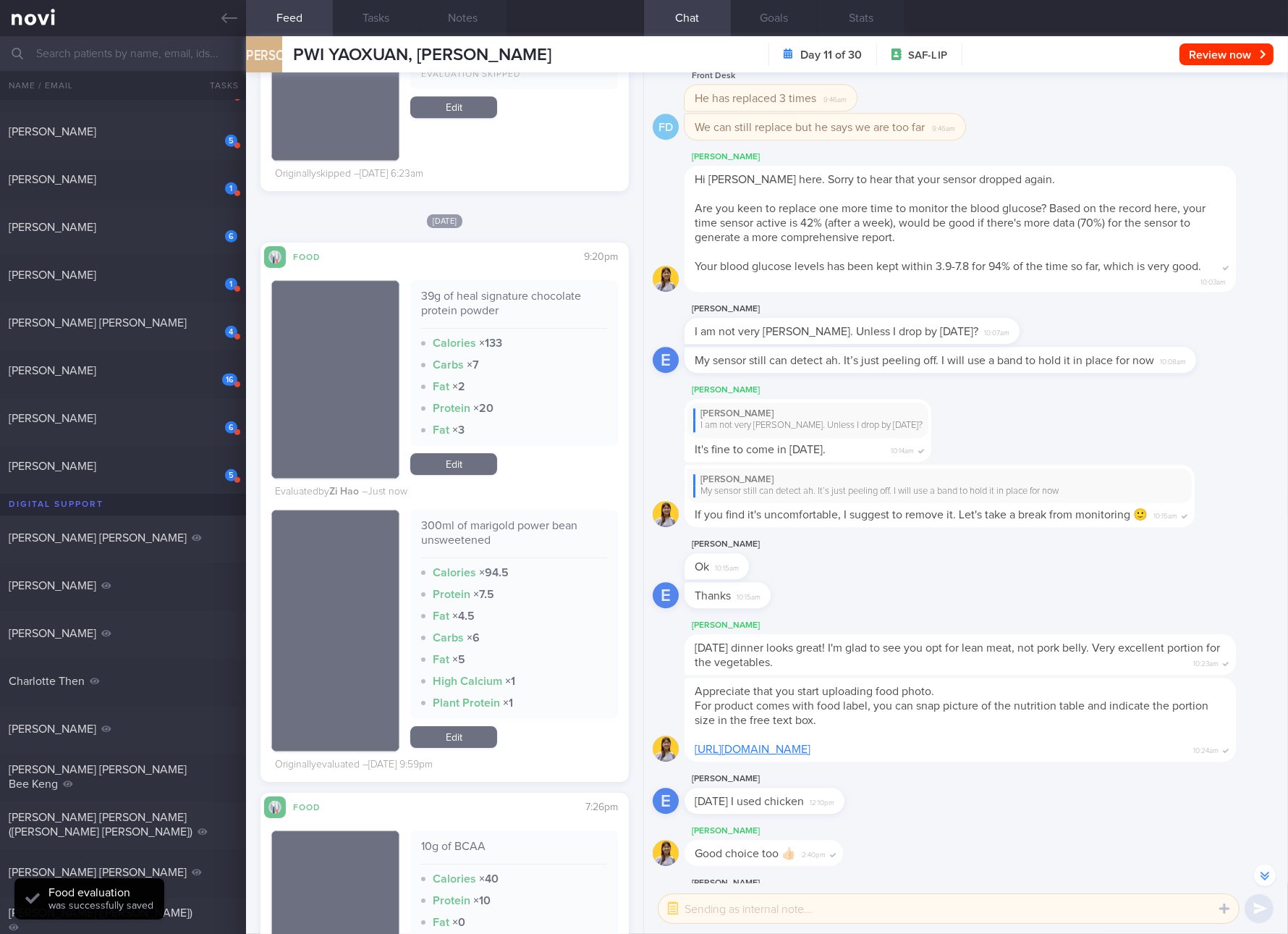
click at [475, 519] on div "300ml of marigold power bean unsweetened" at bounding box center [514, 538] width 186 height 40
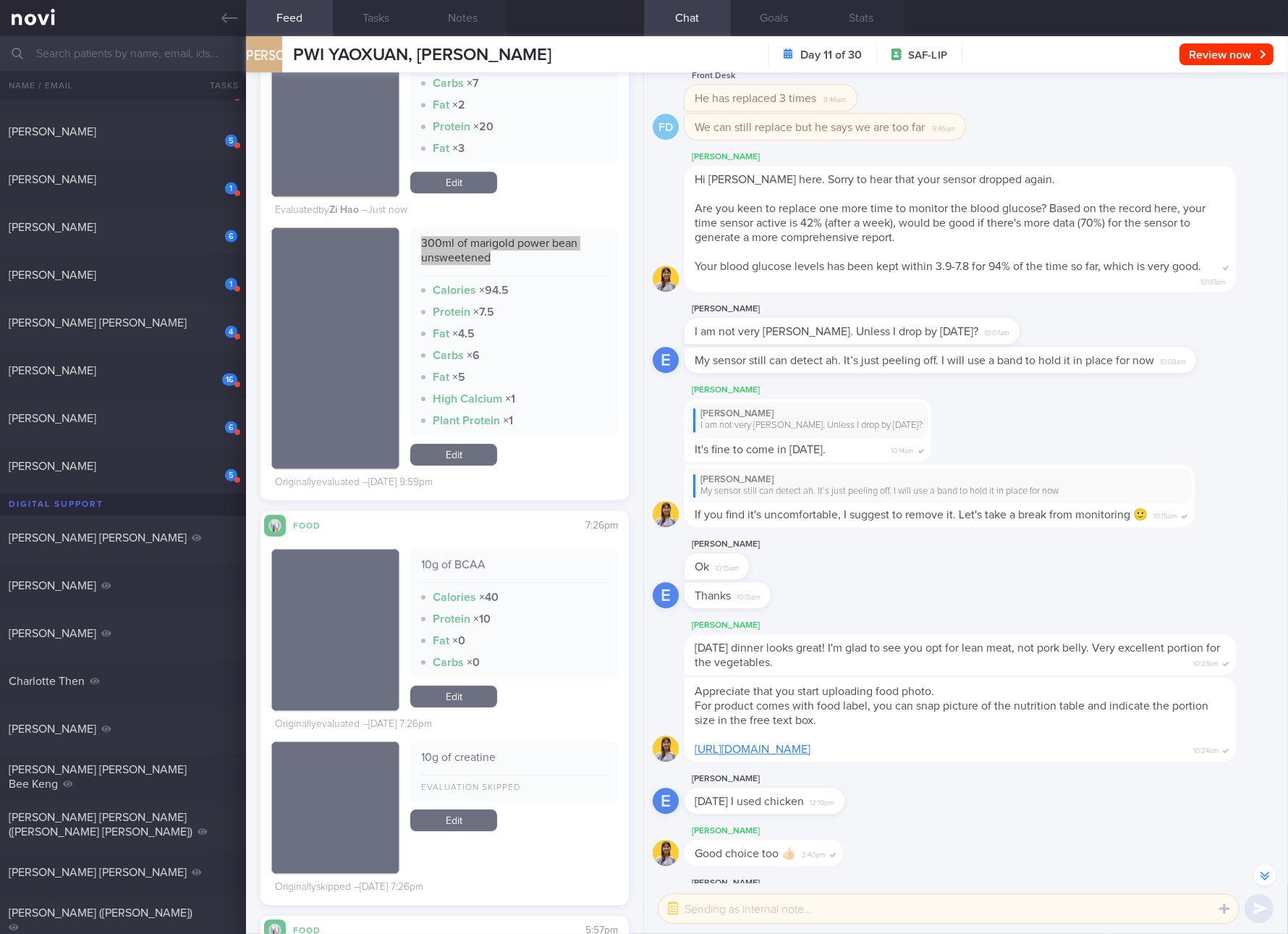
scroll to position [13512, 0]
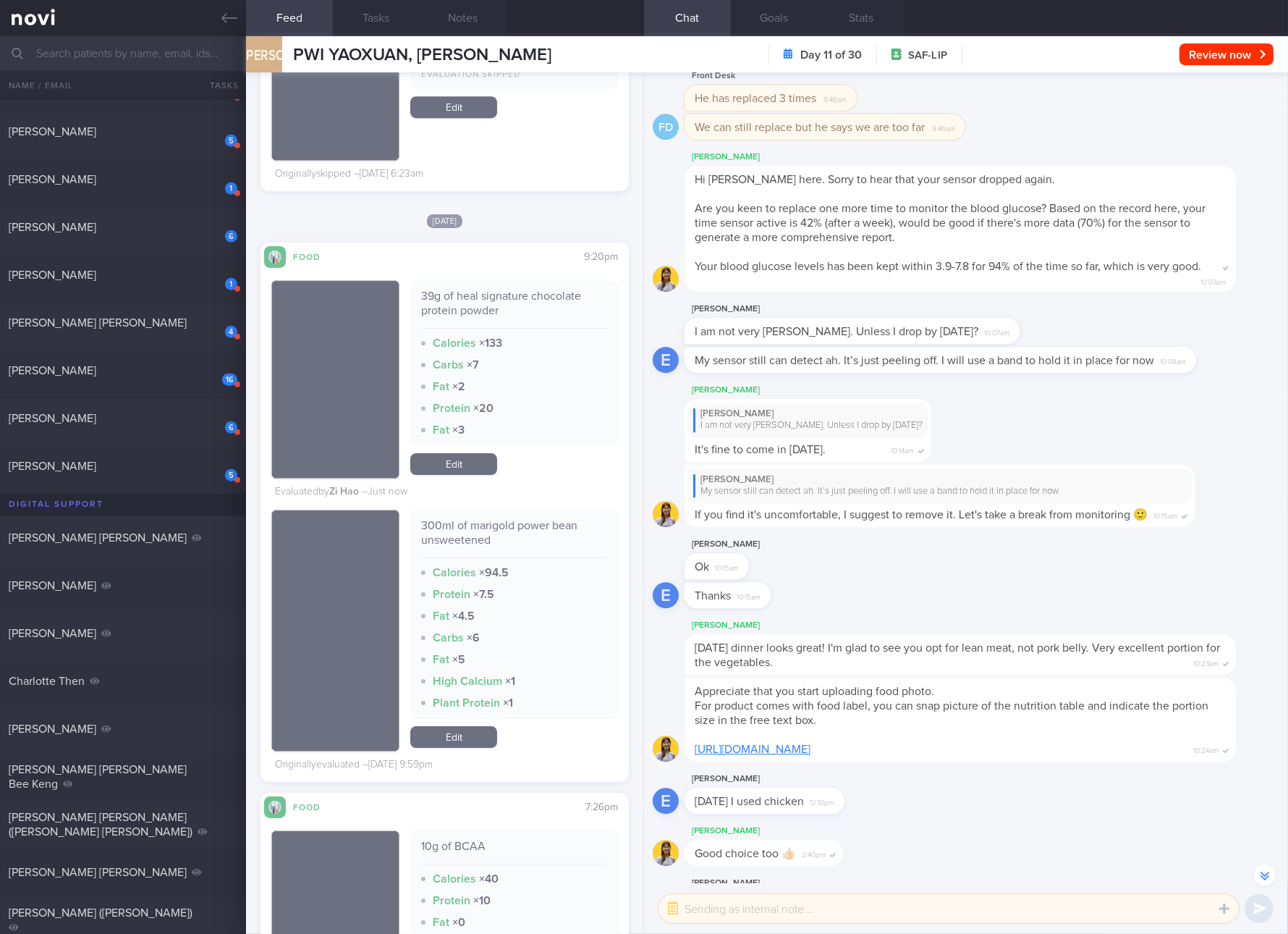
click at [494, 723] on div "300ml of marigold power bean unsweetened Calories × 94.5 Protein × 7.5 Fat × 4.…" at bounding box center [514, 630] width 207 height 242
click at [487, 729] on link "Edit" at bounding box center [453, 736] width 87 height 21
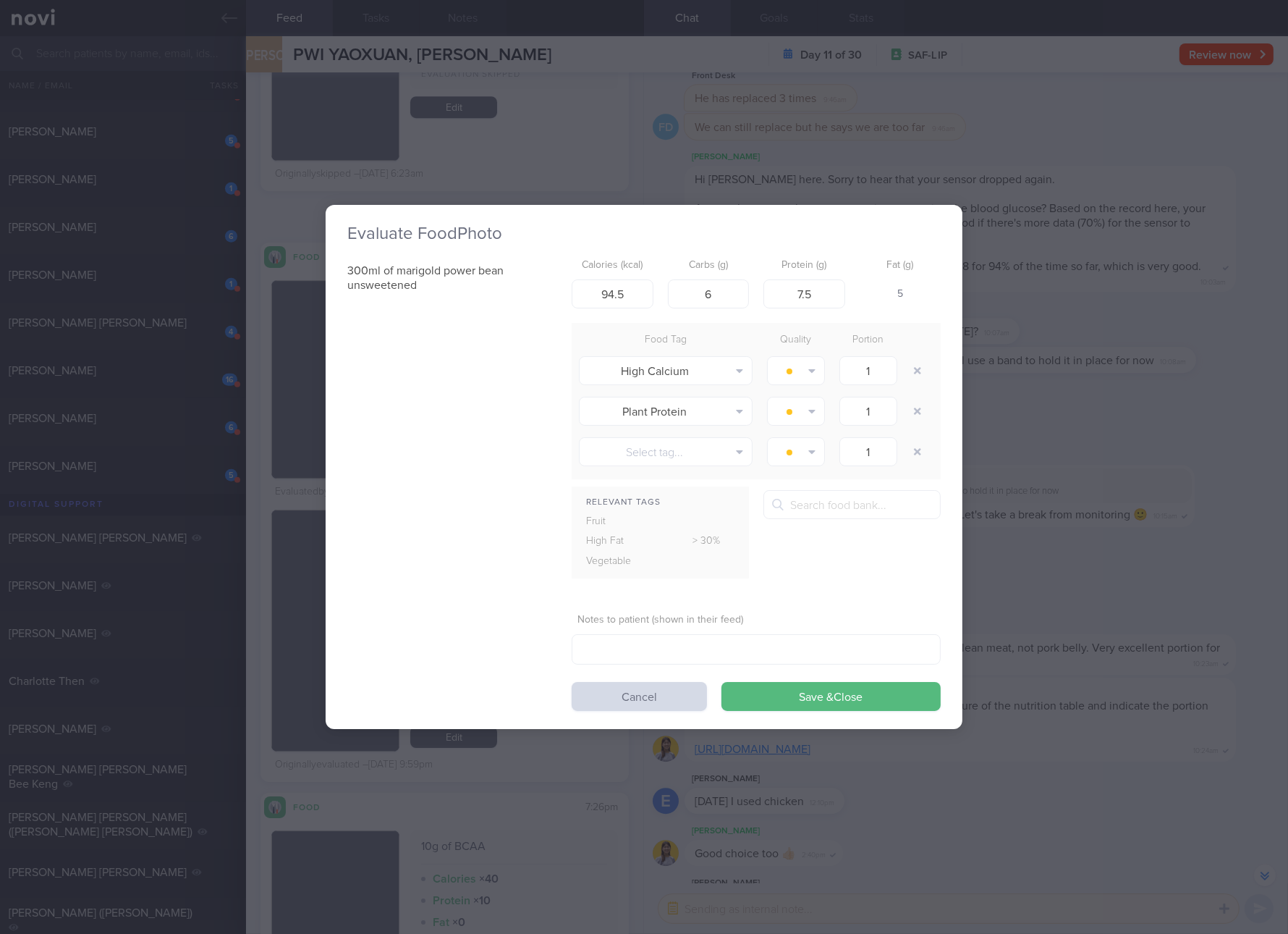
click at [630, 275] on div "Calories (kcal) 94.5" at bounding box center [613, 280] width 82 height 56
click at [632, 275] on div "Calories (kcal) 94.5" at bounding box center [613, 280] width 82 height 56
click at [632, 288] on input "94.5" at bounding box center [613, 293] width 82 height 29
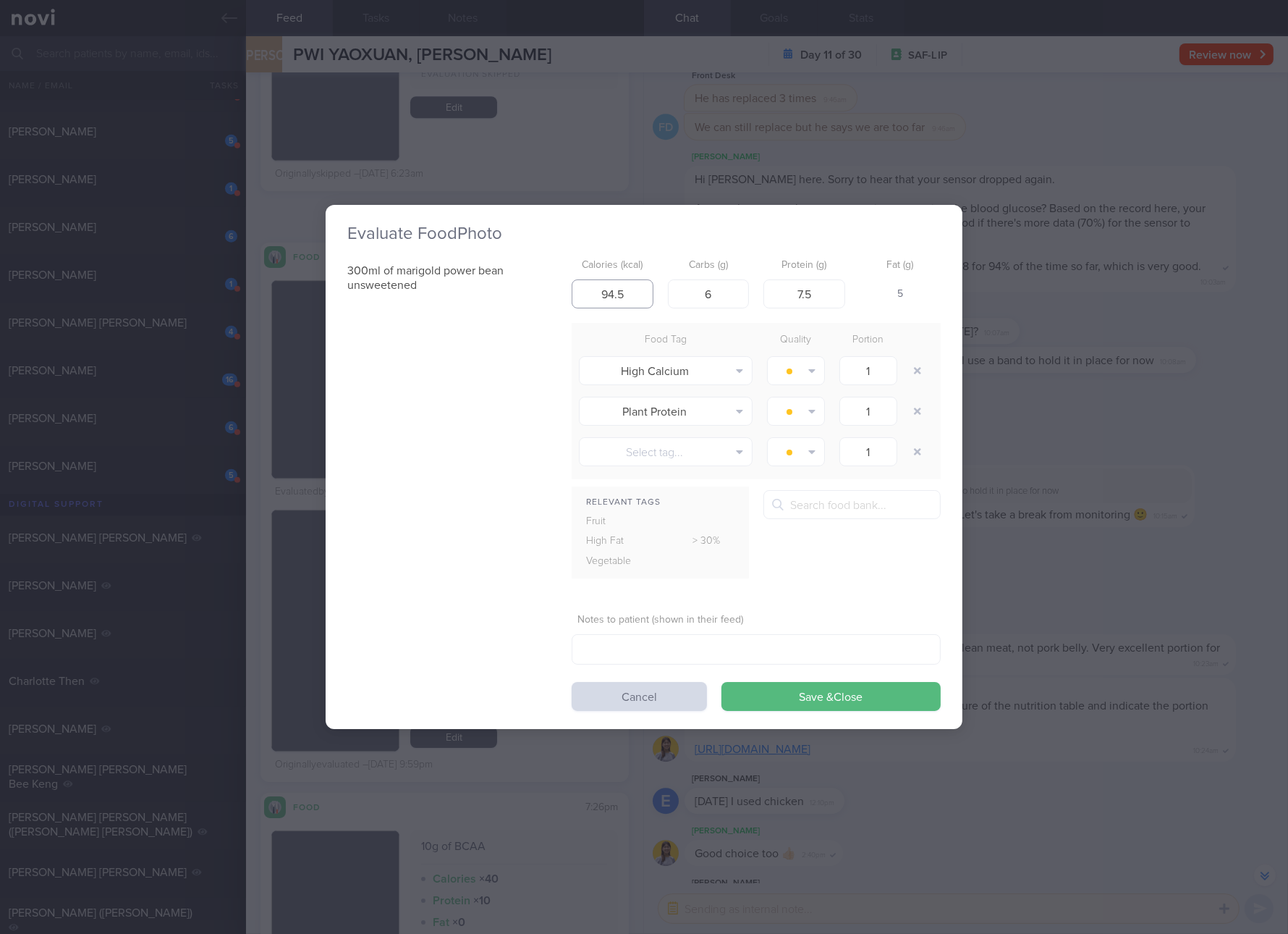
click at [632, 288] on input "94.5" at bounding box center [613, 293] width 82 height 29
type input "99"
type input "4"
type input "11"
click at [722, 682] on button "Save & Close" at bounding box center [831, 696] width 219 height 29
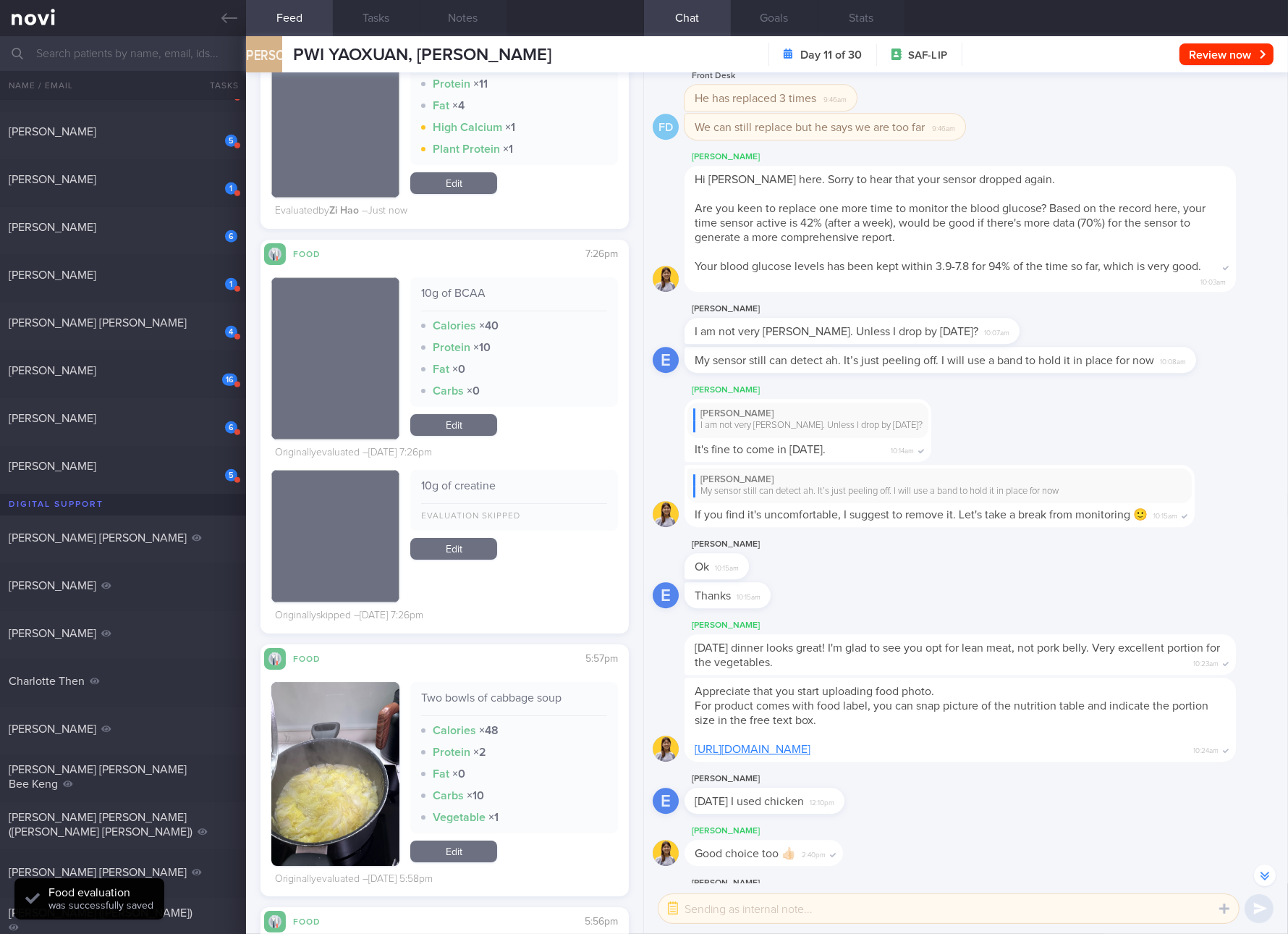
scroll to position [14327, 0]
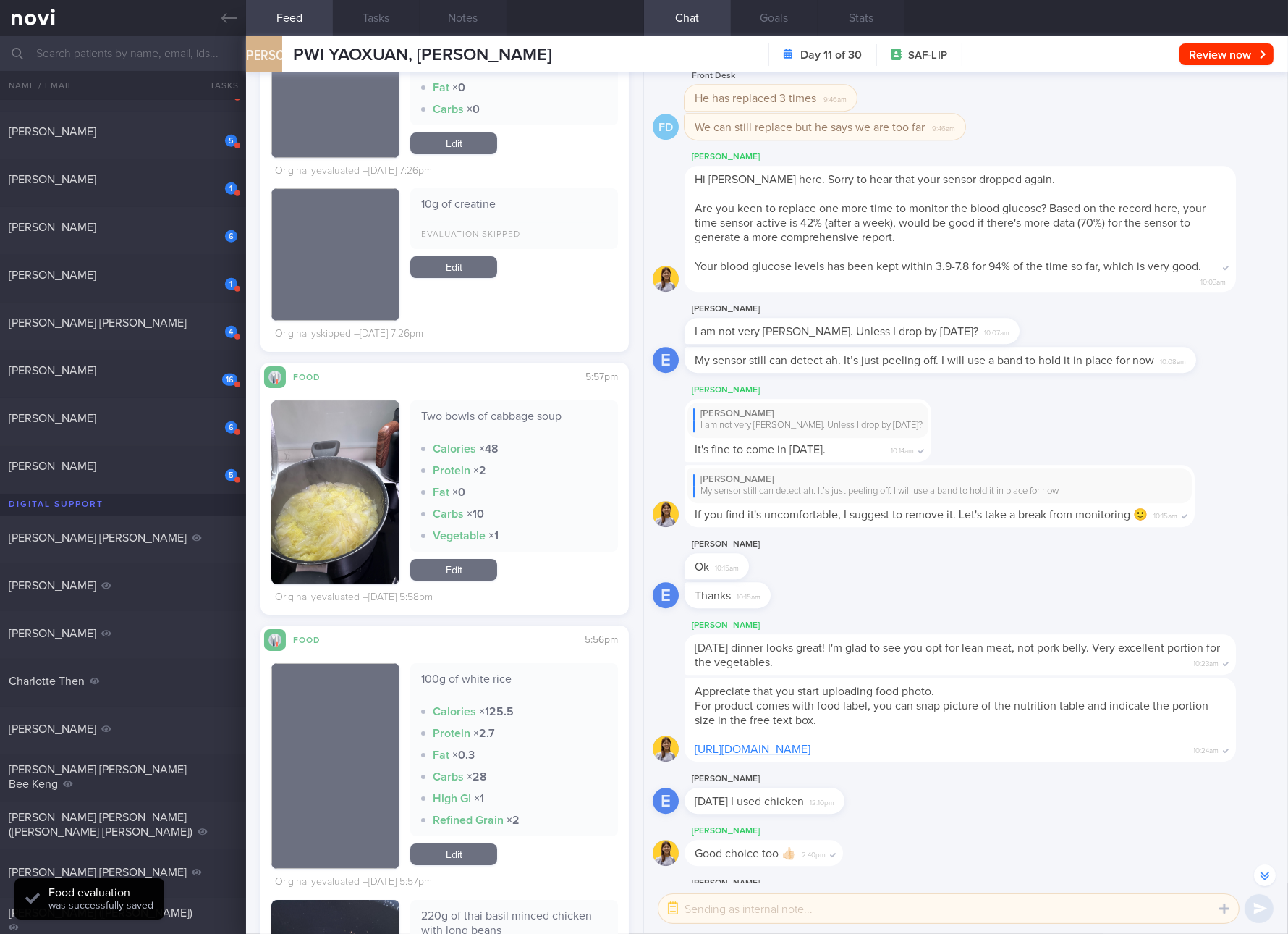
click at [504, 409] on div "Two bowls of cabbage soup" at bounding box center [514, 421] width 186 height 25
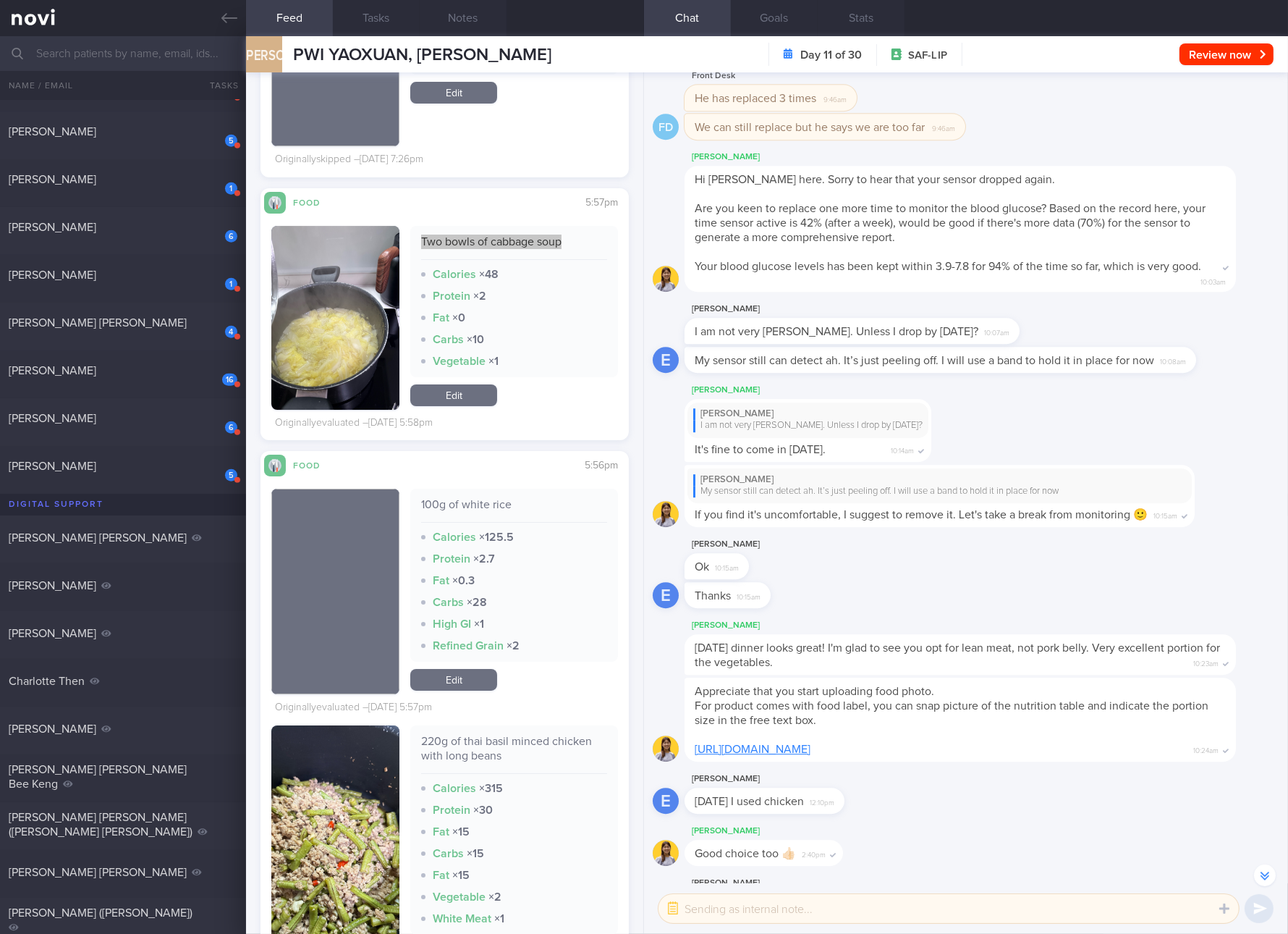
scroll to position [14597, 0]
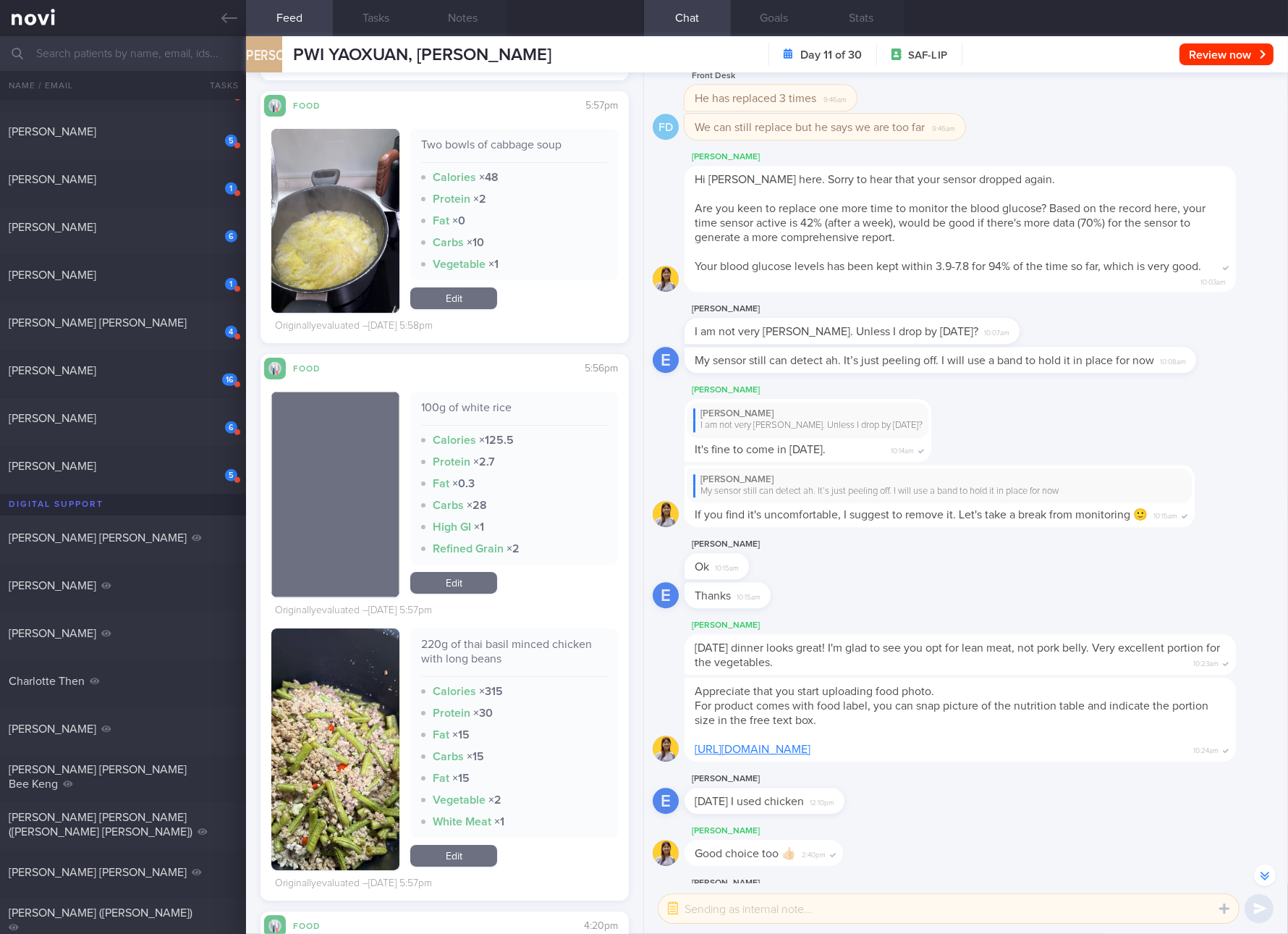
click at [497, 403] on div "100g of white rice" at bounding box center [514, 413] width 186 height 25
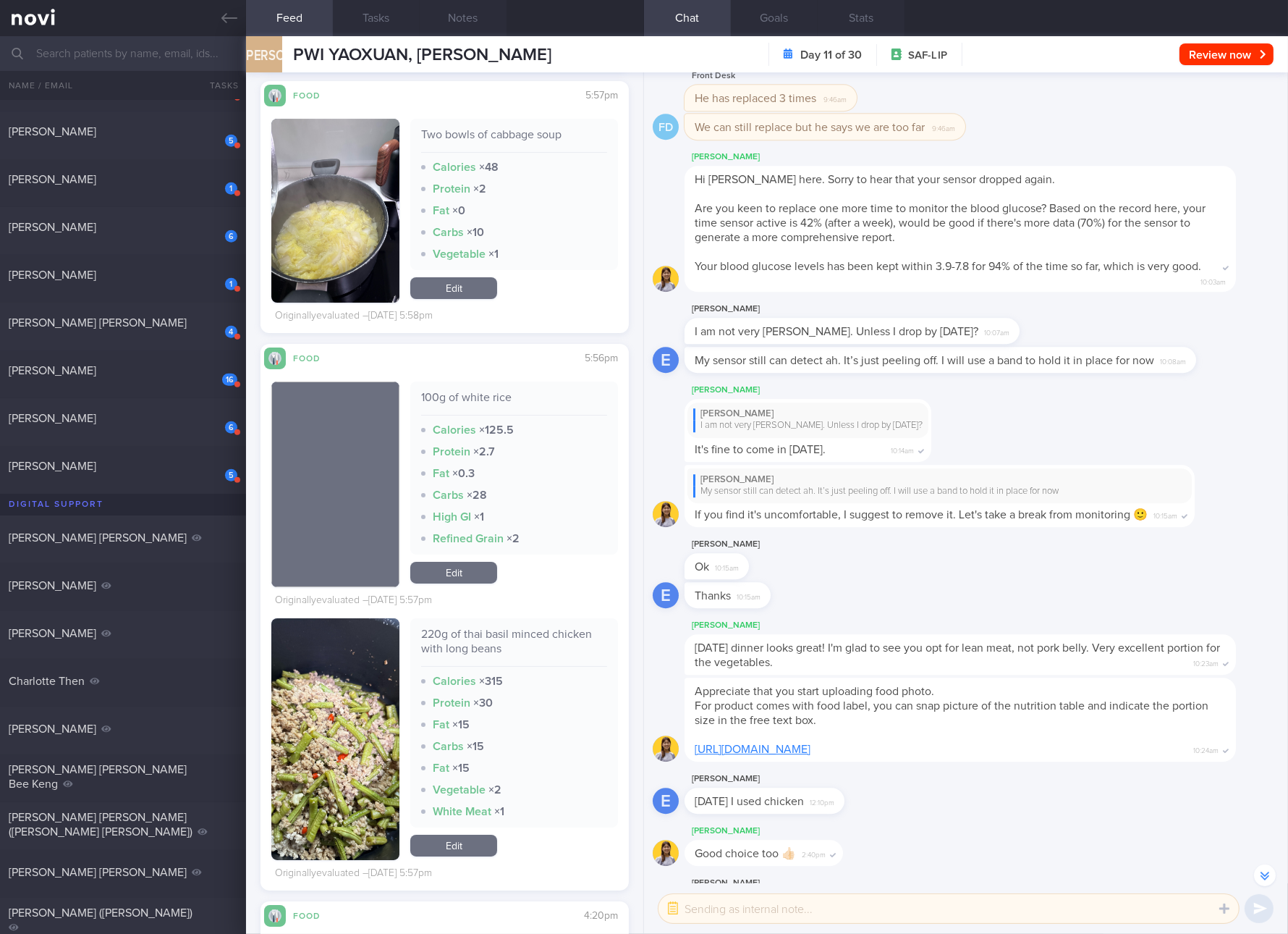
scroll to position [14611, 0]
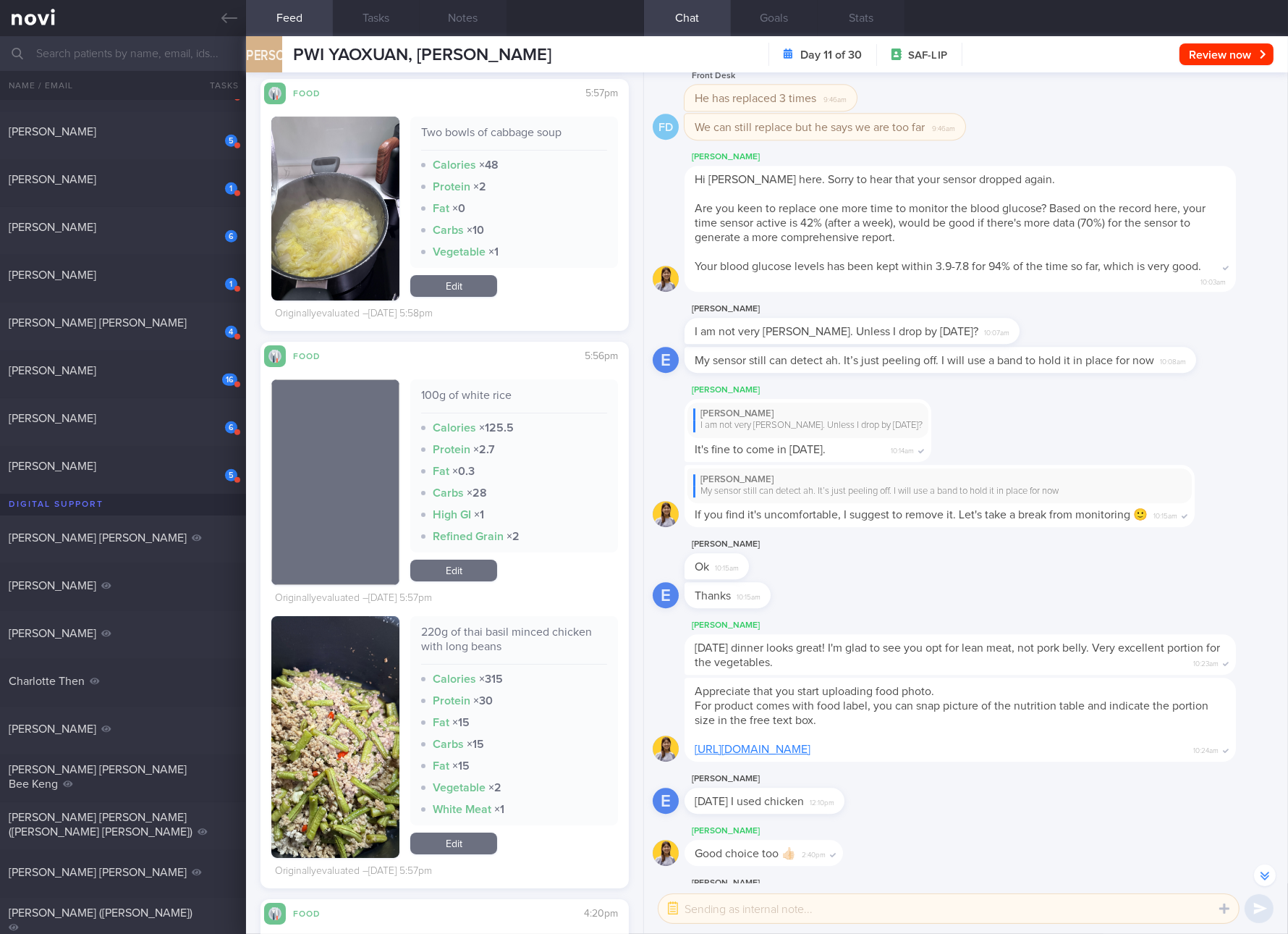
click at [468, 559] on link "Edit" at bounding box center [453, 570] width 87 height 21
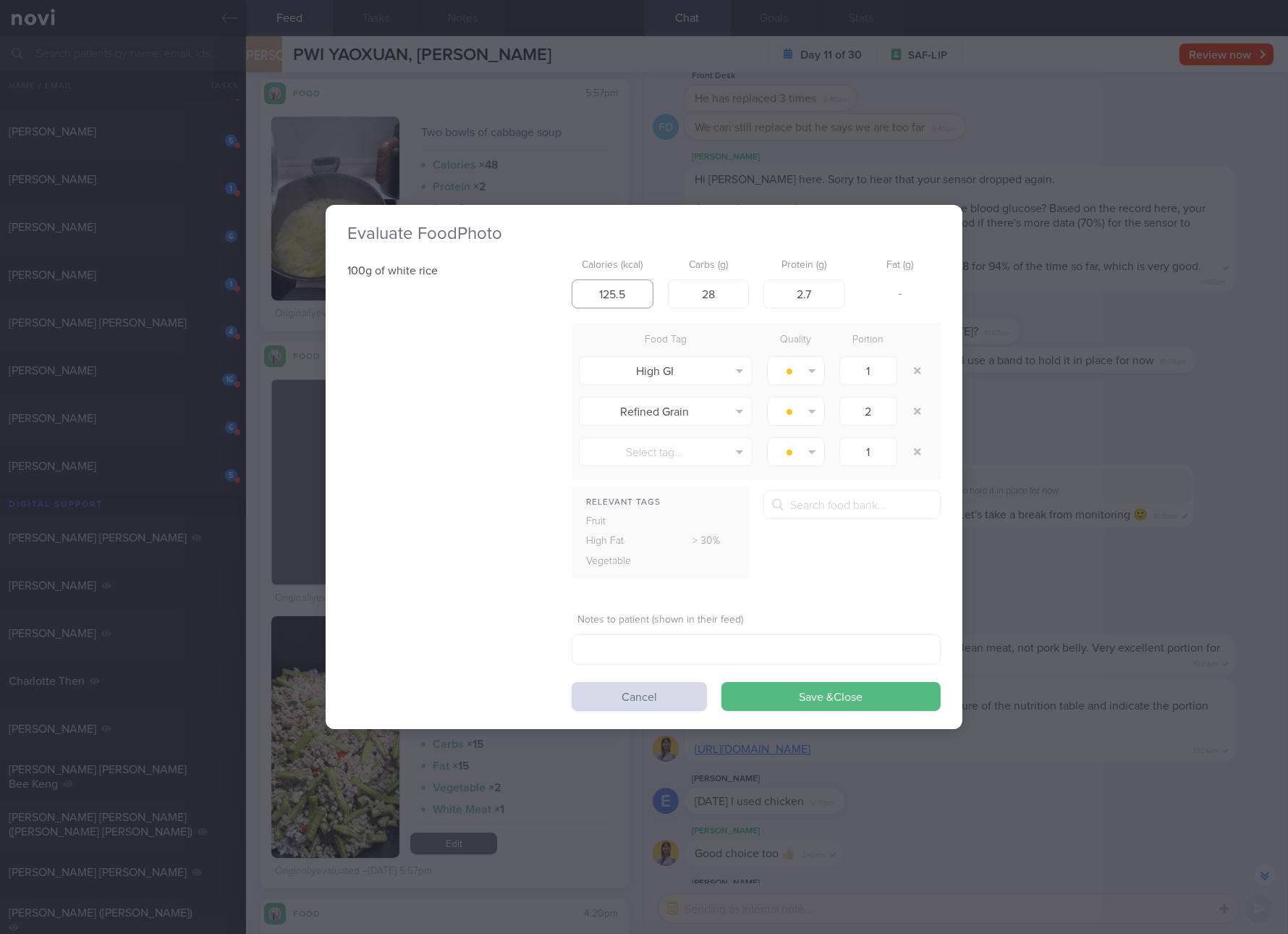
click at [627, 301] on input "125.5" at bounding box center [613, 293] width 82 height 29
click at [1243, 496] on div "Evaluate Food Photo 100g of white rice Calories (kcal) 125.5 Carbs (g) 28 Prote…" at bounding box center [644, 467] width 1288 height 934
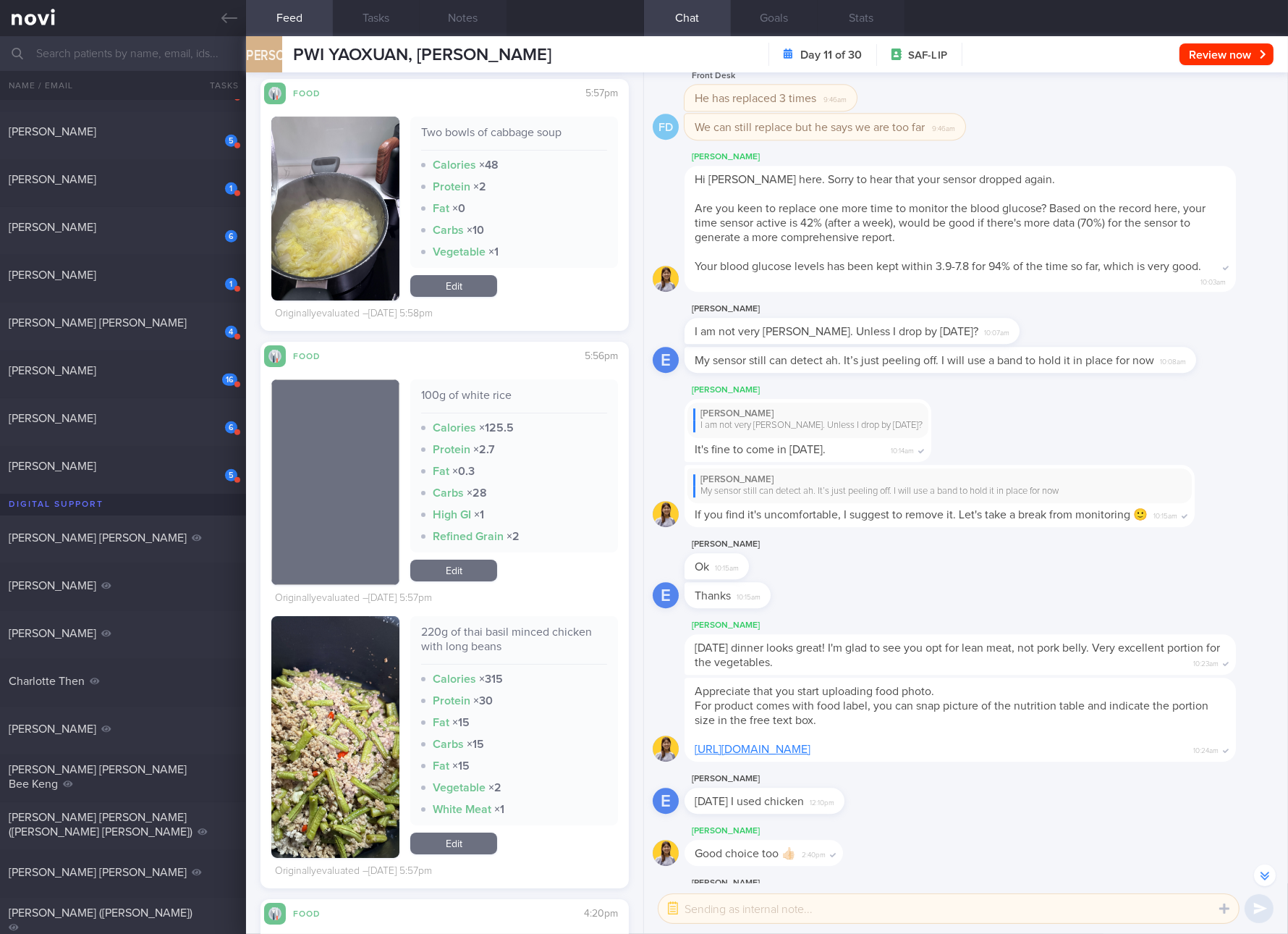
click at [526, 625] on div "220g of thai basil minced chicken with long beans" at bounding box center [514, 644] width 186 height 40
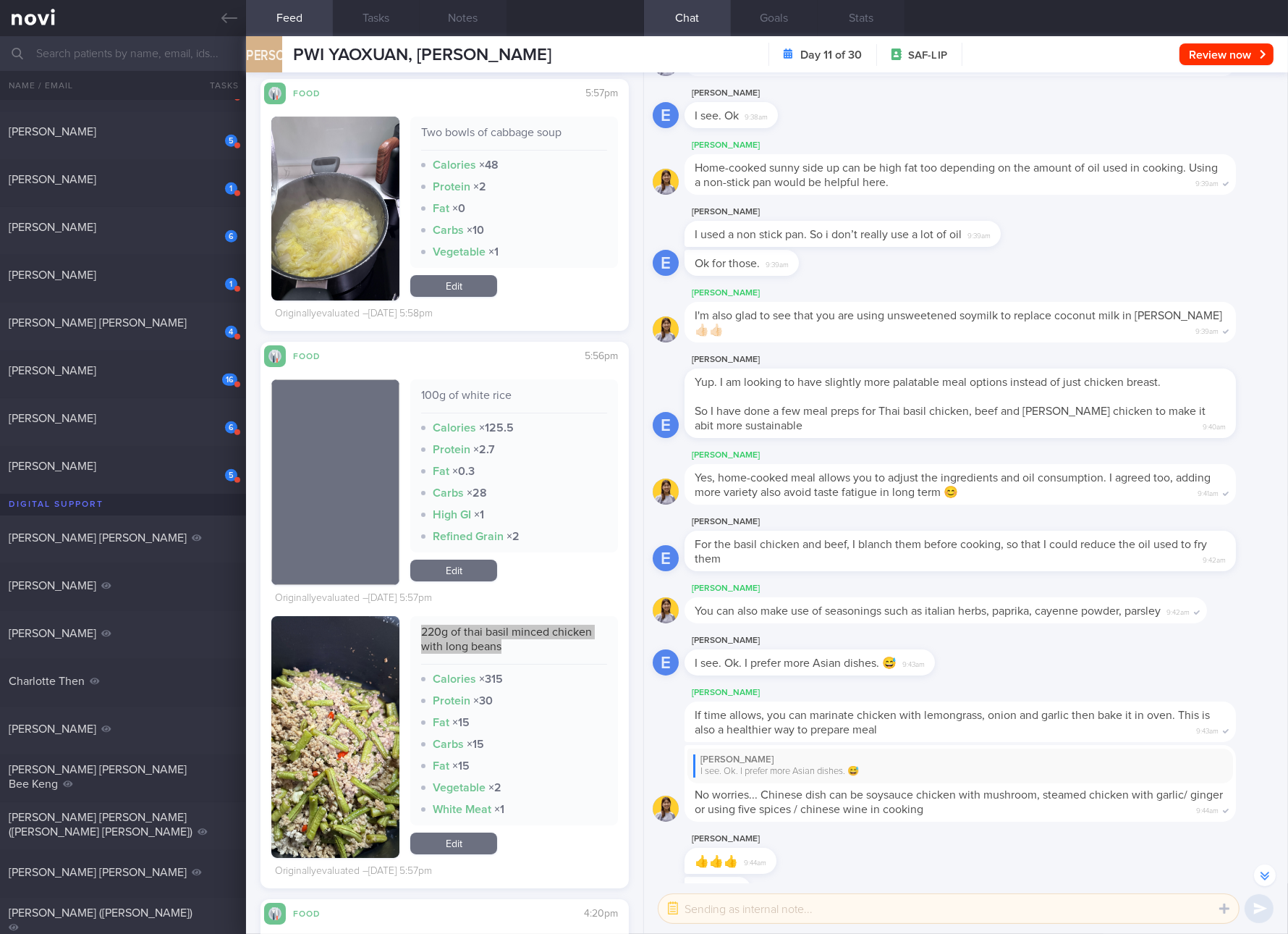
scroll to position [1, 0]
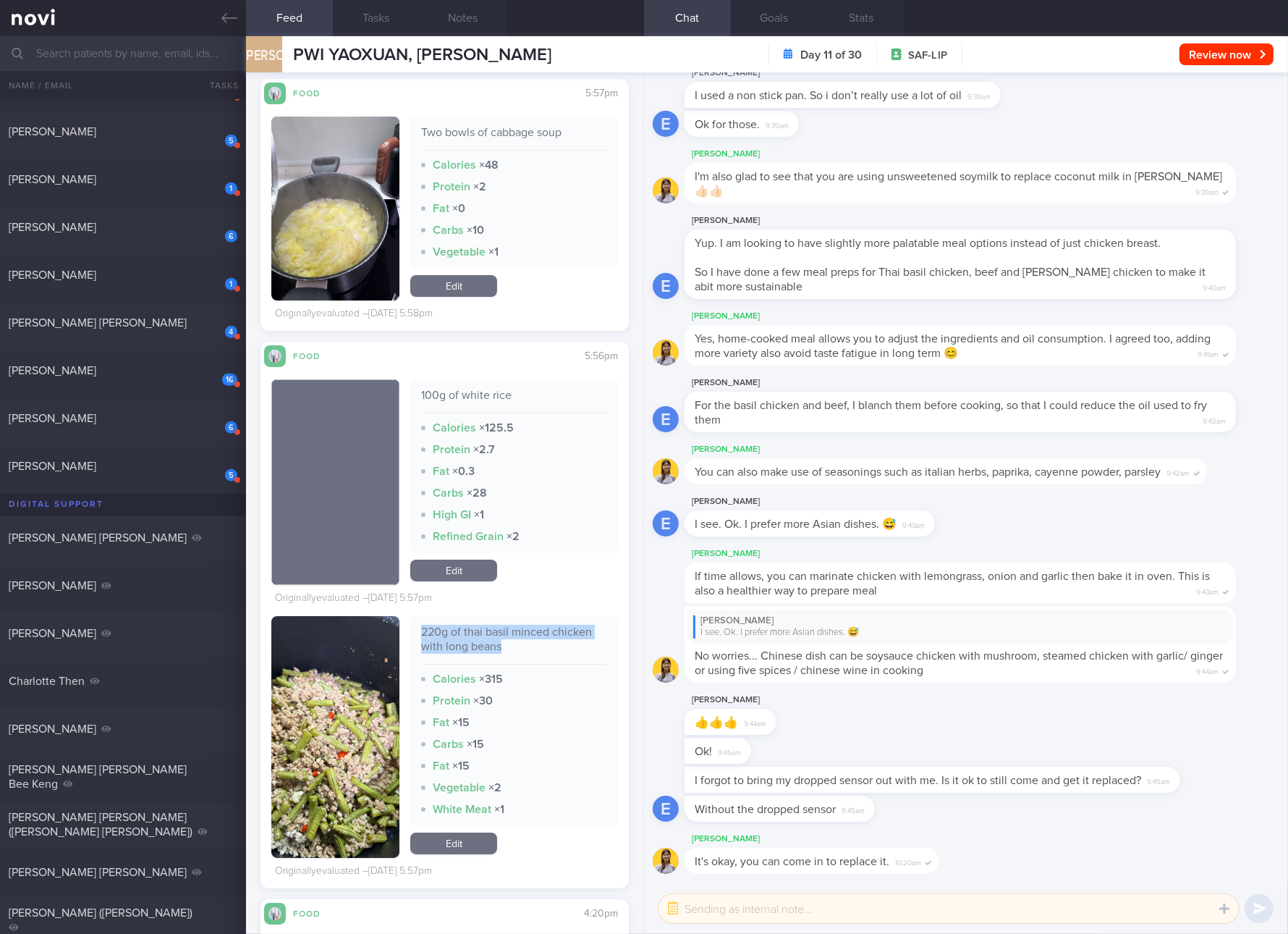
click at [464, 835] on link "Edit" at bounding box center [453, 842] width 87 height 21
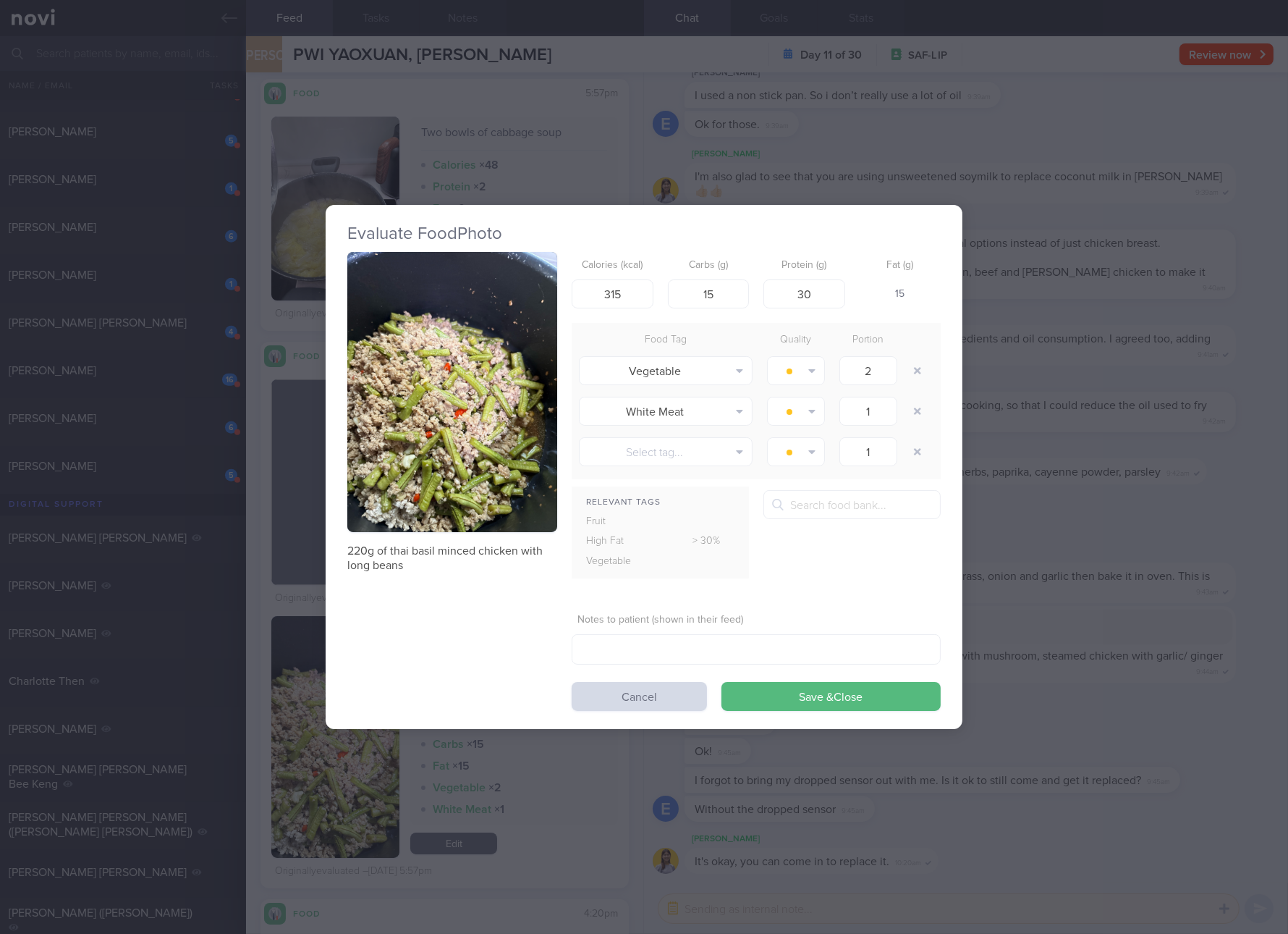
click at [1125, 433] on div "Evaluate Food Photo 220g of thai basil minced chicken with long beans Calories …" at bounding box center [644, 467] width 1288 height 934
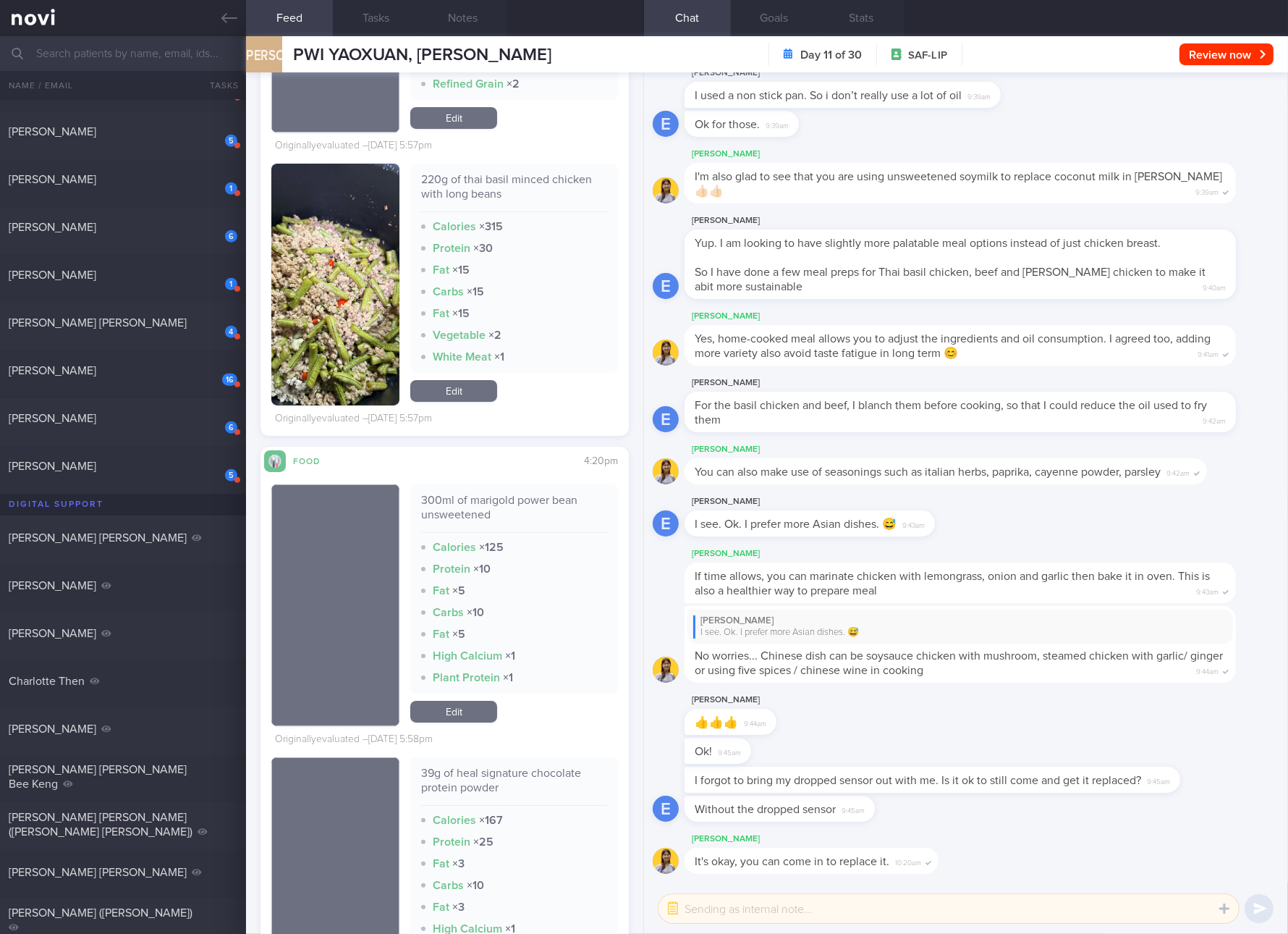
scroll to position [15153, 0]
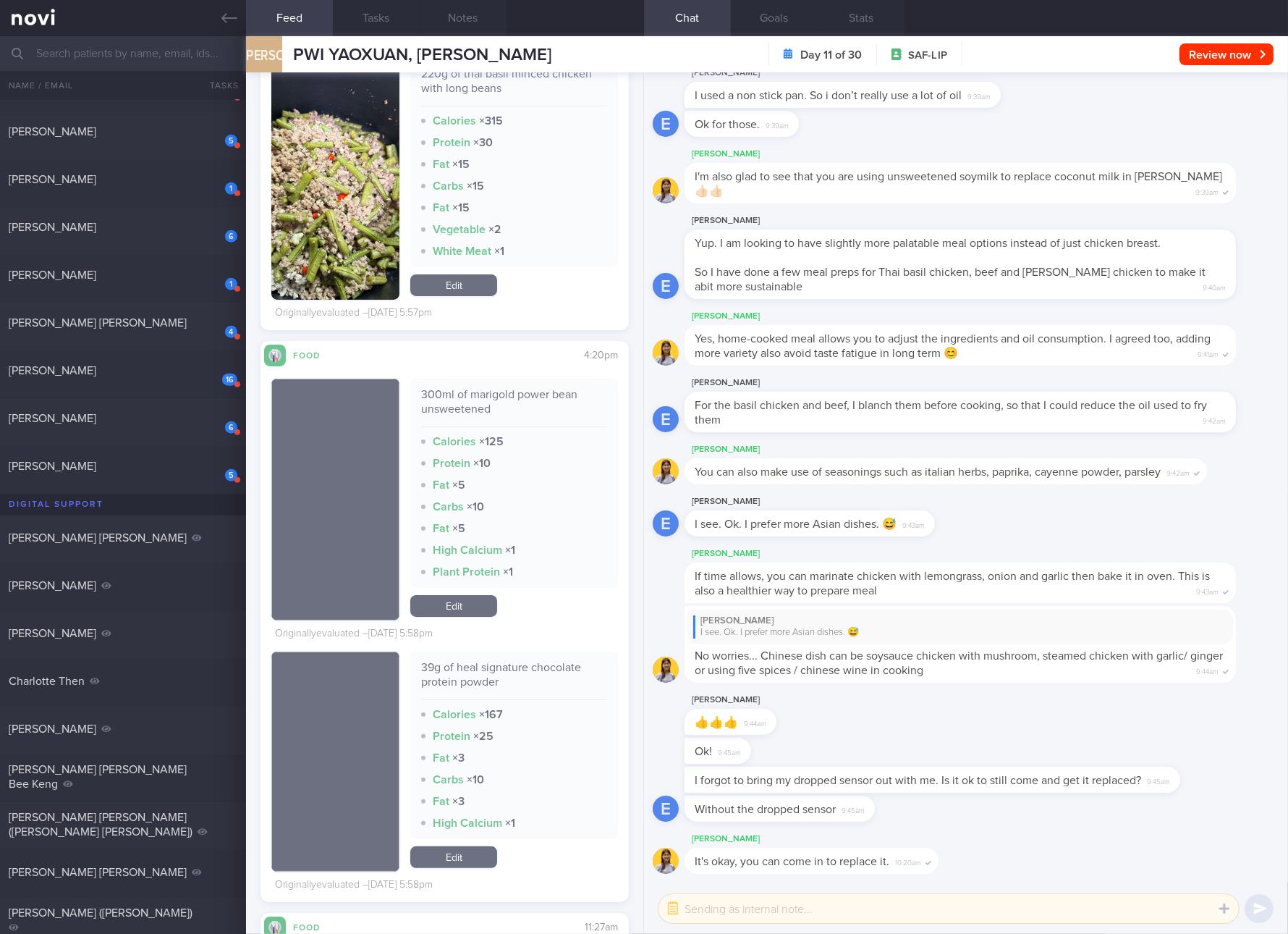
click at [550, 388] on div "300ml of marigold power bean unsweetened" at bounding box center [514, 407] width 186 height 40
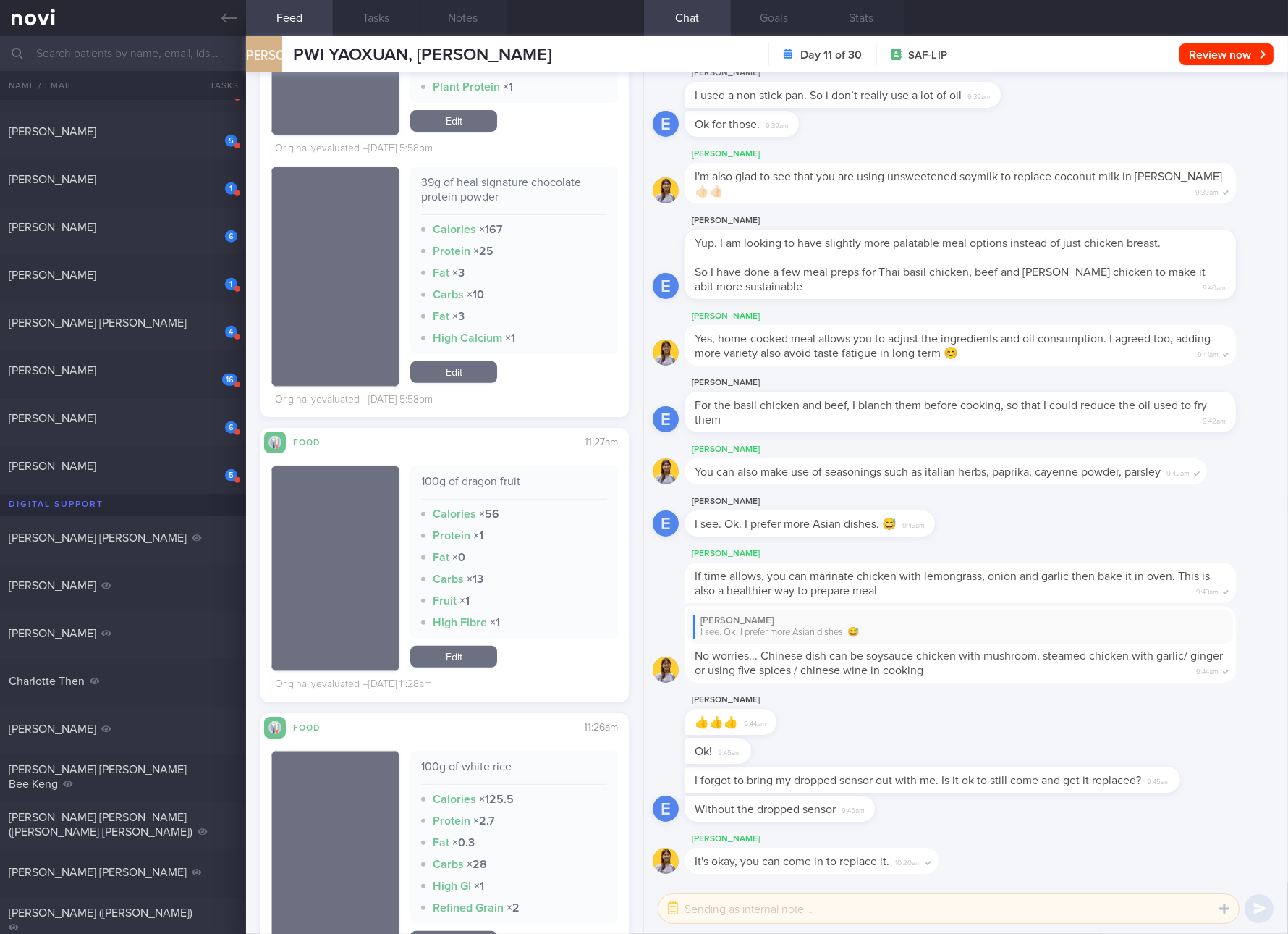
scroll to position [15695, 0]
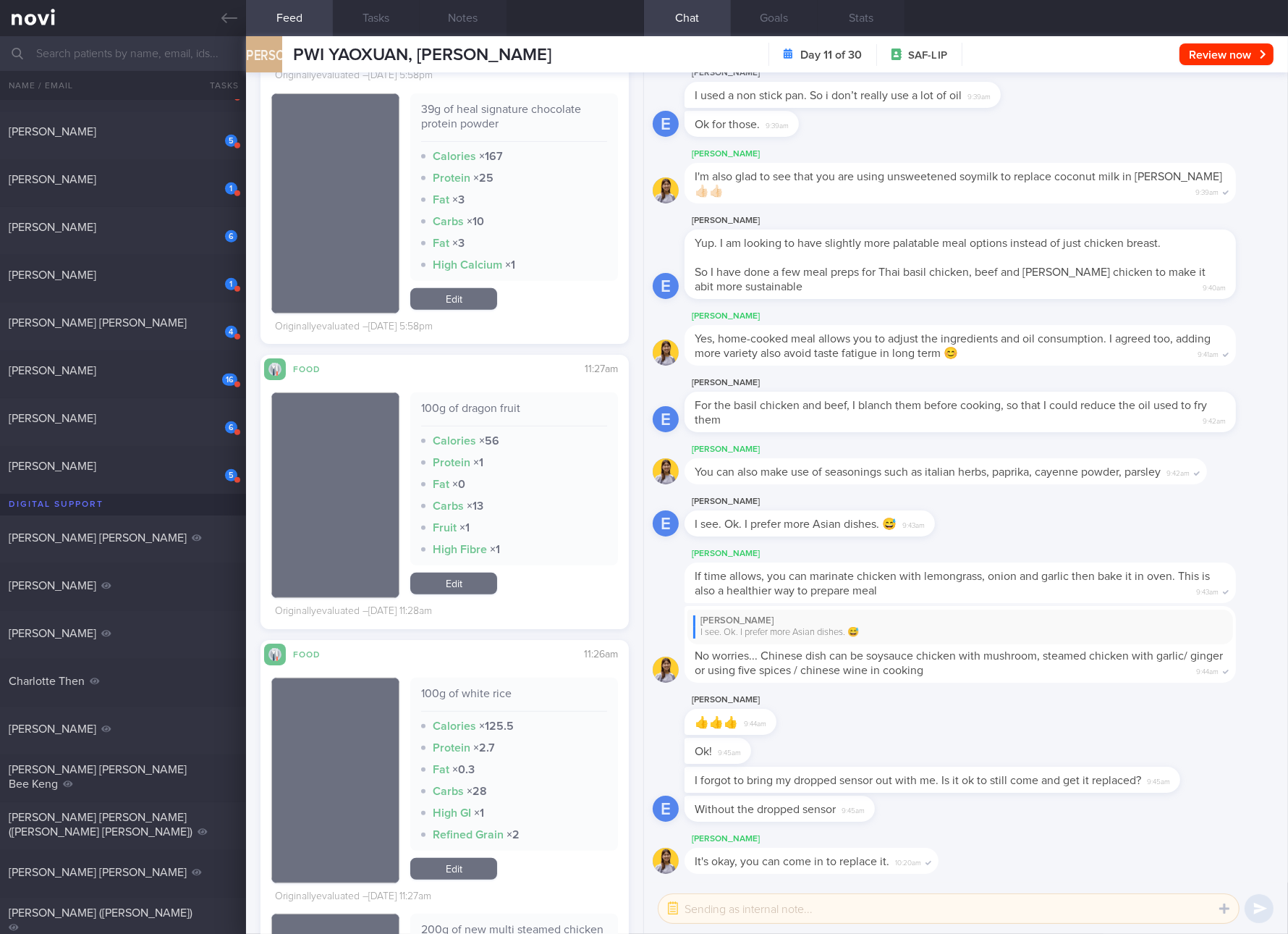
click at [448, 310] on div "39g of heal signature chocolate protein powder Calories × 167 Protein × 25 Fat …" at bounding box center [514, 204] width 207 height 220
click at [458, 276] on div "39g of heal signature chocolate protein powder Calories × 167 Protein × 25 Fat …" at bounding box center [514, 187] width 207 height 188
click at [450, 299] on link "Edit" at bounding box center [453, 298] width 87 height 21
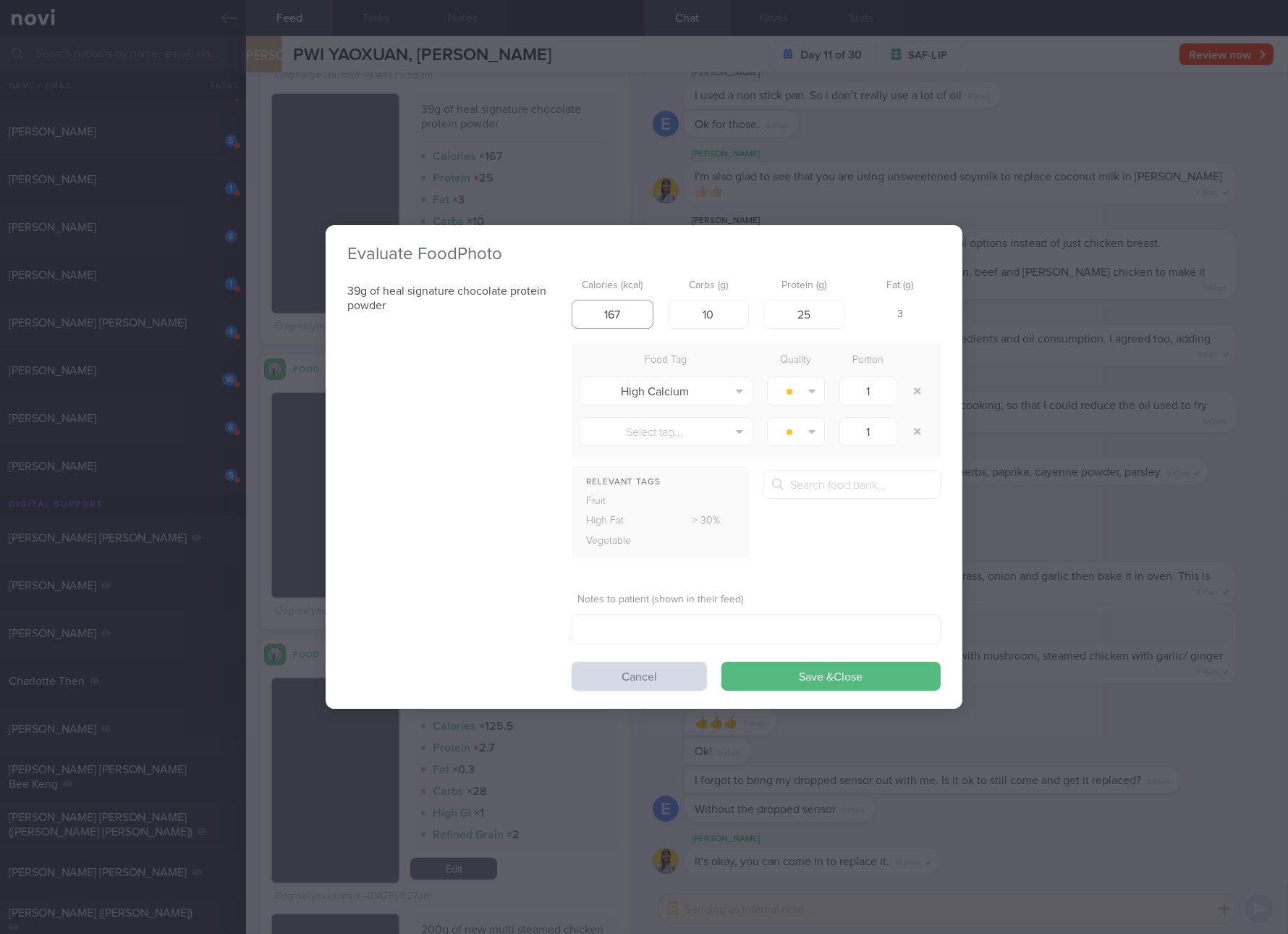
click at [631, 310] on input "167" at bounding box center [613, 314] width 82 height 29
type input "133"
type input "7"
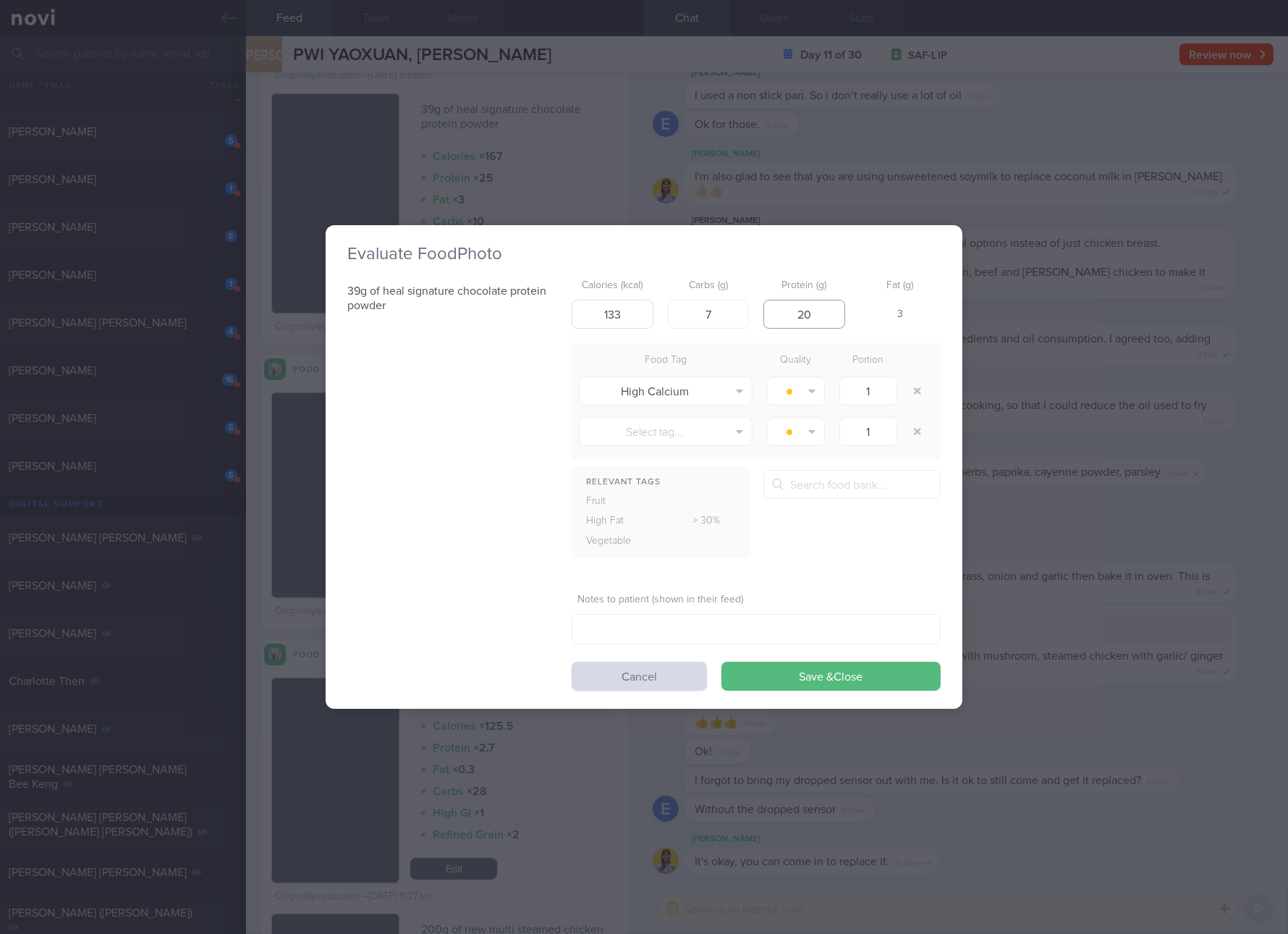
type input "20"
click at [722, 661] on button "Save & Close" at bounding box center [831, 675] width 219 height 29
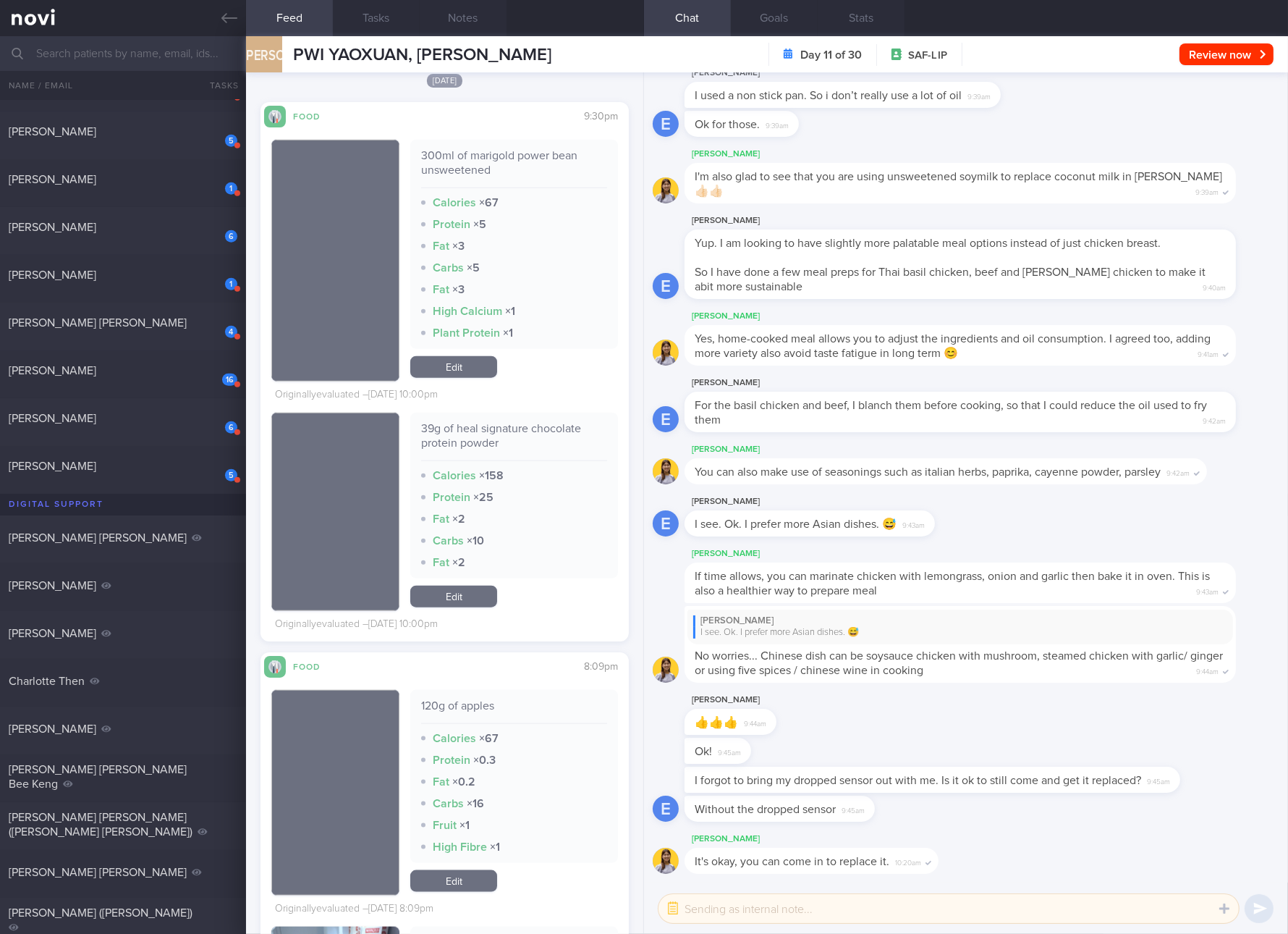
scroll to position [17052, 0]
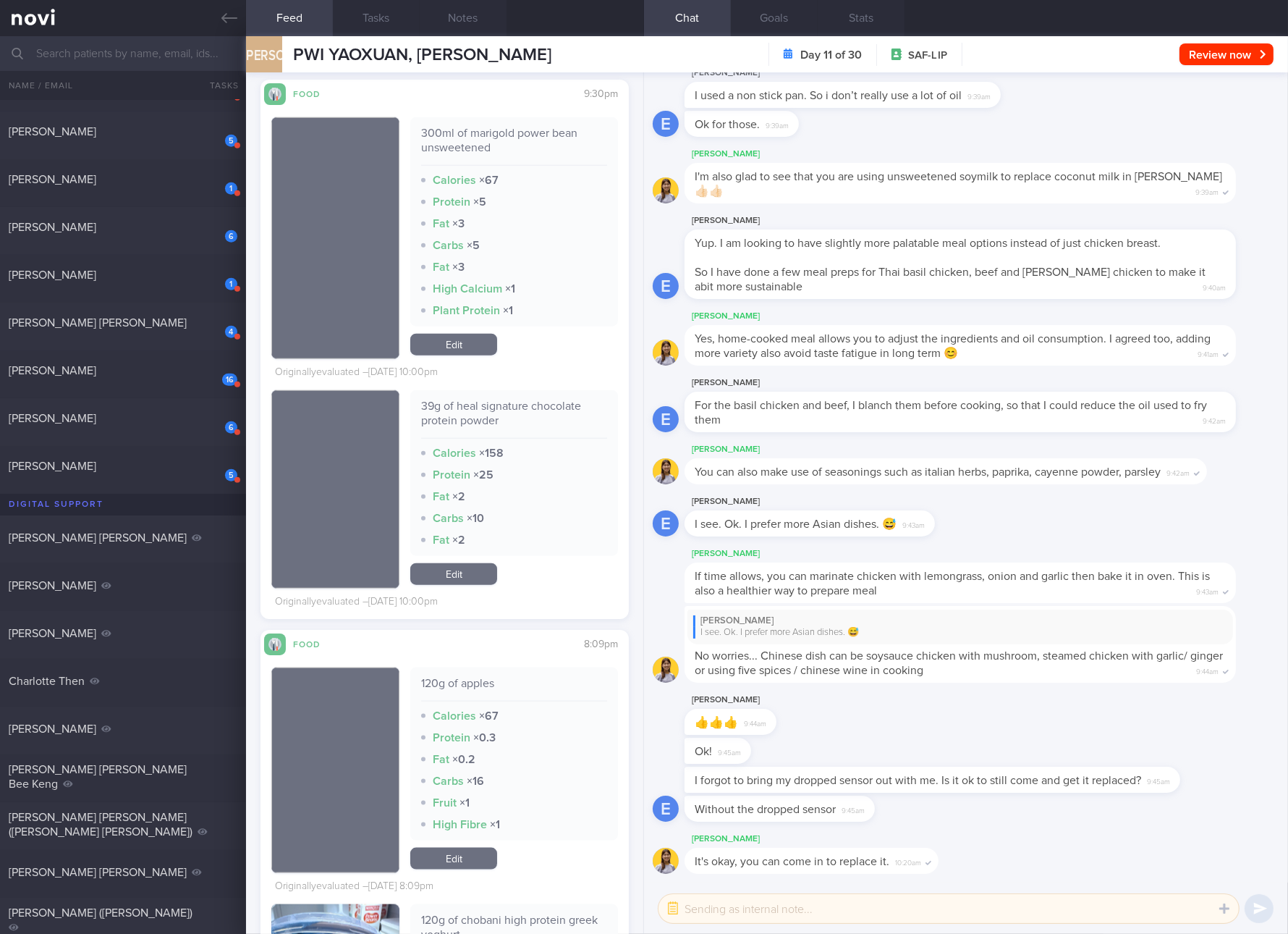
click at [464, 573] on link "Edit" at bounding box center [453, 573] width 87 height 21
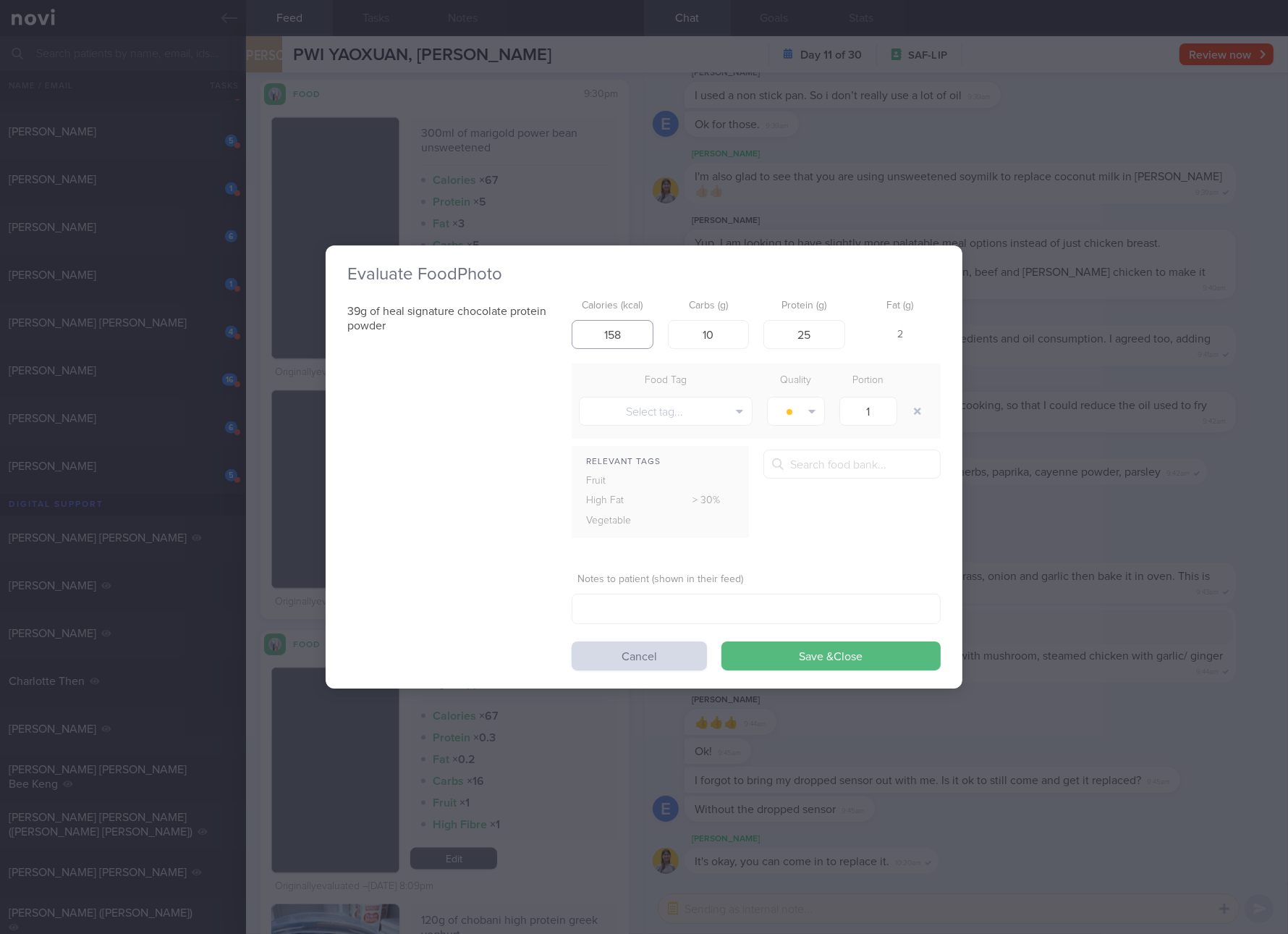
click at [631, 331] on input "158" at bounding box center [613, 334] width 82 height 29
type input "133"
type input "7"
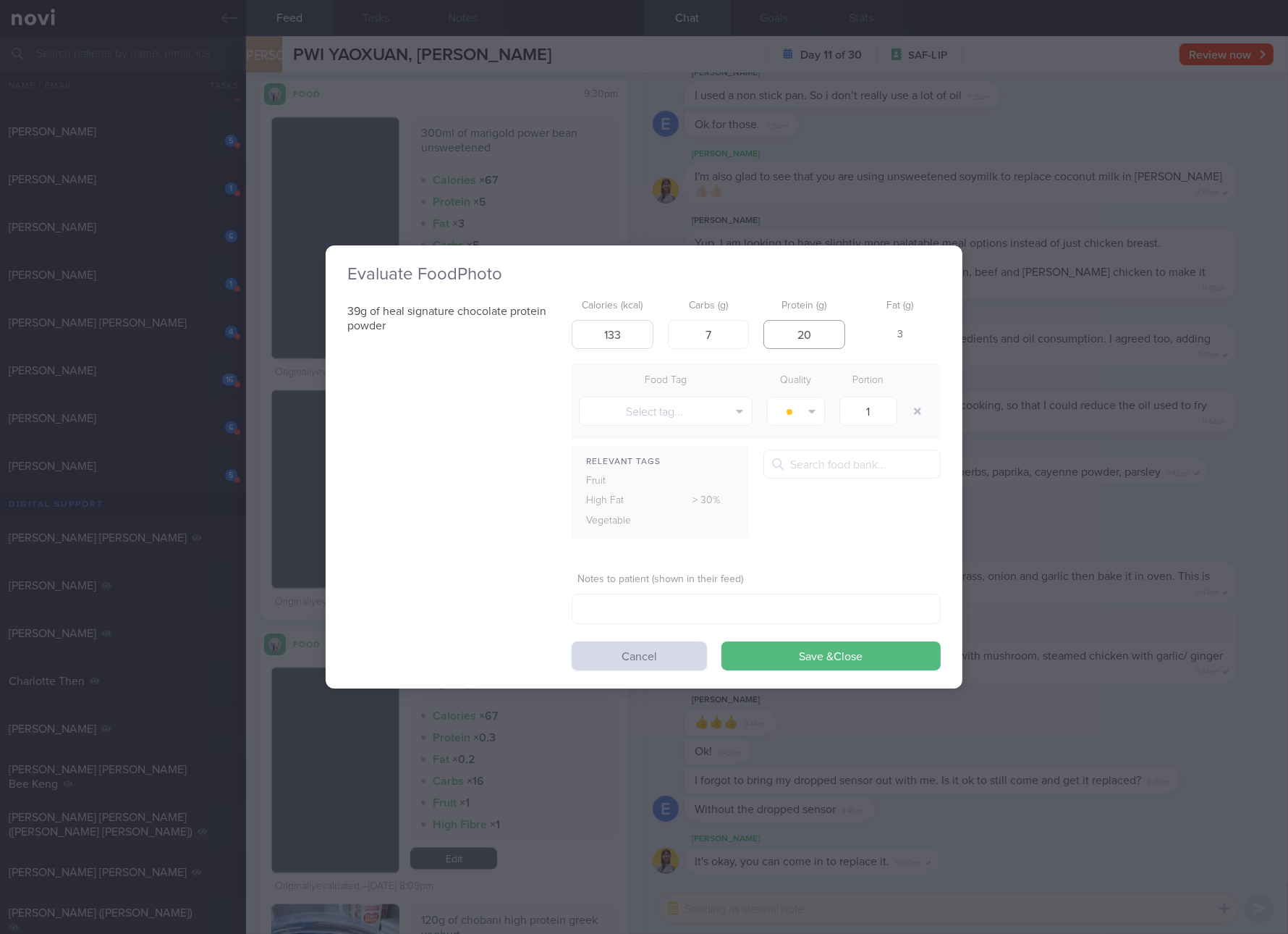
type input "20"
click at [722, 642] on button "Save & Close" at bounding box center [831, 656] width 219 height 29
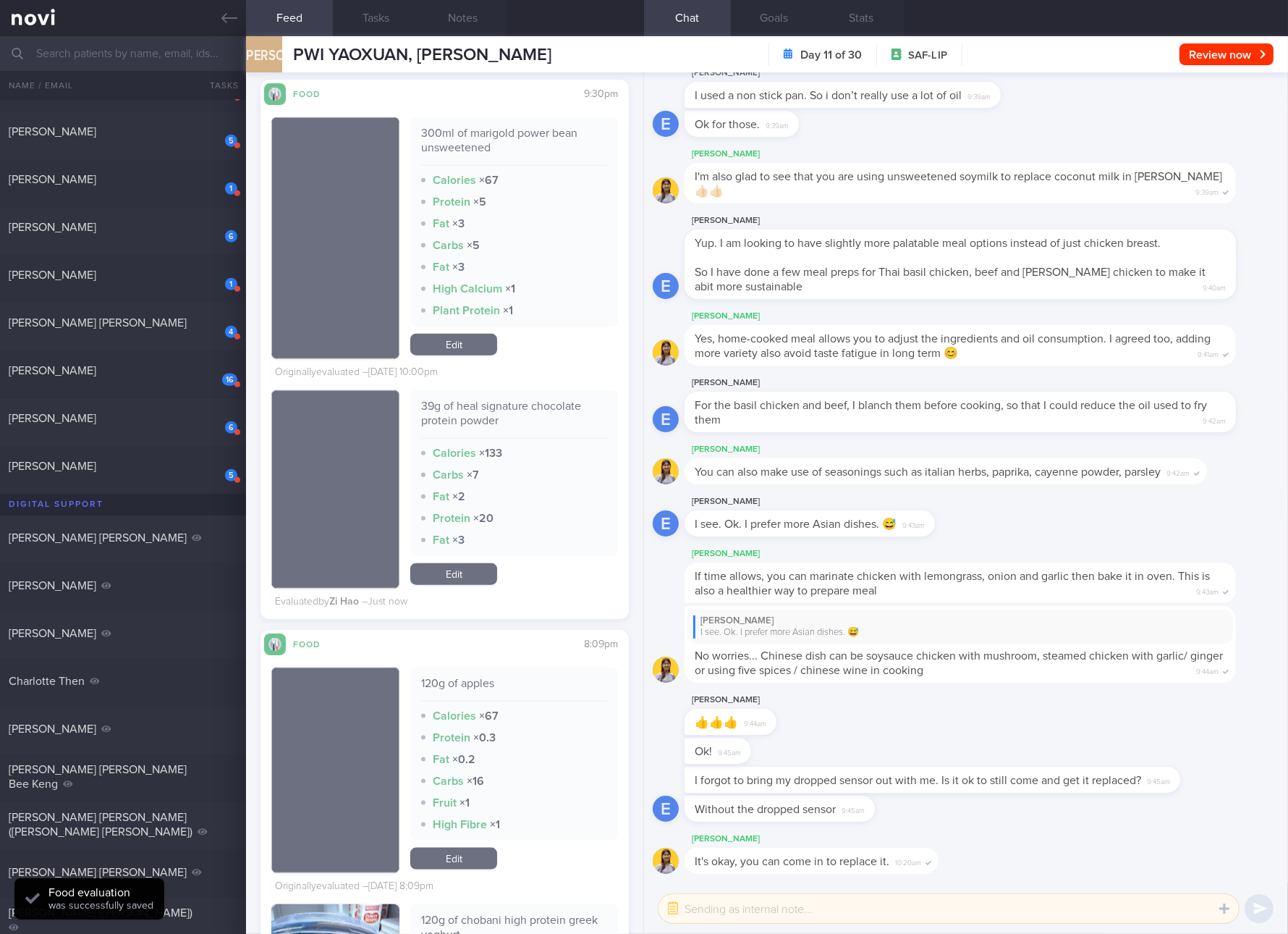
scroll to position [17325, 0]
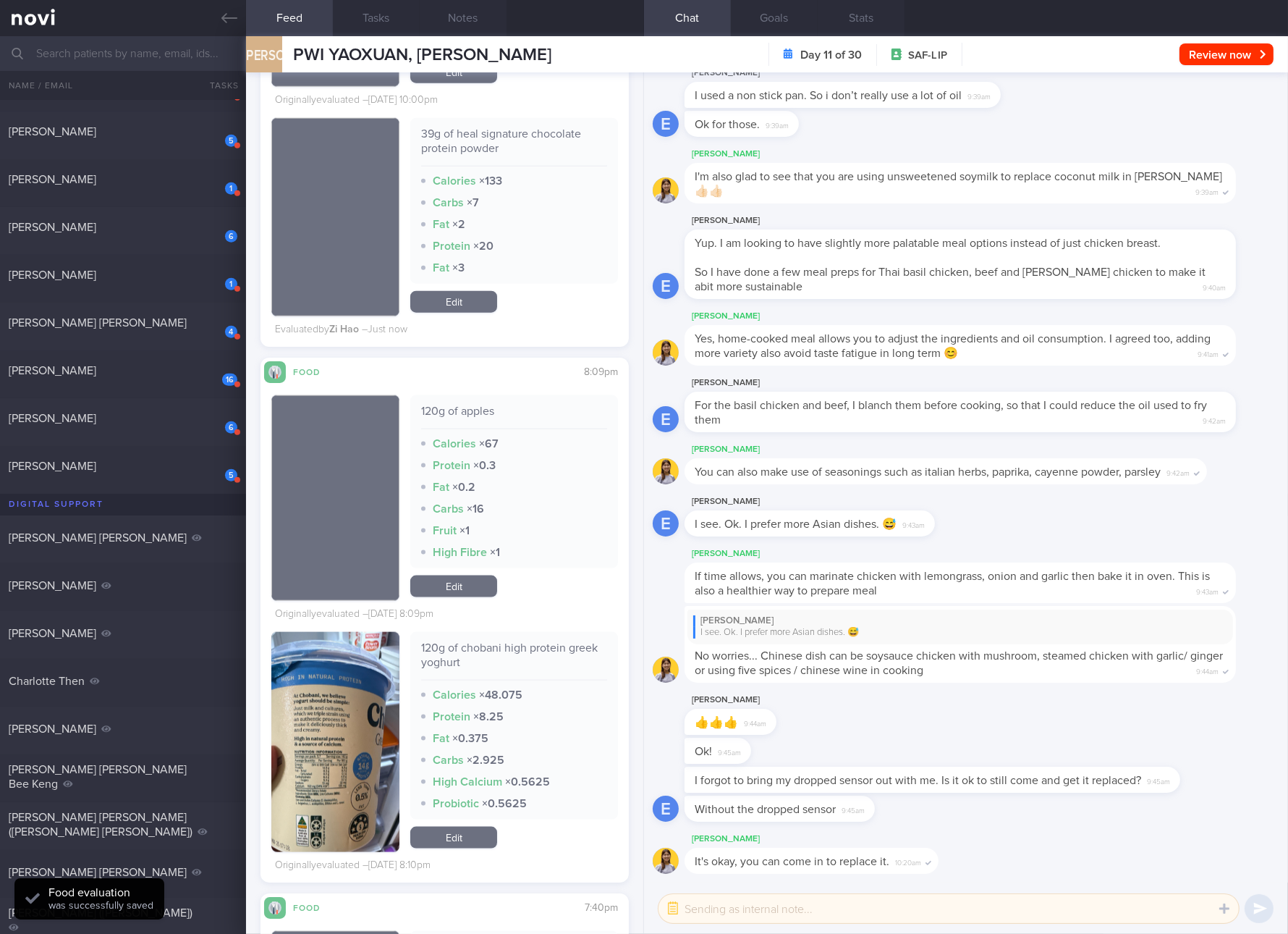
click at [320, 738] on button "button" at bounding box center [335, 743] width 128 height 220
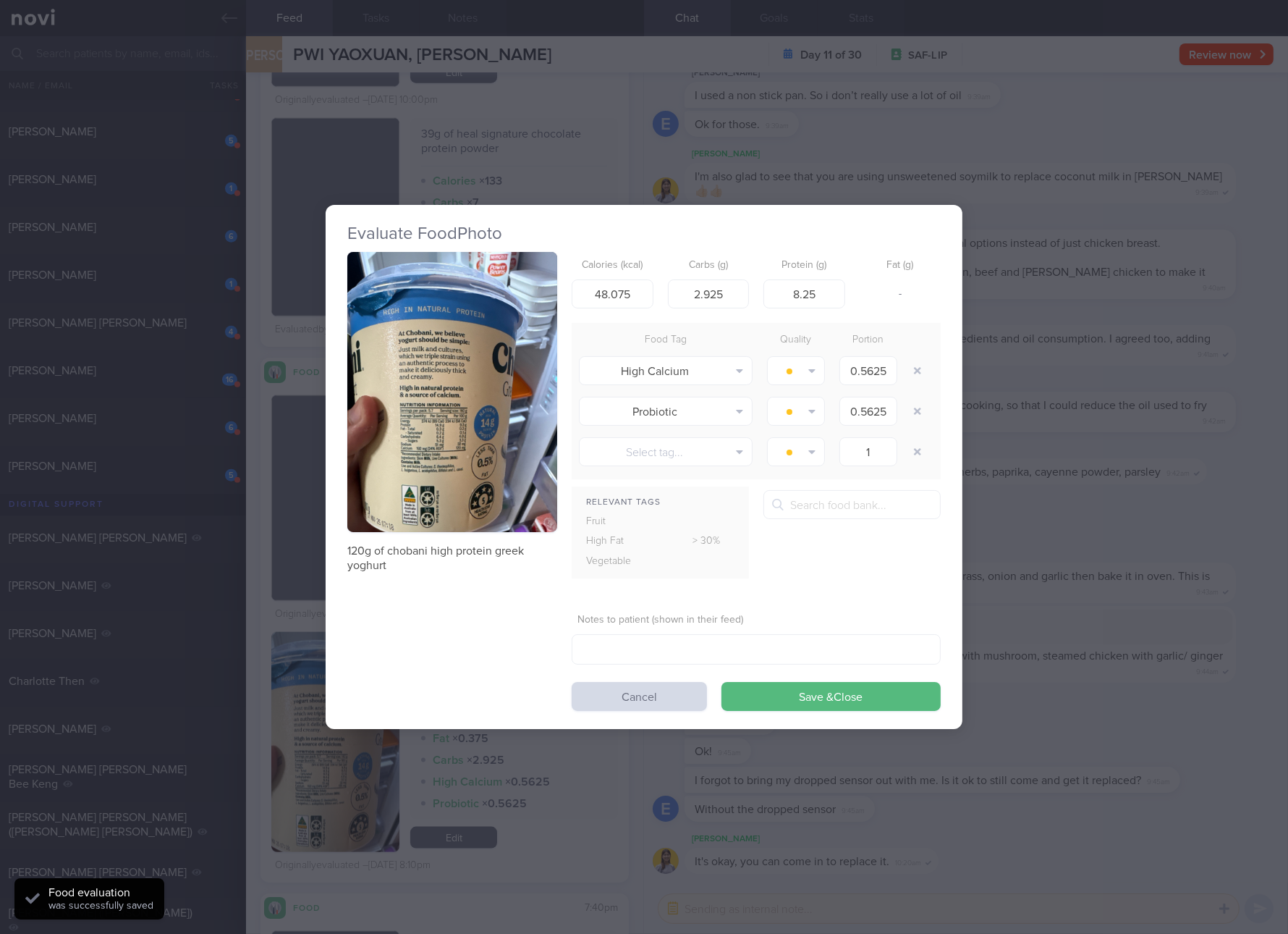
click at [545, 406] on button "button" at bounding box center [452, 392] width 210 height 280
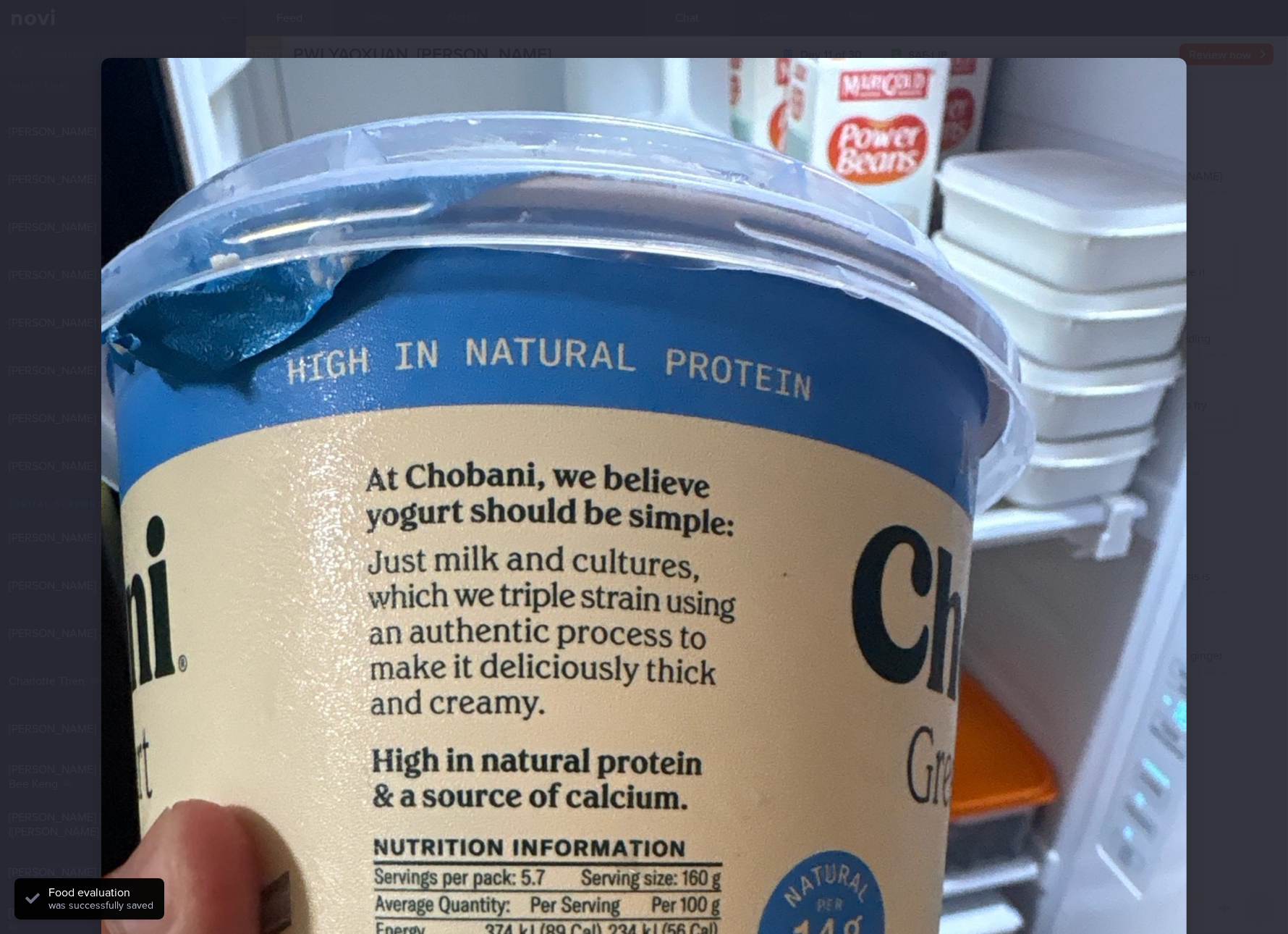
scroll to position [543, 0]
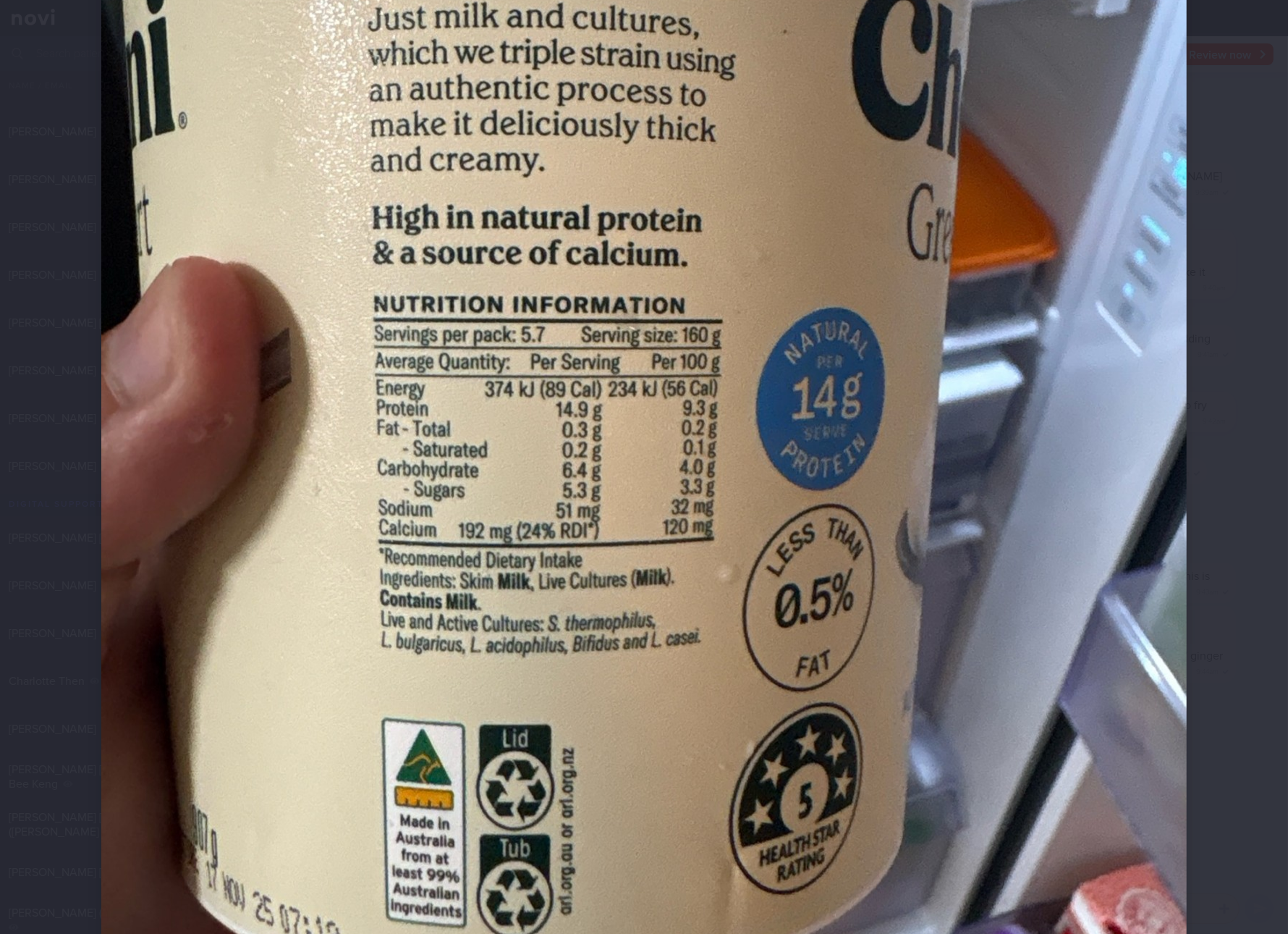
click at [736, 444] on img at bounding box center [644, 239] width 1085 height 1448
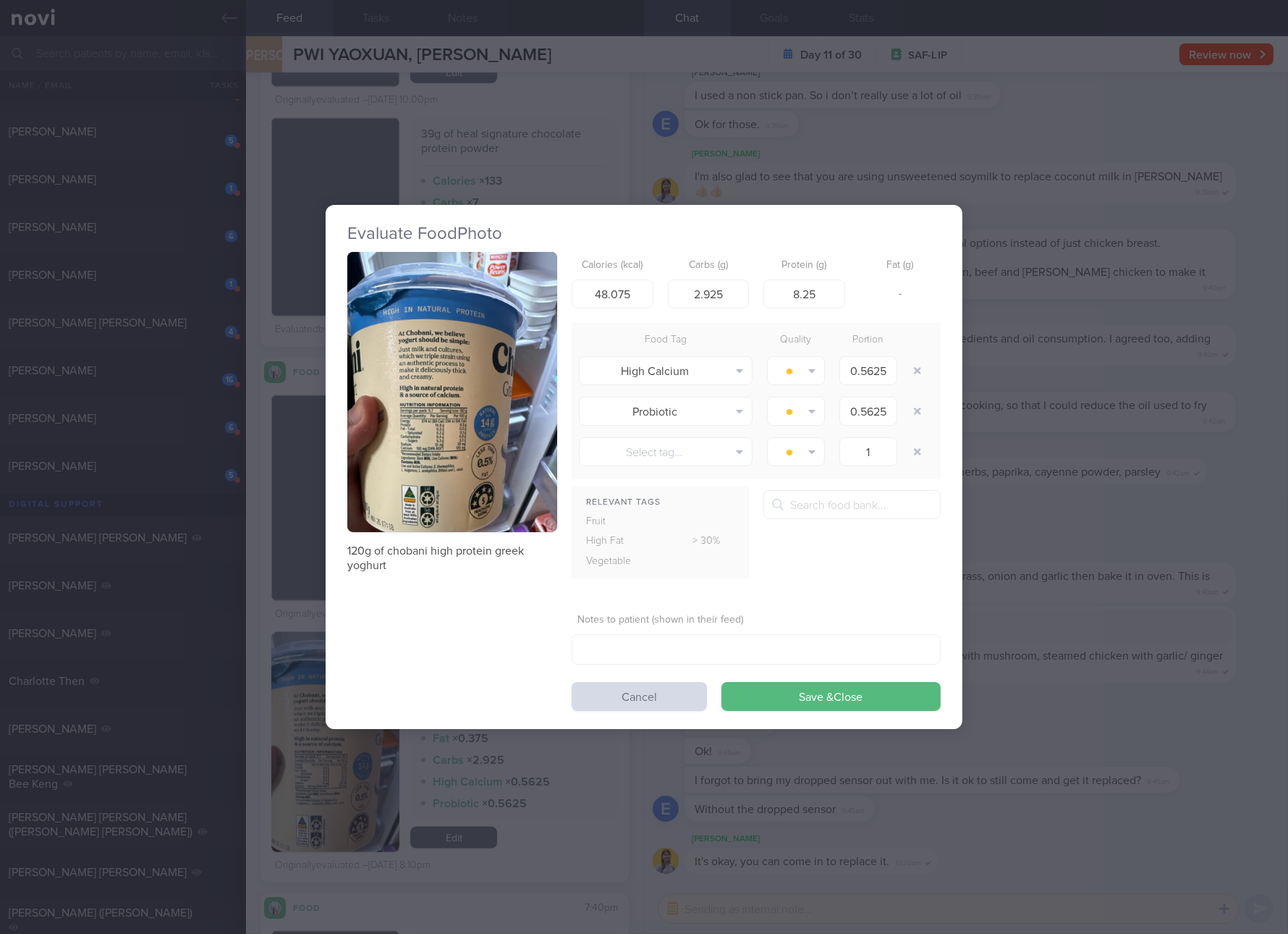
click at [517, 431] on button "button" at bounding box center [452, 392] width 210 height 280
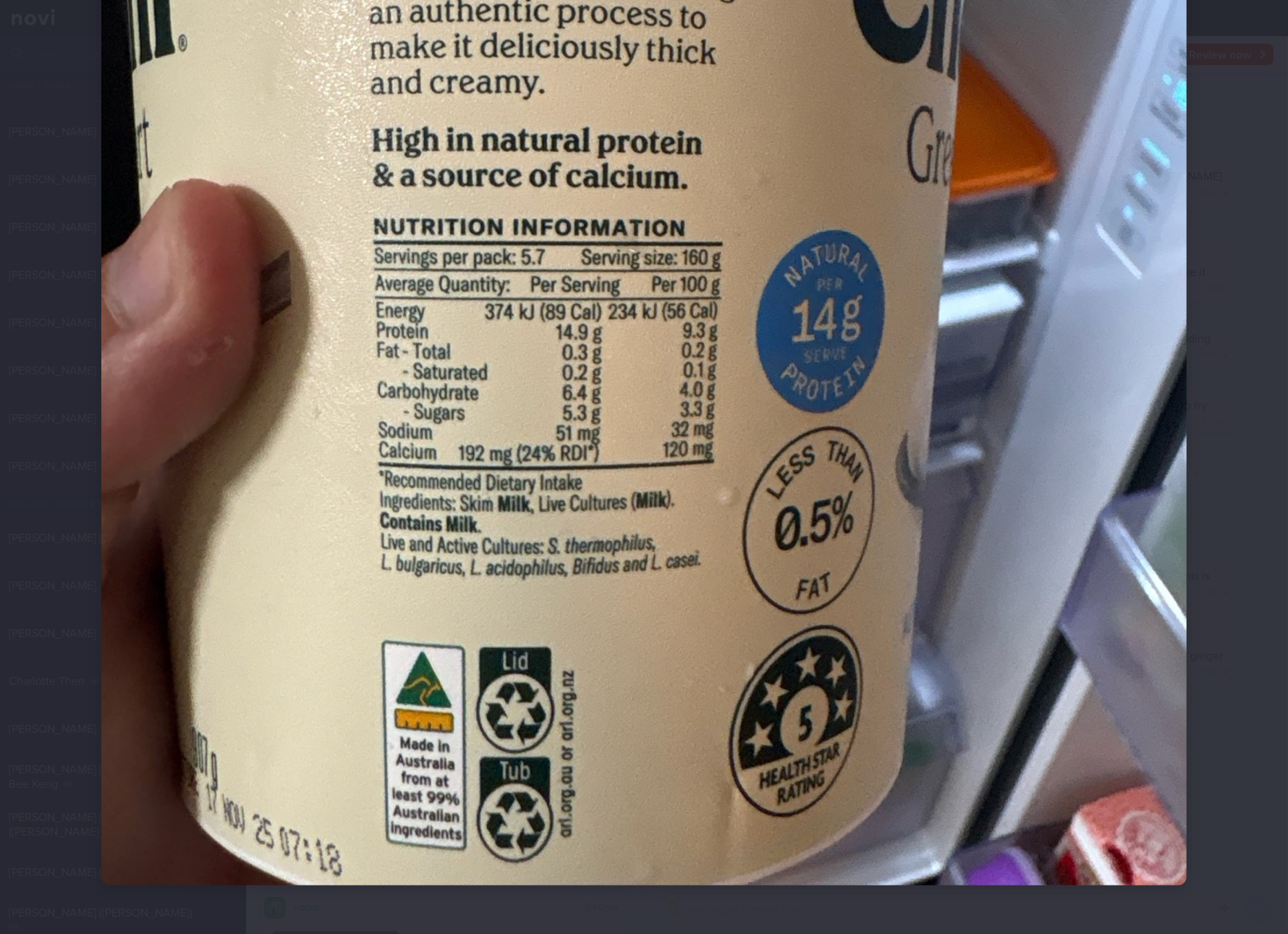
scroll to position [629, 0]
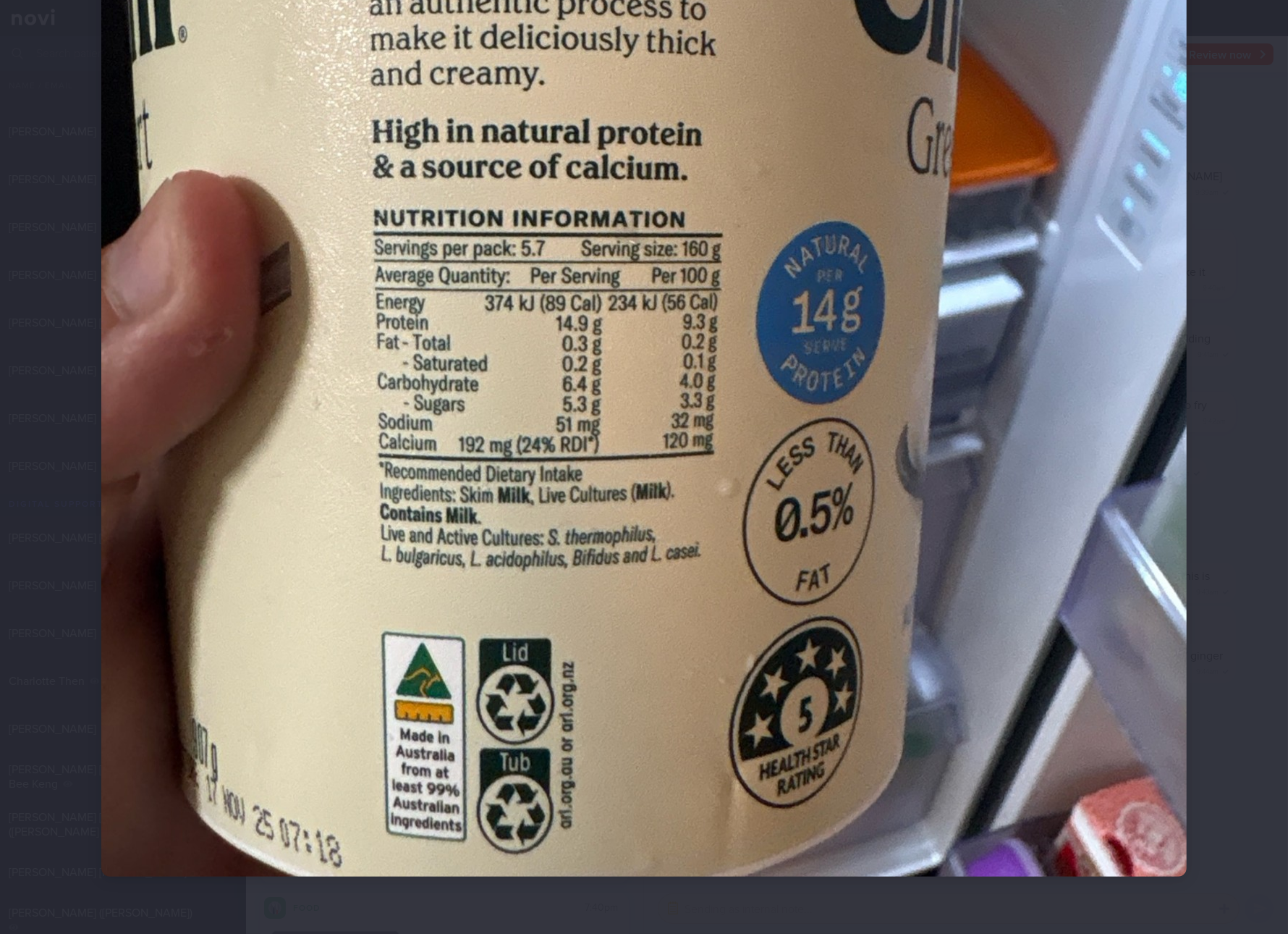
click at [899, 390] on img at bounding box center [644, 153] width 1085 height 1448
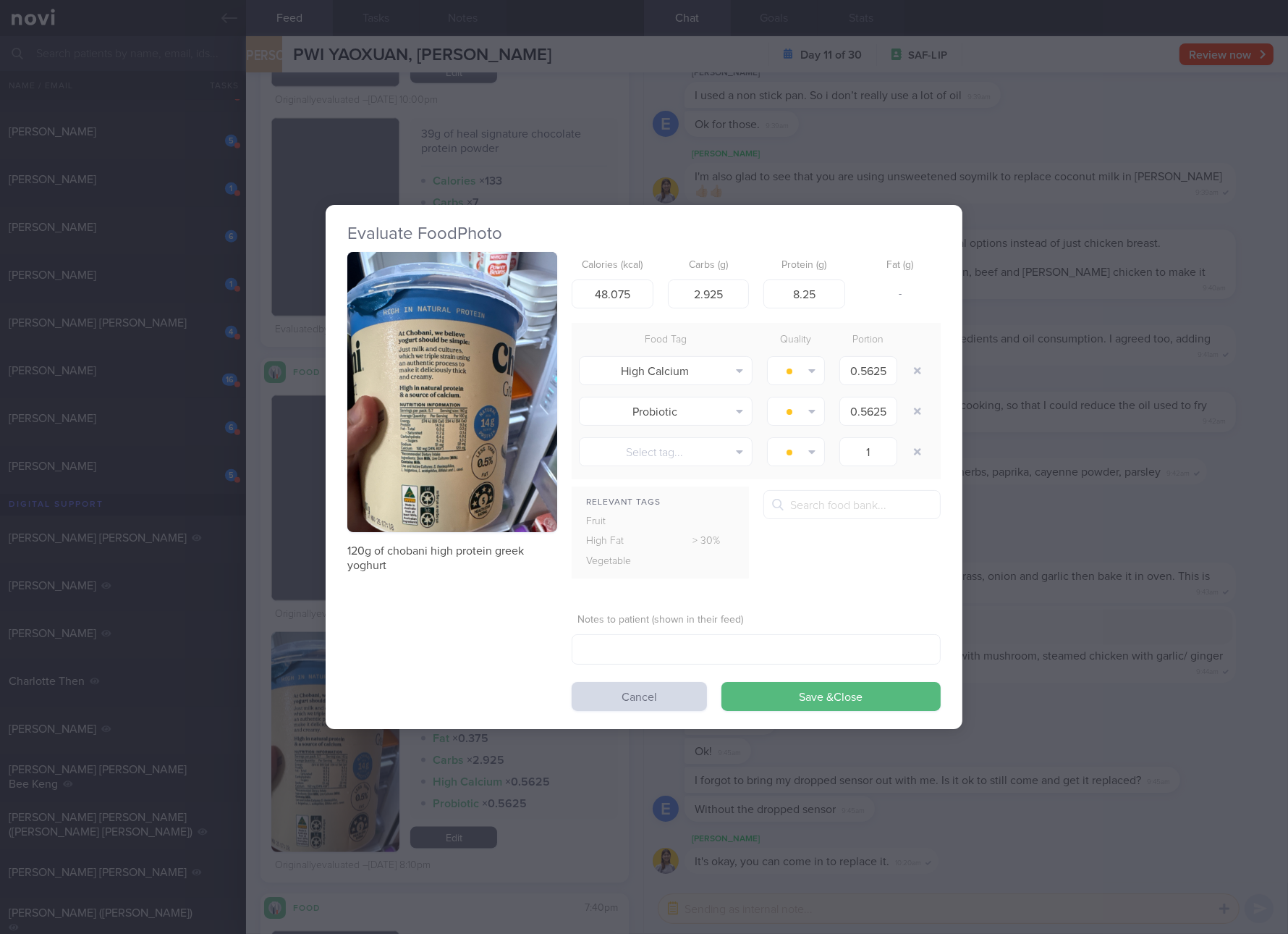
click at [497, 445] on button "button" at bounding box center [452, 392] width 210 height 280
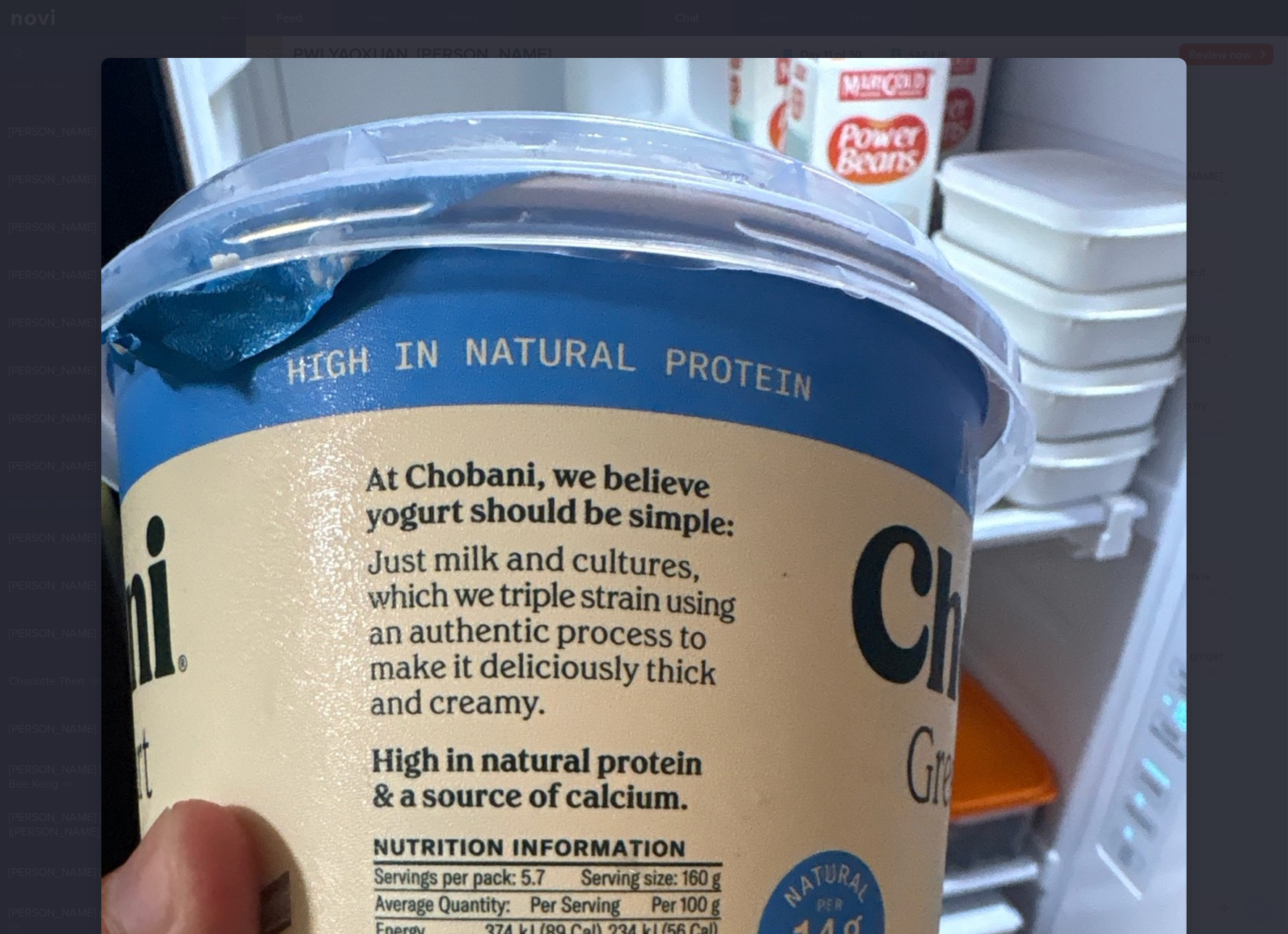
scroll to position [543, 0]
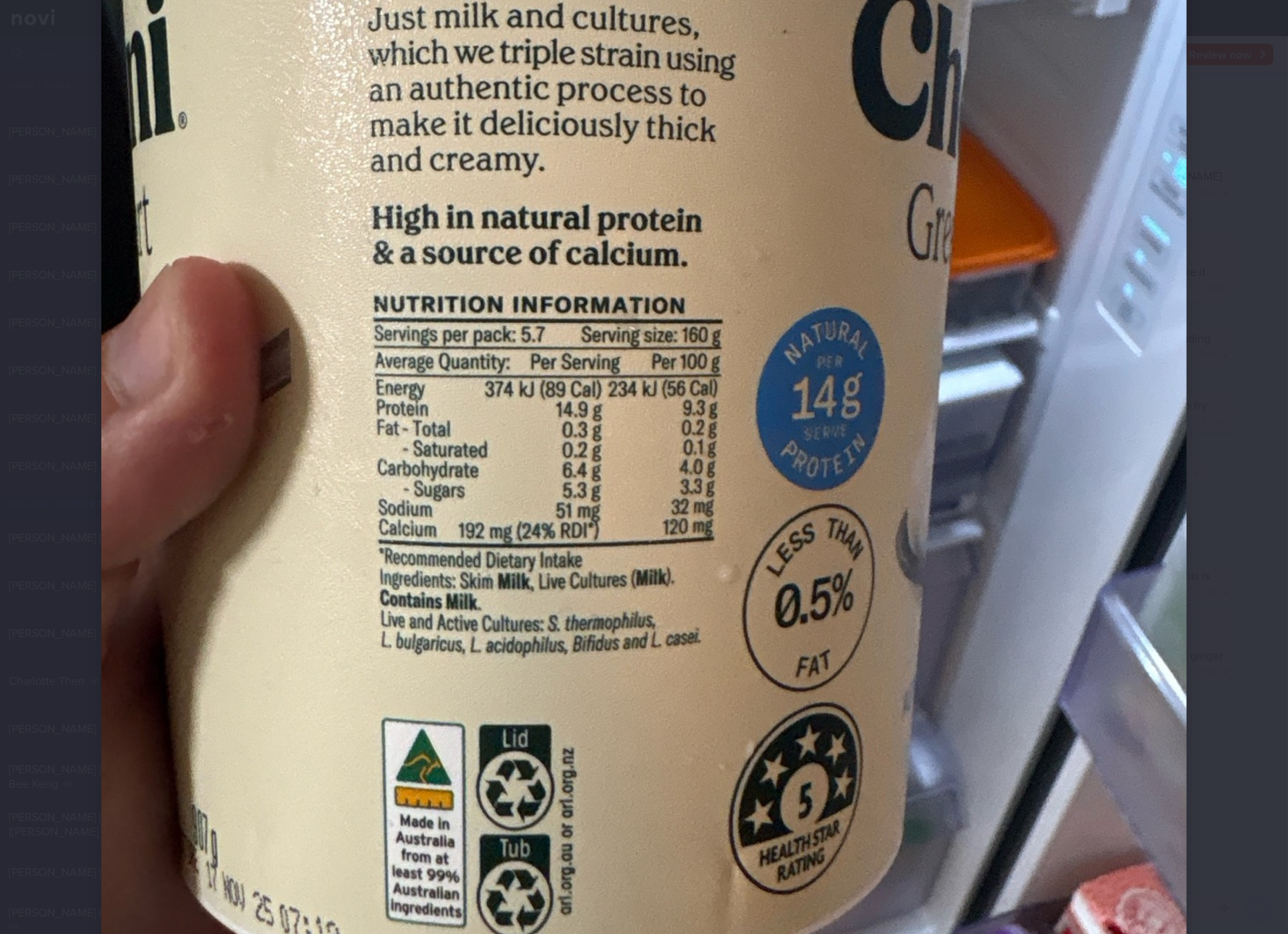
click at [745, 442] on img at bounding box center [644, 239] width 1085 height 1448
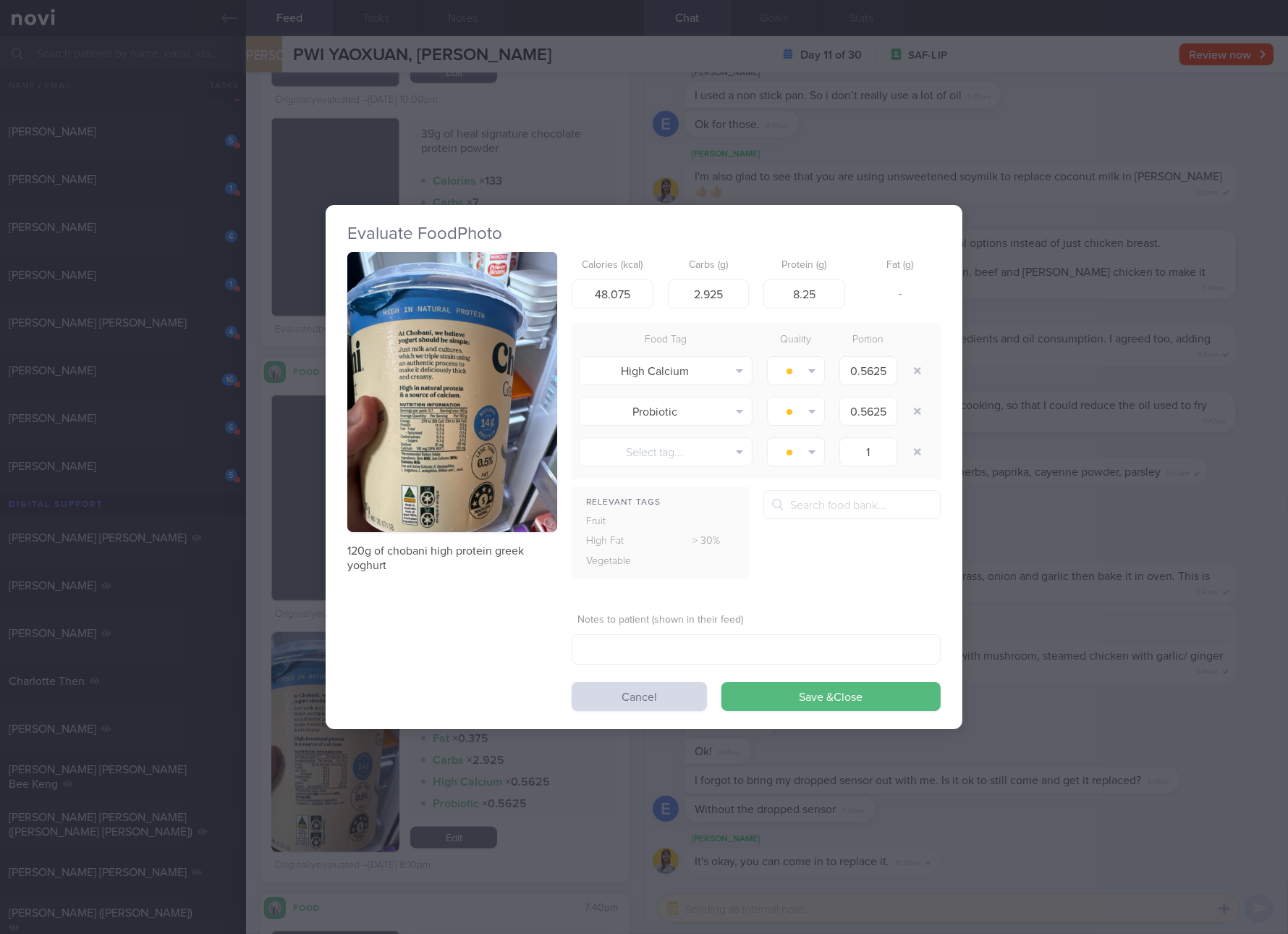
click at [412, 402] on button "button" at bounding box center [452, 392] width 210 height 280
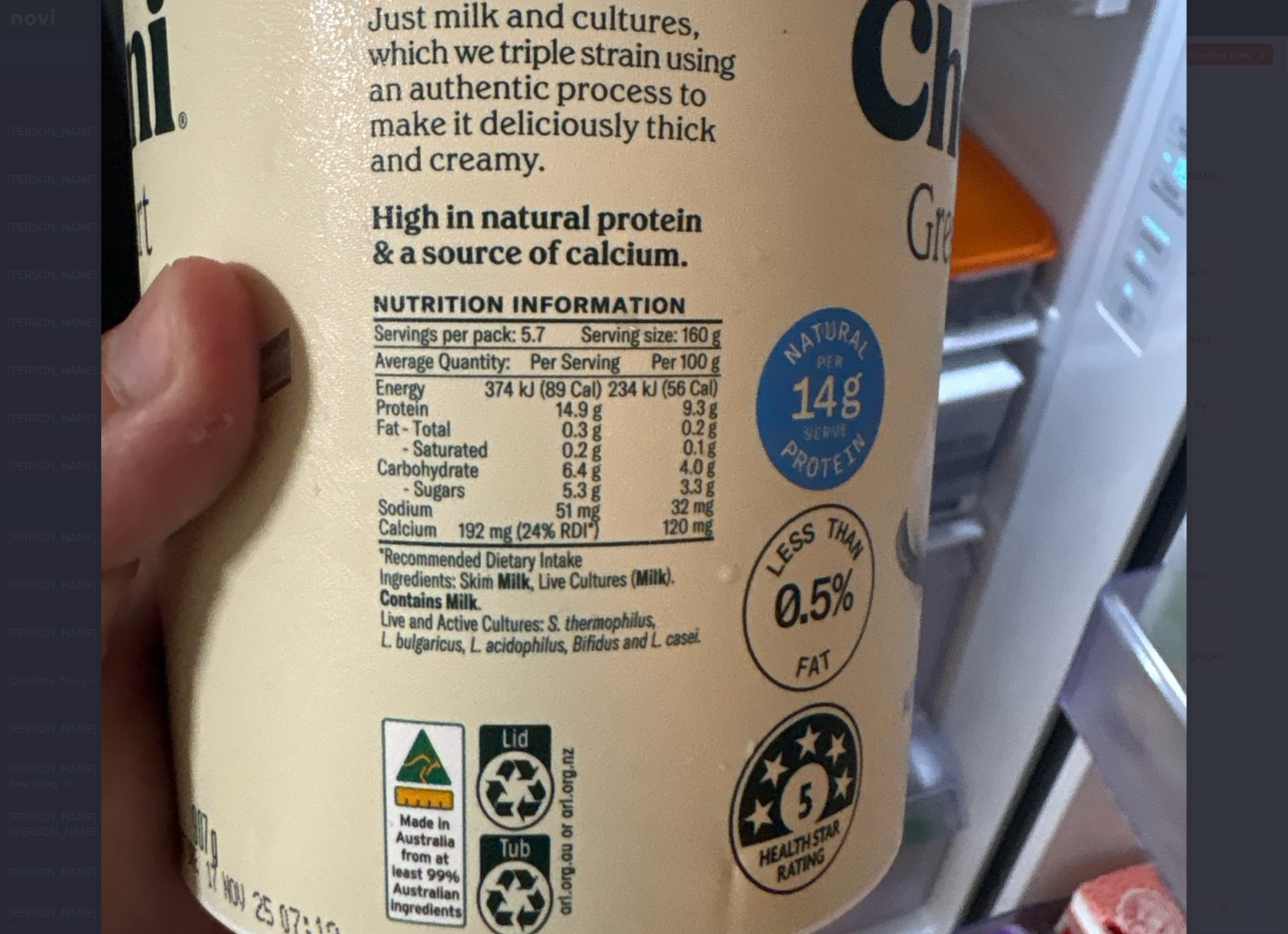
click at [784, 269] on img at bounding box center [644, 239] width 1085 height 1448
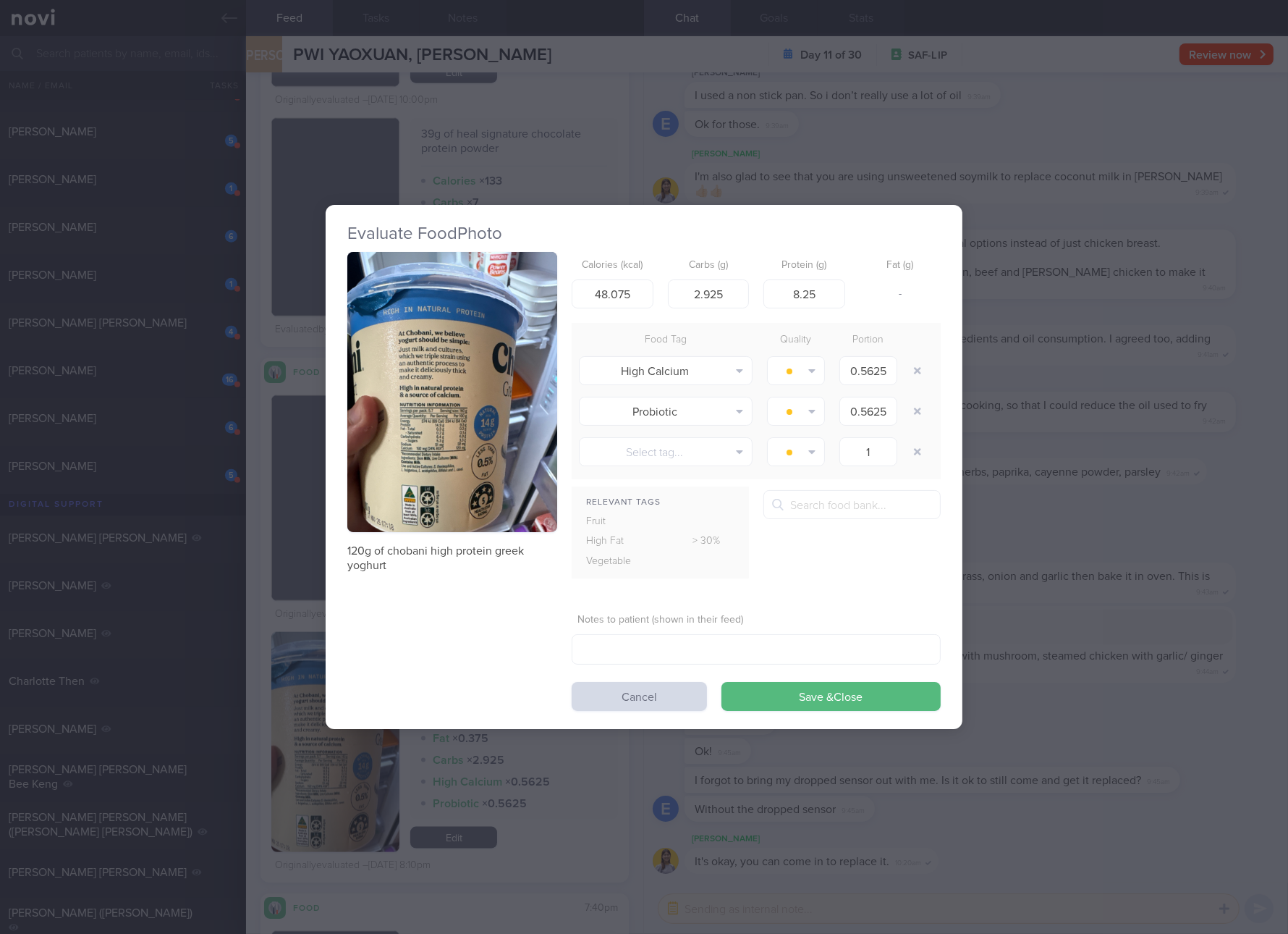
click at [431, 439] on button "button" at bounding box center [452, 392] width 210 height 280
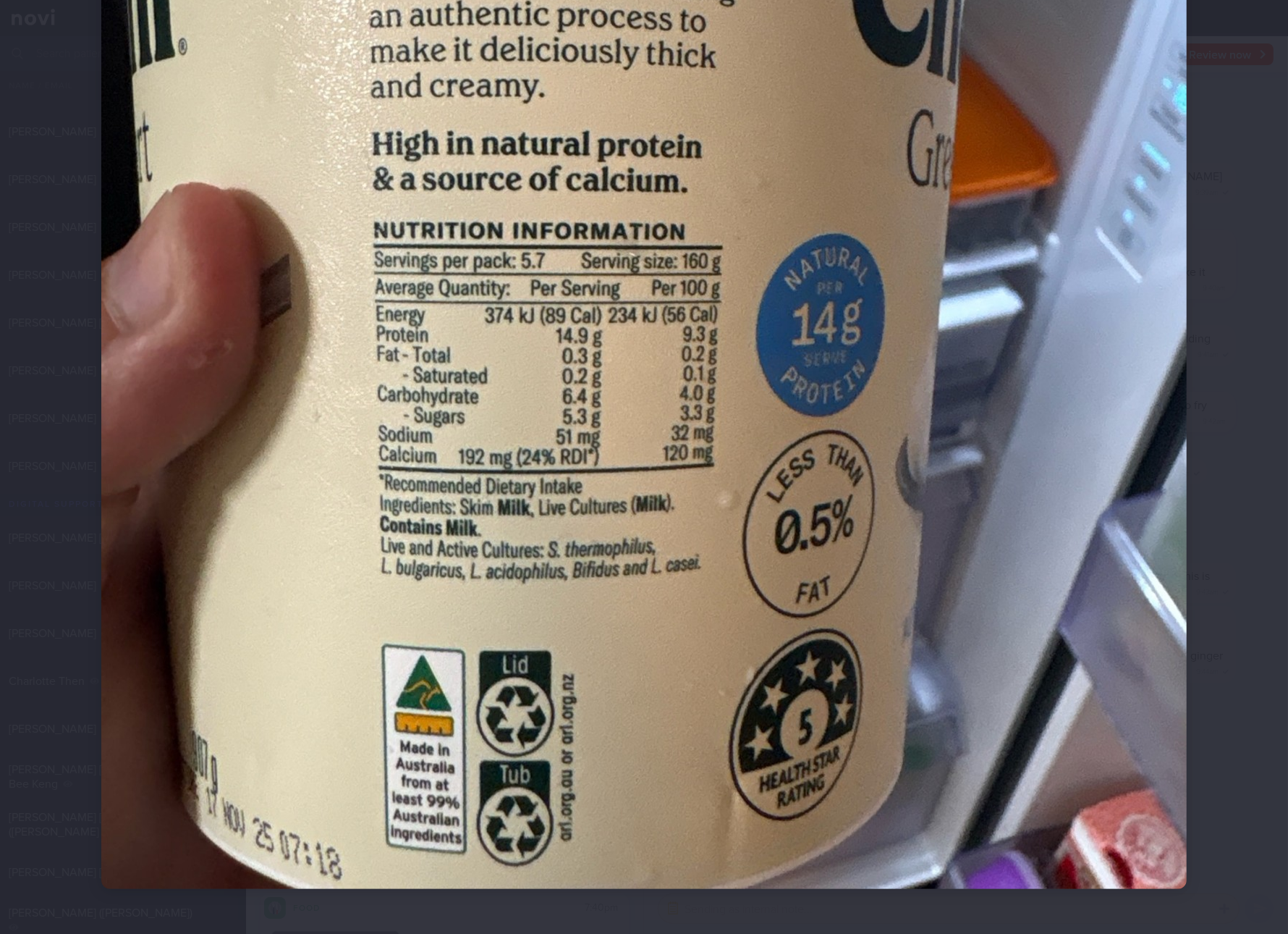
scroll to position [629, 0]
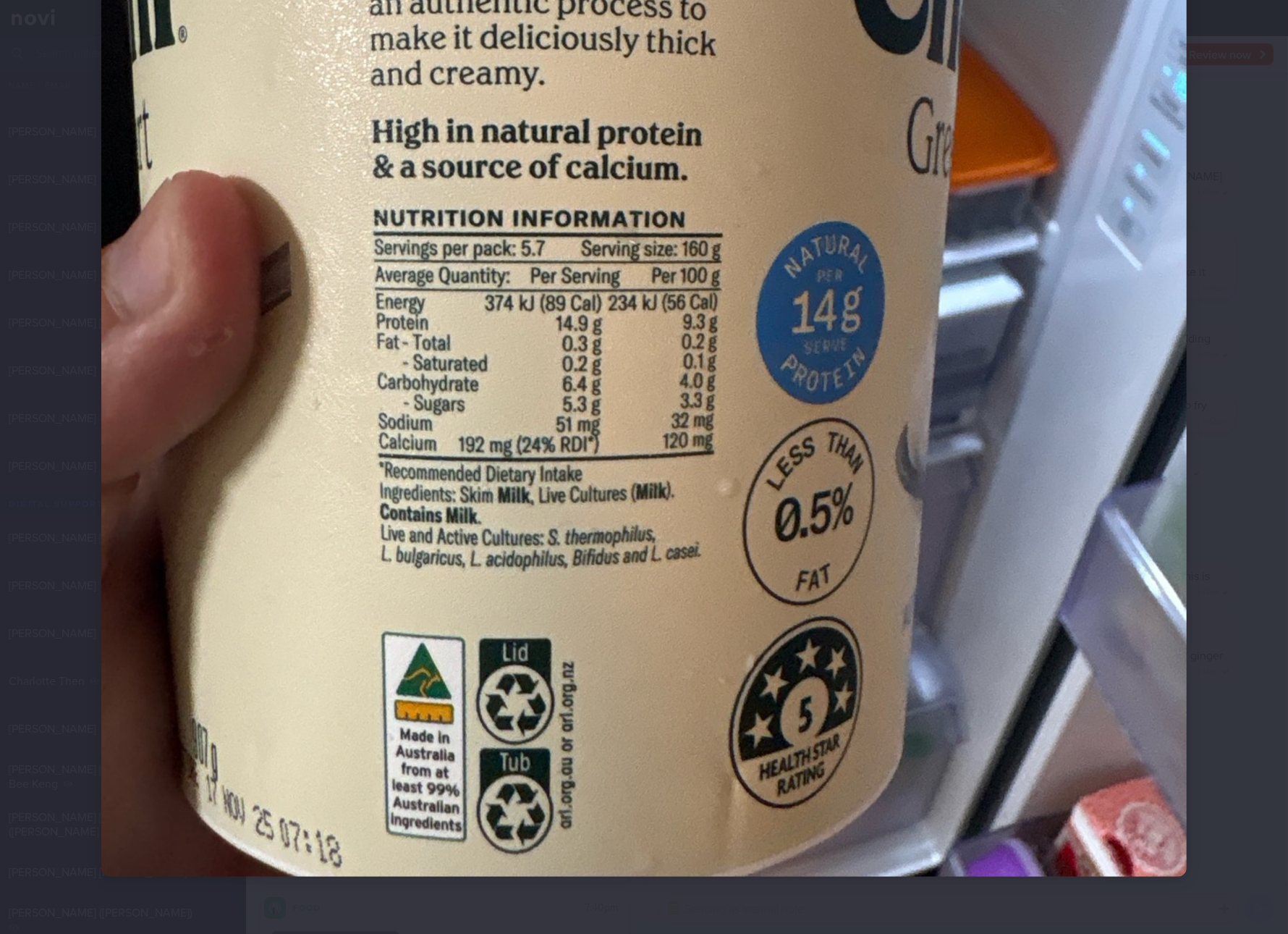
click at [450, 370] on img at bounding box center [644, 153] width 1085 height 1448
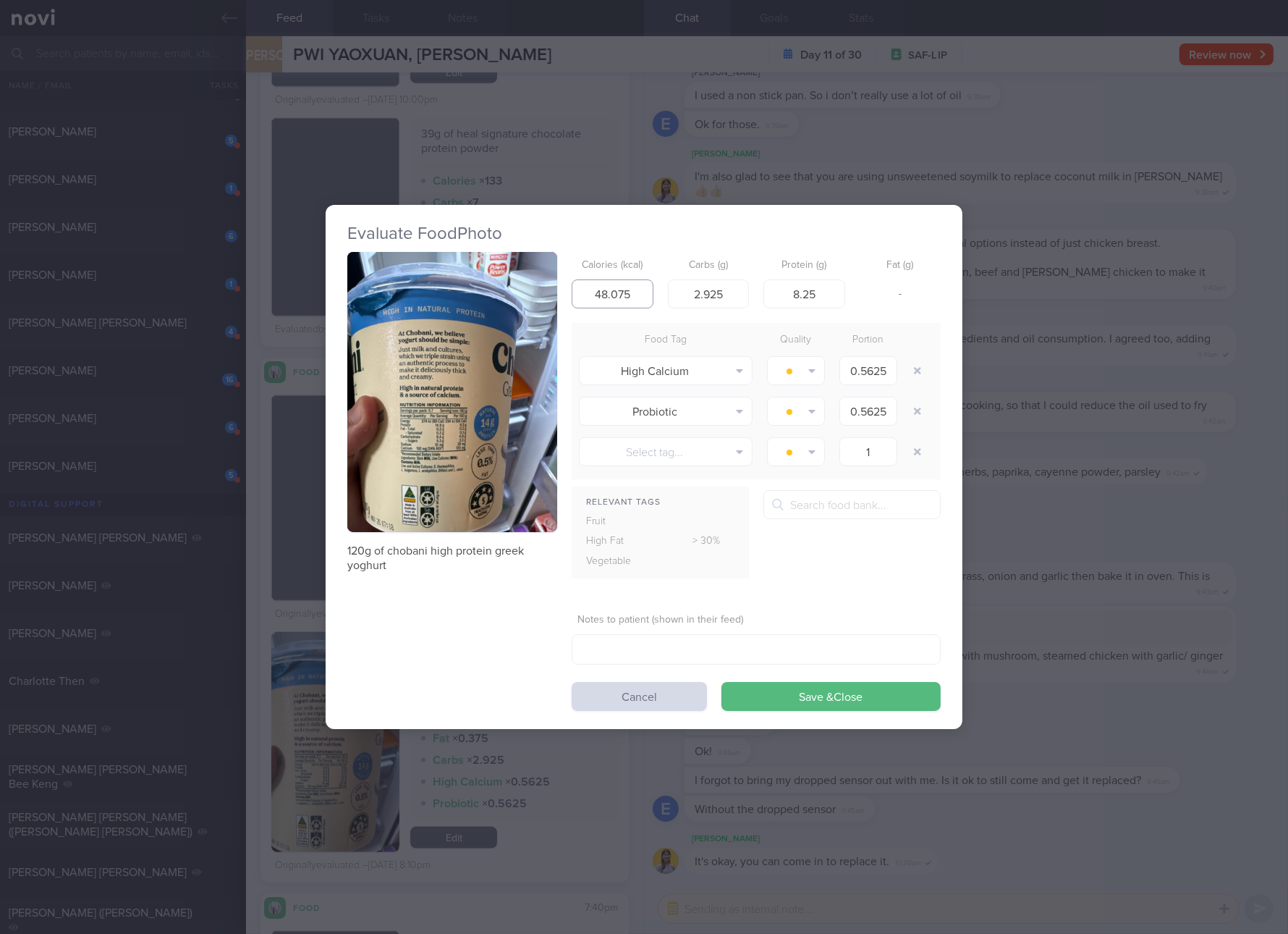
click at [632, 306] on input "48.075" at bounding box center [613, 293] width 82 height 29
type input "67"
type input "5"
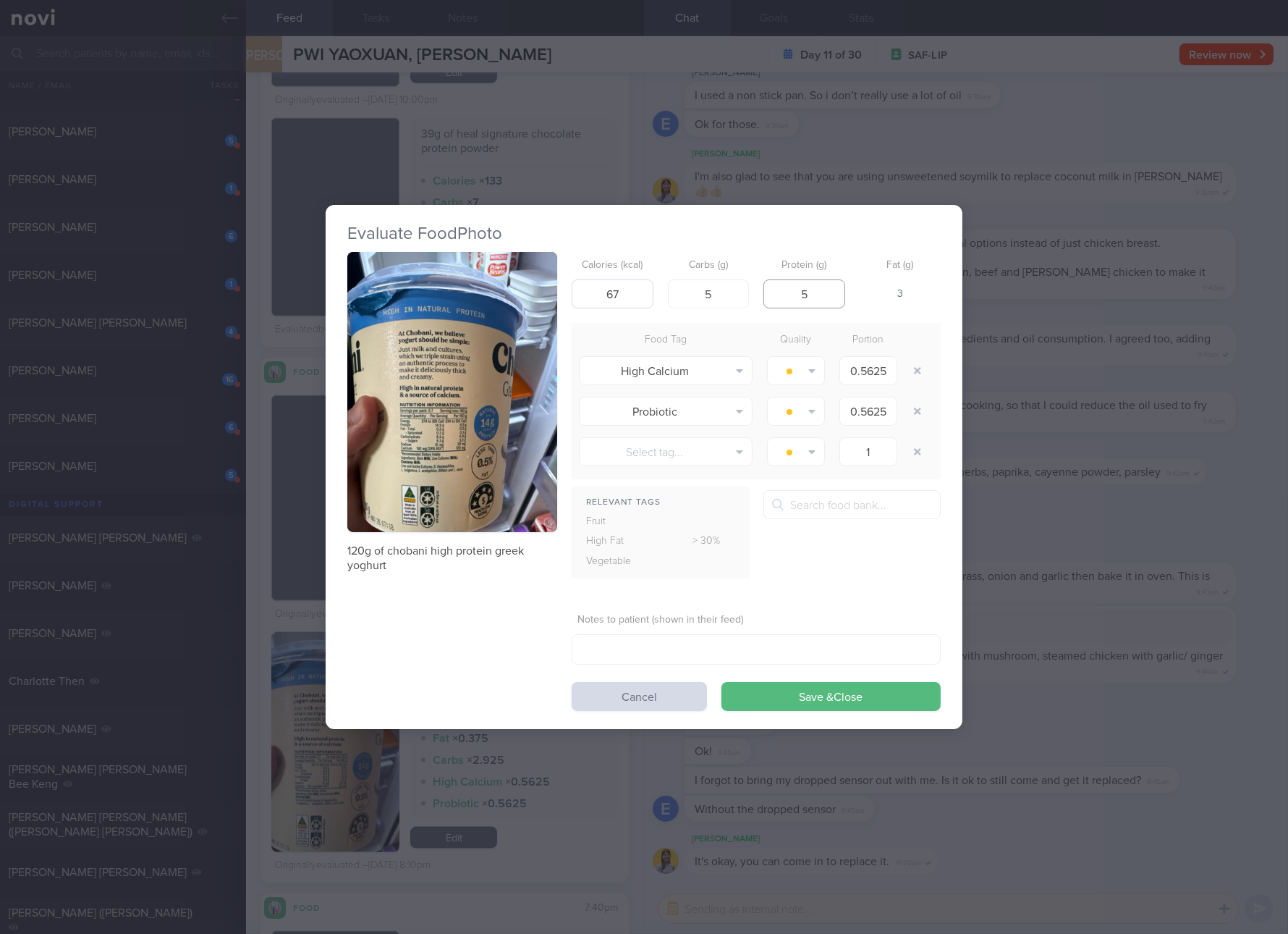
type input "5"
click at [722, 682] on button "Save & Close" at bounding box center [831, 696] width 219 height 29
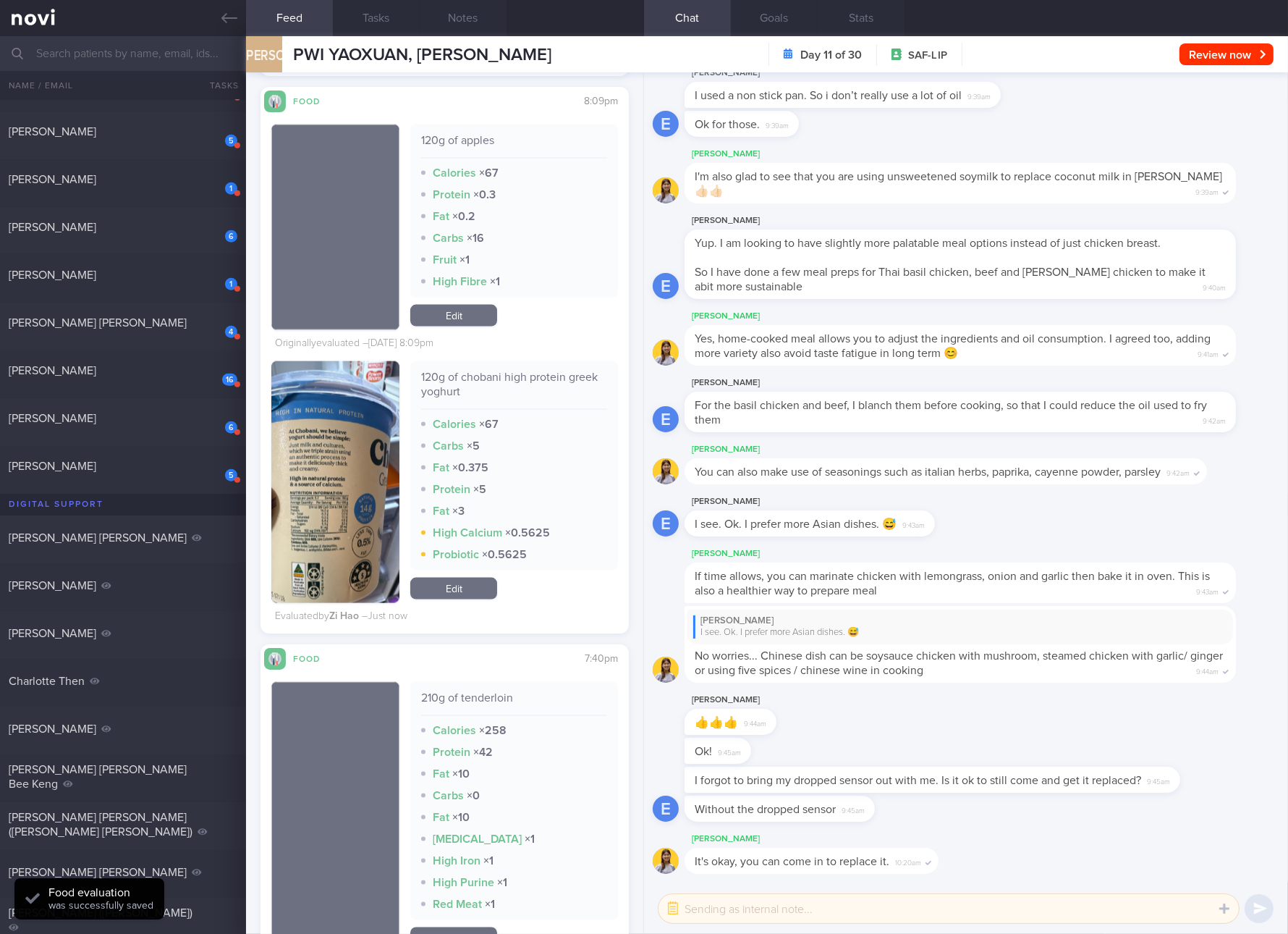
scroll to position [17866, 0]
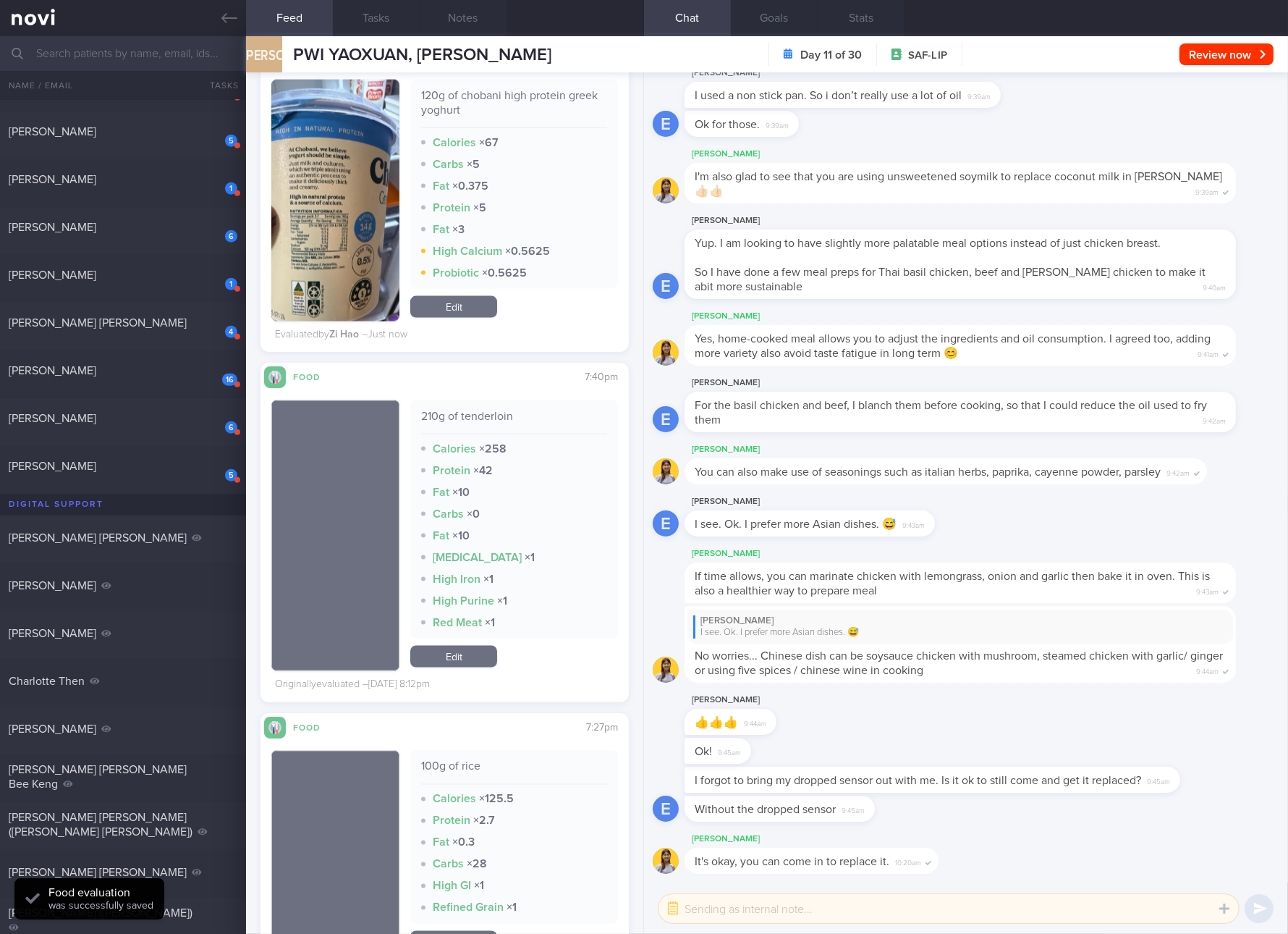
click at [491, 417] on div "210g of tenderloin" at bounding box center [514, 421] width 186 height 25
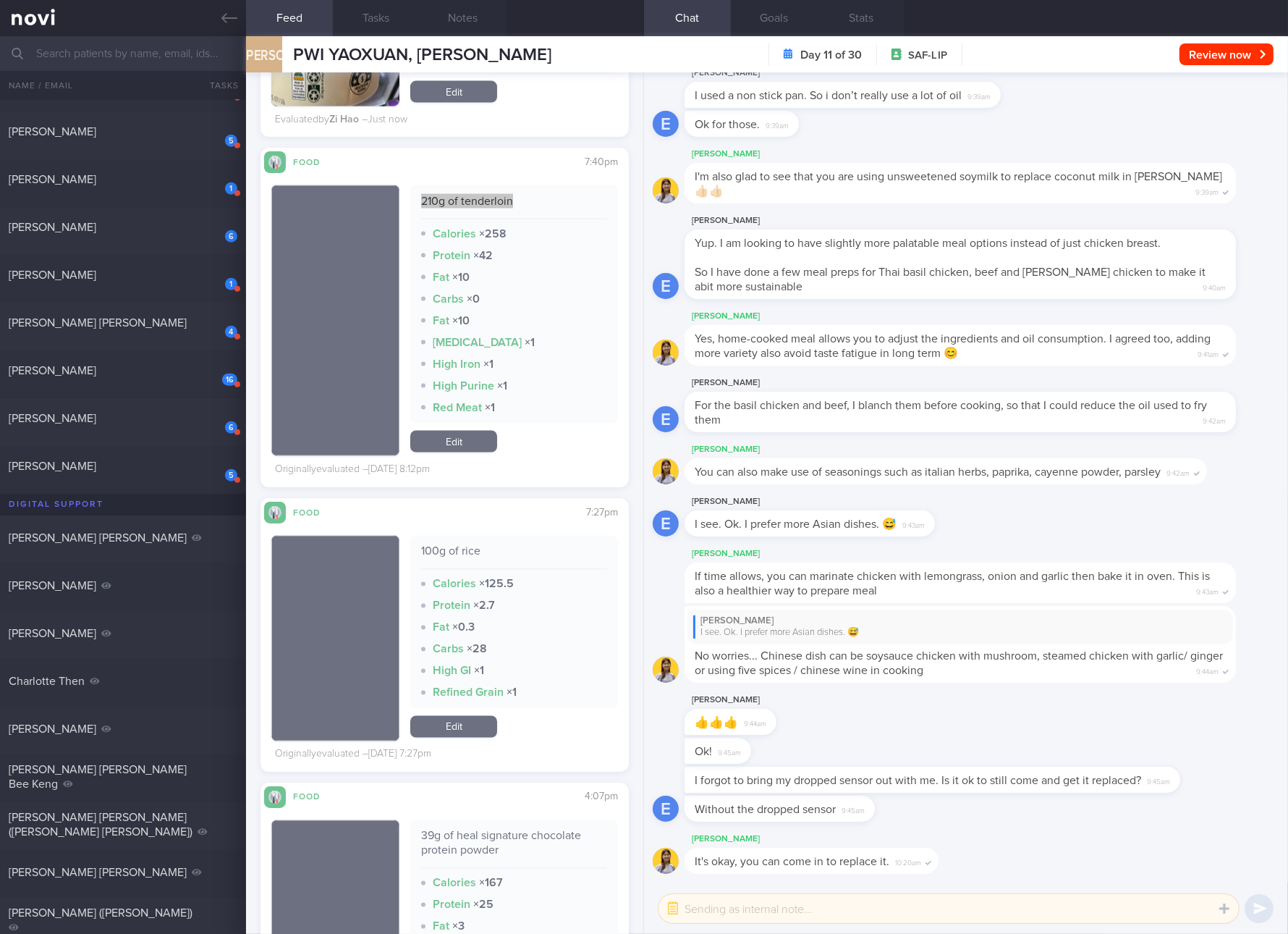
scroll to position [18139, 0]
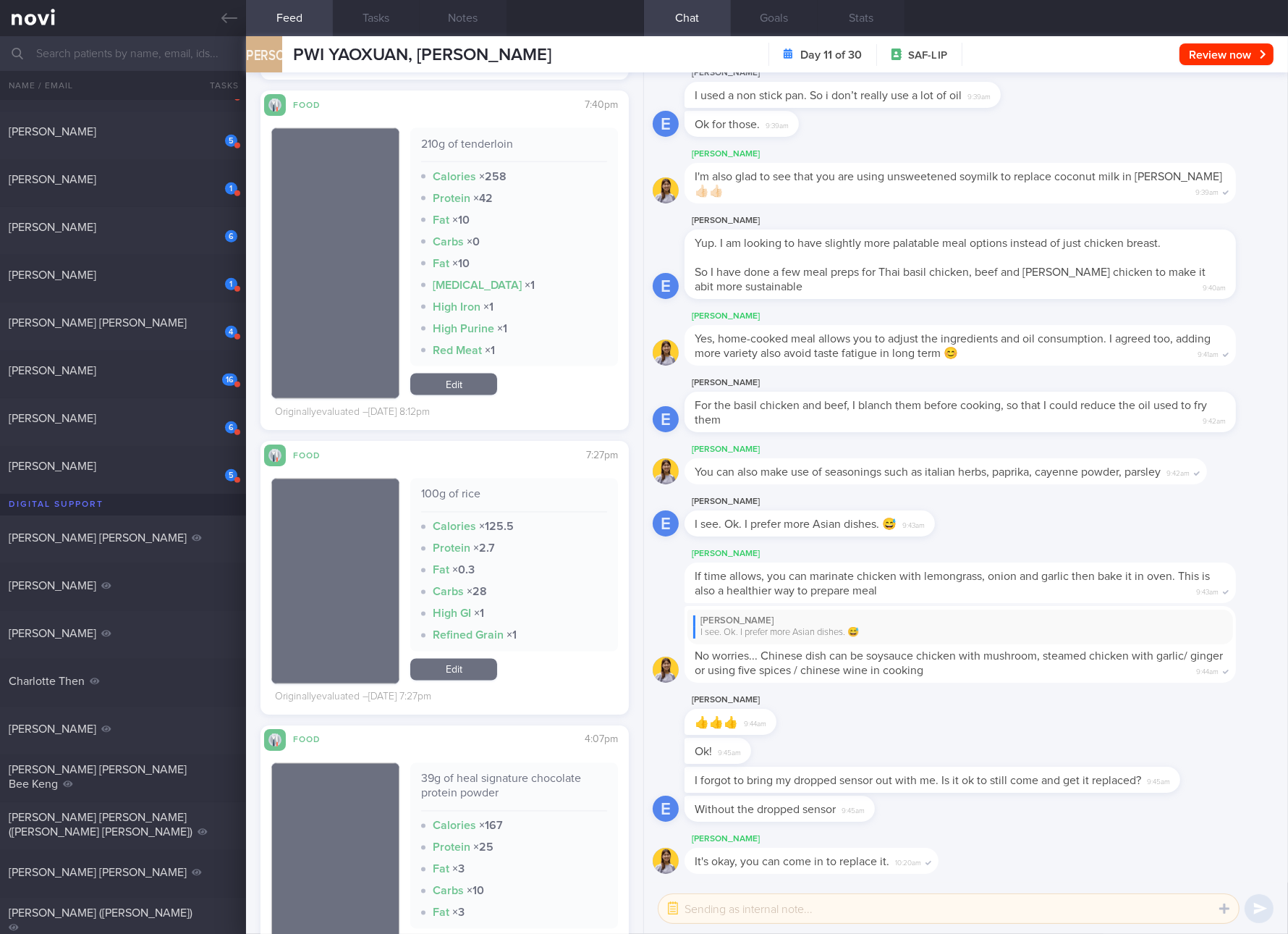
click at [437, 488] on div "100g of rice" at bounding box center [514, 500] width 186 height 25
click at [465, 669] on link "Edit" at bounding box center [453, 669] width 87 height 21
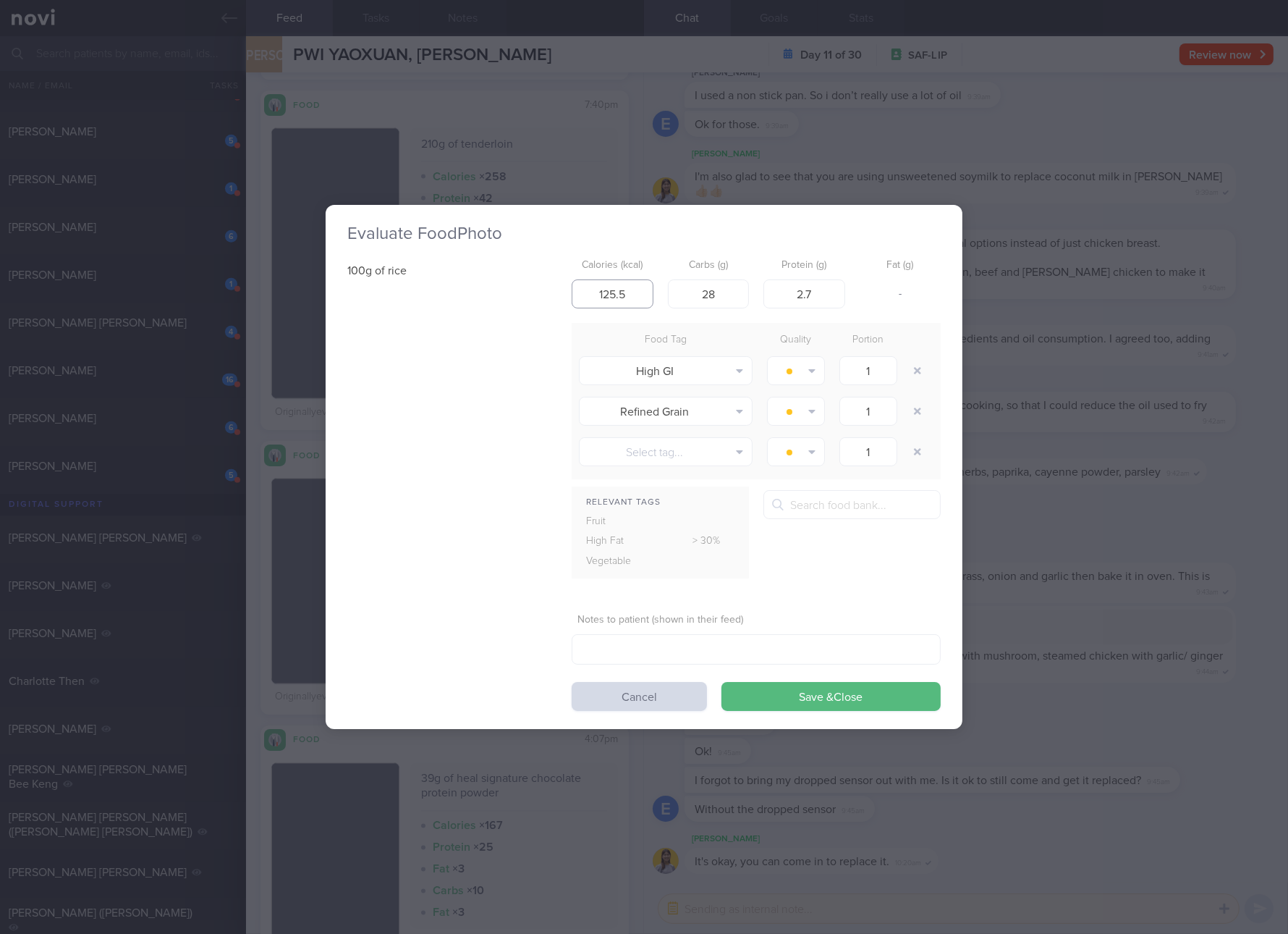
click at [622, 292] on input "125.5" at bounding box center [613, 293] width 82 height 29
type input "130"
type input "28"
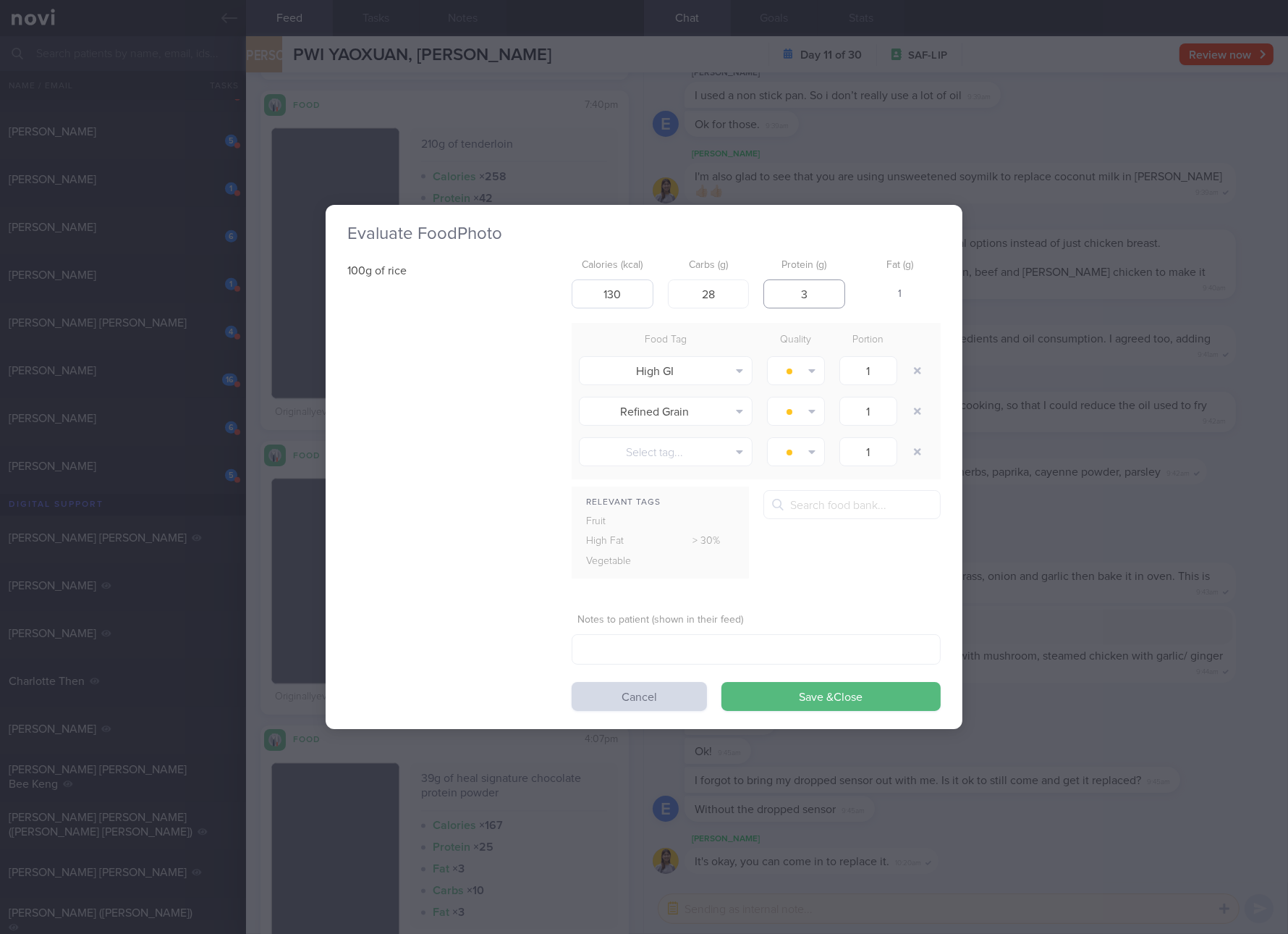
type input "3"
click at [722, 682] on button "Save & Close" at bounding box center [831, 696] width 219 height 29
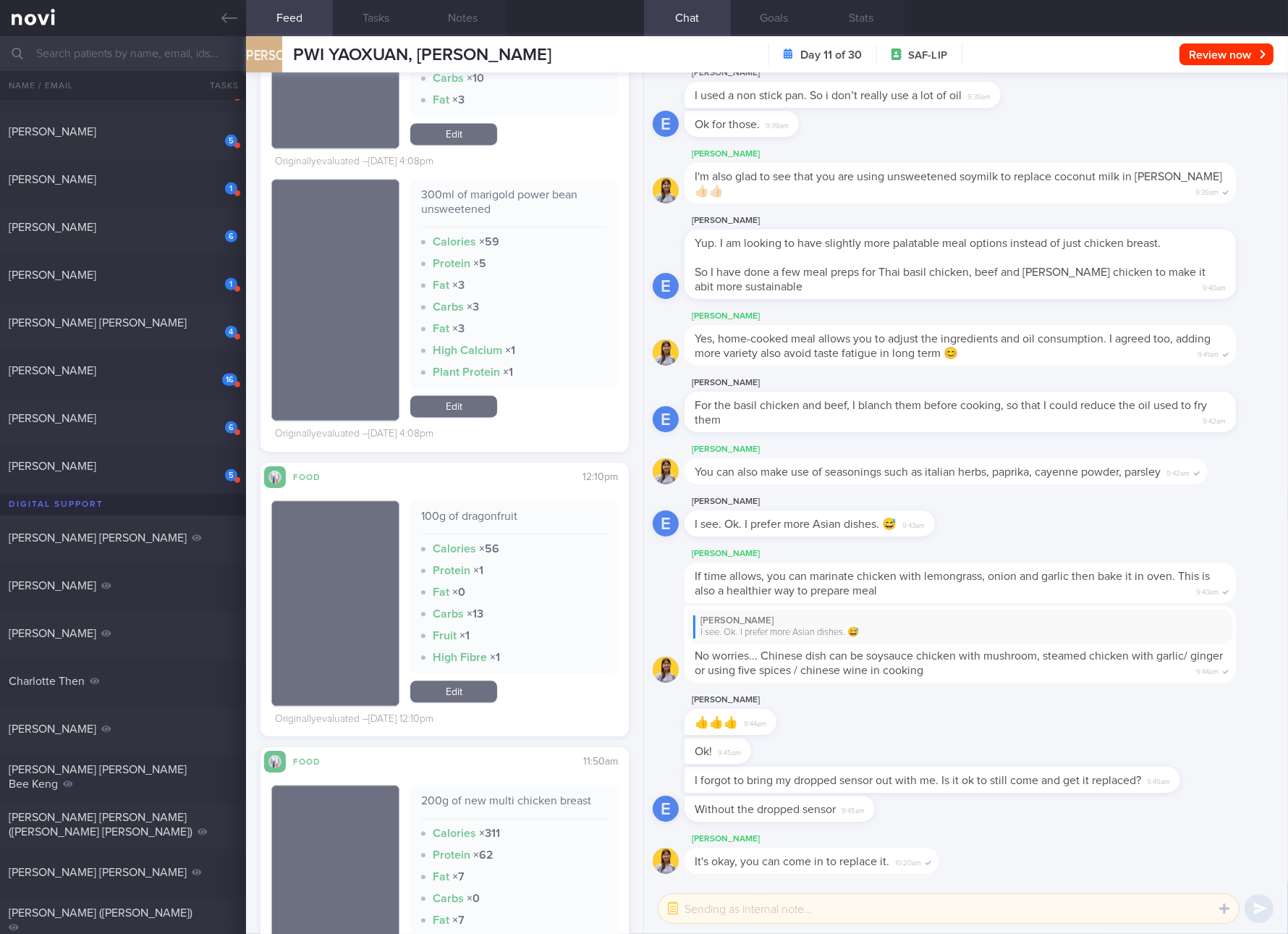
scroll to position [19224, 0]
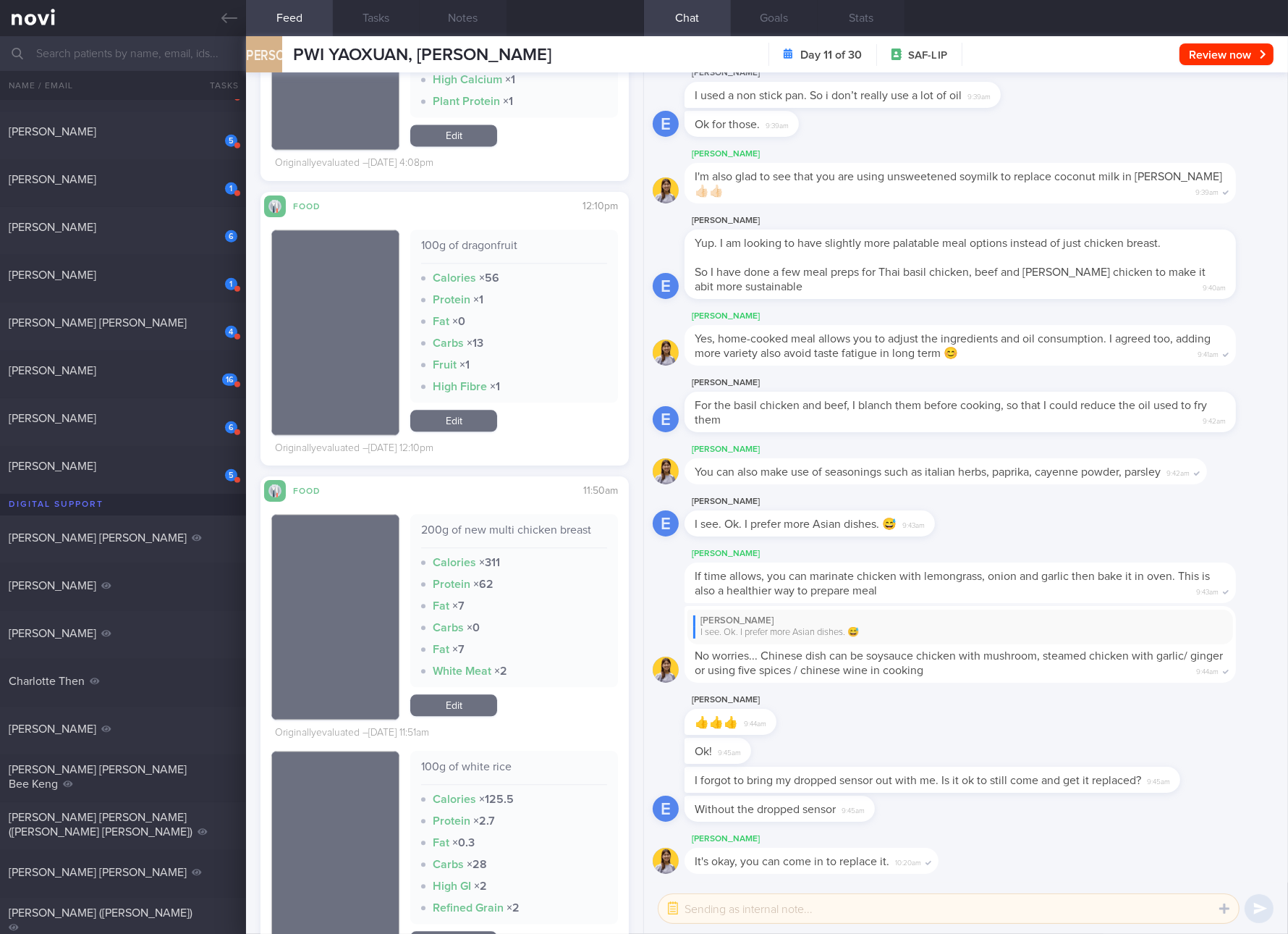
click at [553, 531] on div "200g of new multi chicken breast" at bounding box center [514, 535] width 186 height 25
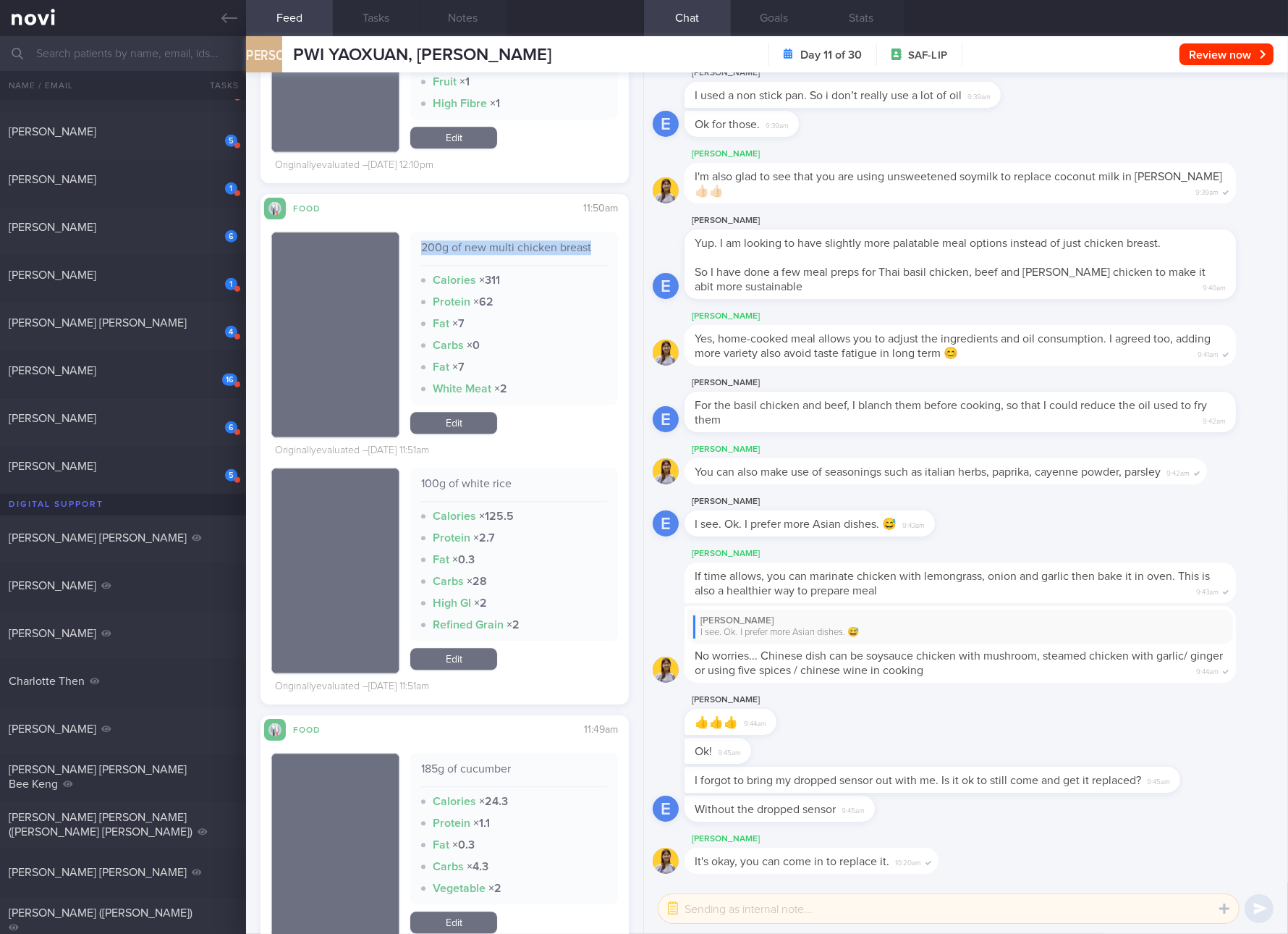
drag, startPoint x: 465, startPoint y: 658, endPoint x: 484, endPoint y: 658, distance: 19.0
click at [465, 658] on link "Edit" at bounding box center [453, 658] width 87 height 21
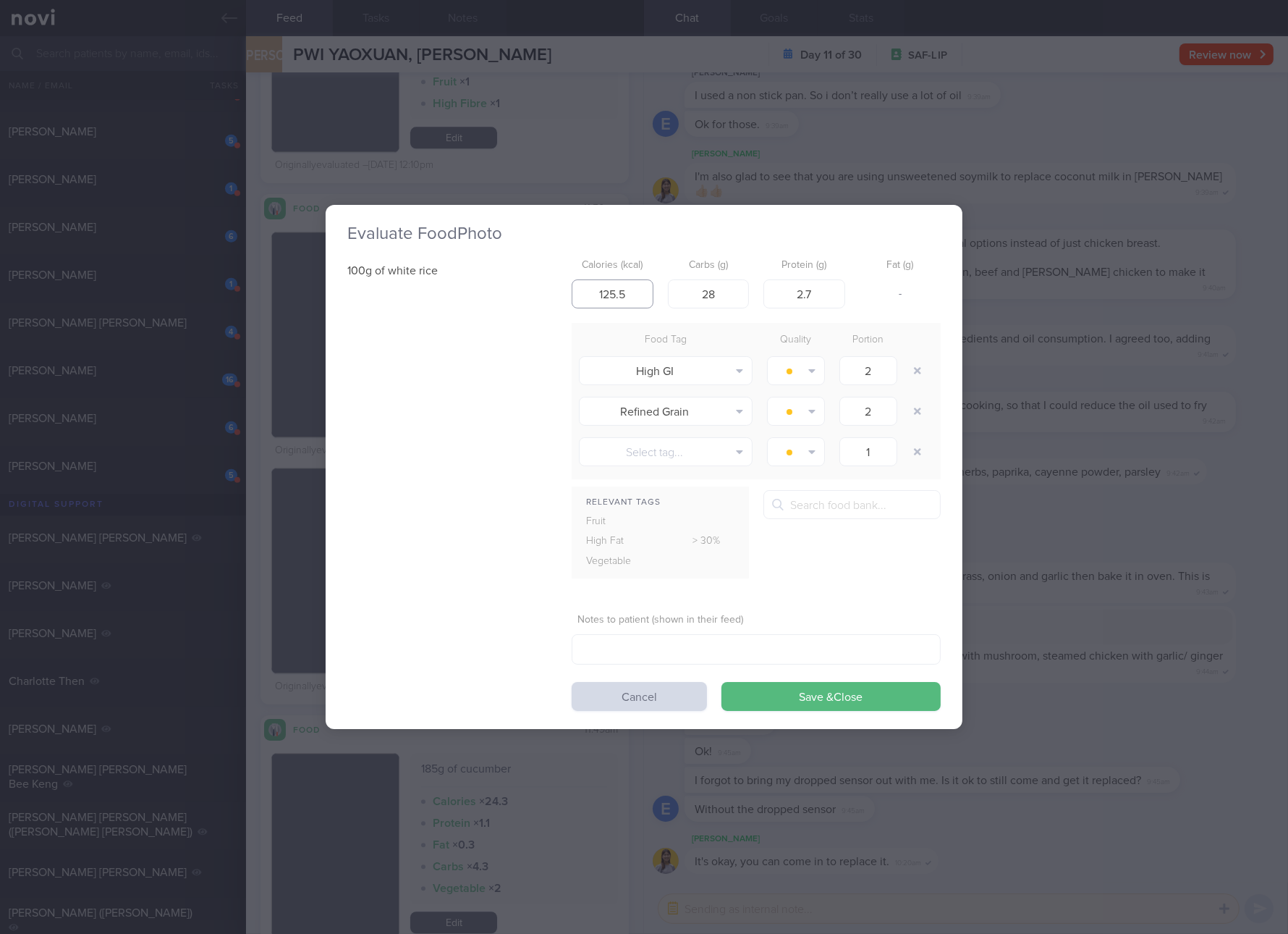
click at [616, 300] on input "125.5" at bounding box center [613, 293] width 82 height 29
type input "130"
type input "28"
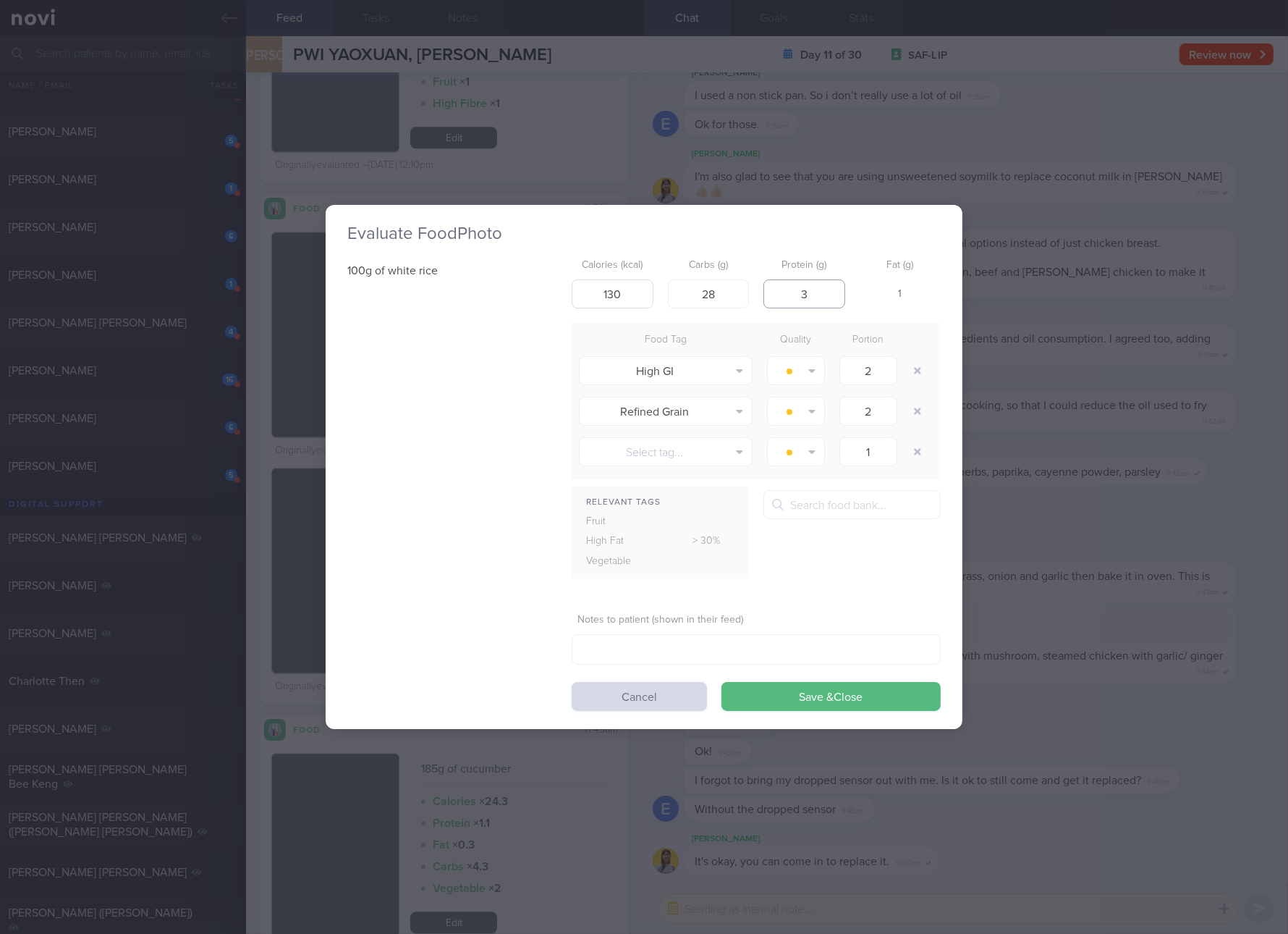
type input "3"
click at [722, 682] on button "Save & Close" at bounding box center [831, 696] width 219 height 29
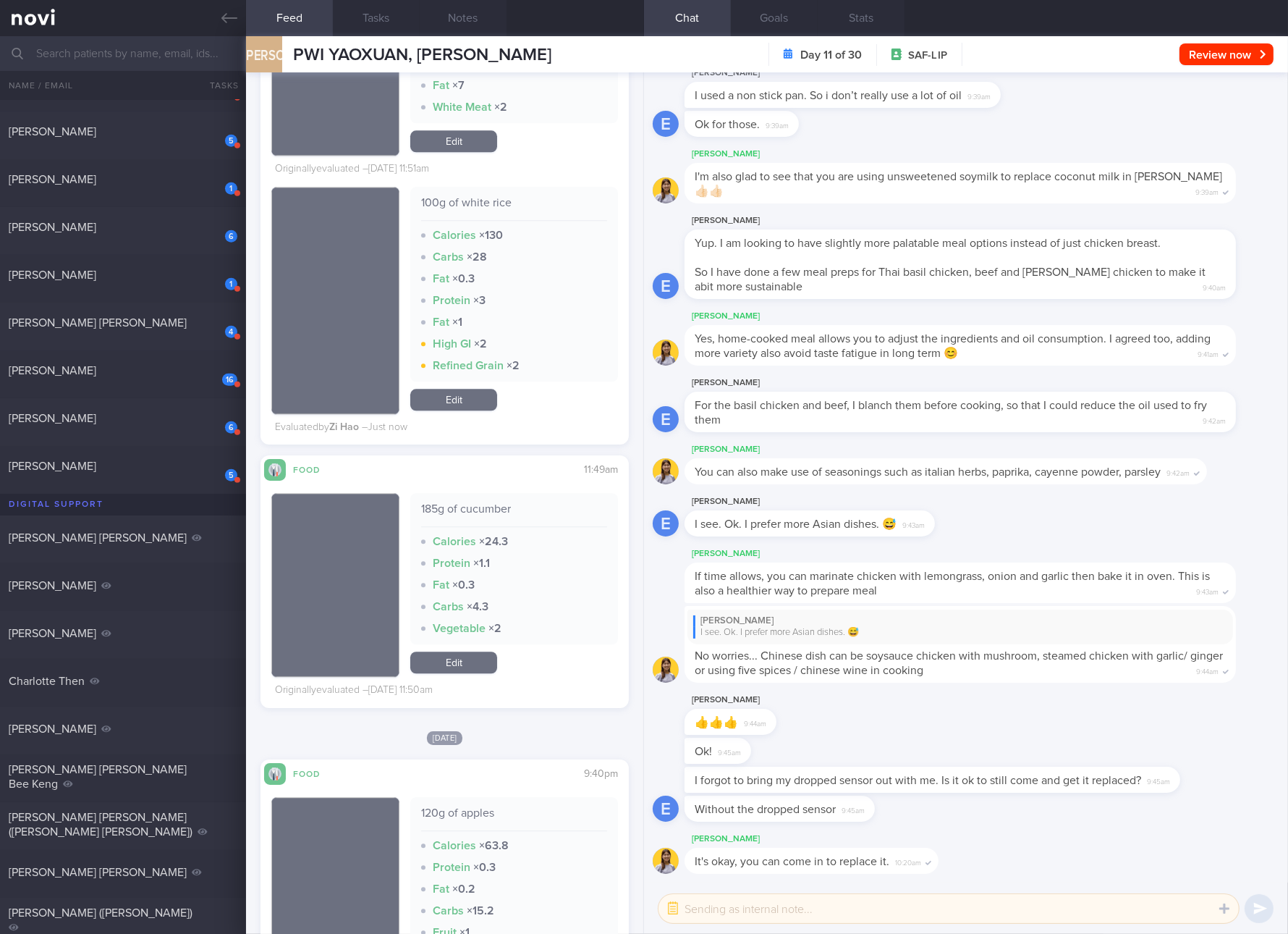
scroll to position [19496, 0]
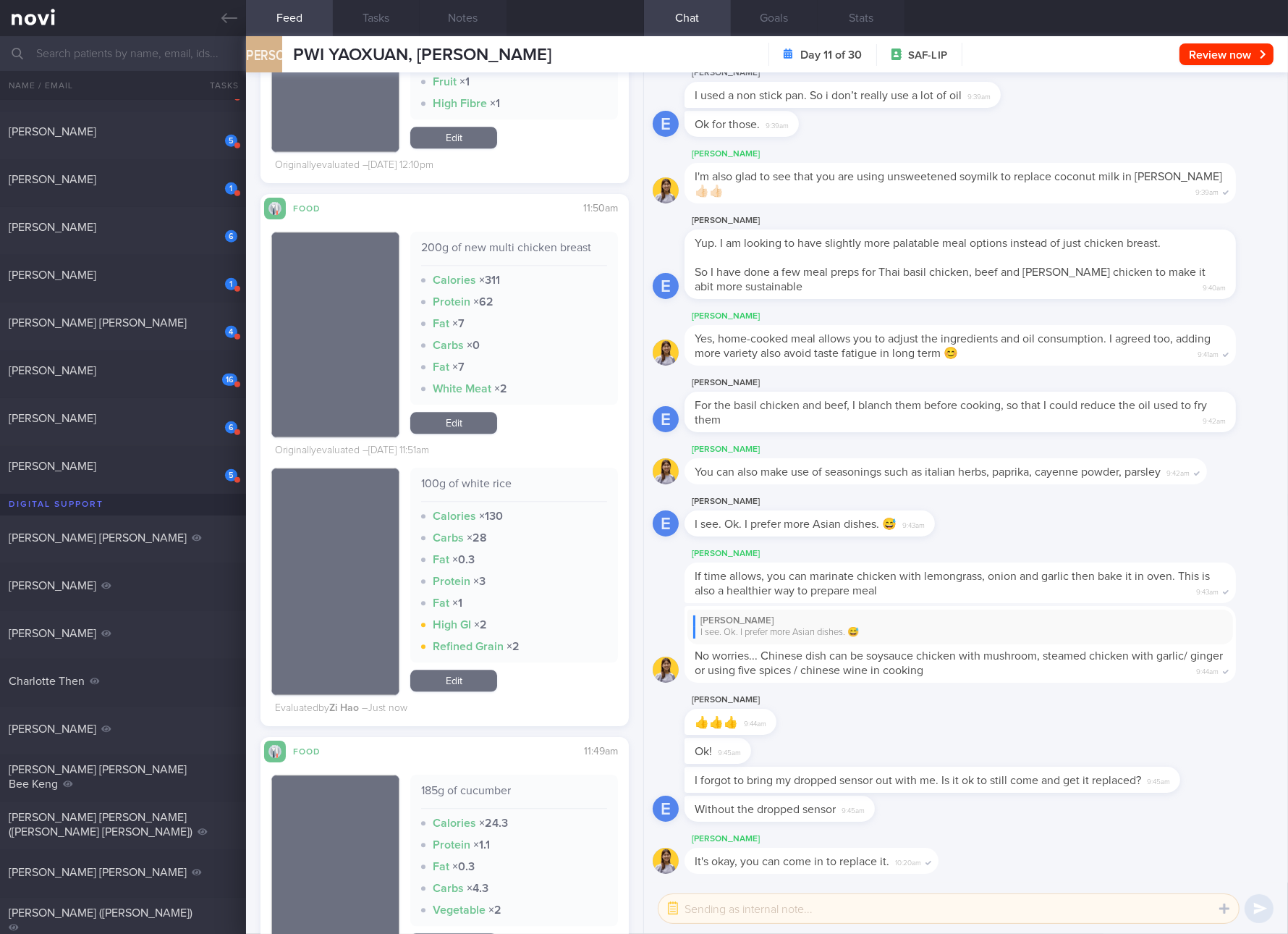
click at [473, 419] on link "Edit" at bounding box center [453, 422] width 87 height 21
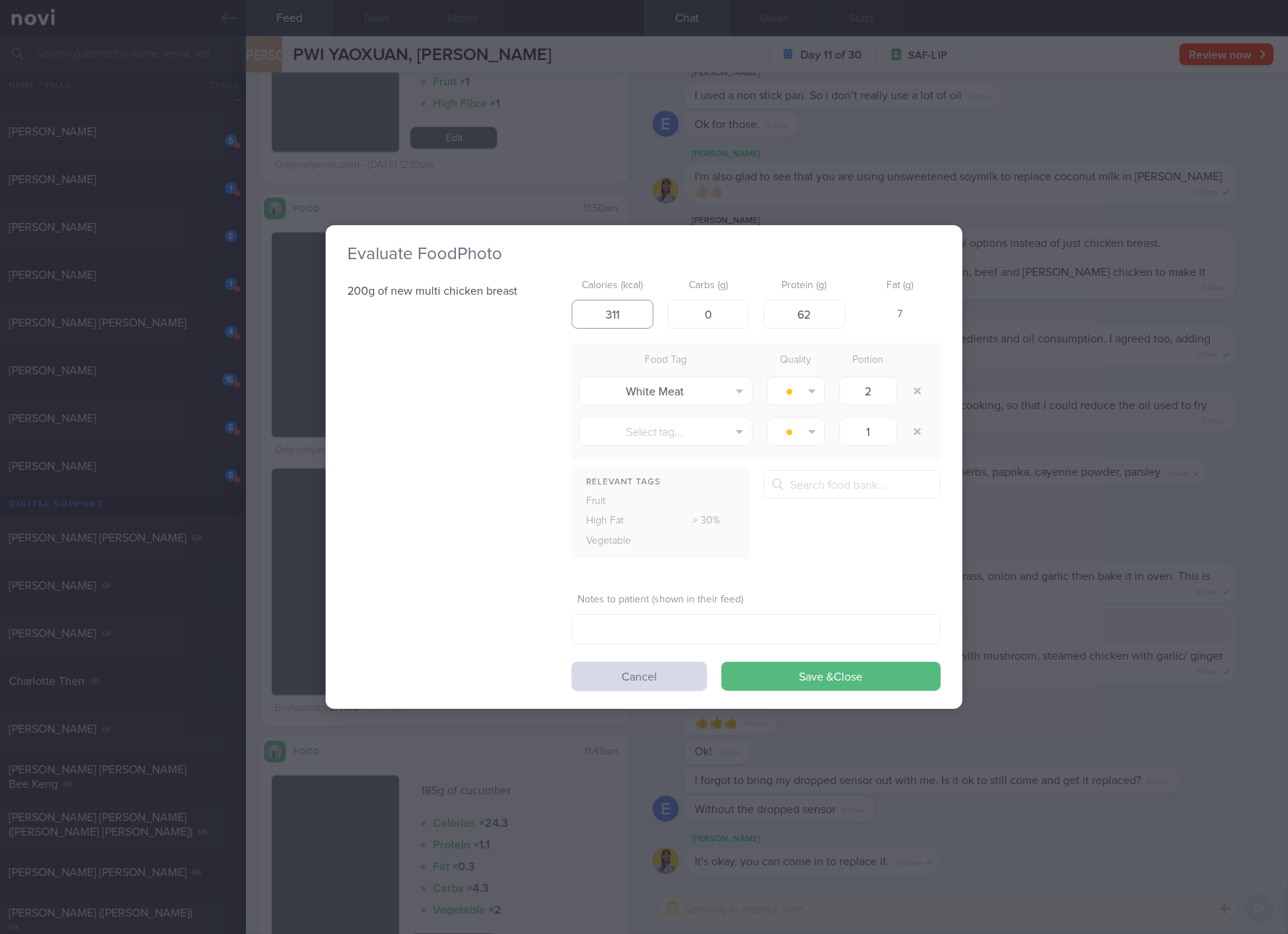
click at [616, 305] on input "311" at bounding box center [613, 314] width 82 height 29
type input "240"
type input "45"
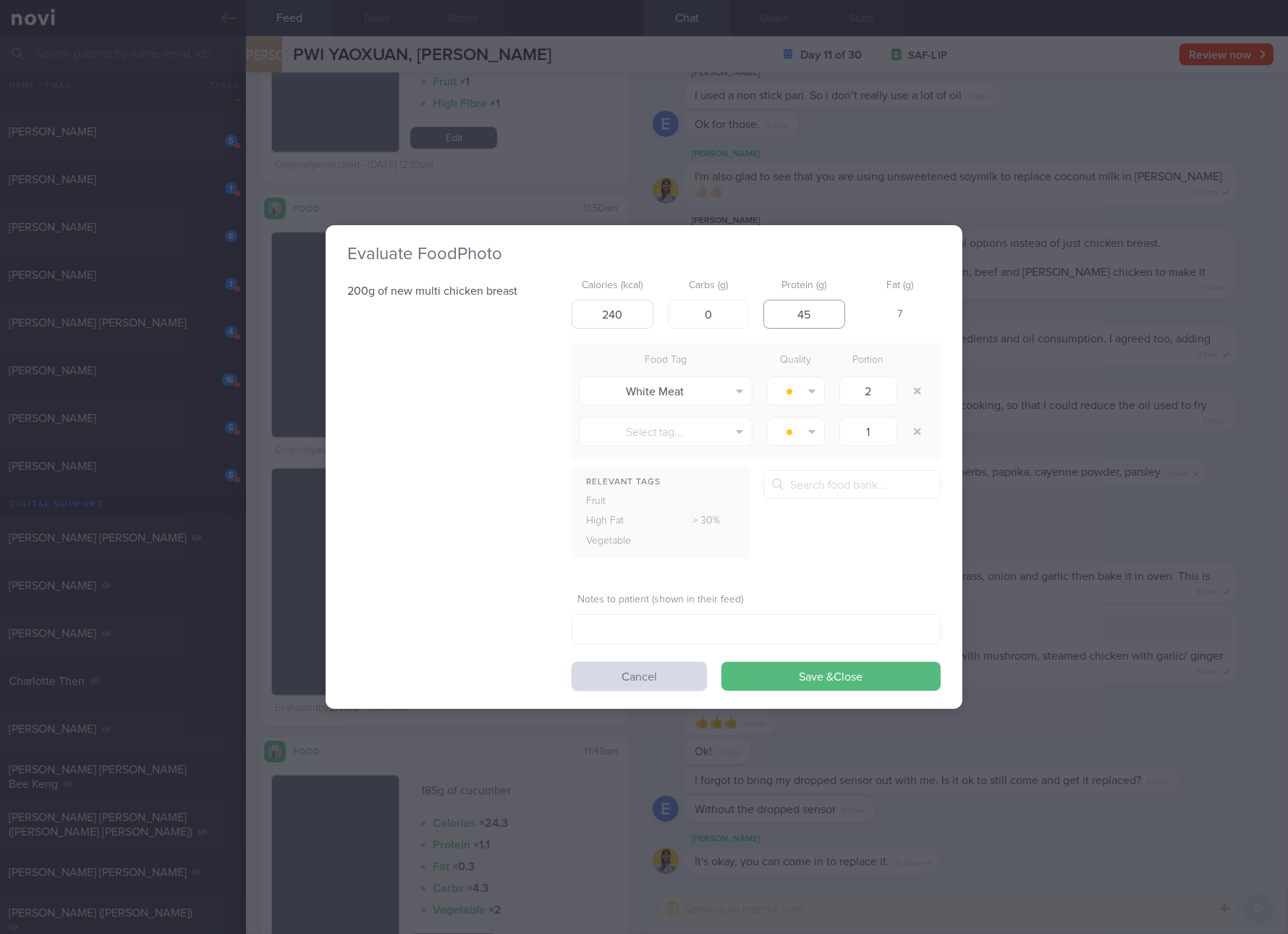
click at [722, 661] on button "Save & Close" at bounding box center [831, 675] width 219 height 29
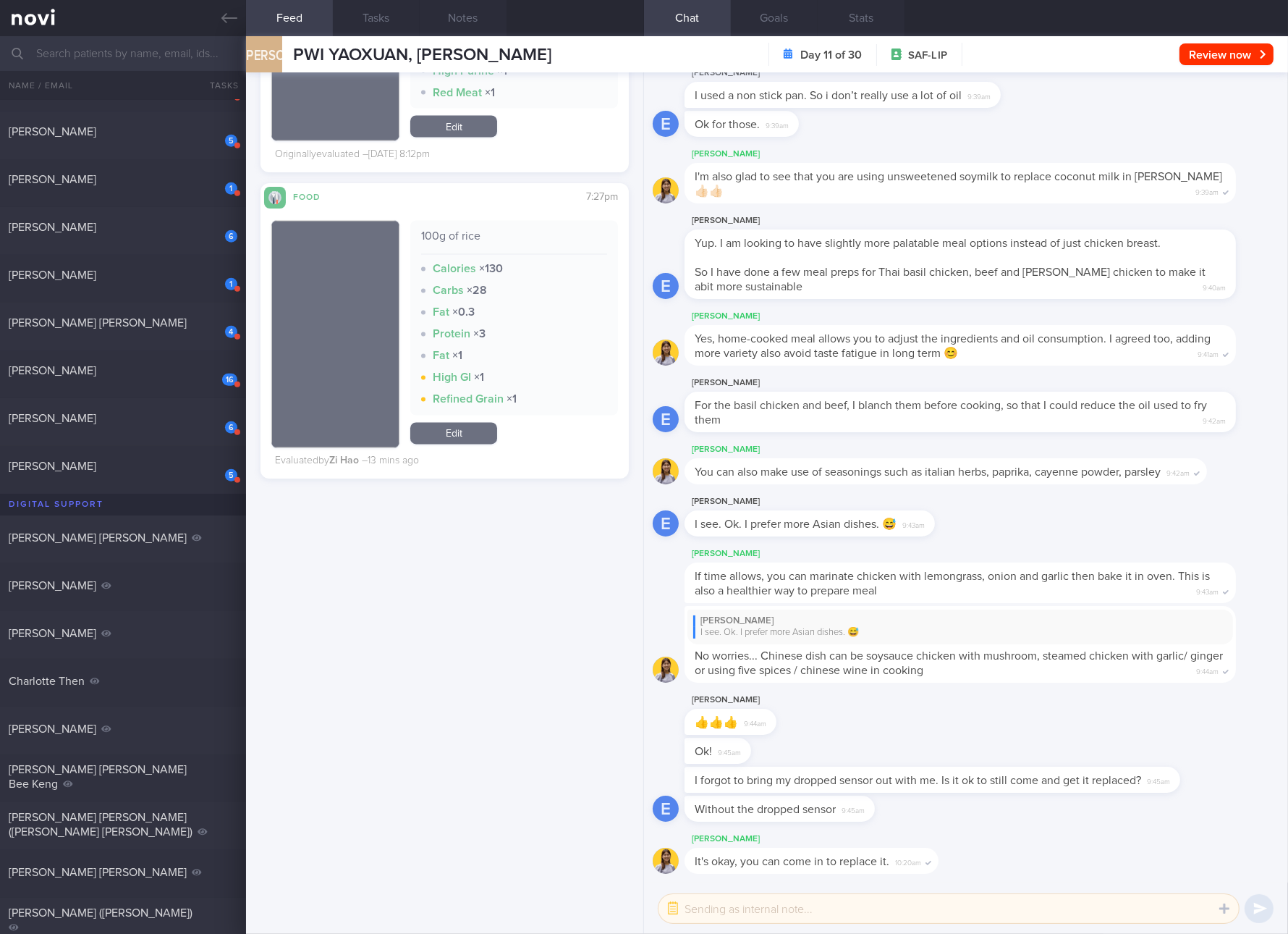
scroll to position [18409, 0]
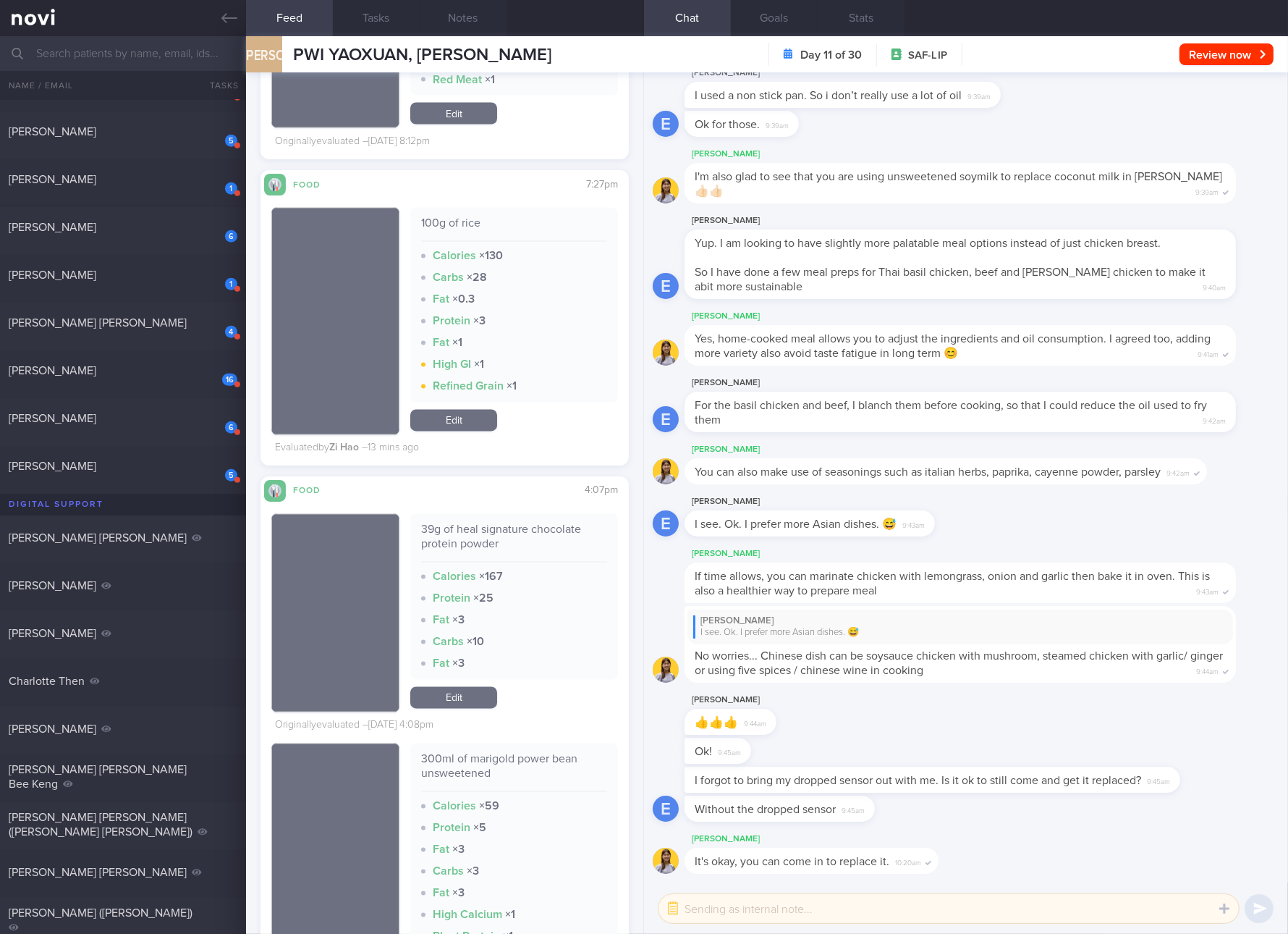
click at [461, 702] on link "Edit" at bounding box center [453, 697] width 87 height 21
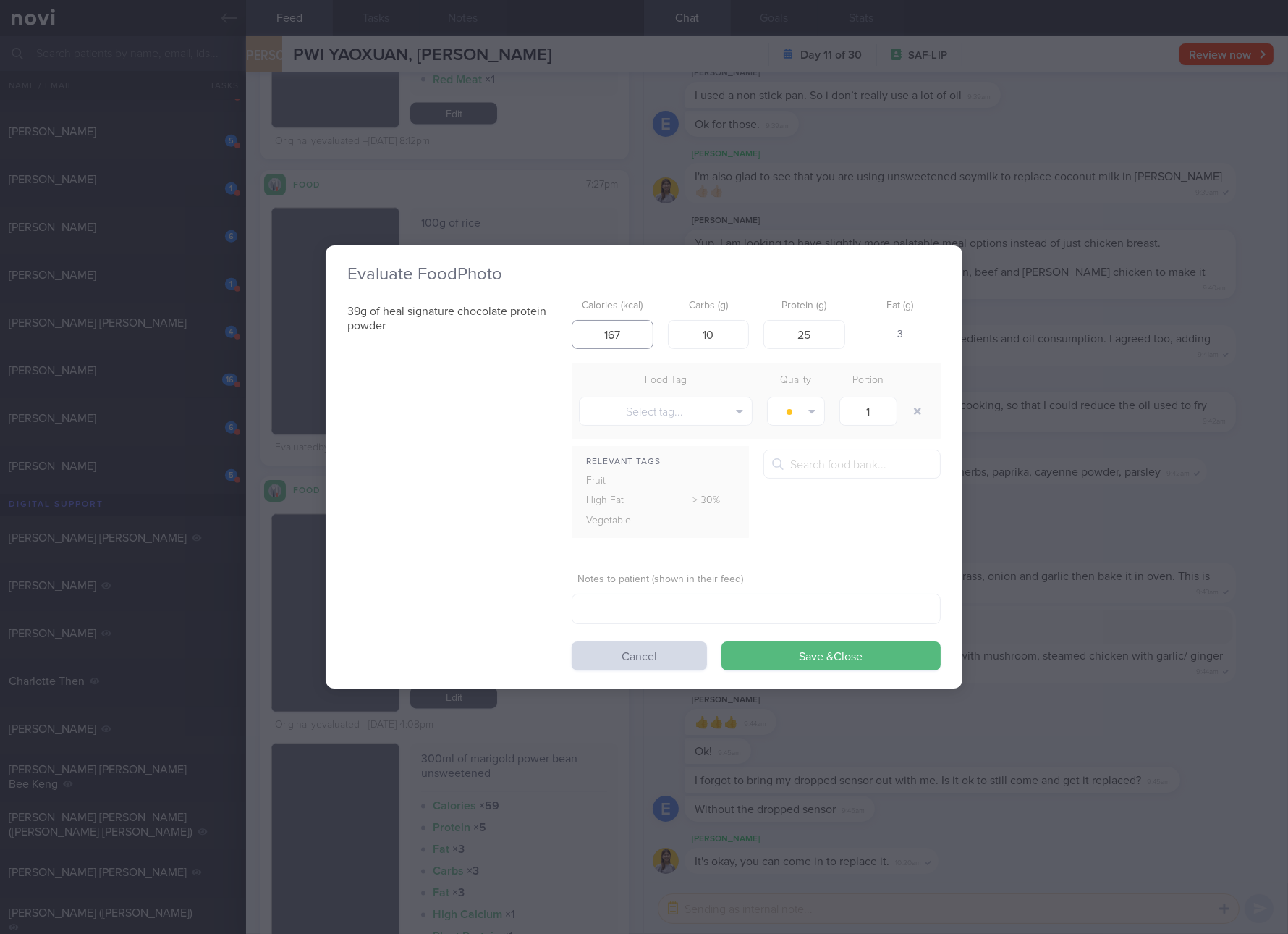
click at [637, 324] on input "167" at bounding box center [613, 334] width 82 height 29
type input "133"
type input "7"
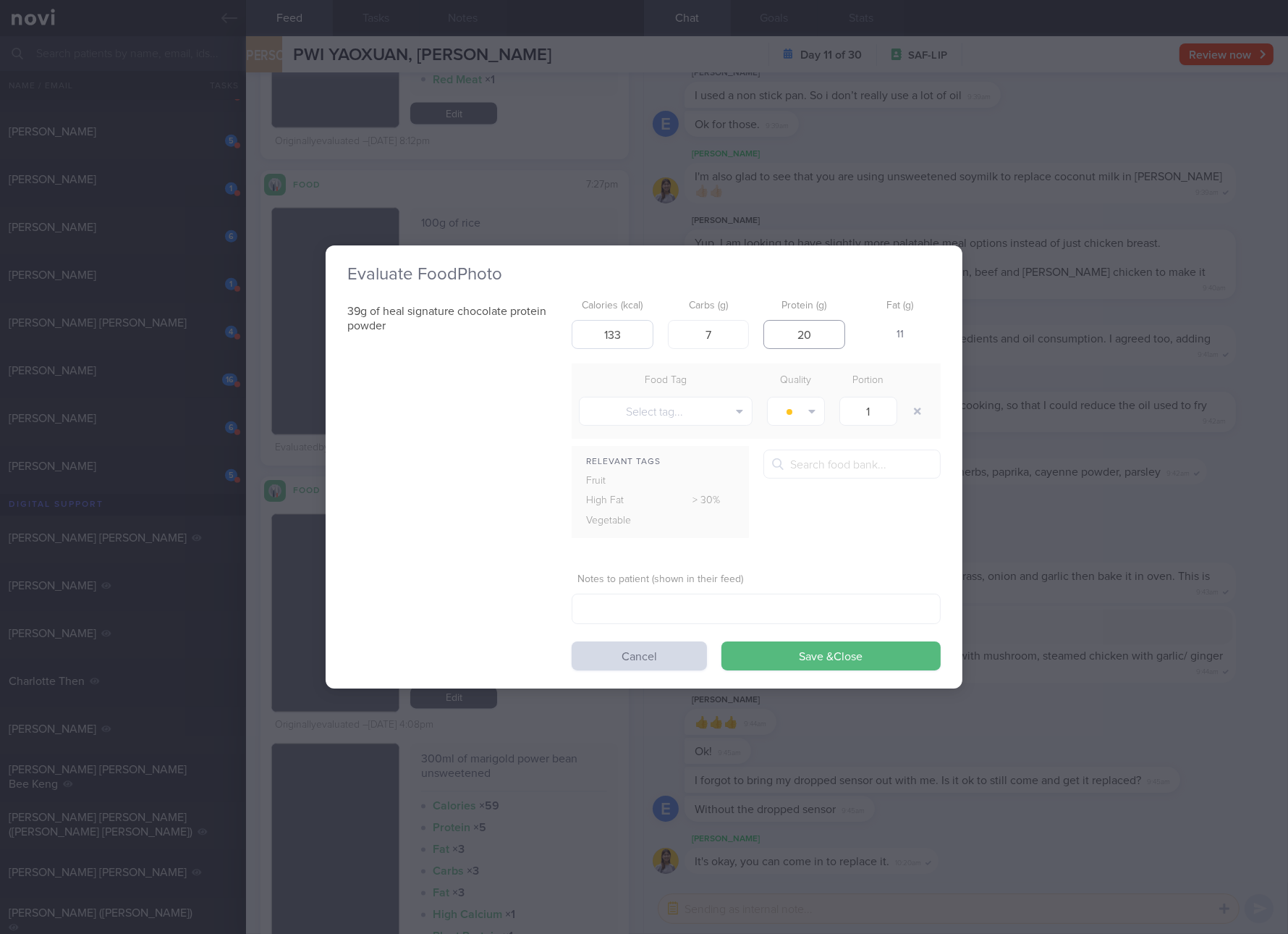
type input "20"
click at [722, 642] on button "Save & Close" at bounding box center [831, 656] width 219 height 29
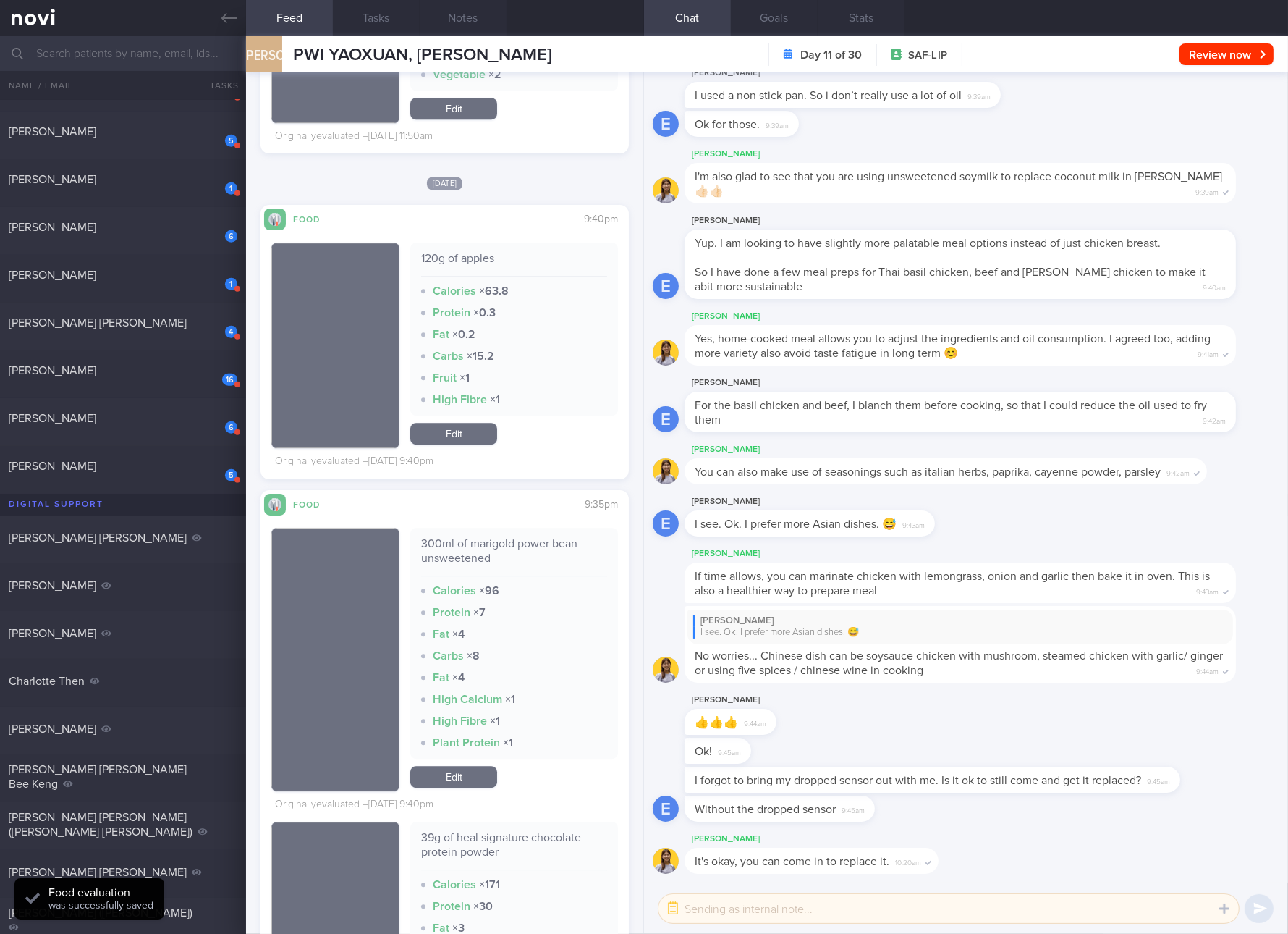
scroll to position [20581, 0]
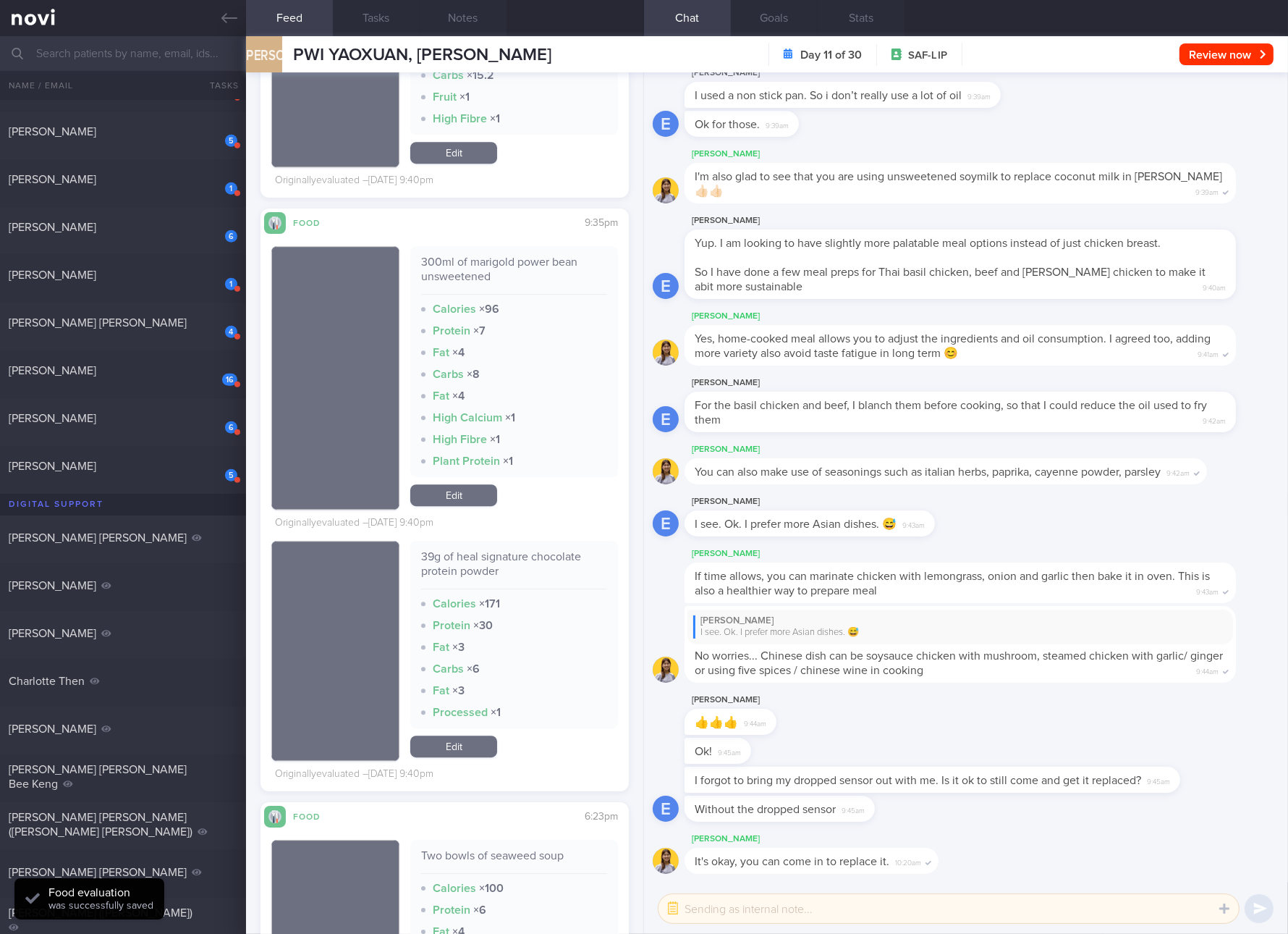
click at [462, 748] on link "Edit" at bounding box center [453, 745] width 87 height 21
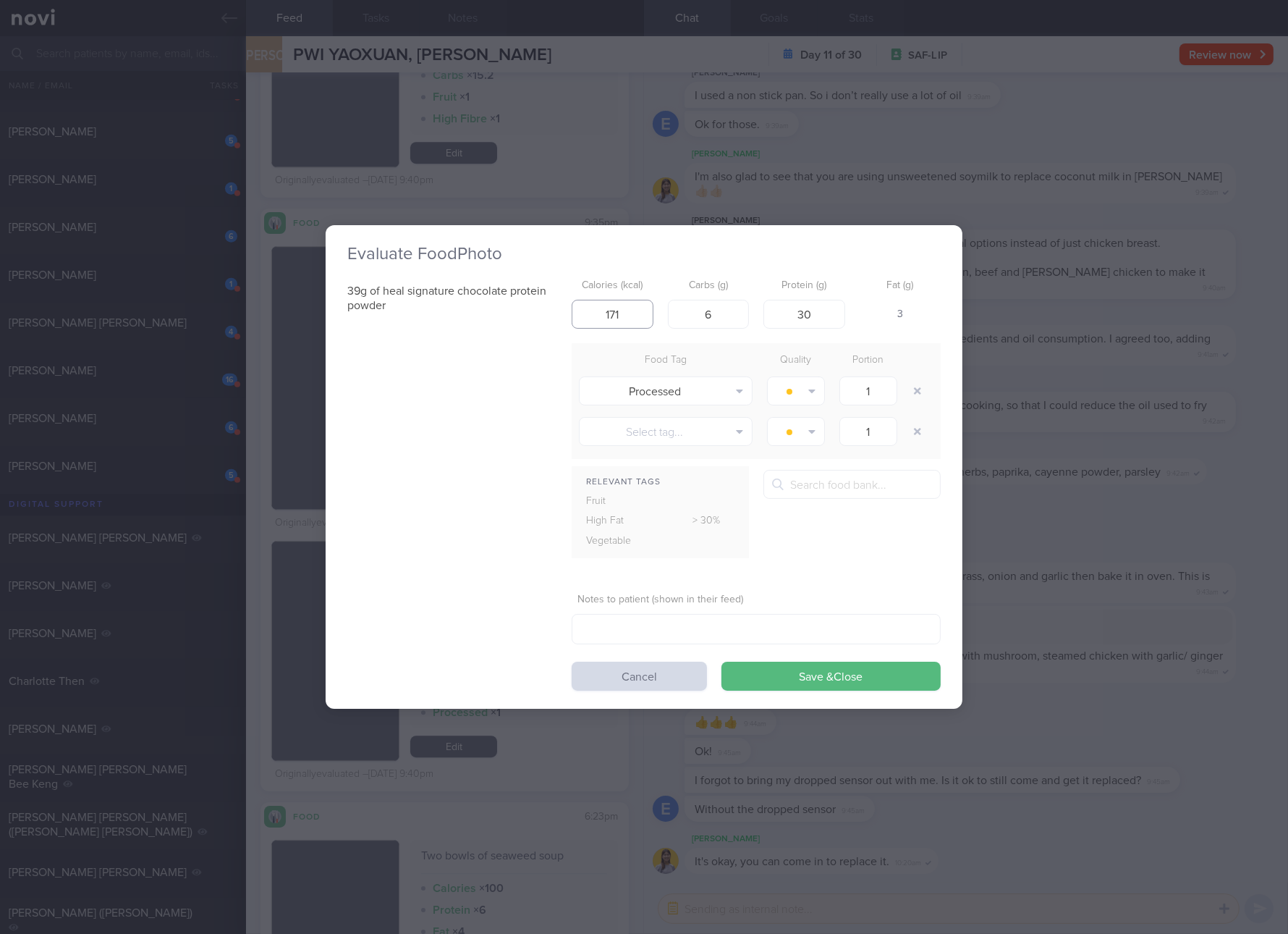
click at [620, 313] on input "171" at bounding box center [613, 314] width 82 height 29
type input "133"
type input "7"
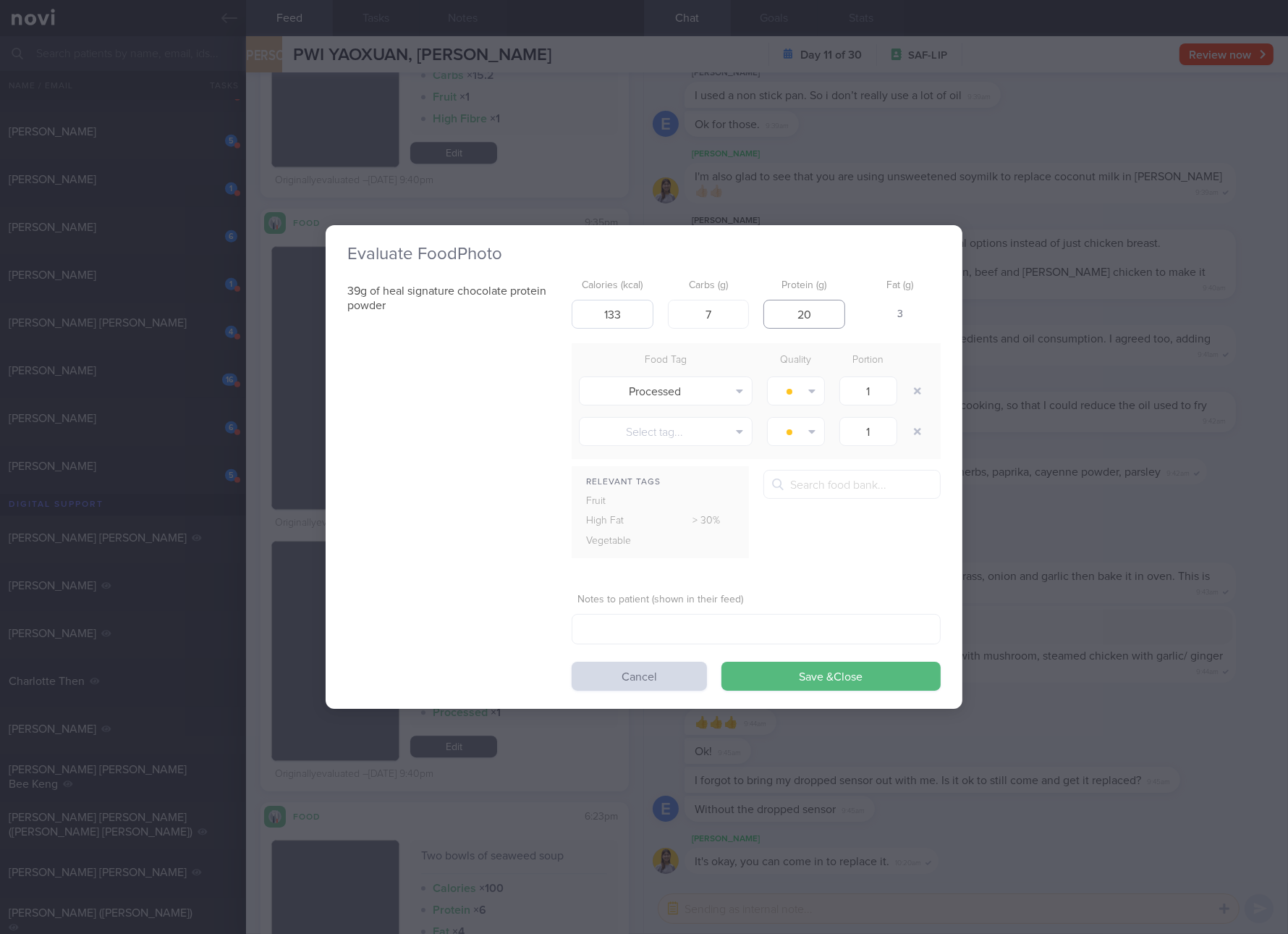
type input "20"
click at [722, 661] on button "Save & Close" at bounding box center [831, 675] width 219 height 29
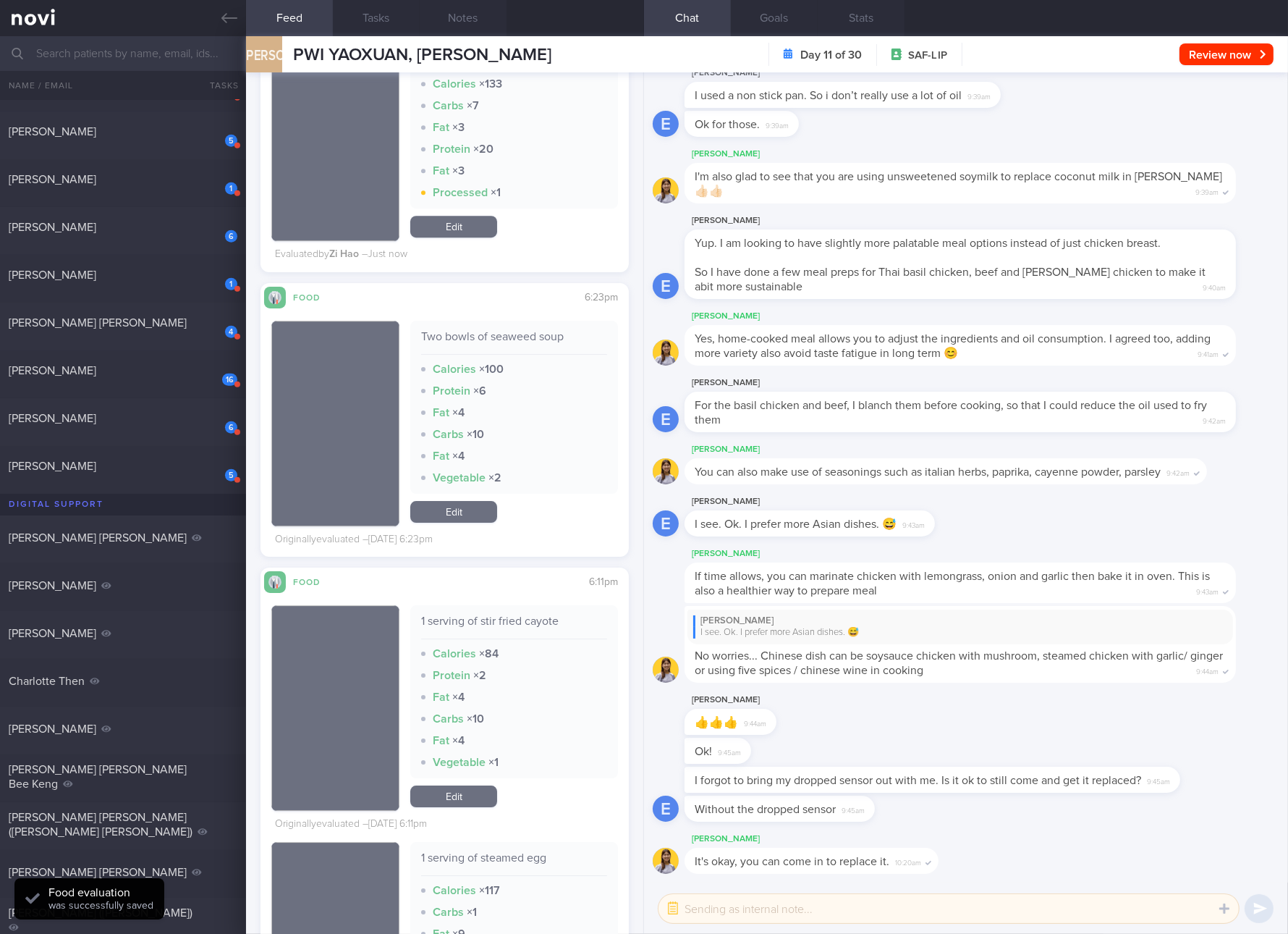
scroll to position [21395, 0]
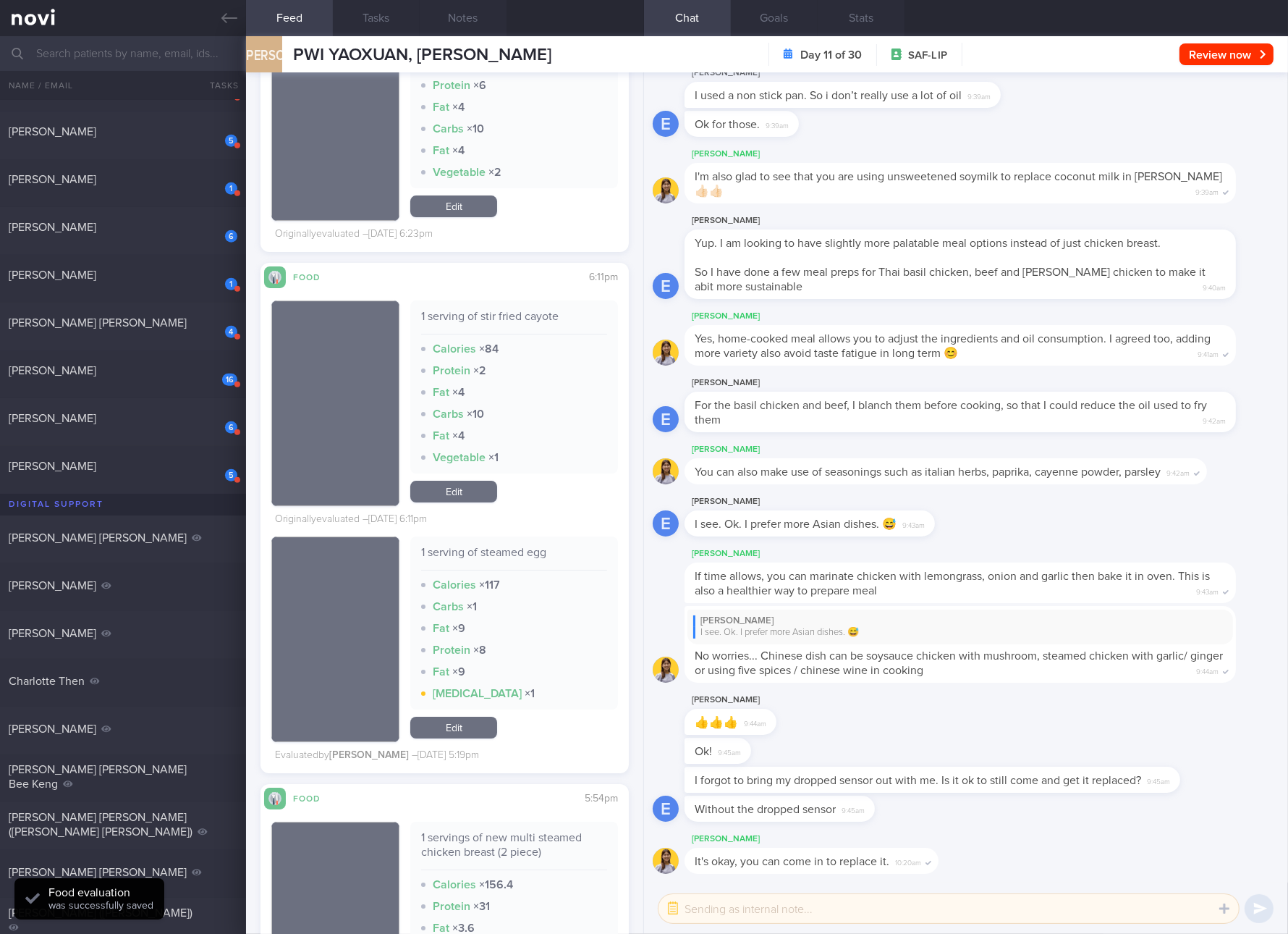
click at [531, 545] on div "1 serving of steamed egg" at bounding box center [514, 558] width 186 height 25
click at [1099, 761] on div "Ok! 9:45am" at bounding box center [966, 752] width 627 height 29
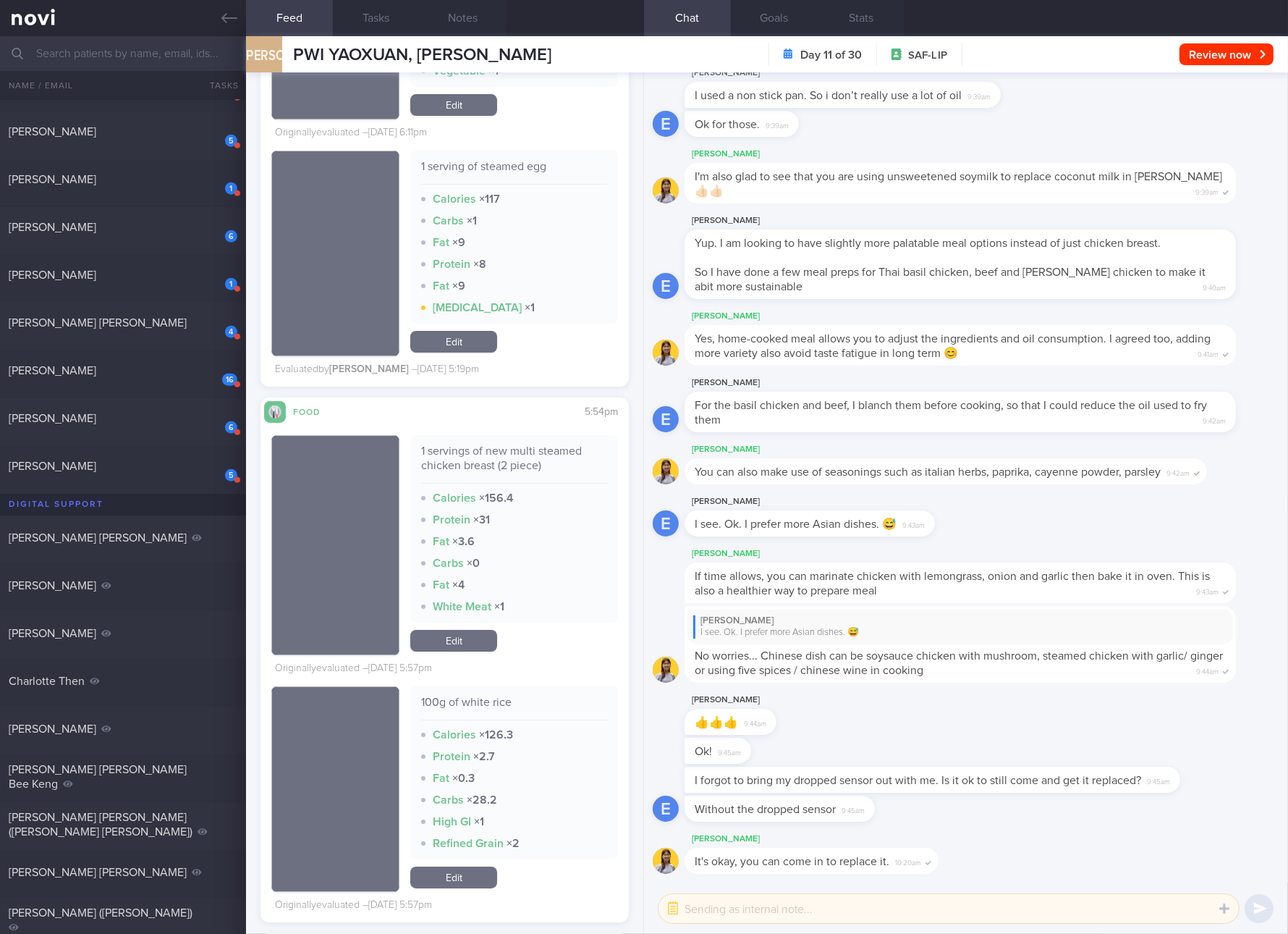
scroll to position [21938, 0]
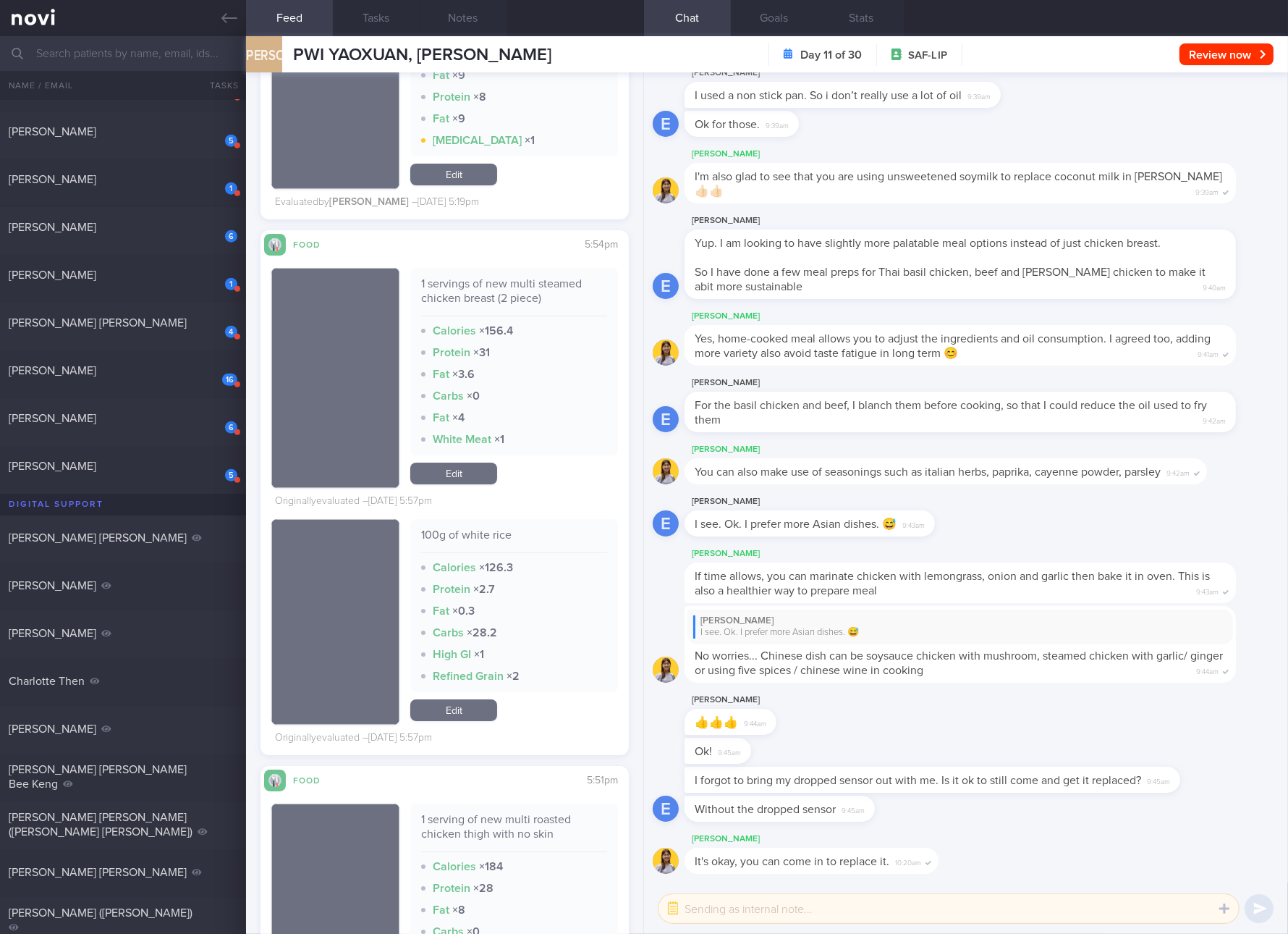
click at [542, 287] on div "1 servings of new multi steamed chicken breast (2 piece)" at bounding box center [514, 296] width 186 height 40
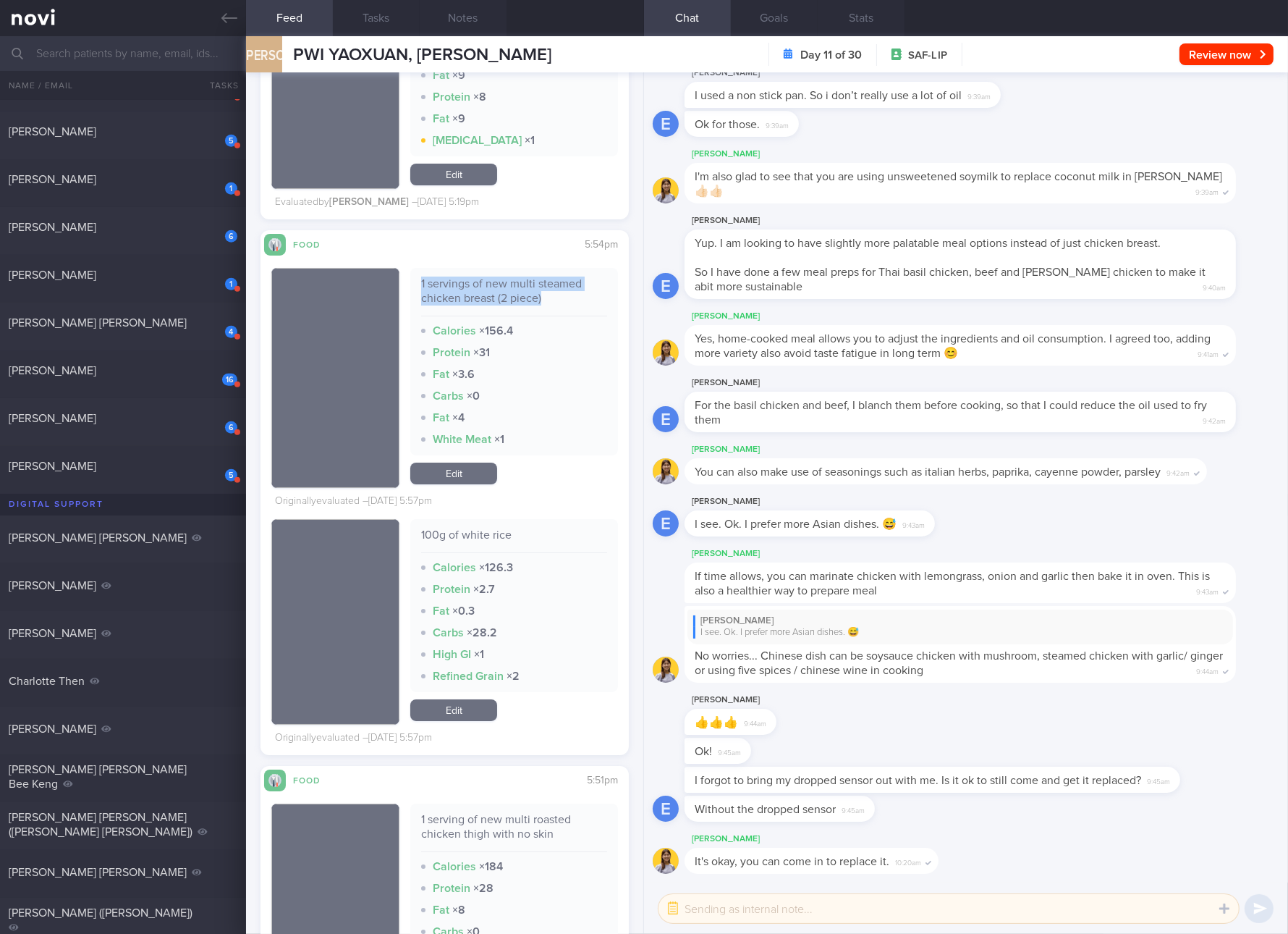
click at [460, 709] on link "Edit" at bounding box center [453, 710] width 87 height 21
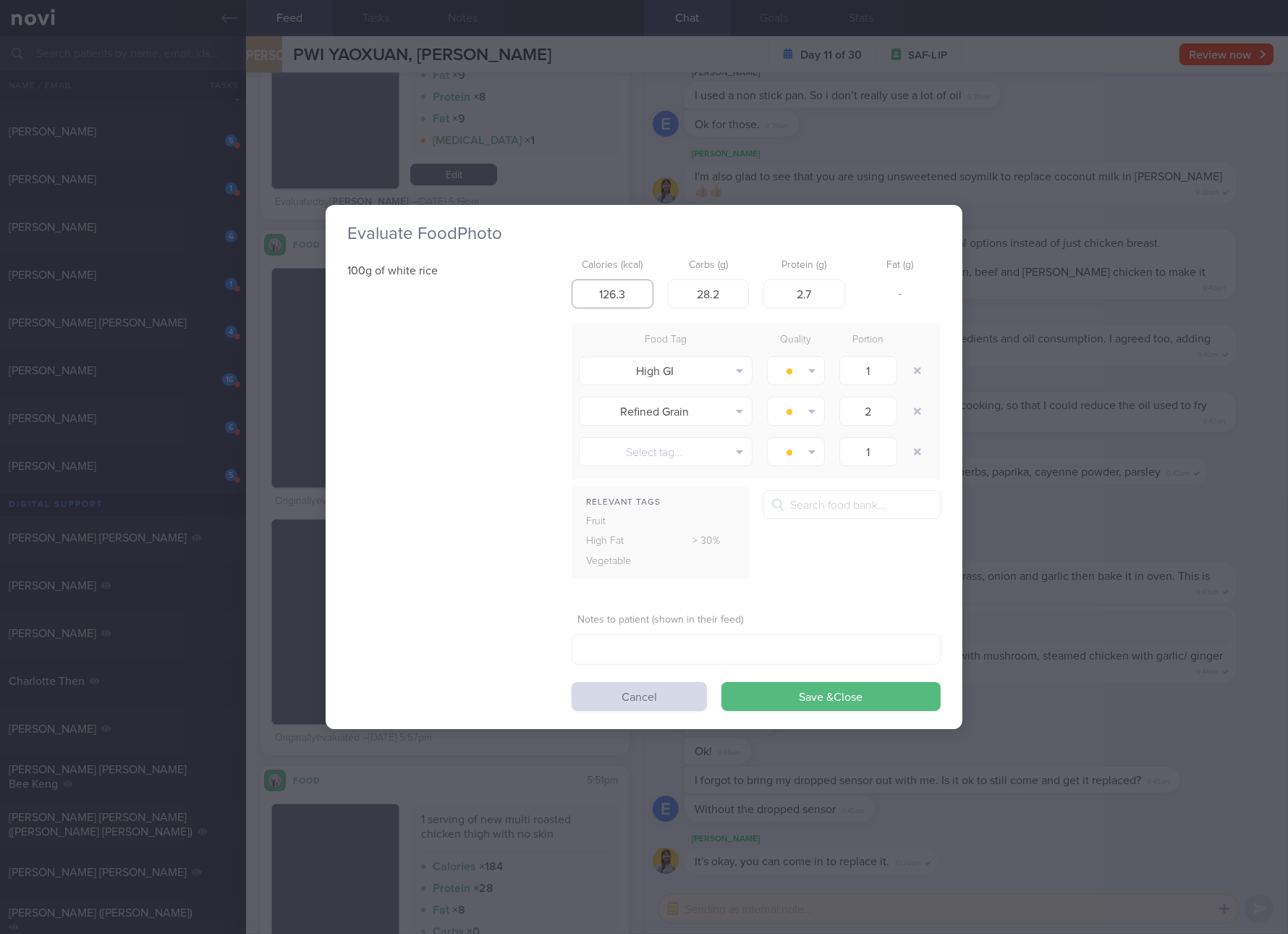
click at [635, 295] on input "126.3" at bounding box center [613, 293] width 82 height 29
type input "130"
type input "28"
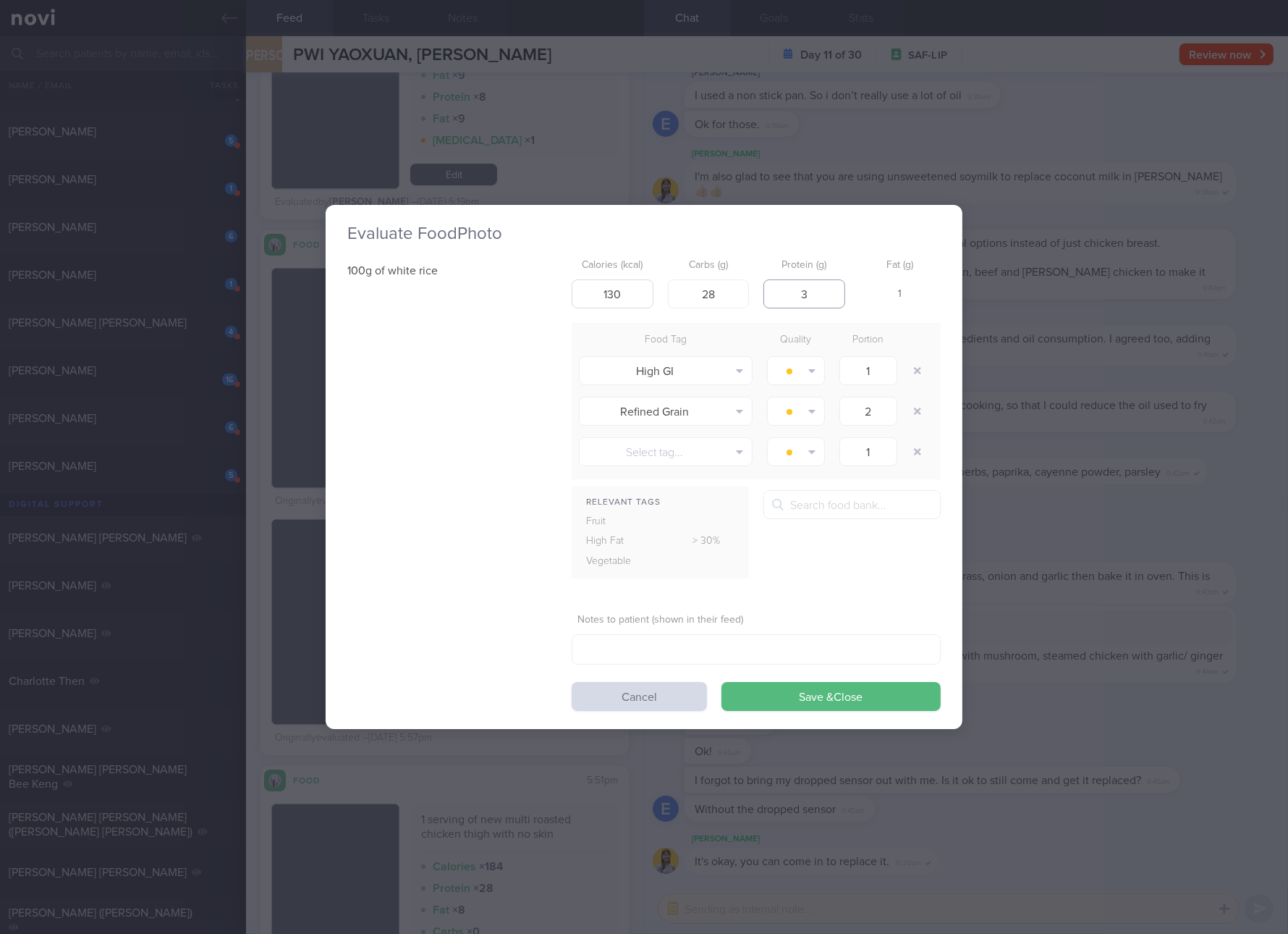
type input "3"
click at [722, 682] on button "Save & Close" at bounding box center [831, 696] width 219 height 29
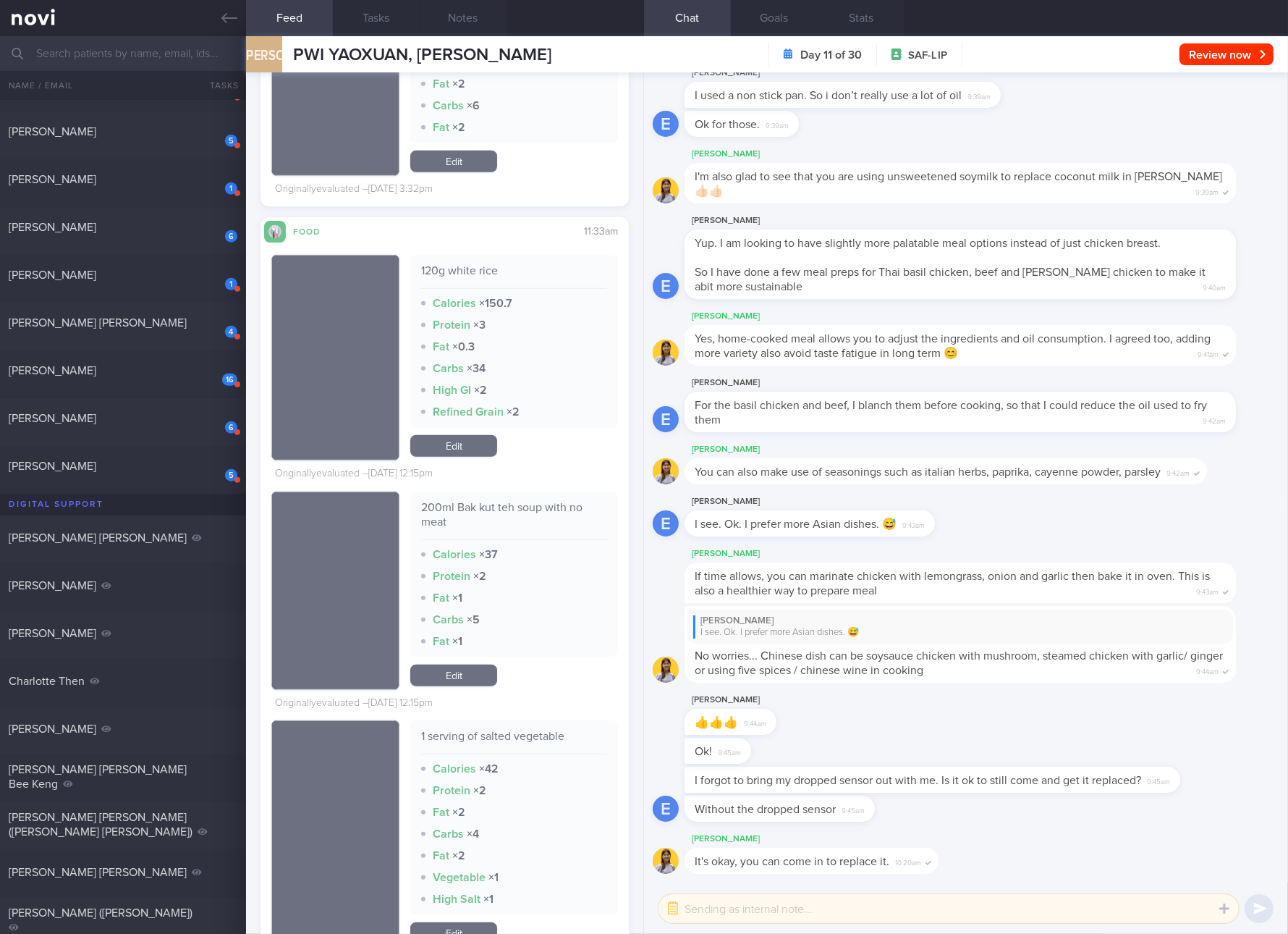
scroll to position [23567, 0]
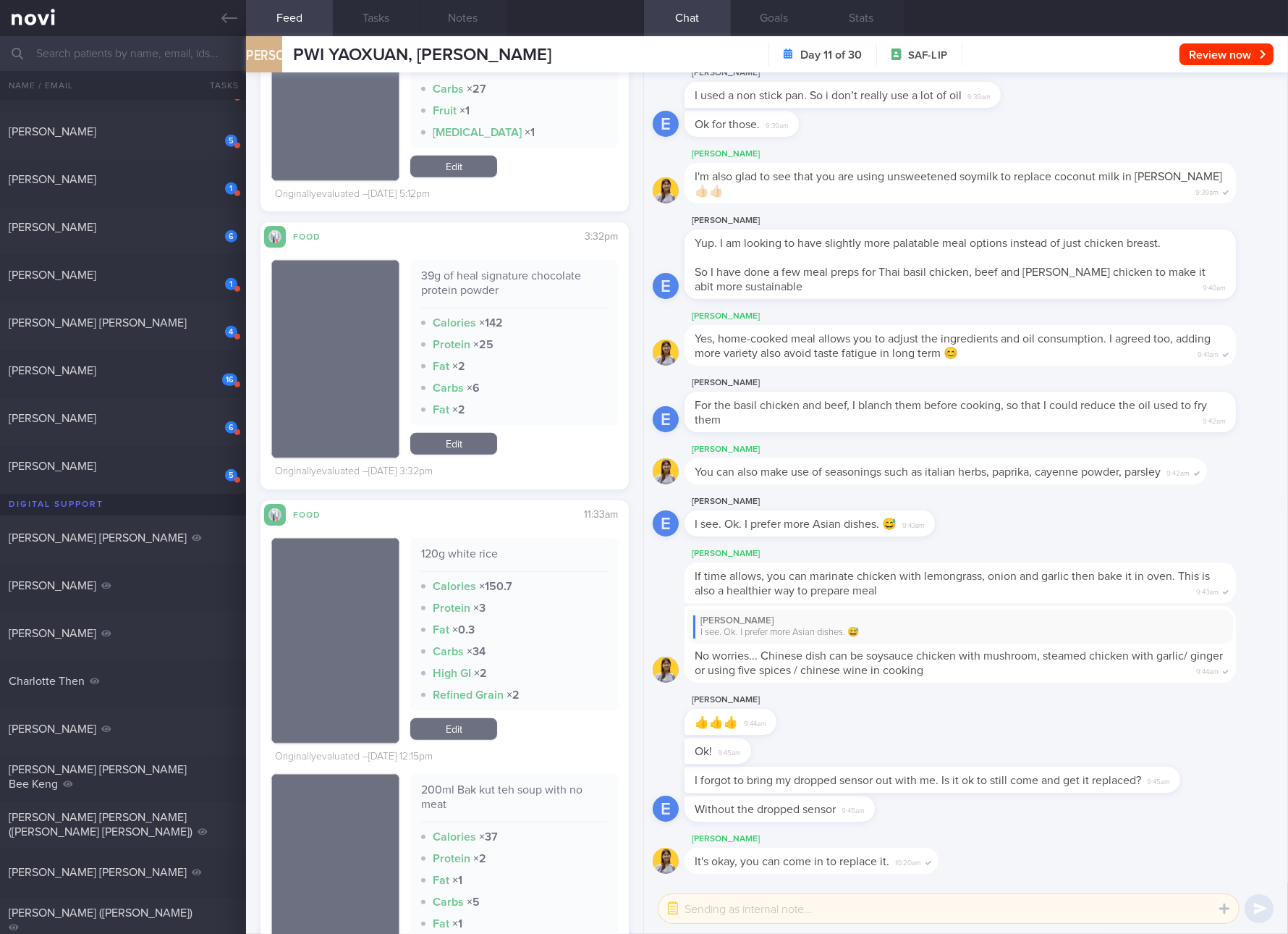
click at [448, 718] on link "Edit" at bounding box center [453, 729] width 87 height 21
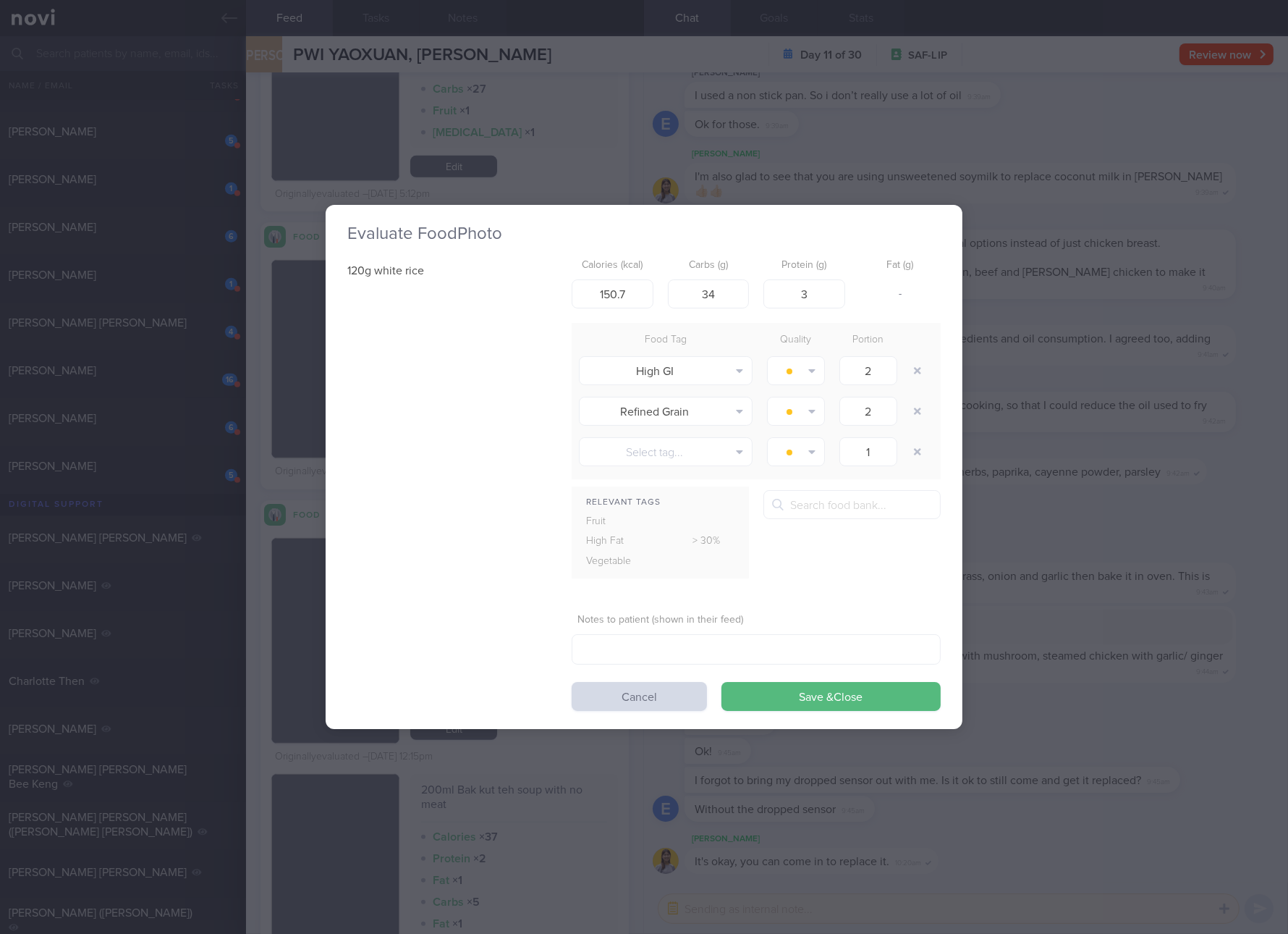
drag, startPoint x: 1182, startPoint y: 508, endPoint x: 1221, endPoint y: 552, distance: 58.8
click at [1182, 508] on div "Evaluate Food Photo 120g white rice Calories (kcal) 150.7 Carbs (g) 34 Protein …" at bounding box center [644, 467] width 1288 height 934
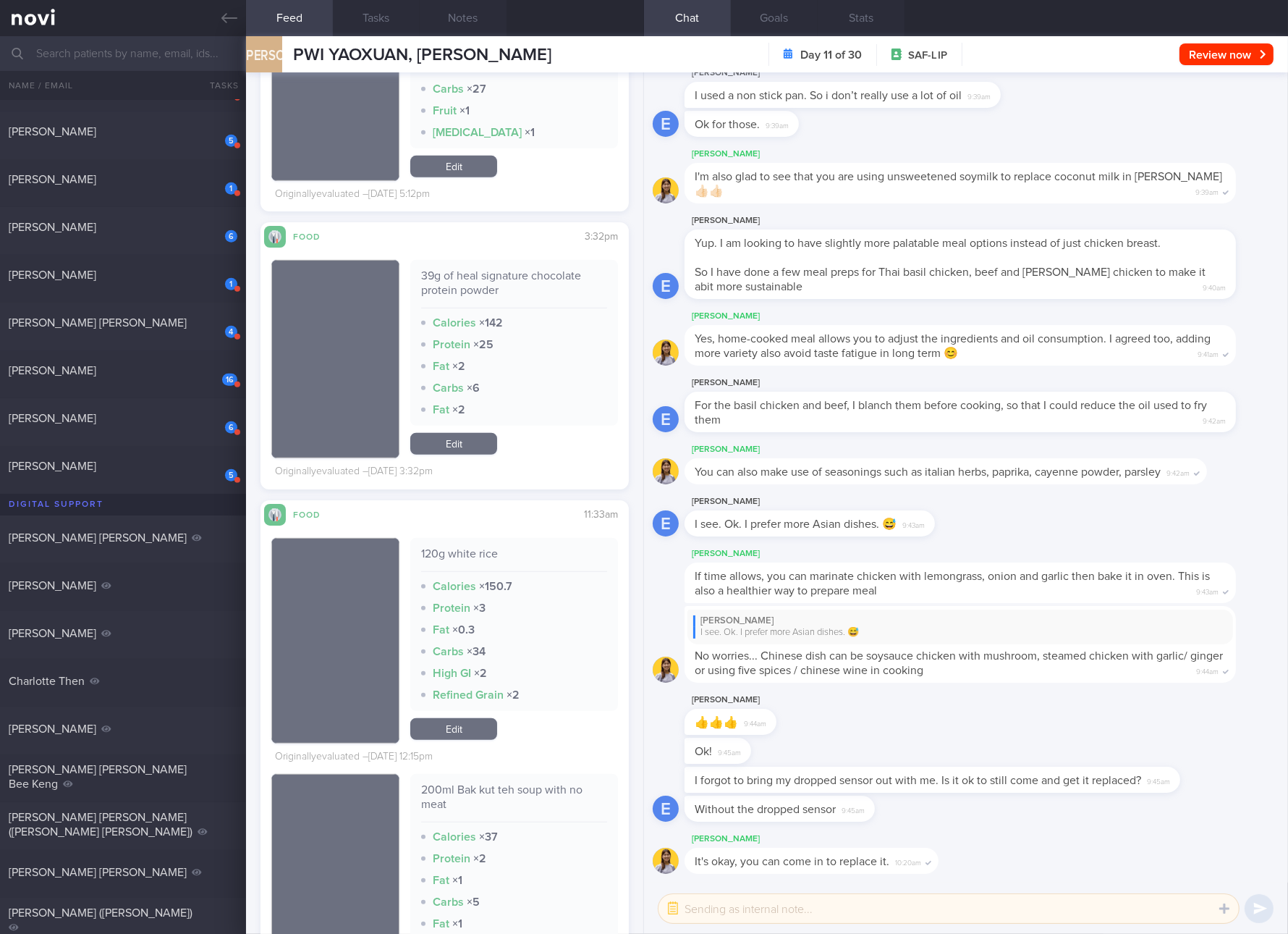
click at [472, 447] on link "Edit" at bounding box center [453, 443] width 87 height 21
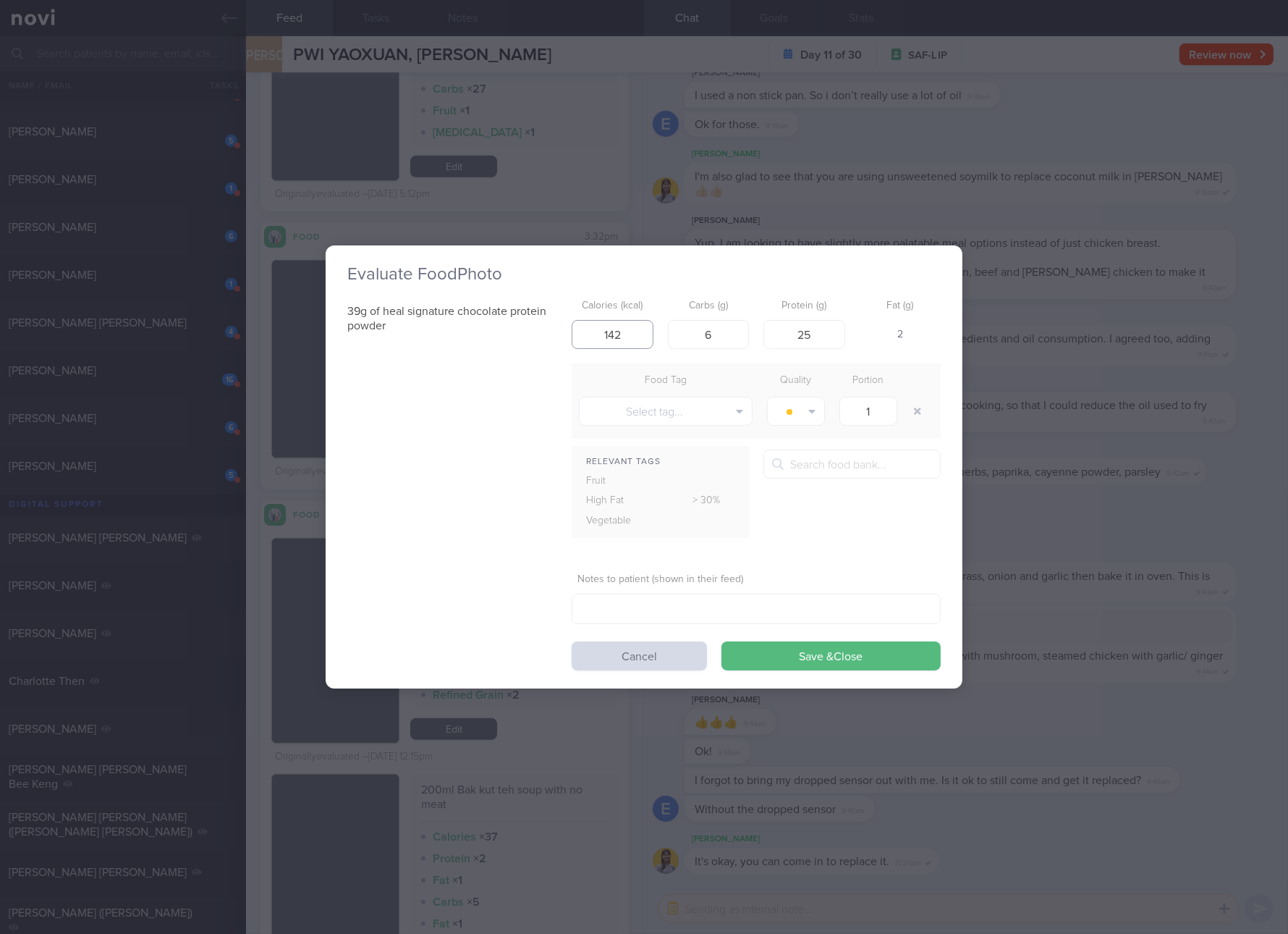
click at [604, 331] on input "142" at bounding box center [613, 334] width 82 height 29
type input "133"
type input "7"
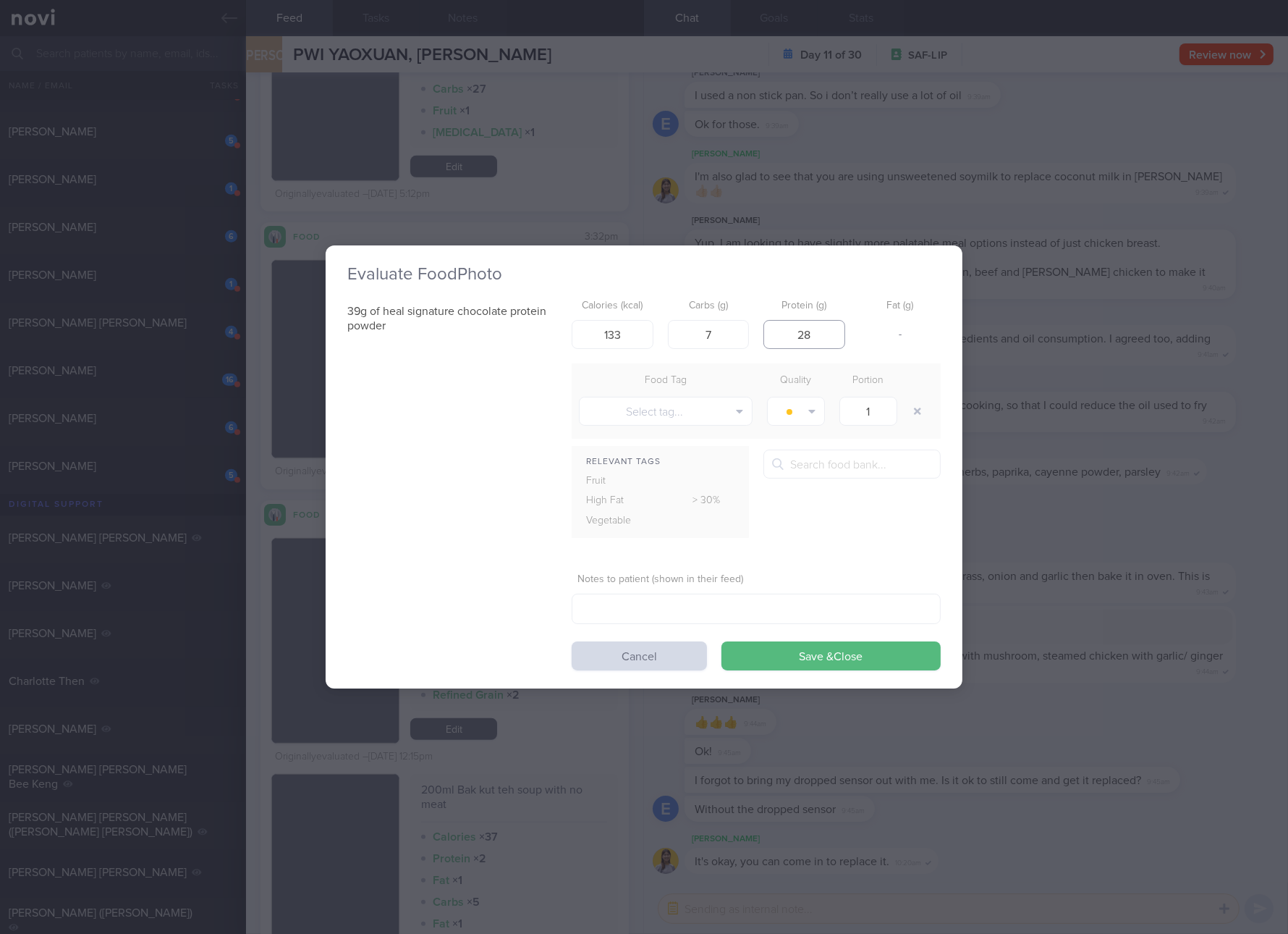
type input "28"
click at [722, 642] on button "Save & Close" at bounding box center [831, 656] width 219 height 29
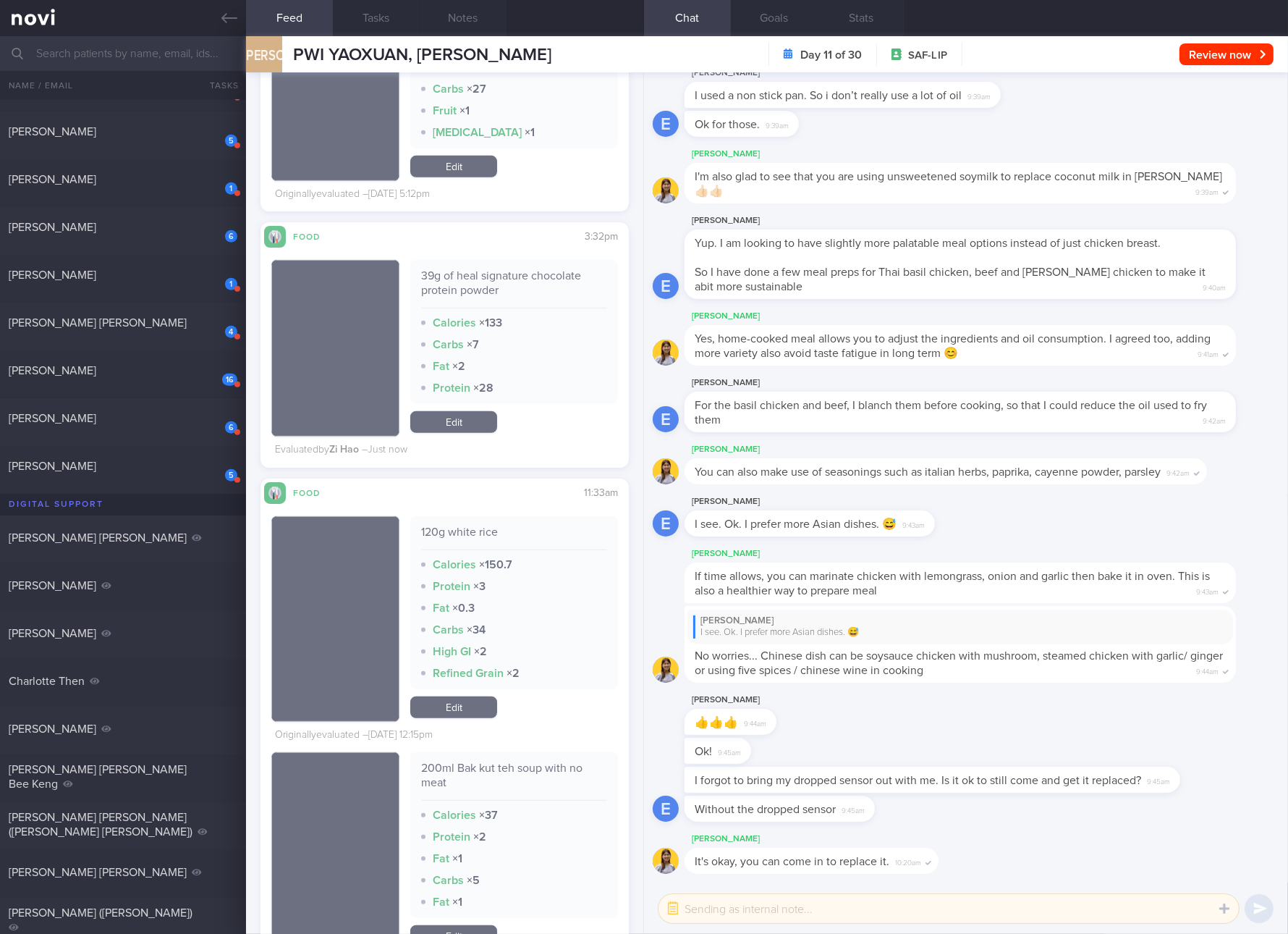
click at [458, 443] on div "39g of heal signature chocolate protein powder Calories × 133 Carbs × 7 Fat × 2…" at bounding box center [445, 354] width 347 height 213
click at [488, 429] on link "Edit" at bounding box center [453, 421] width 87 height 21
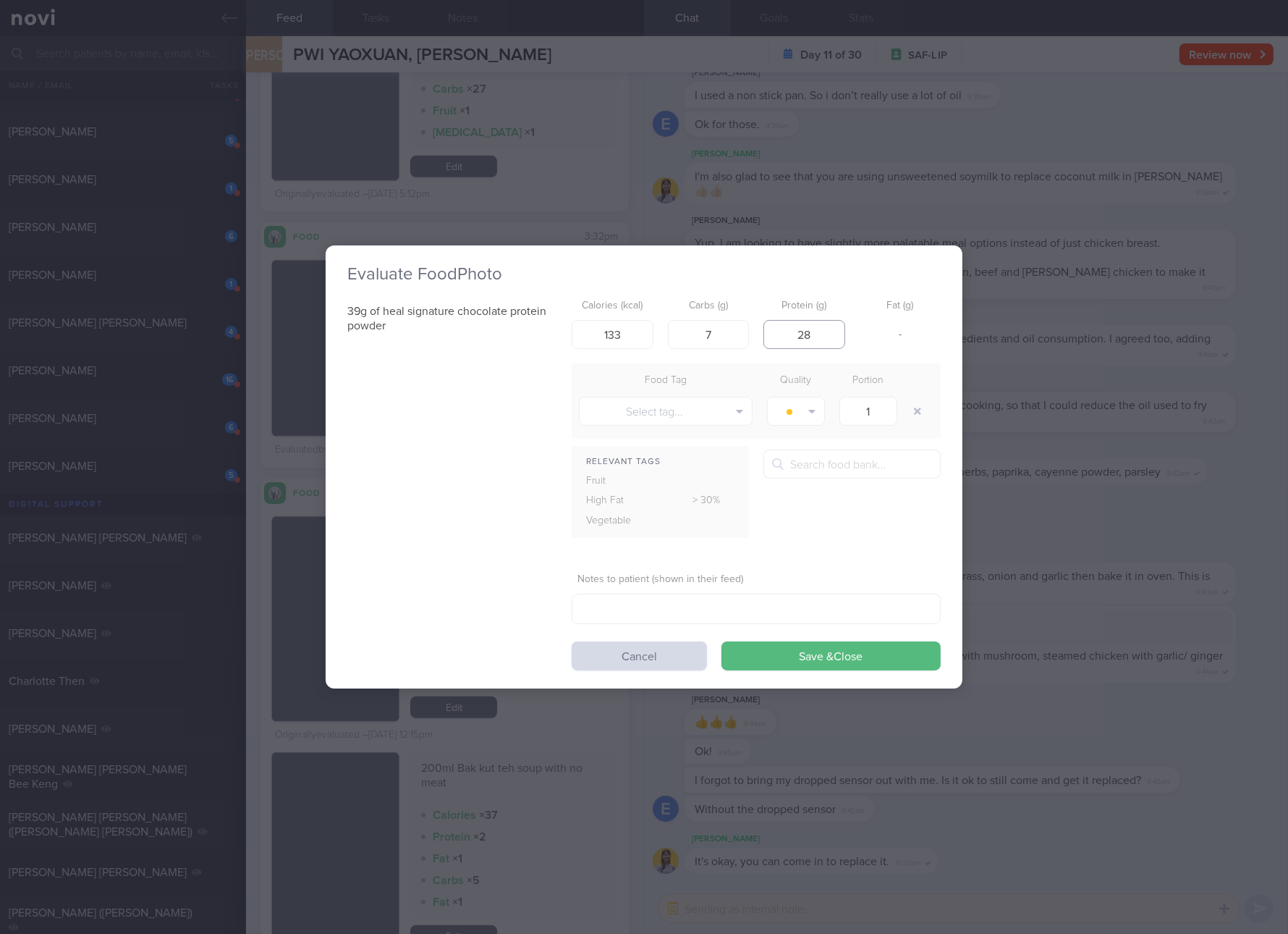
click at [832, 343] on input "28" at bounding box center [805, 334] width 82 height 29
type input "20"
click at [722, 642] on button "Save & Close" at bounding box center [831, 656] width 219 height 29
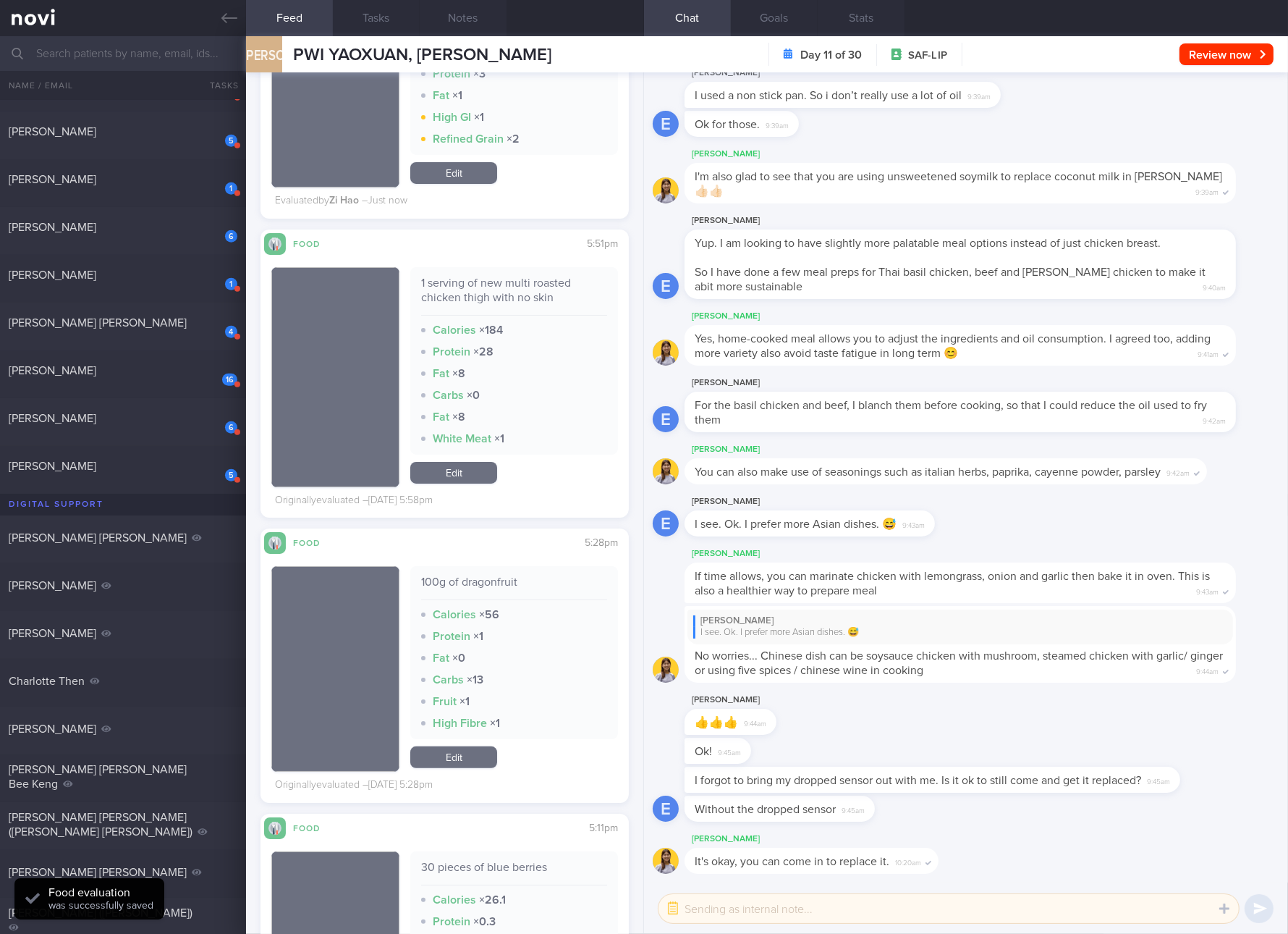
scroll to position [22481, 0]
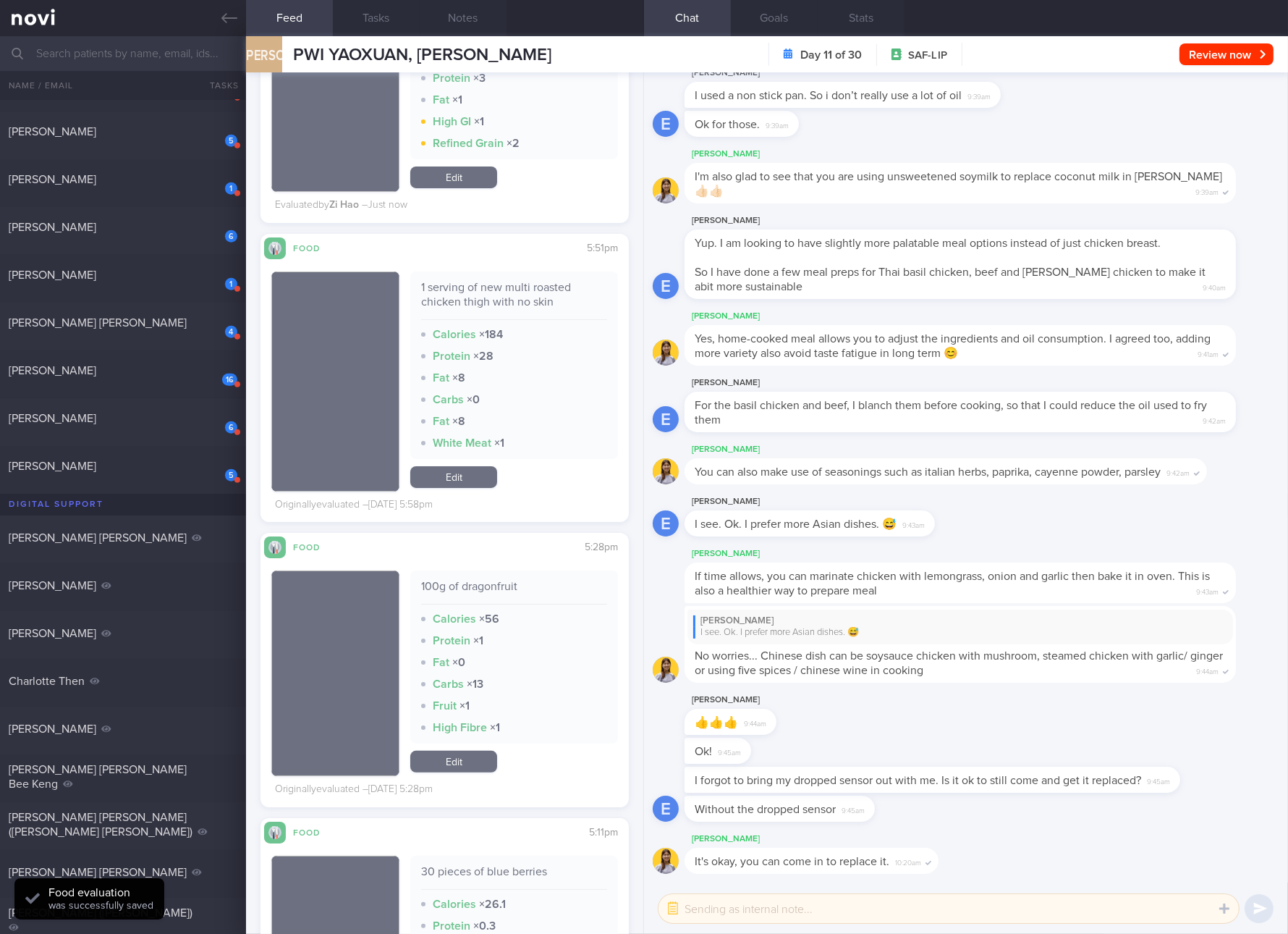
click at [506, 302] on div "1 serving of new multi roasted chicken thigh with no skin" at bounding box center [514, 300] width 186 height 40
click at [465, 477] on link "Edit" at bounding box center [453, 476] width 87 height 21
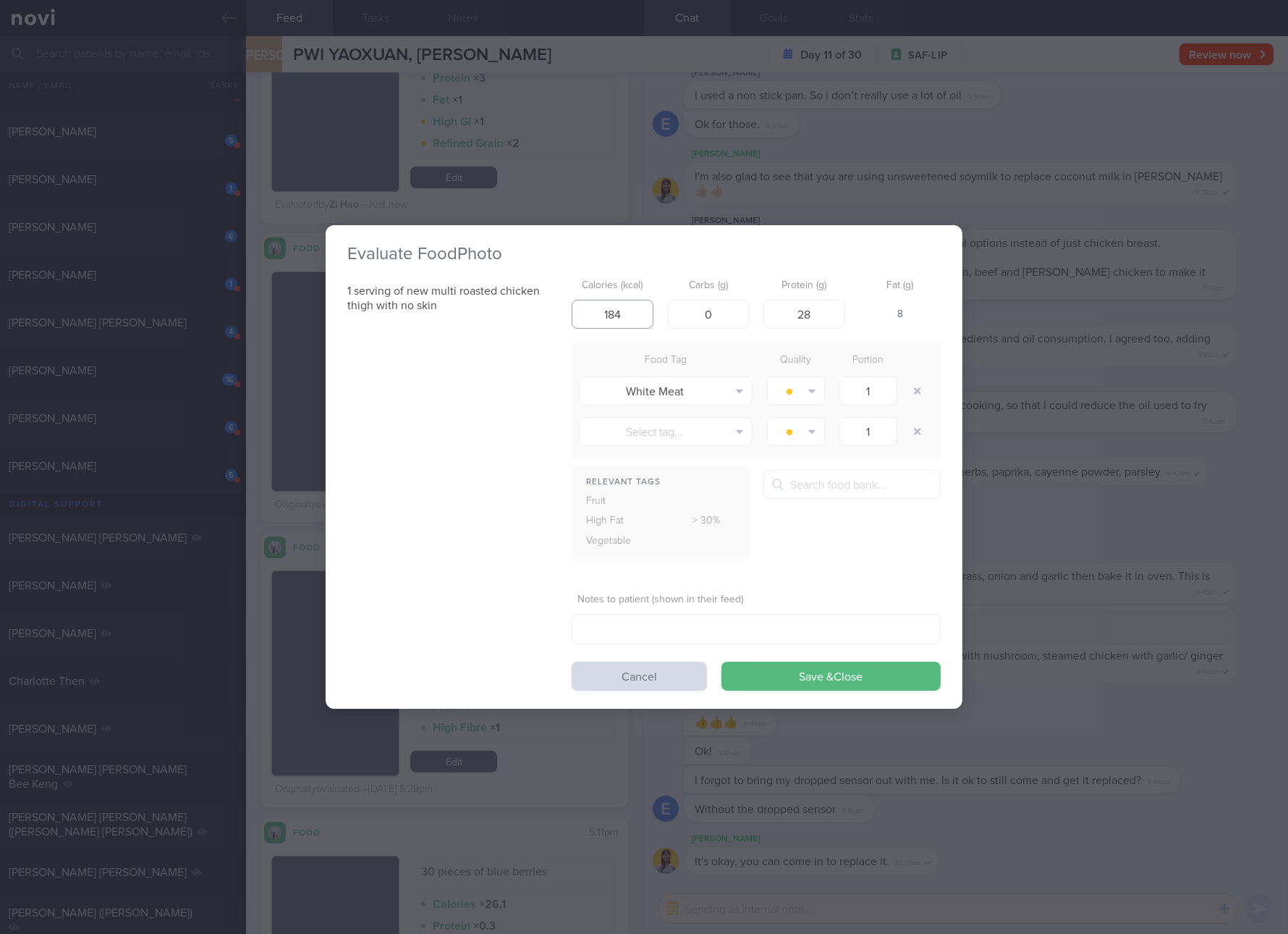
click at [613, 310] on input "184" at bounding box center [613, 314] width 82 height 29
type input "195"
type input "25"
click at [722, 661] on button "Save & Close" at bounding box center [831, 675] width 219 height 29
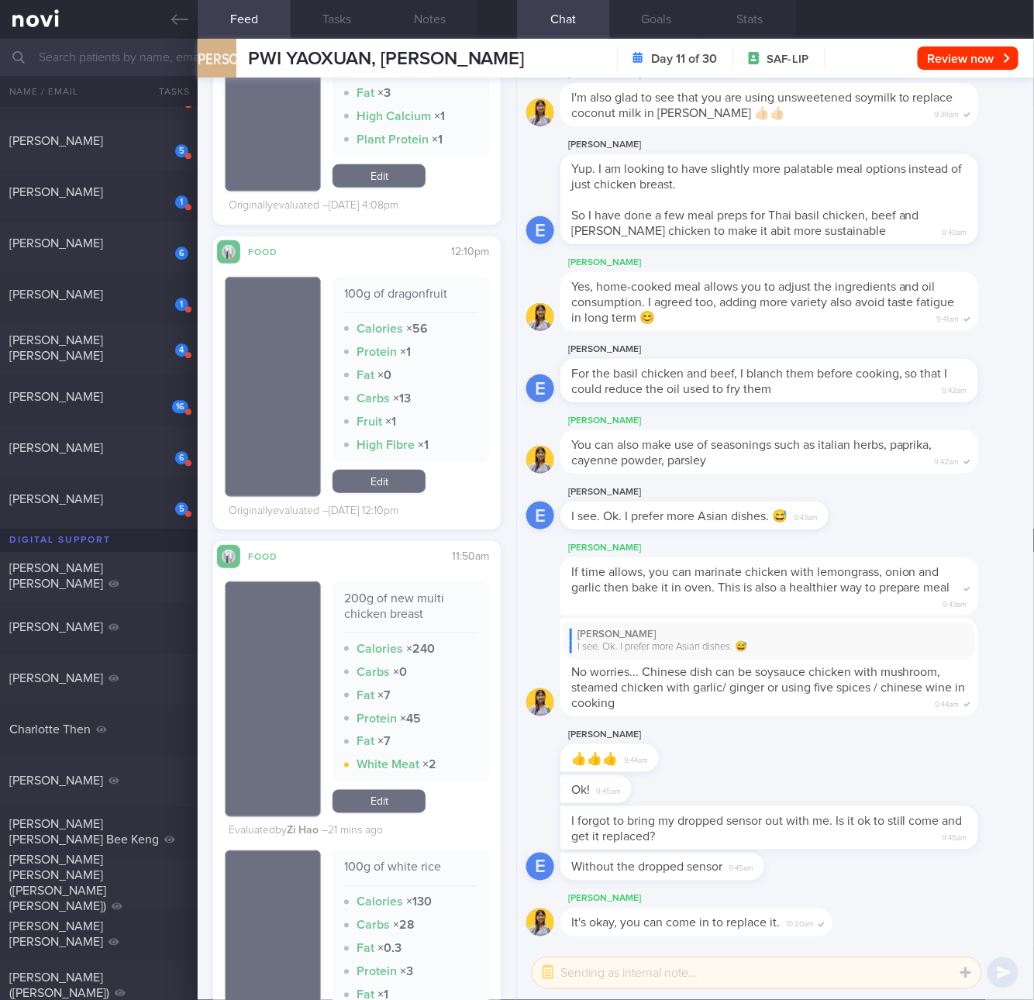
scroll to position [20598, 0]
